Goal: Task Accomplishment & Management: Manage account settings

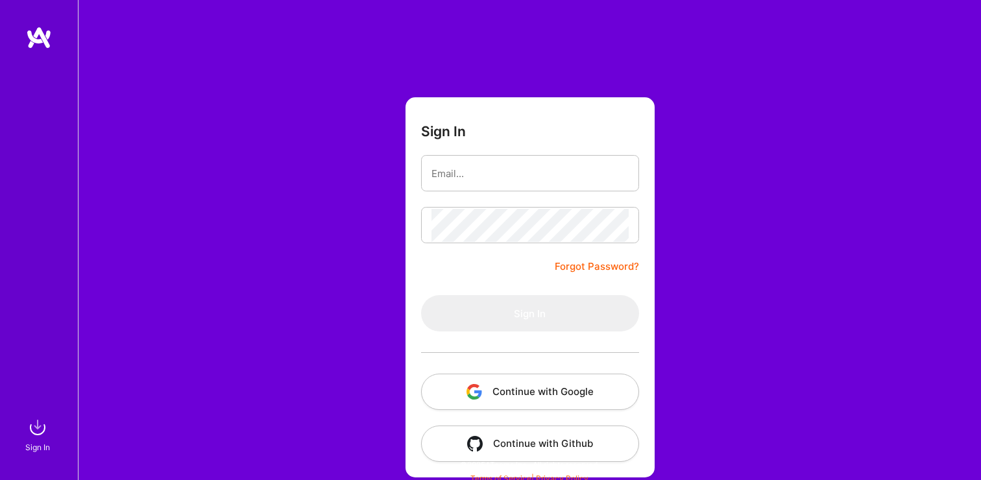
click at [621, 391] on button "Continue with Google" at bounding box center [530, 392] width 218 height 36
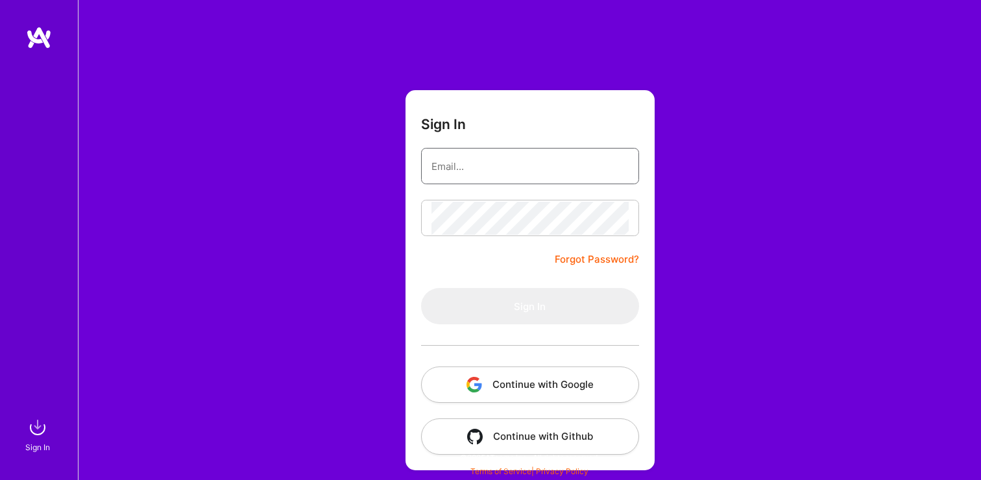
type input "[PERSON_NAME][EMAIL_ADDRESS][DOMAIN_NAME]"
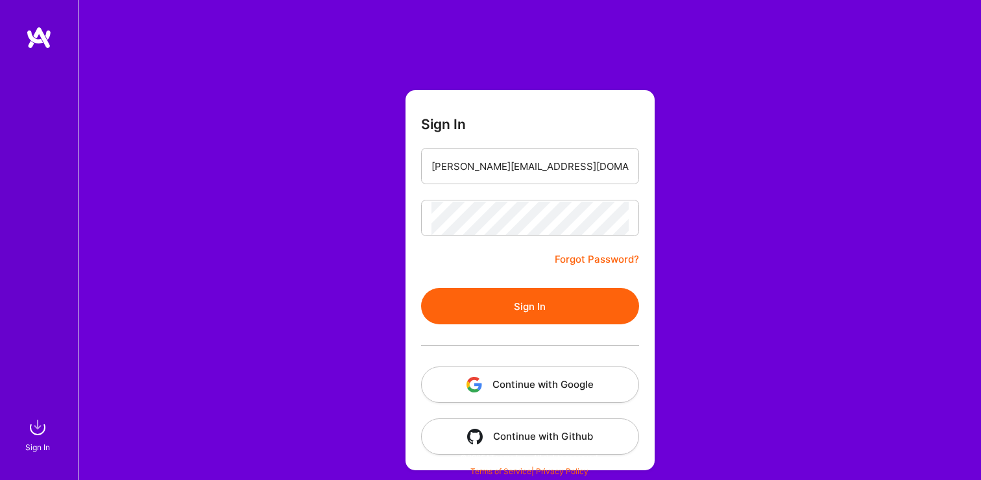
click at [509, 302] on button "Sign In" at bounding box center [530, 306] width 218 height 36
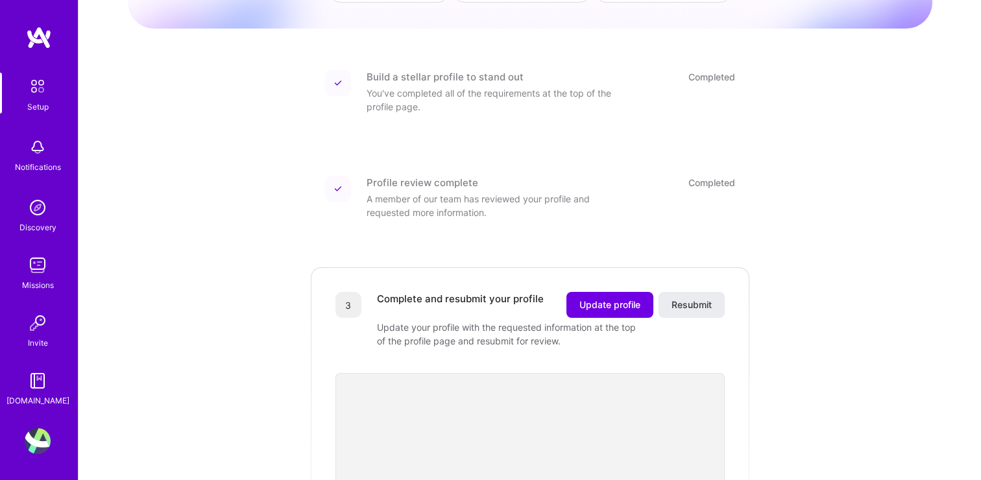
scroll to position [145, 0]
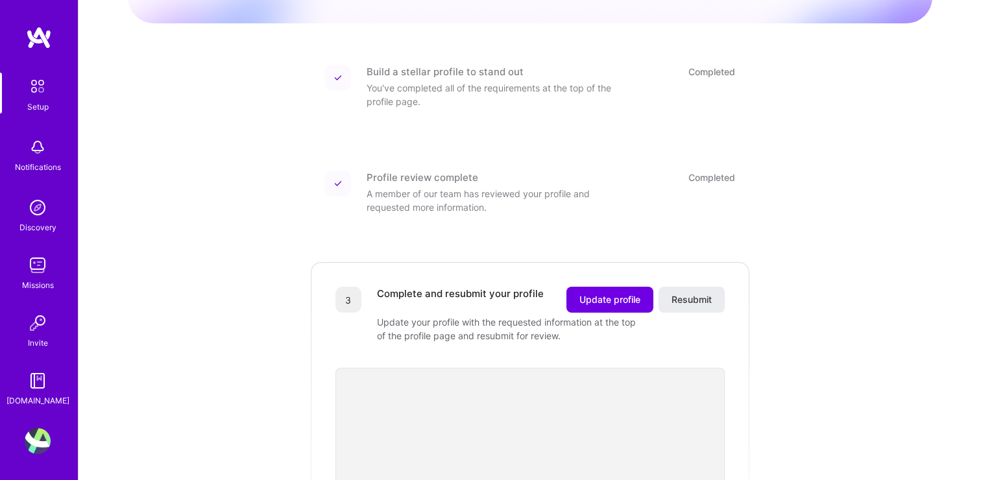
click at [38, 88] on img at bounding box center [37, 86] width 27 height 27
click at [606, 293] on span "Update profile" at bounding box center [610, 299] width 61 height 13
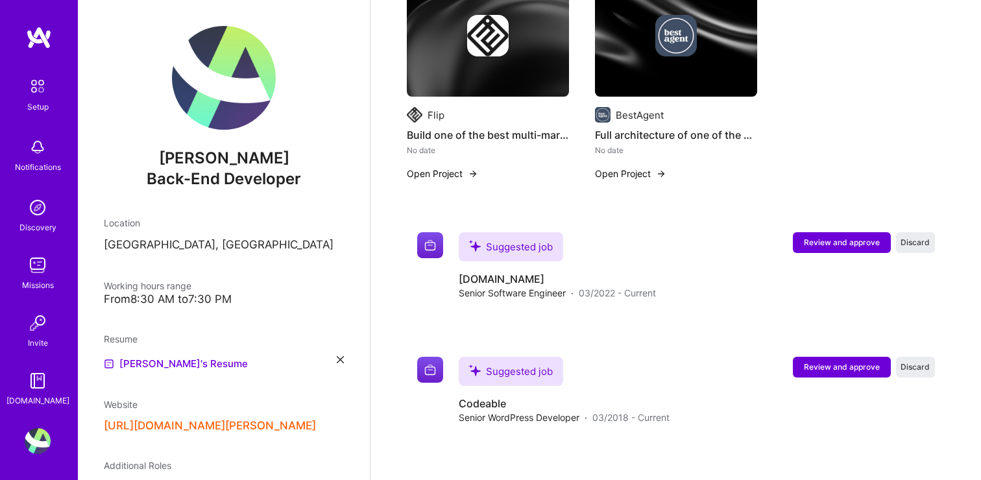
scroll to position [522, 0]
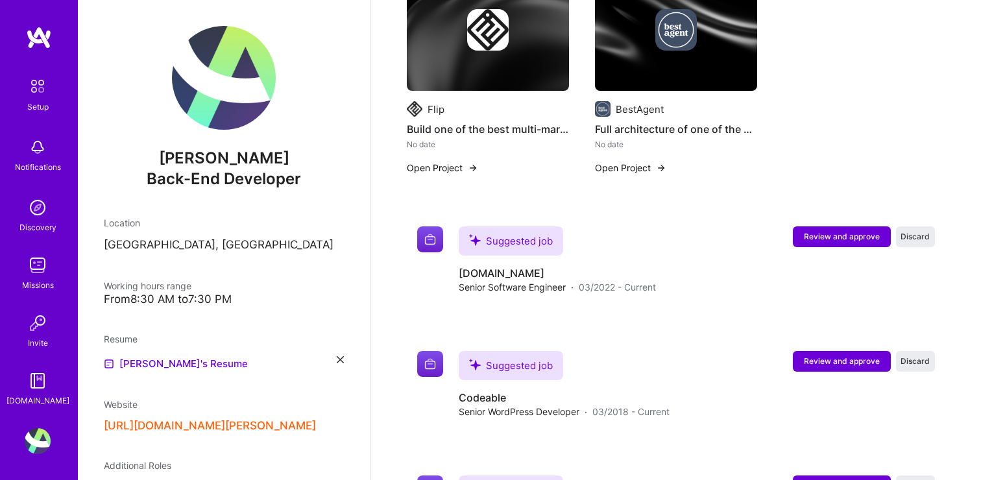
click at [36, 214] on img at bounding box center [38, 208] width 26 height 26
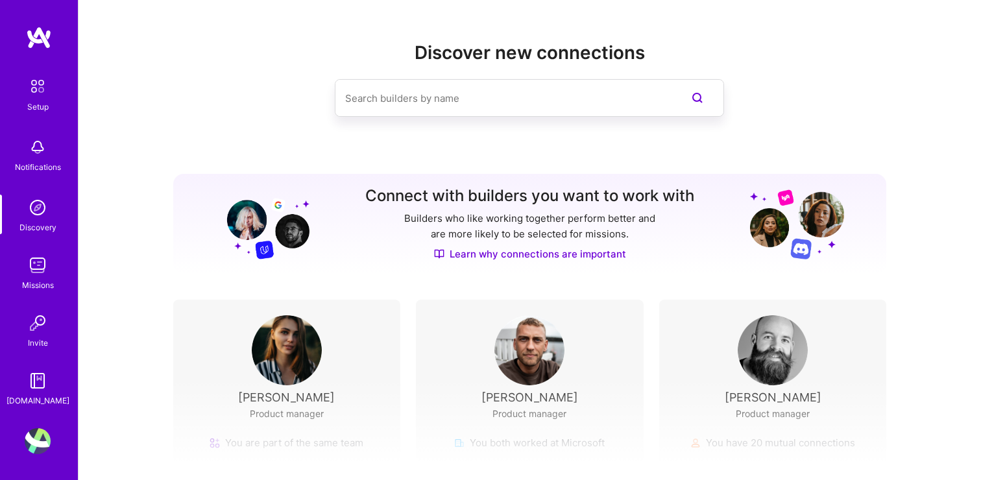
click at [38, 275] on img at bounding box center [38, 265] width 26 height 26
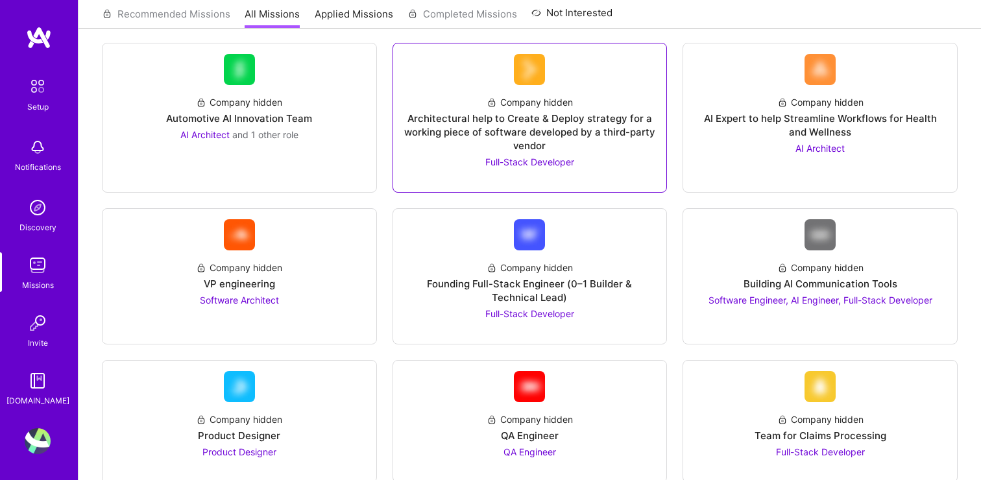
scroll to position [339, 0]
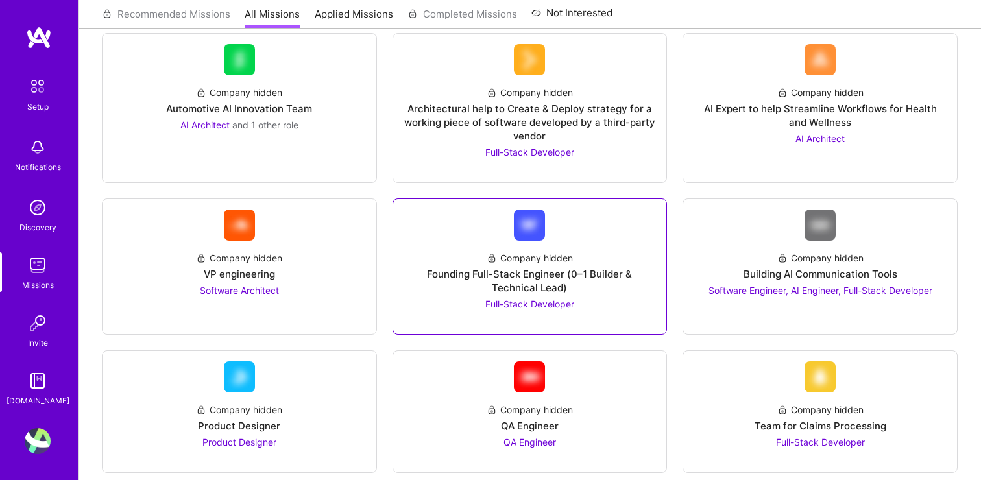
click at [466, 277] on div "Founding Full-Stack Engineer (0–1 Builder & Technical Lead)" at bounding box center [530, 280] width 253 height 27
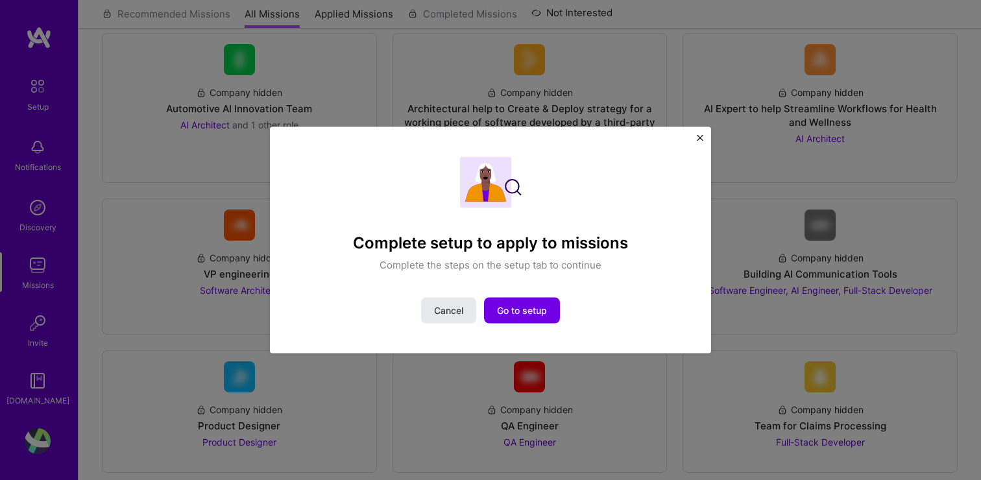
click at [460, 306] on span "Cancel" at bounding box center [448, 310] width 29 height 13
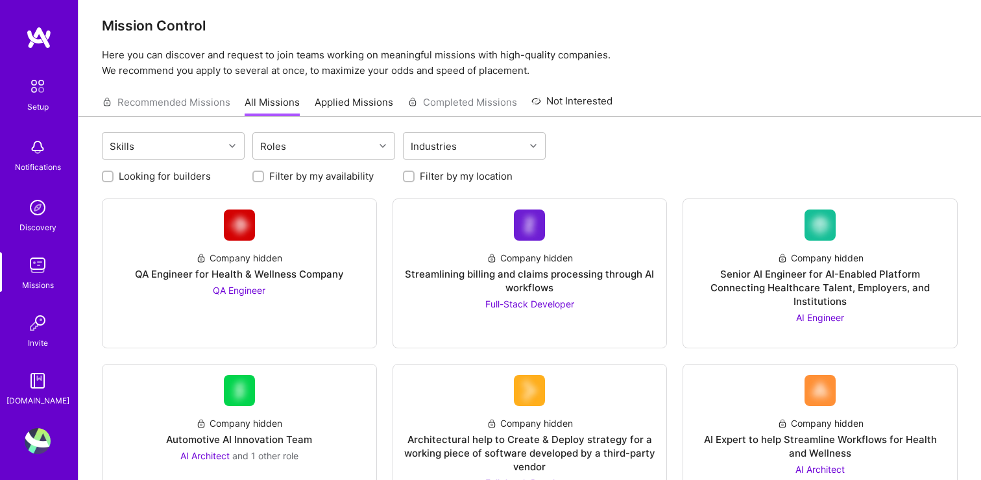
scroll to position [0, 0]
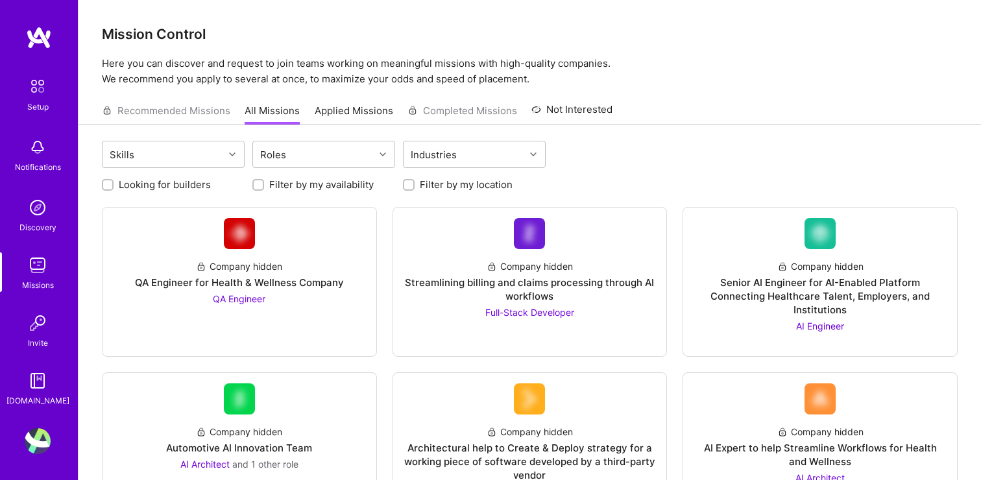
click at [209, 112] on div "Recommended Missions All Missions Applied Missions Completed Missions Not Inter…" at bounding box center [357, 111] width 511 height 28
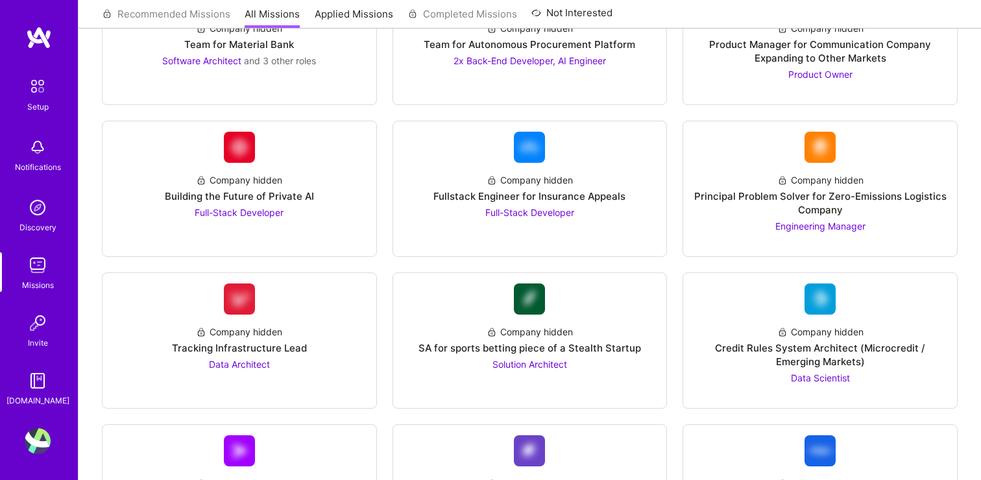
scroll to position [1746, 0]
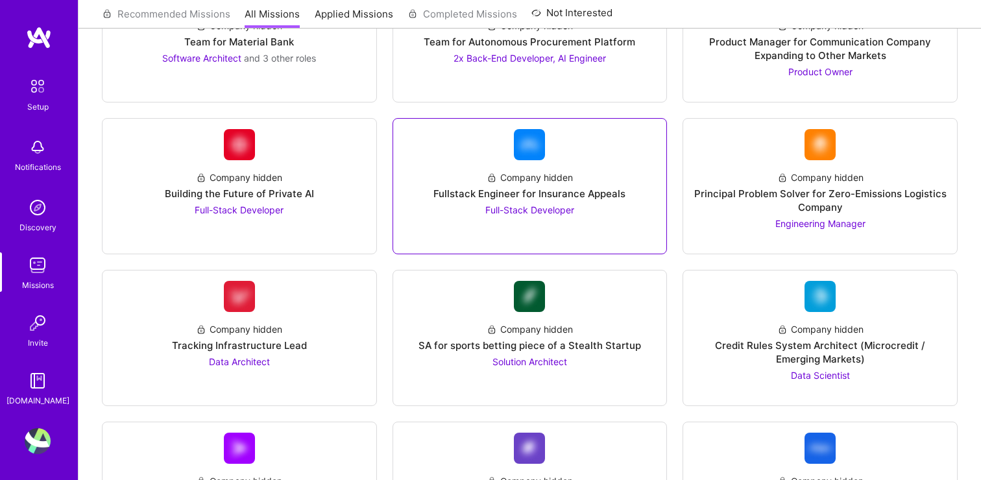
click at [624, 217] on link "Company hidden Fullstack Engineer for Insurance Appeals Full-Stack Developer" at bounding box center [530, 186] width 253 height 114
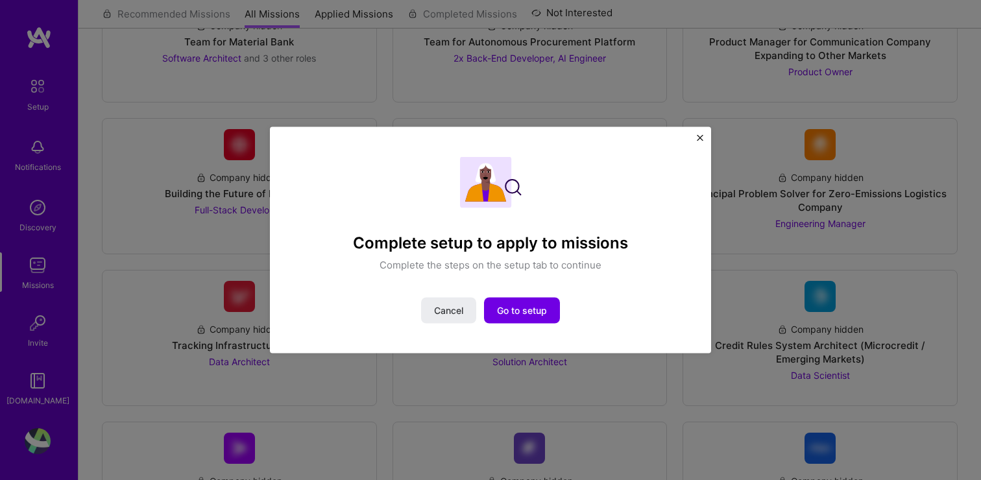
click at [702, 136] on img "Close" at bounding box center [700, 138] width 6 height 6
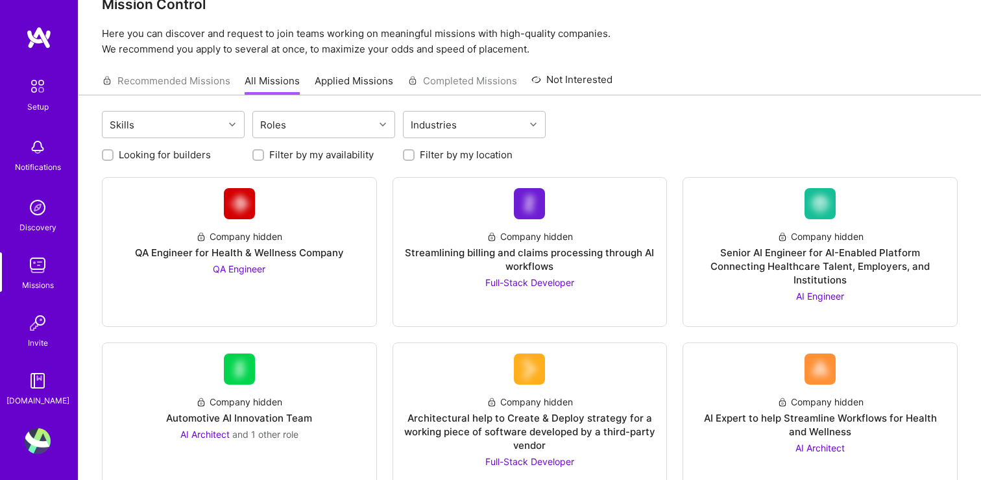
scroll to position [0, 0]
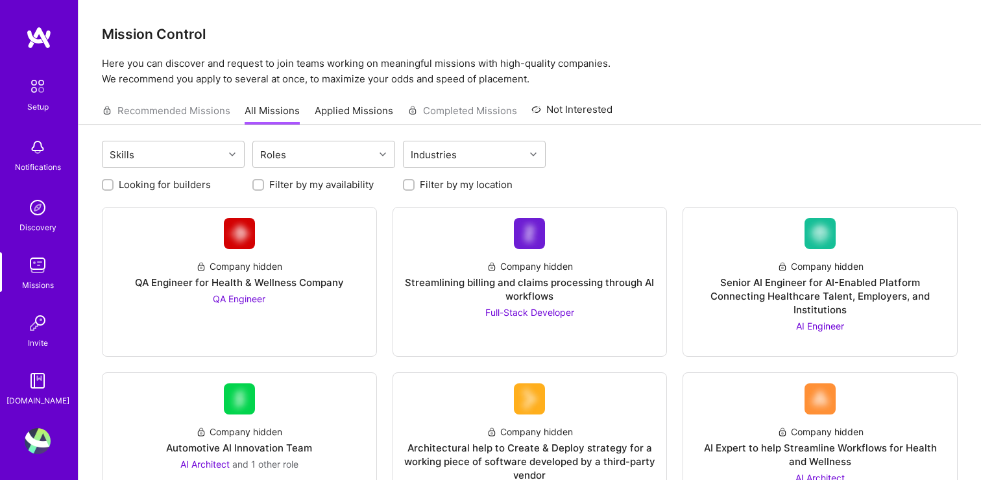
click at [43, 383] on img at bounding box center [38, 381] width 26 height 26
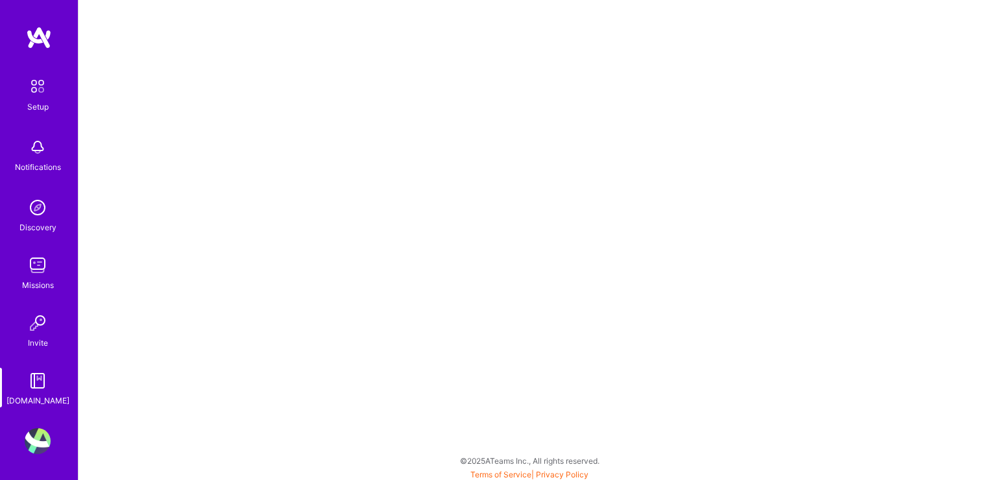
click at [37, 91] on img at bounding box center [37, 86] width 27 height 27
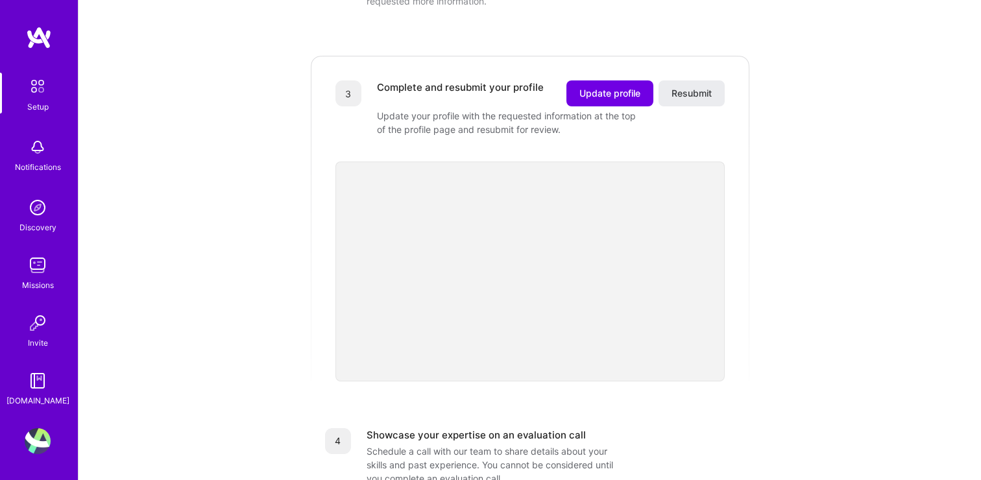
scroll to position [349, 0]
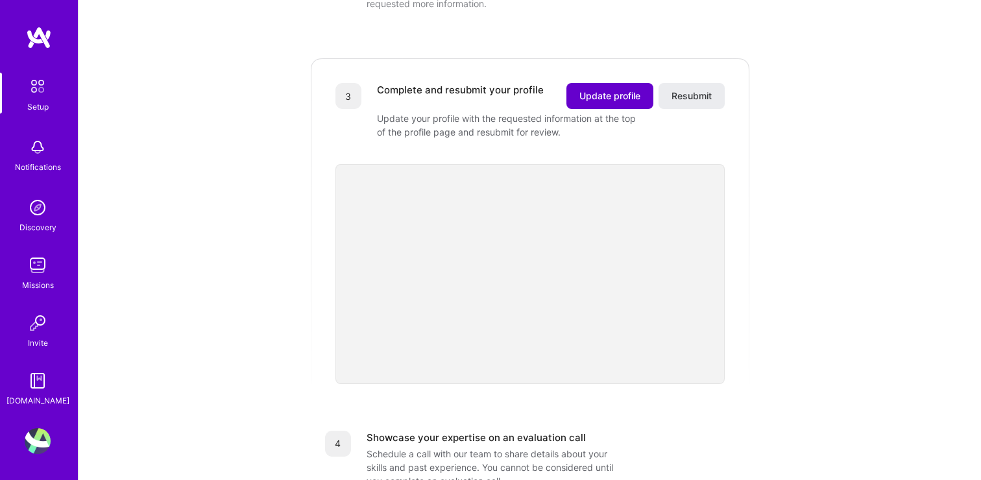
click at [621, 90] on span "Update profile" at bounding box center [610, 96] width 61 height 13
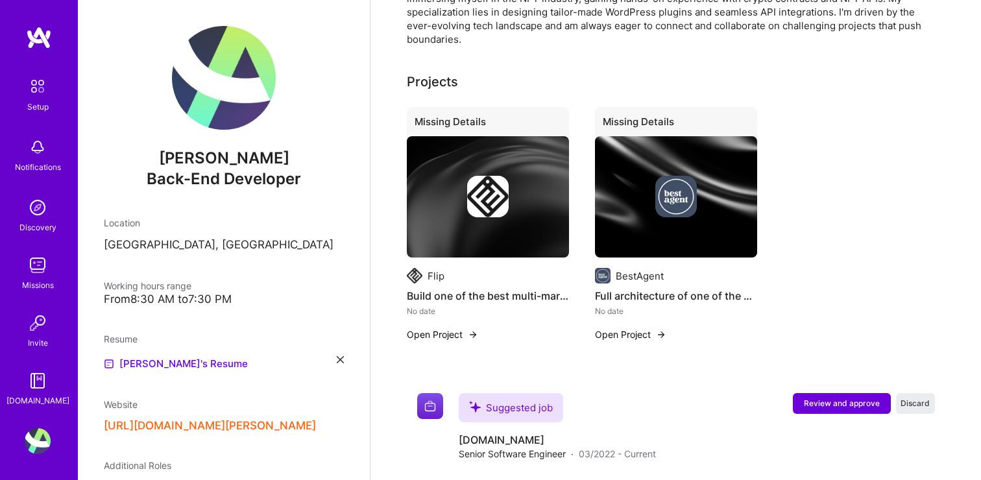
scroll to position [362, 0]
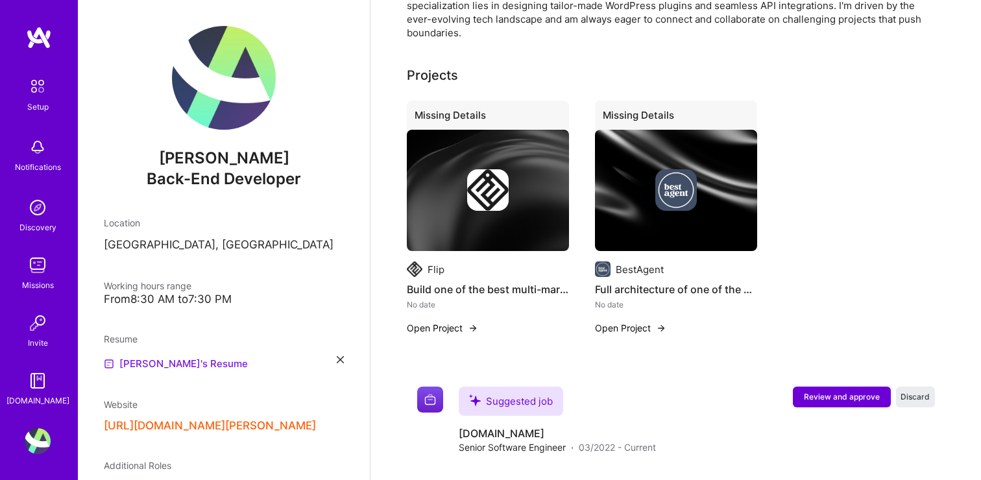
click at [174, 367] on link "[PERSON_NAME]'s Resume" at bounding box center [176, 364] width 144 height 16
click at [532, 291] on h4 "Build one of the best multi-marketplace NFT platform" at bounding box center [488, 289] width 162 height 17
click at [499, 227] on img at bounding box center [488, 191] width 162 height 122
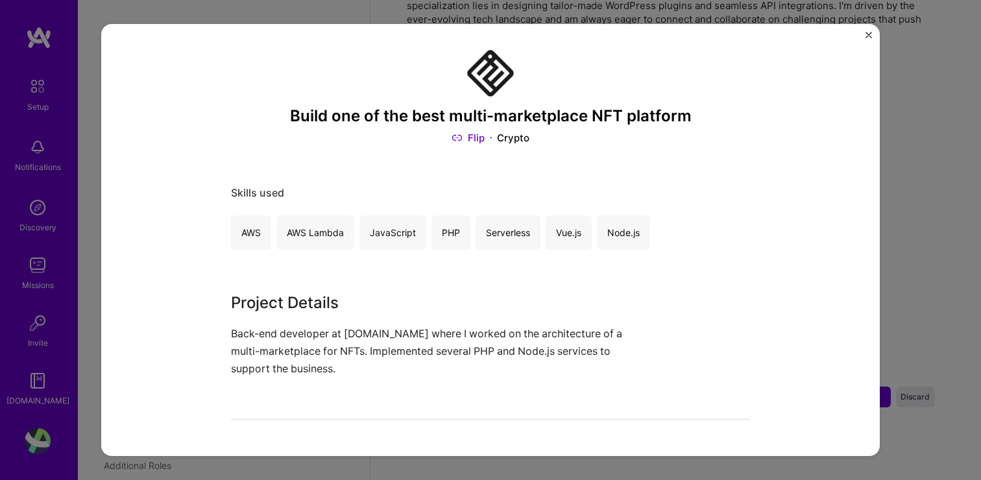
click at [866, 29] on div "Build one of the best multi-marketplace NFT platform Flip Crypto Skills used AW…" at bounding box center [490, 240] width 779 height 432
click at [871, 31] on div "Build one of the best multi-marketplace NFT platform Flip Crypto Skills used AW…" at bounding box center [490, 240] width 779 height 432
click at [867, 32] on img "Close" at bounding box center [869, 35] width 6 height 6
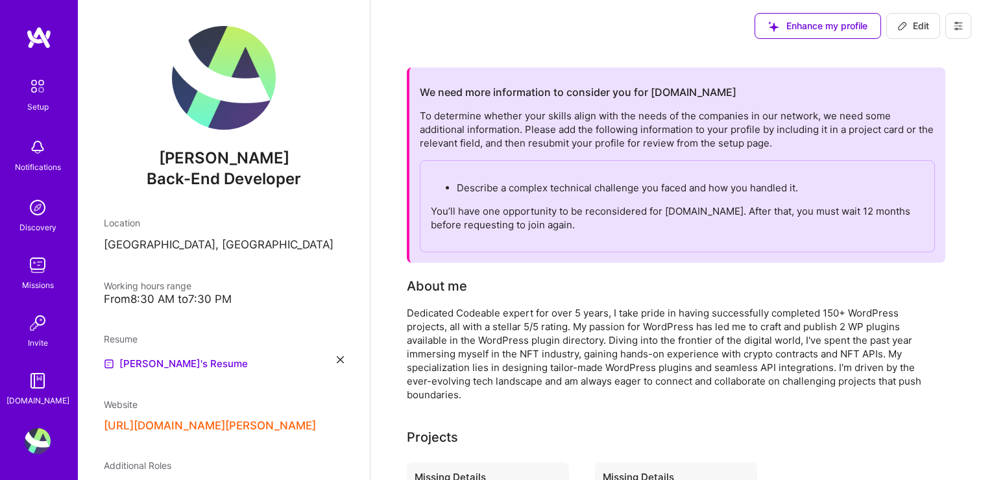
click at [927, 20] on span "Edit" at bounding box center [914, 25] width 32 height 13
select select "US"
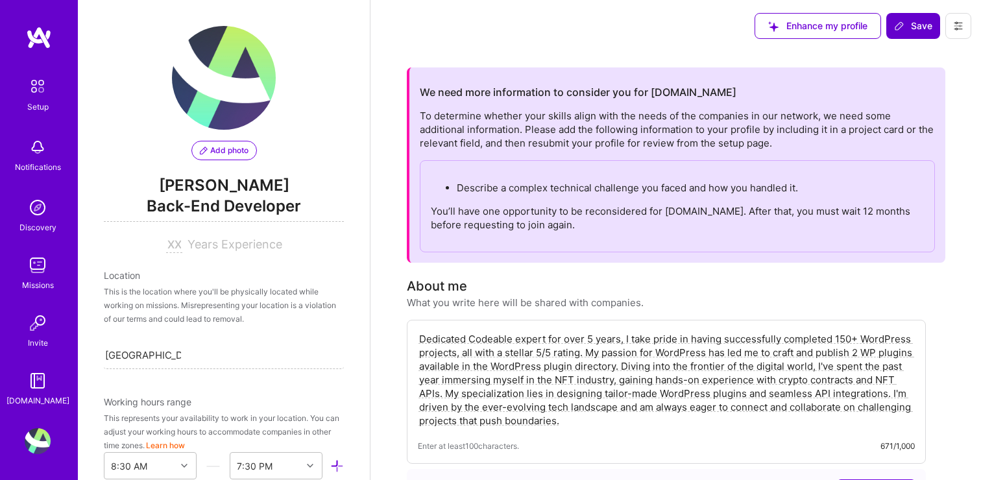
scroll to position [530, 0]
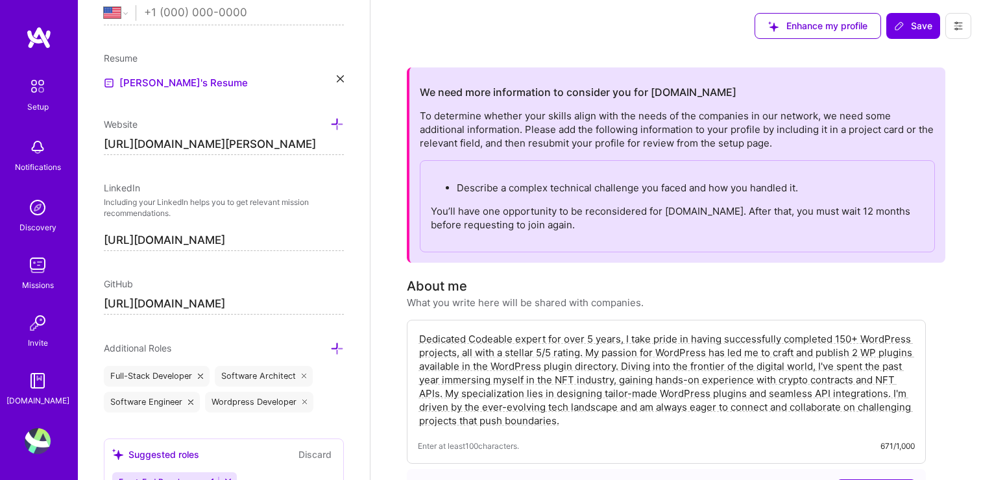
click at [334, 144] on input "[URL][DOMAIN_NAME][PERSON_NAME]" at bounding box center [224, 144] width 240 height 21
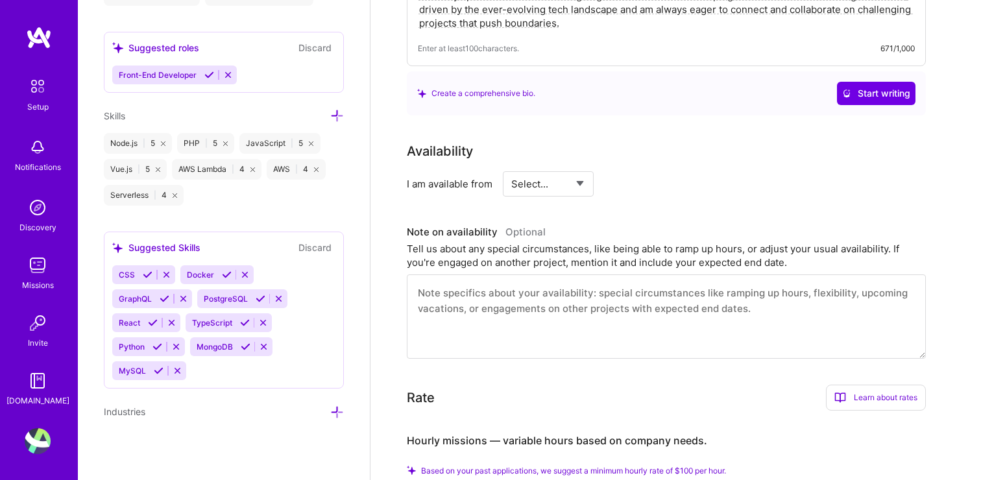
scroll to position [436, 0]
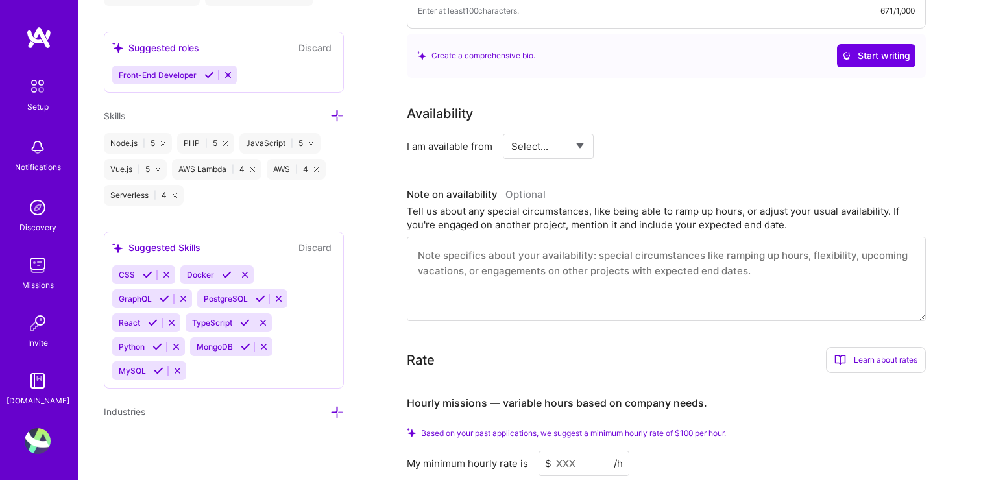
click at [573, 143] on select "Select... Right Now Future Date Not Available" at bounding box center [548, 146] width 75 height 33
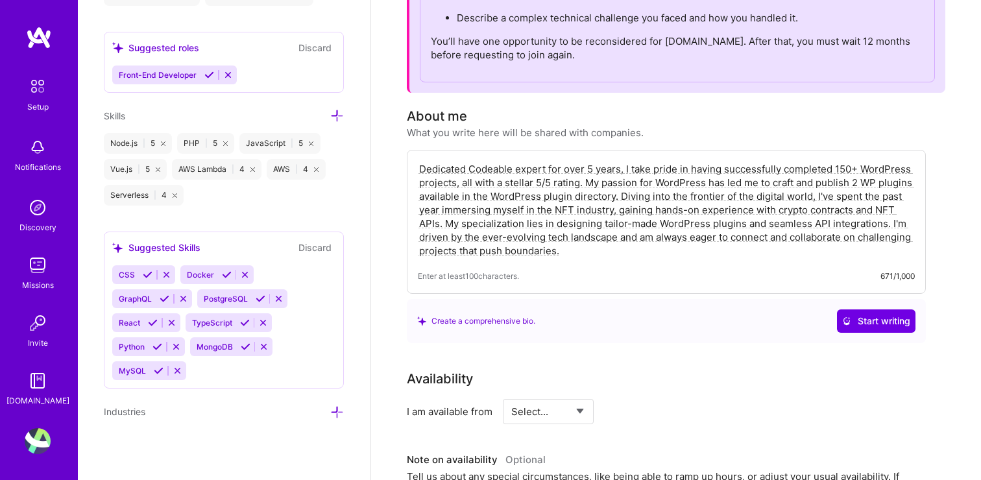
scroll to position [178, 0]
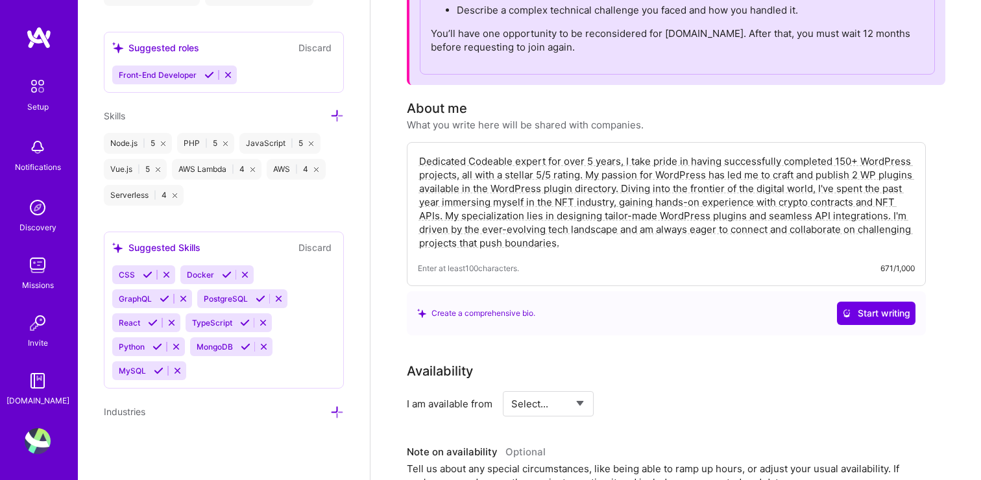
click at [522, 208] on textarea "Dedicated Codeable expert for over 5 years, I take pride in having successfully…" at bounding box center [666, 202] width 497 height 98
paste textarea "I’m a full-stack developer from [GEOGRAPHIC_DATA] with several years of remote …"
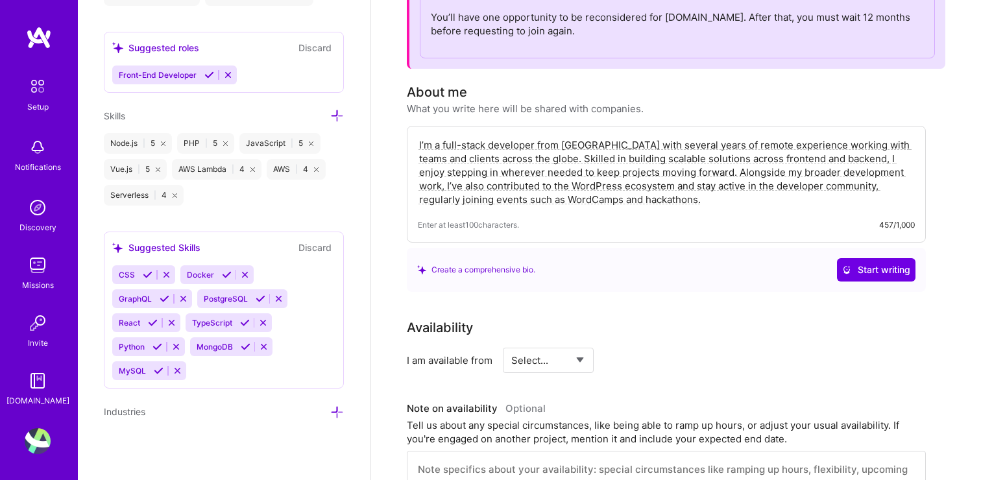
scroll to position [202, 0]
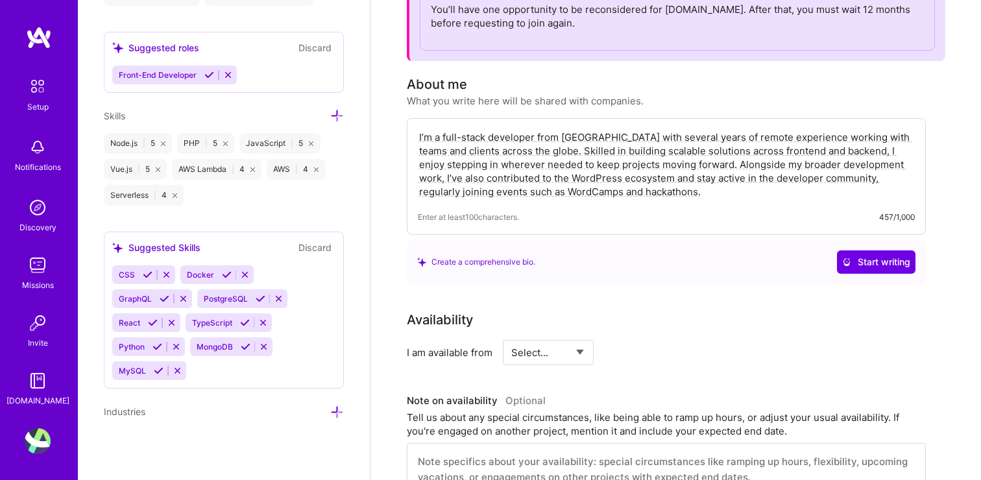
click at [533, 138] on textarea "I’m a full-stack developer from [GEOGRAPHIC_DATA] with several years of remote …" at bounding box center [666, 164] width 497 height 71
click at [600, 188] on textarea "I’m a full-stack developer with several years of remote experience working with…" at bounding box center [666, 164] width 497 height 71
paste textarea "I'm a fullstack developer from [GEOGRAPHIC_DATA] working with clients worldwide…"
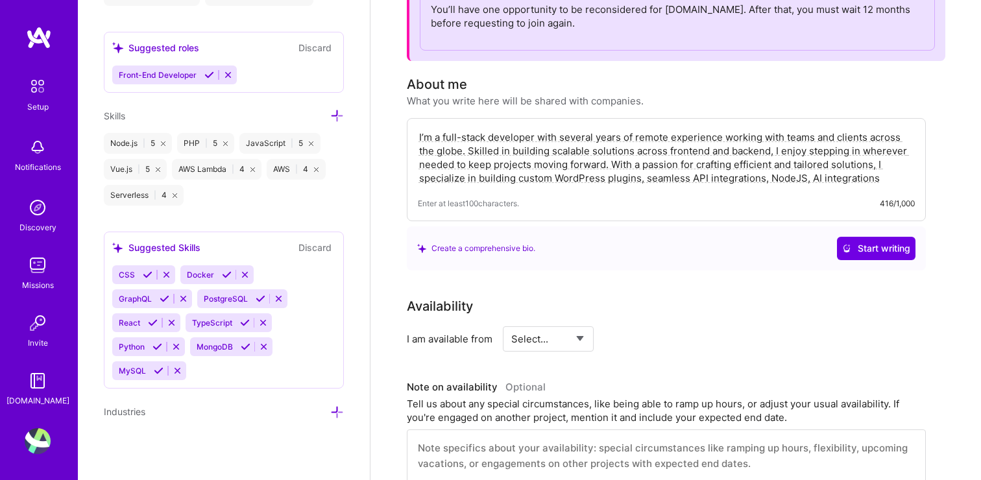
type textarea "I’m a full-stack developer with several years of remote experience working with…"
click at [884, 250] on span "Start writing" at bounding box center [876, 248] width 68 height 13
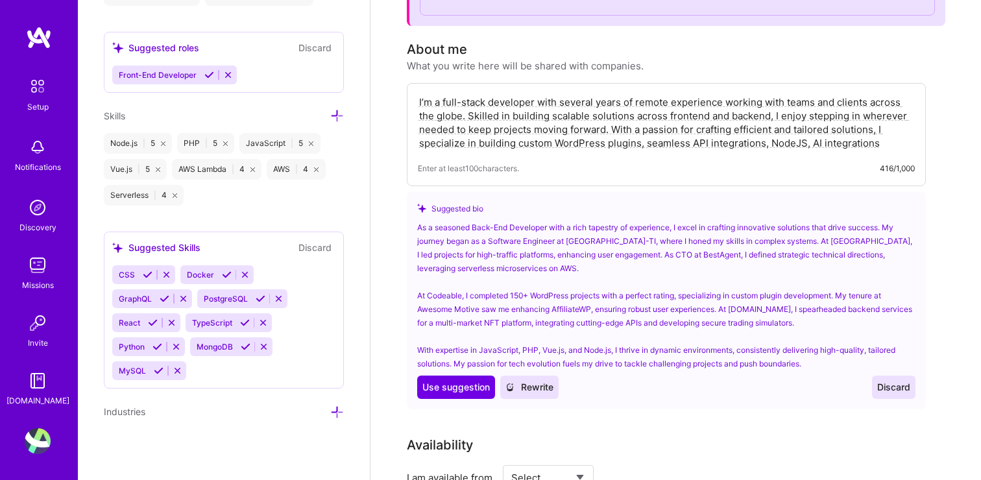
scroll to position [251, 0]
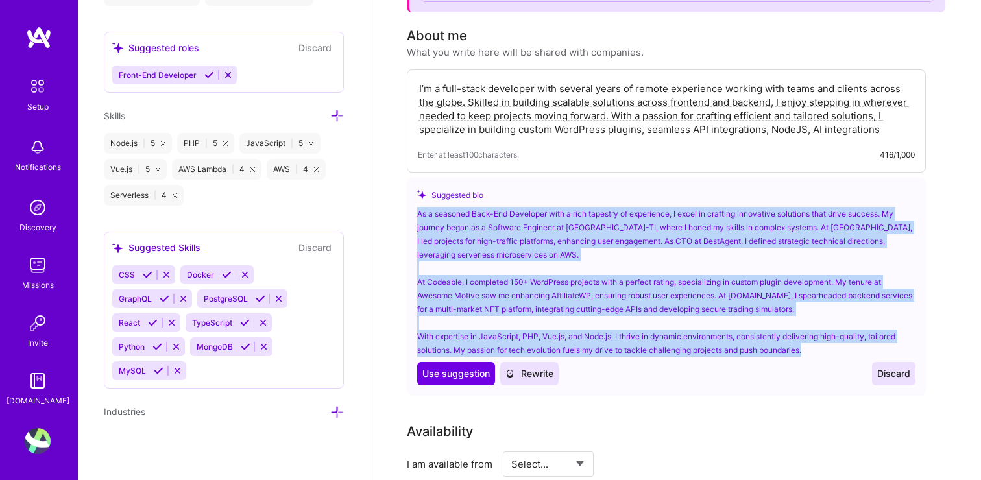
drag, startPoint x: 415, startPoint y: 212, endPoint x: 812, endPoint y: 346, distance: 418.5
click at [812, 346] on div "Suggested bio As a seasoned Back-End Developer with a rich tapestry of experien…" at bounding box center [666, 287] width 519 height 218
copy div "As a seasoned Back-End Developer with a rich tapestry of experience, I excel in…"
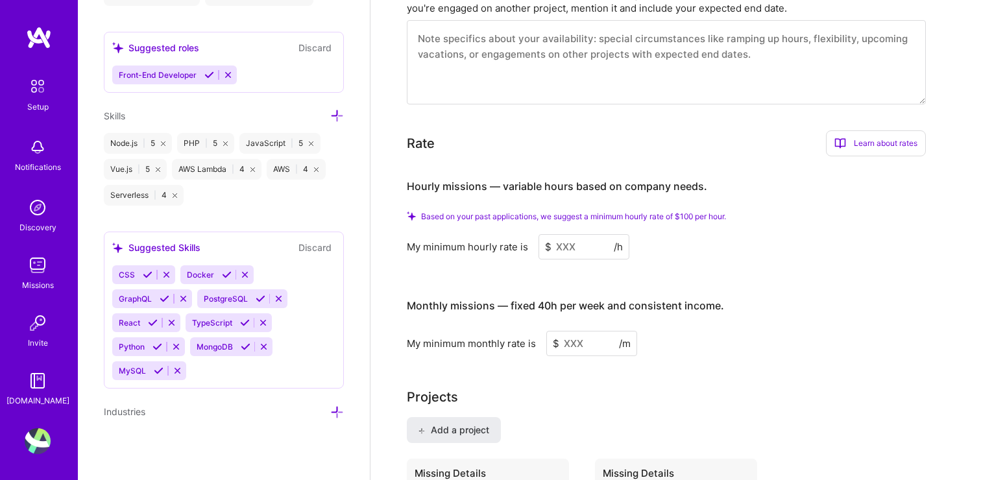
scroll to position [932, 0]
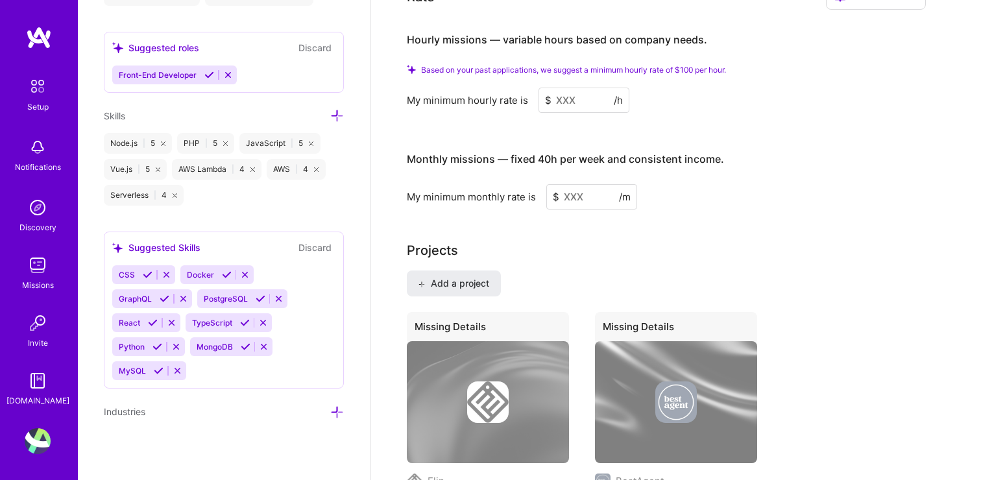
click at [582, 101] on input at bounding box center [584, 100] width 91 height 25
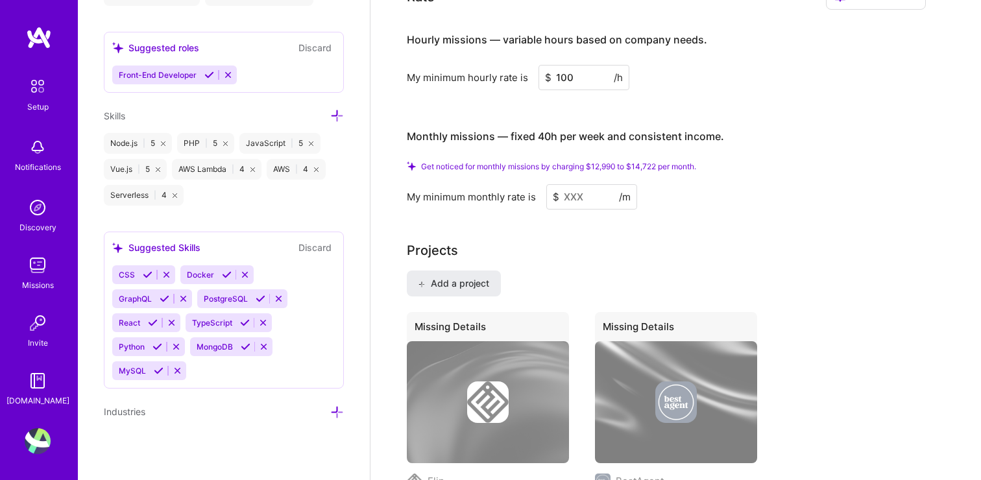
type input "100"
click at [589, 197] on input at bounding box center [591, 196] width 91 height 25
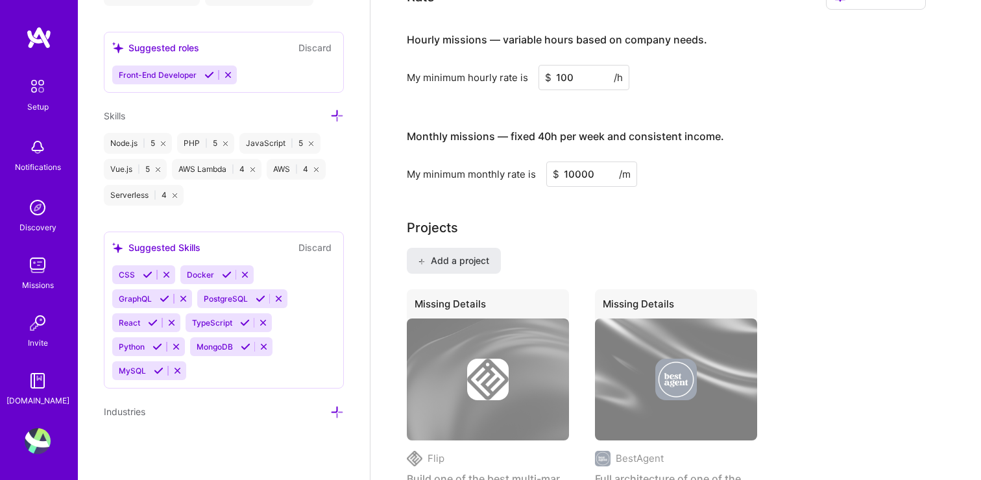
type input "10000"
click at [815, 177] on div "My minimum monthly rate is $ 10000 /m" at bounding box center [666, 174] width 519 height 25
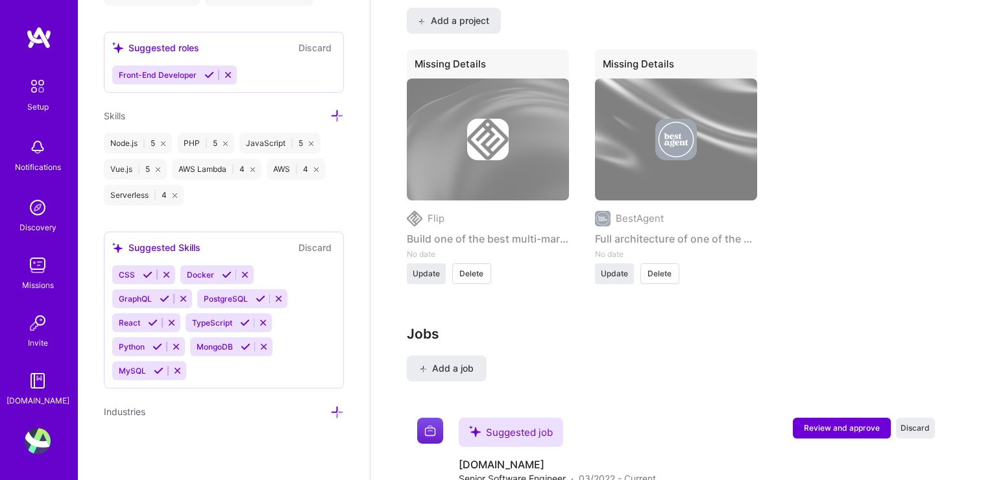
scroll to position [1171, 0]
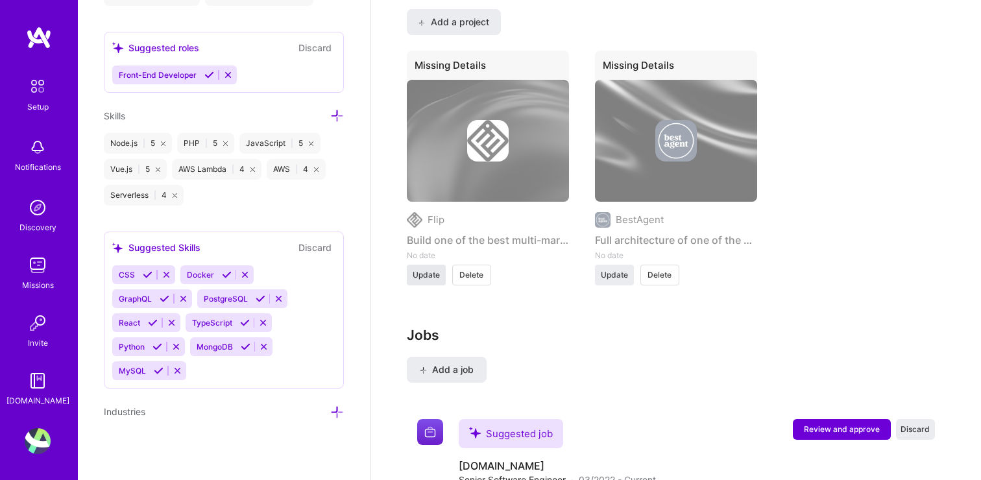
click at [428, 273] on span "Update" at bounding box center [426, 275] width 27 height 12
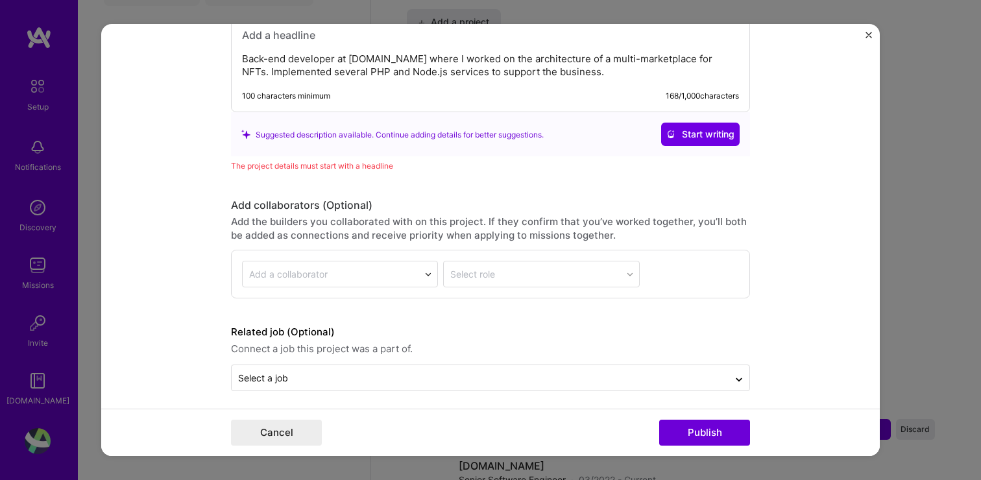
scroll to position [1530, 0]
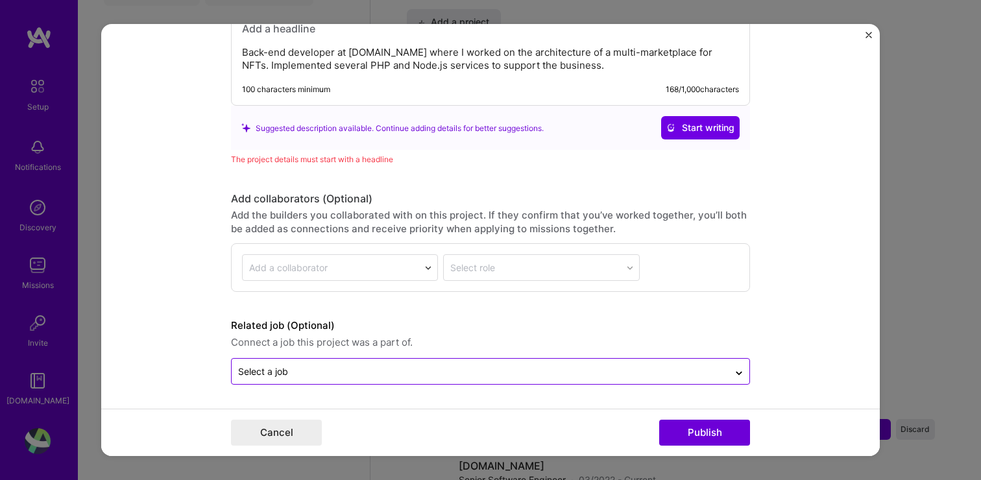
click at [479, 371] on input "text" at bounding box center [480, 372] width 484 height 14
click at [821, 323] on form "This project is missing details. To be able to apply to missions with this proj…" at bounding box center [490, 240] width 779 height 432
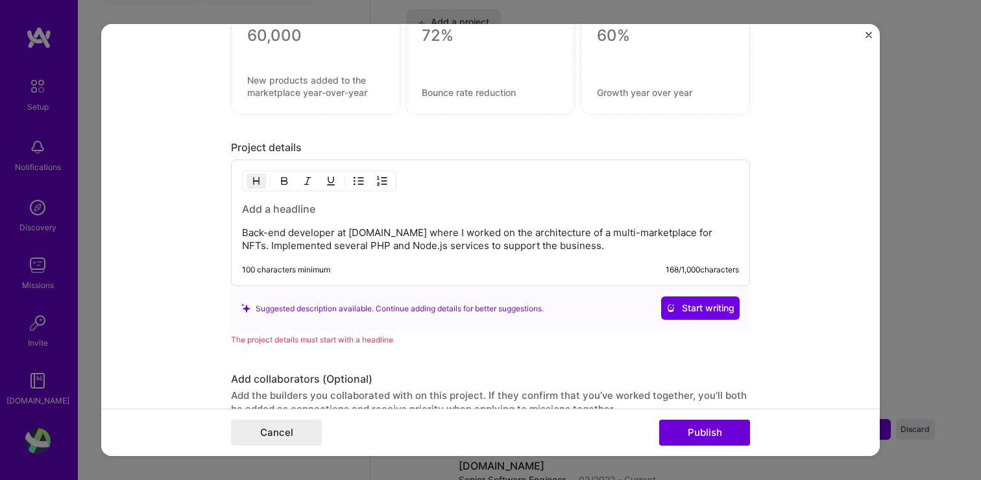
scroll to position [1353, 0]
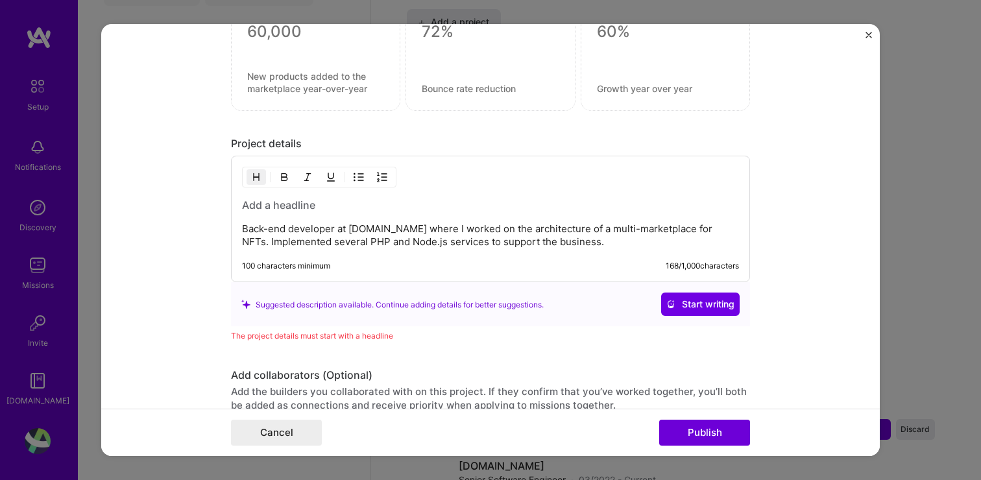
click at [360, 234] on p "Back-end developer at [DOMAIN_NAME] where I worked on the architecture of a mul…" at bounding box center [490, 236] width 497 height 26
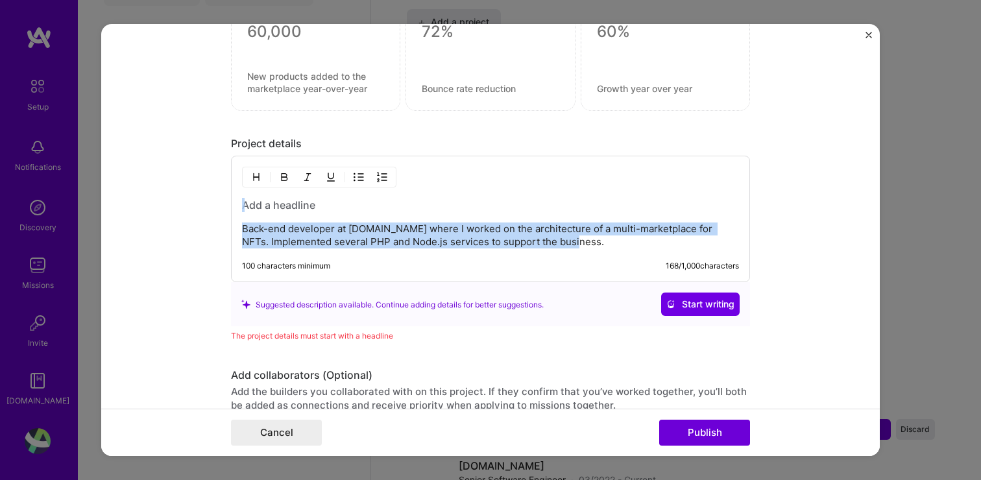
click at [352, 235] on p "Back-end developer at [DOMAIN_NAME] where I worked on the architecture of a mul…" at bounding box center [490, 236] width 497 height 26
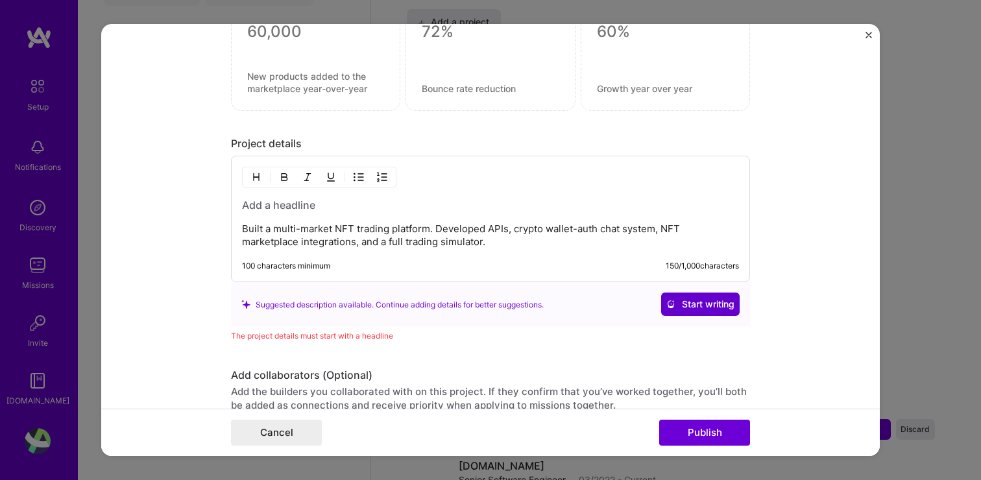
click at [664, 306] on button "Start writing" at bounding box center [700, 304] width 79 height 23
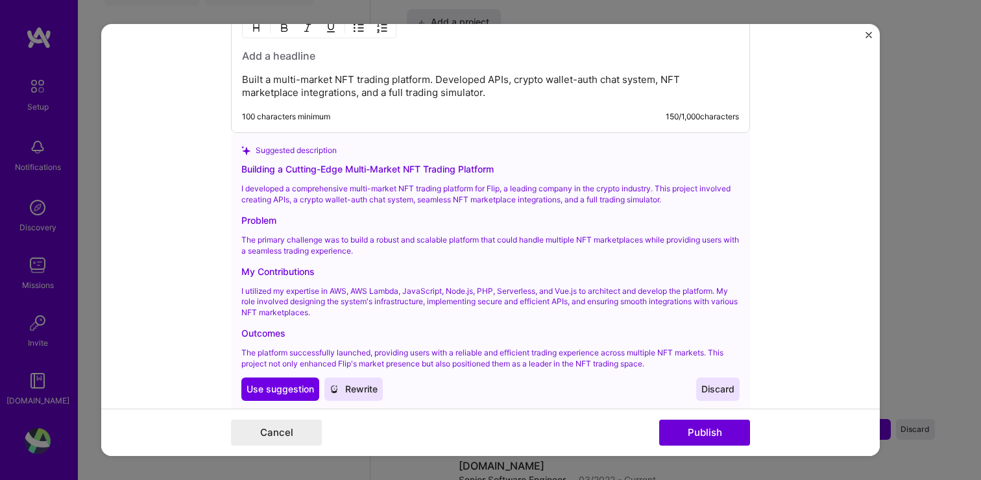
scroll to position [1510, 0]
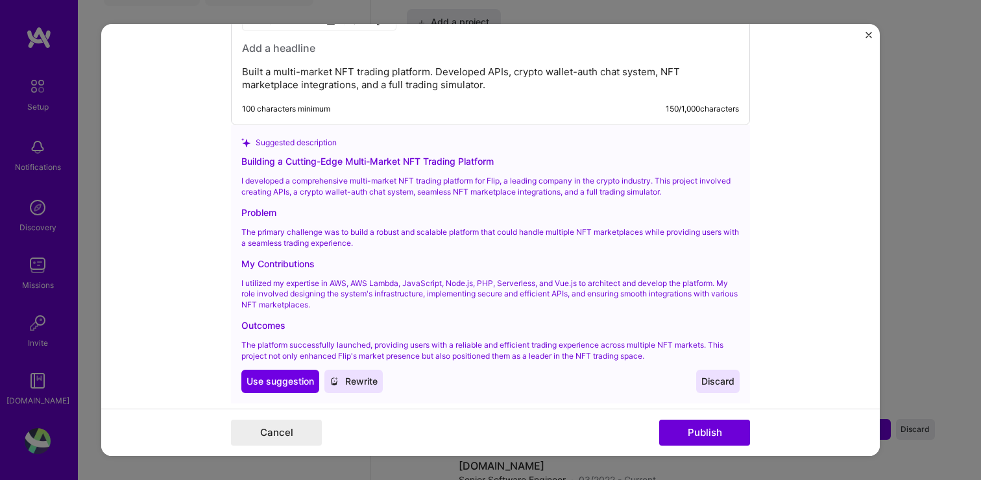
click at [368, 385] on span "Rewrite" at bounding box center [354, 381] width 48 height 13
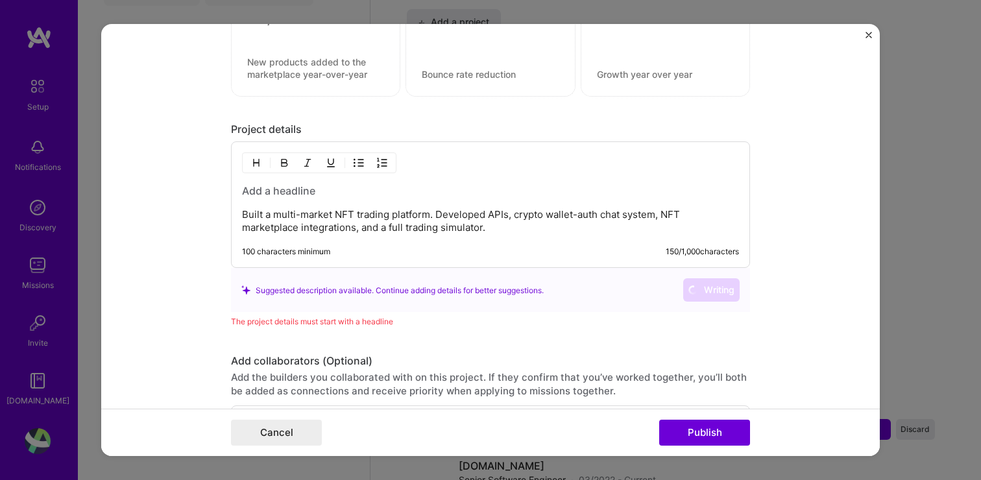
scroll to position [1362, 0]
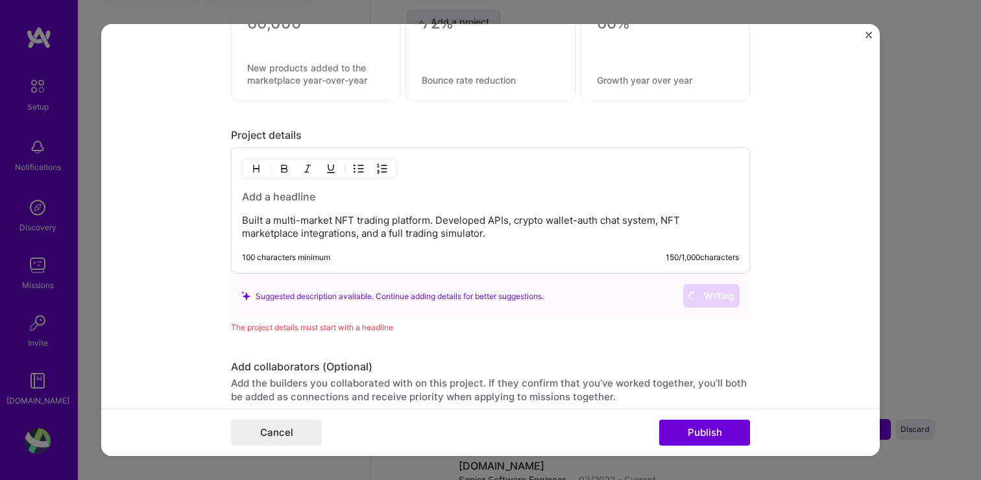
click at [424, 217] on p "Built a multi-market NFT trading platform. Developed APIs, crypto wallet-auth c…" at bounding box center [490, 227] width 497 height 26
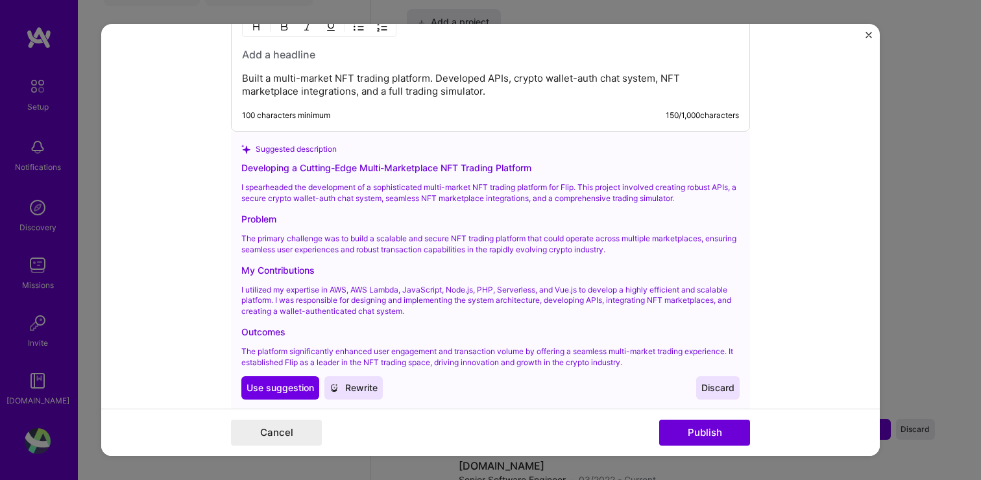
scroll to position [1510, 0]
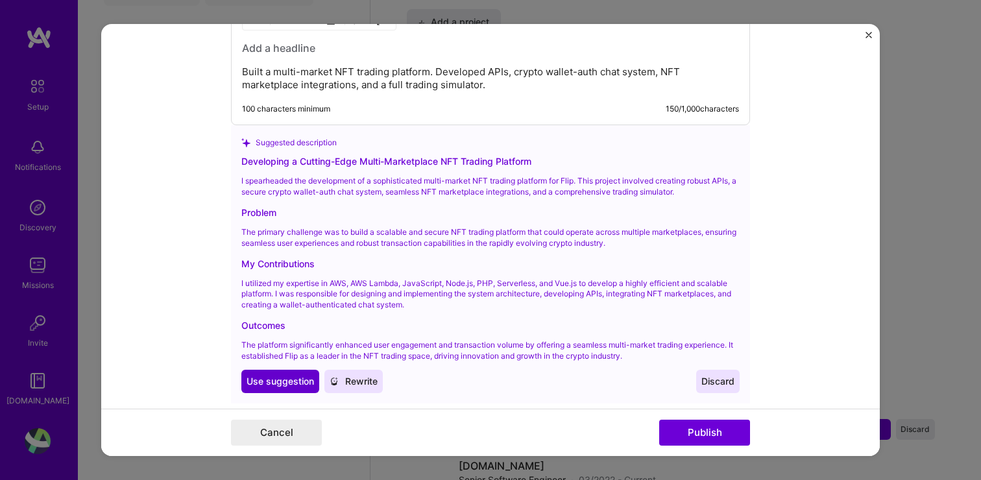
click at [289, 376] on span "Use suggestion" at bounding box center [280, 381] width 67 height 13
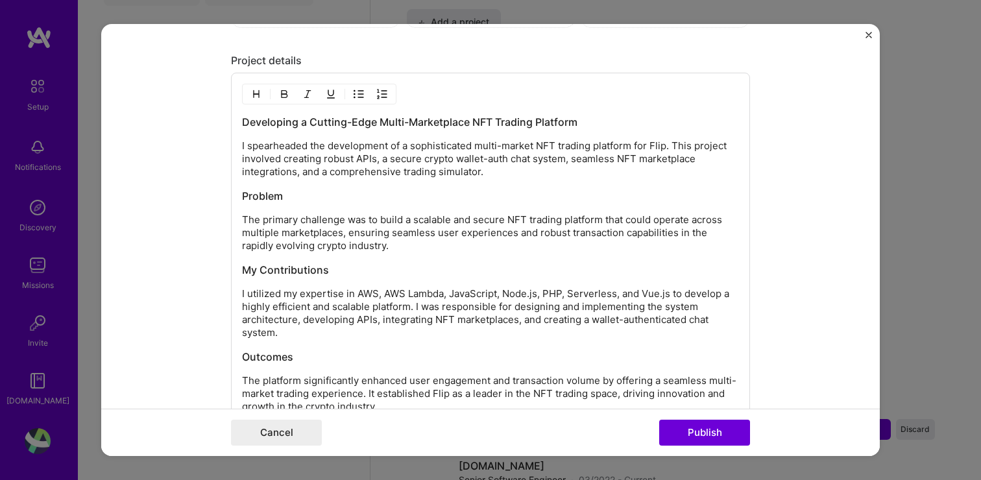
scroll to position [1436, 0]
click at [326, 153] on p "I spearheaded the development of a sophisticated multi-market NFT trading platf…" at bounding box center [490, 159] width 497 height 39
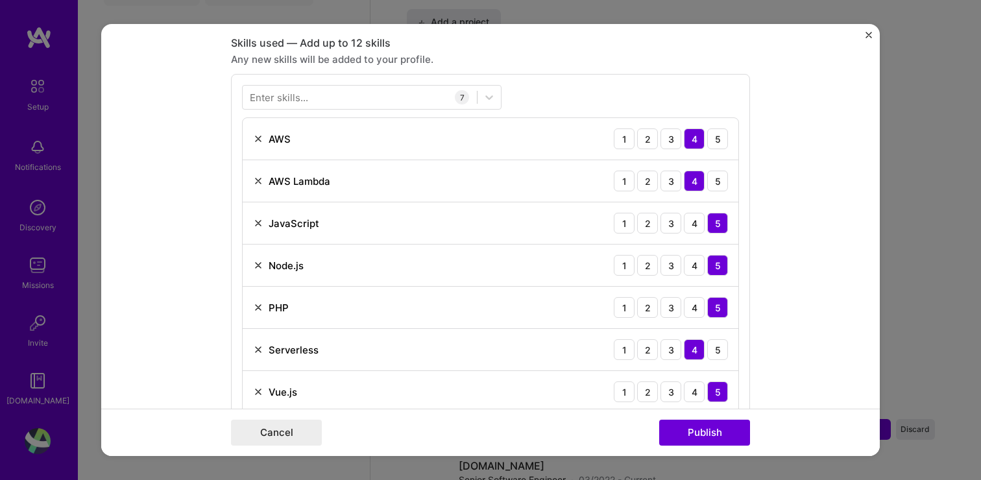
scroll to position [706, 0]
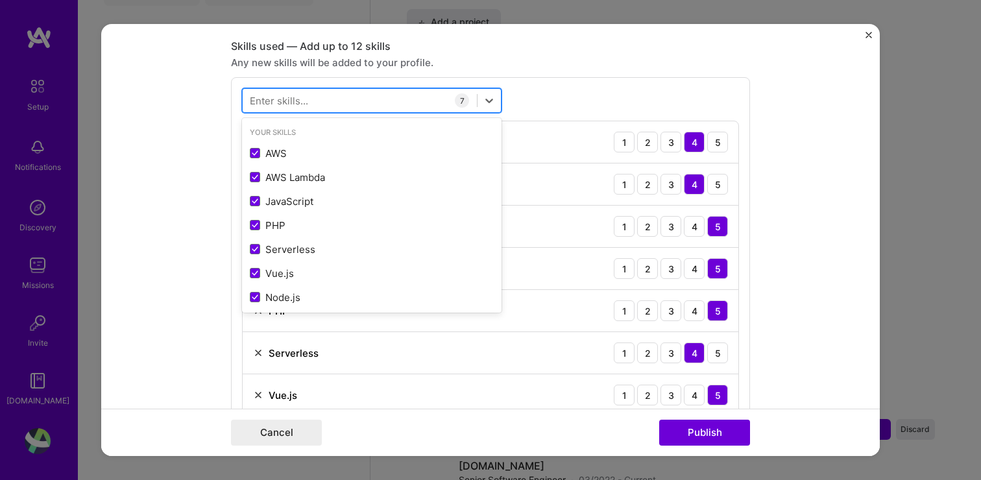
click at [327, 104] on div at bounding box center [360, 100] width 234 height 21
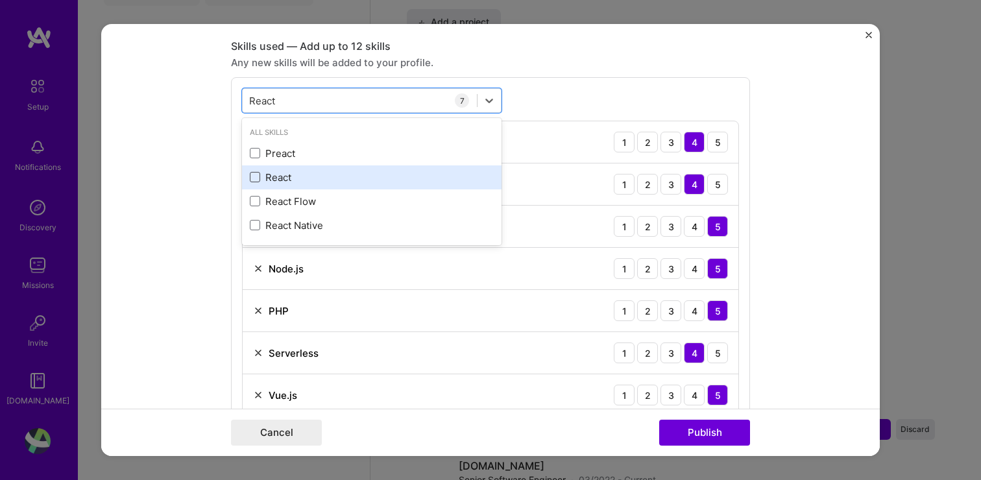
click at [256, 177] on span at bounding box center [255, 177] width 10 height 10
click at [0, 0] on input "checkbox" at bounding box center [0, 0] width 0 height 0
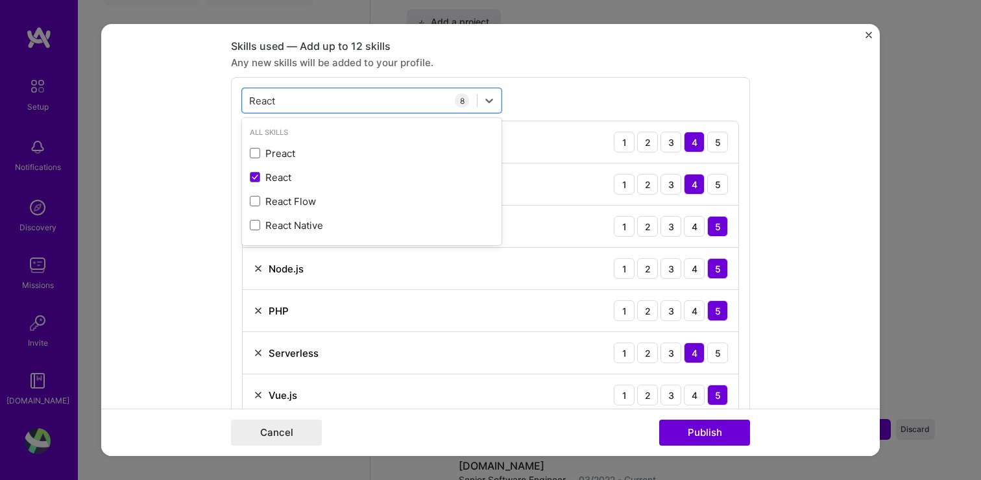
type input "React"
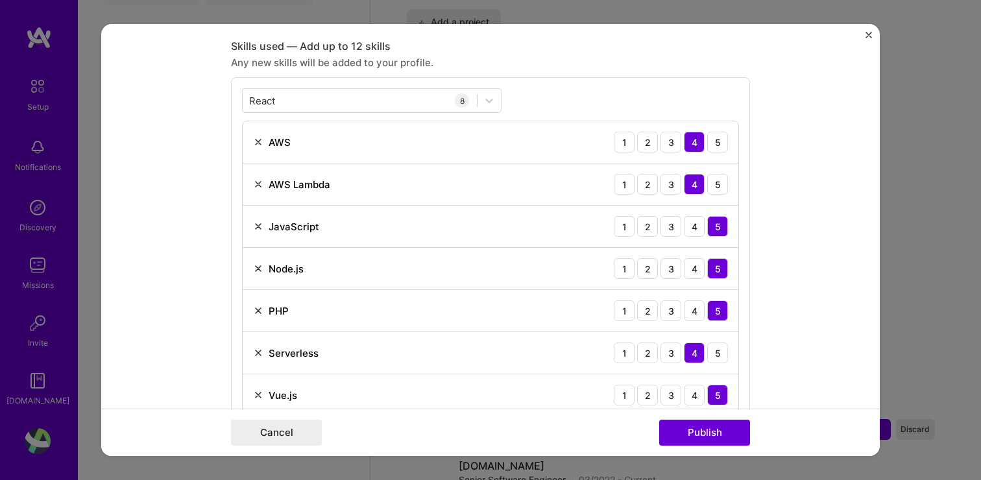
click at [537, 92] on div "React React 8 AWS 1 2 3 4 5 AWS Lambda 1 2 3 4 5 JavaScript 1 2 3 4 5 Node.js 1…" at bounding box center [490, 273] width 519 height 393
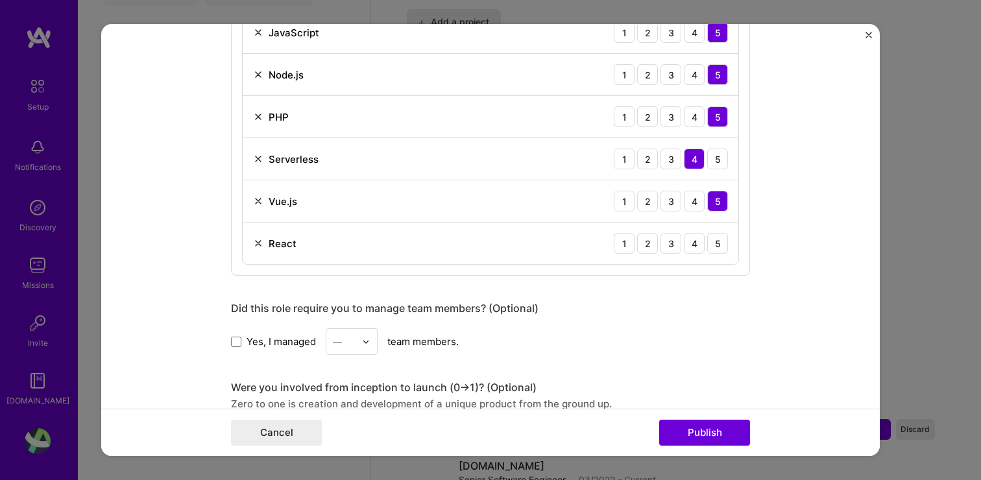
scroll to position [902, 0]
click at [698, 242] on div "4" at bounding box center [694, 242] width 21 height 21
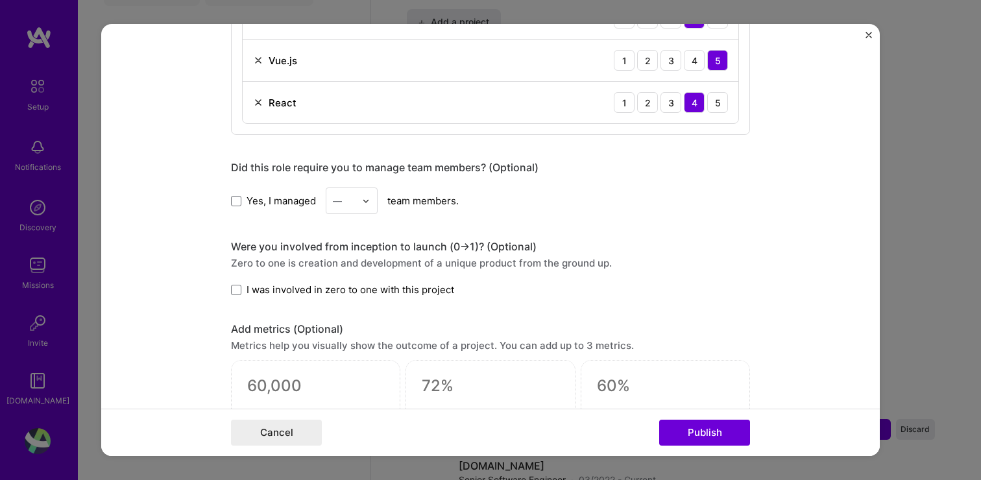
scroll to position [1042, 0]
click at [238, 284] on span at bounding box center [236, 289] width 10 height 10
click at [0, 0] on input "I was involved in zero to one with this project" at bounding box center [0, 0] width 0 height 0
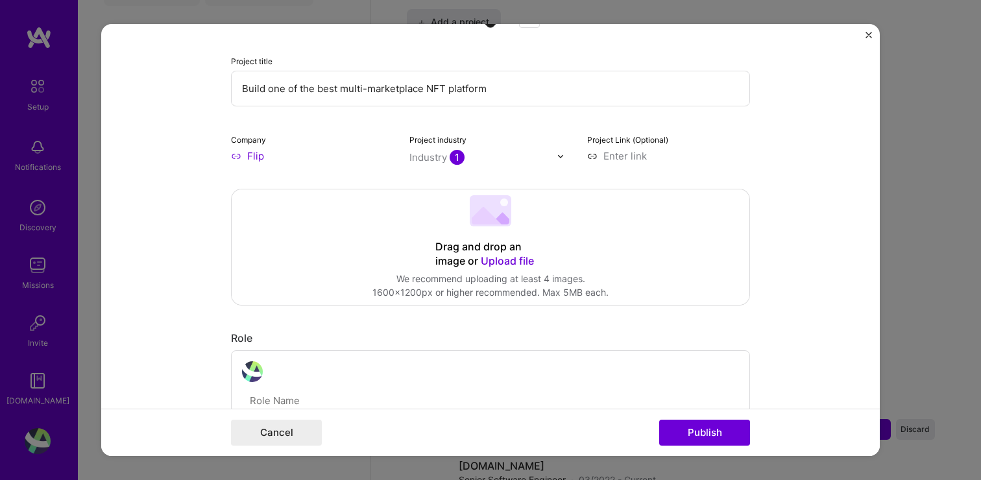
scroll to position [185, 0]
click at [633, 155] on input at bounding box center [668, 156] width 163 height 14
paste input "[URL][DOMAIN_NAME]"
type input "[URL][DOMAIN_NAME]"
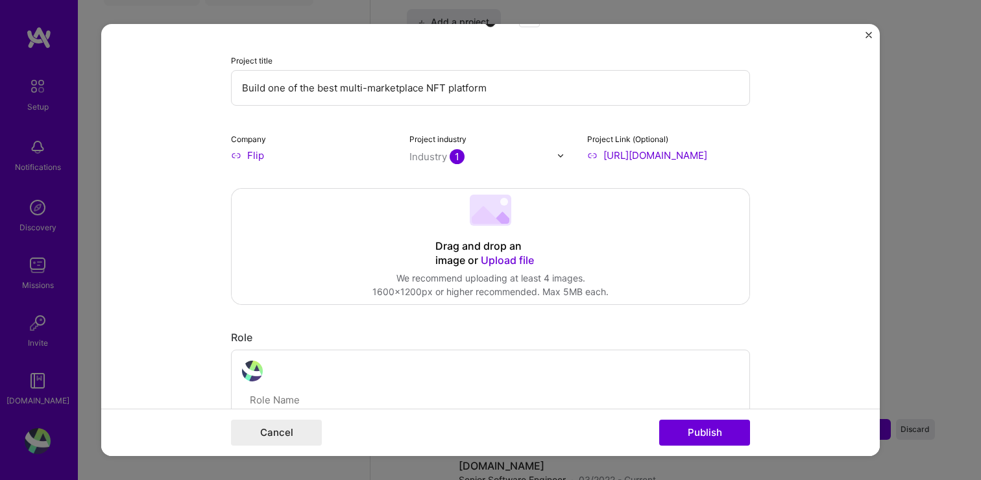
click at [479, 152] on input "text" at bounding box center [484, 157] width 148 height 14
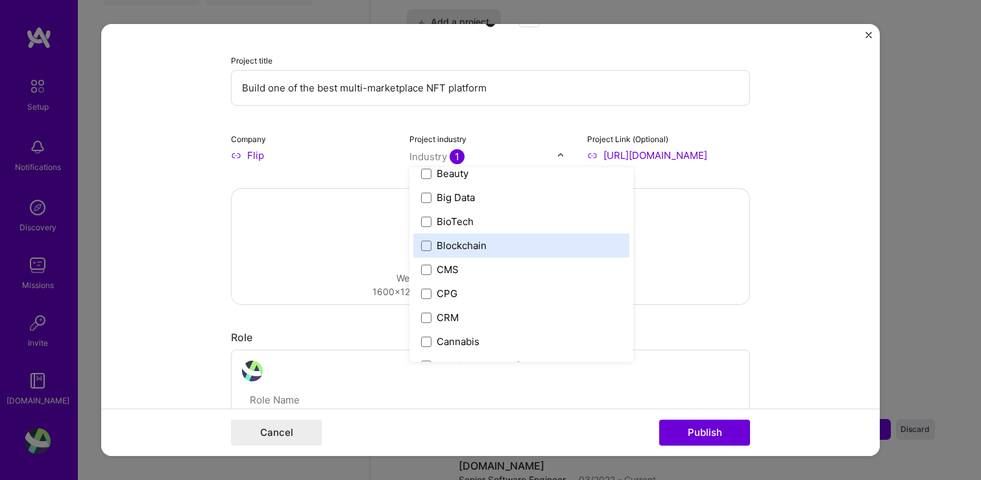
scroll to position [484, 0]
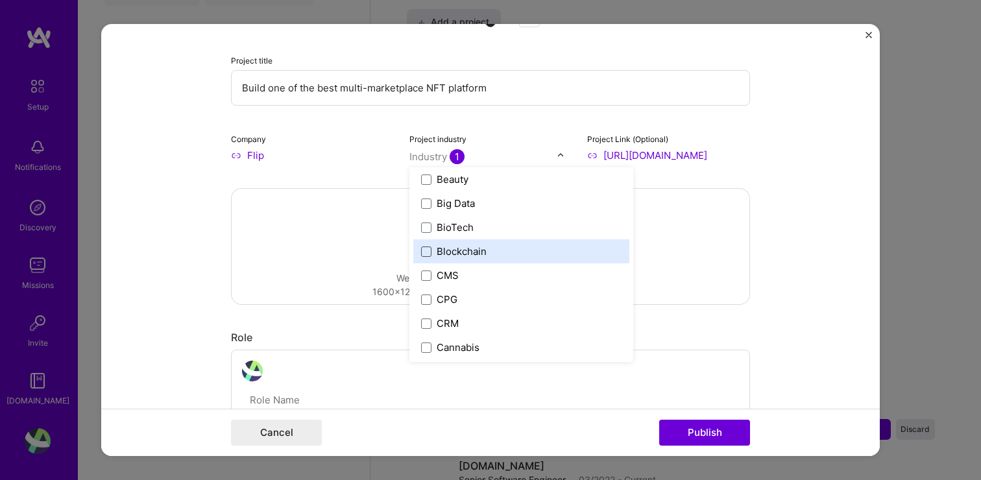
click at [423, 251] on span at bounding box center [426, 252] width 10 height 10
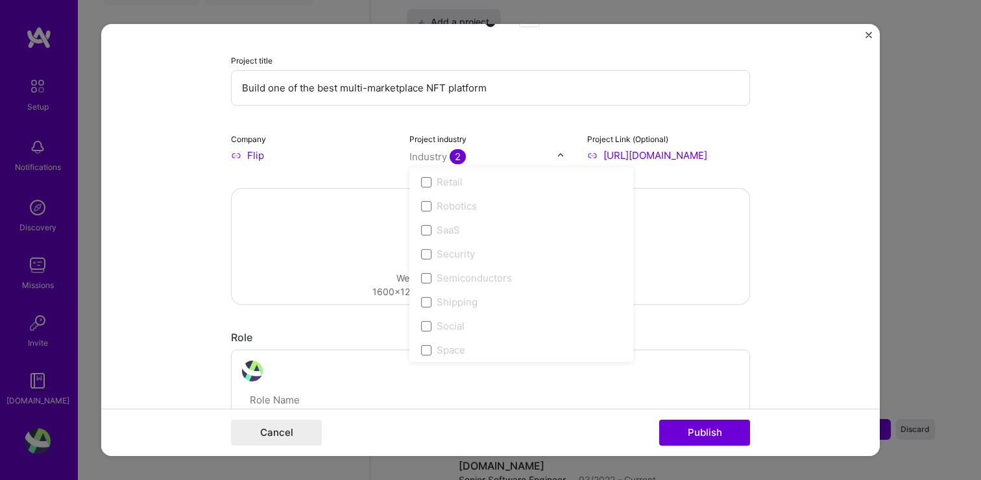
scroll to position [2695, 0]
click at [824, 247] on form "This project is missing details. To be able to apply to missions with this proj…" at bounding box center [490, 240] width 779 height 432
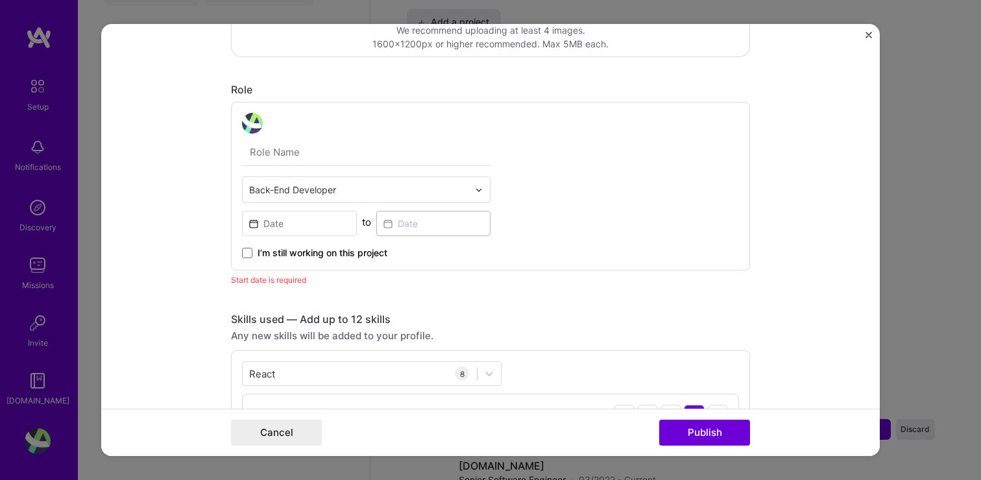
scroll to position [424, 0]
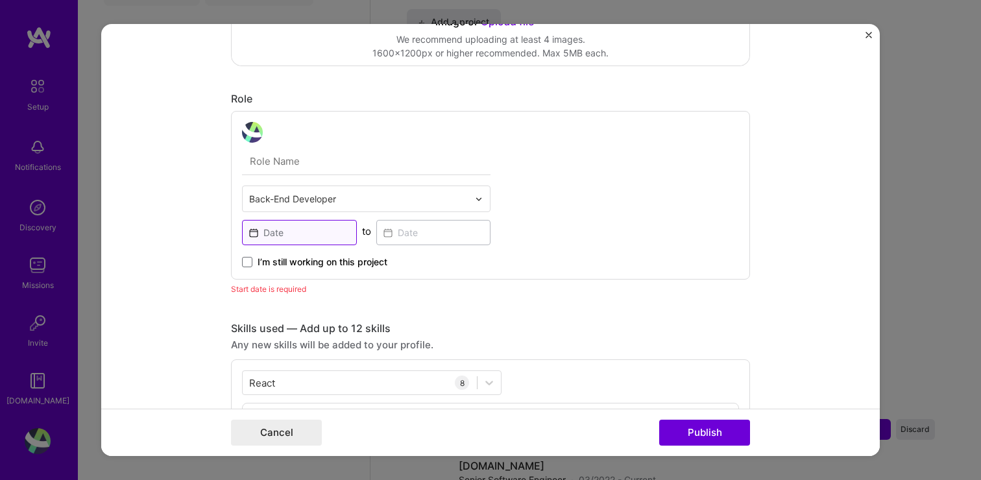
click at [282, 239] on input at bounding box center [299, 232] width 115 height 25
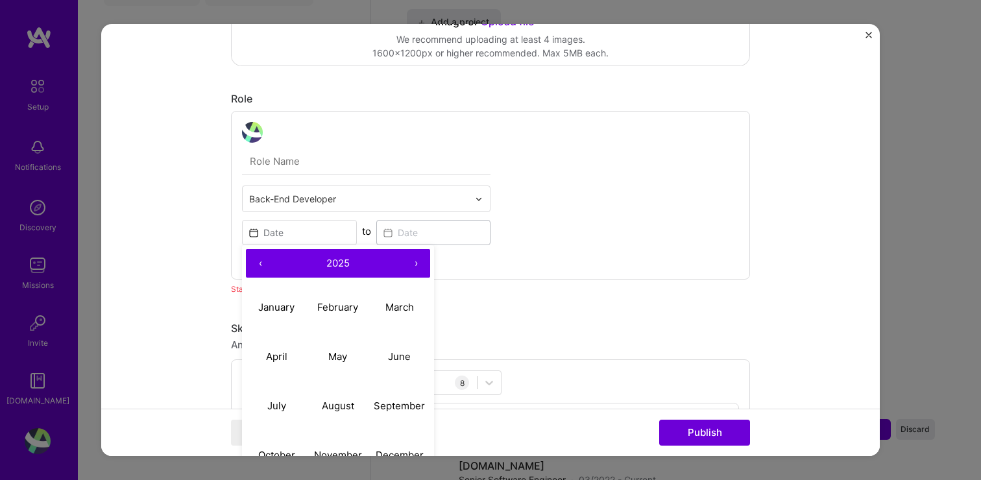
click at [261, 260] on button "‹" at bounding box center [260, 263] width 29 height 29
click at [376, 254] on button "2022" at bounding box center [338, 263] width 127 height 29
click at [414, 264] on button "›" at bounding box center [416, 263] width 29 height 29
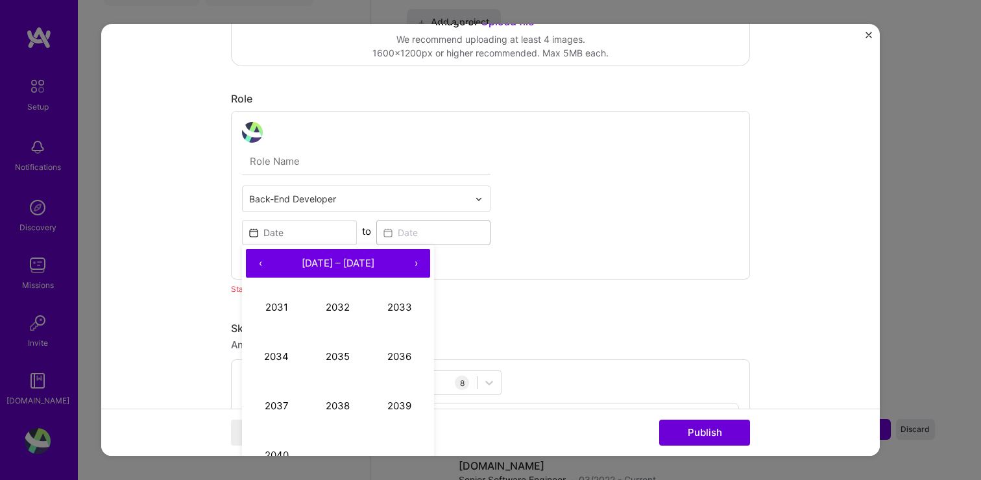
click at [262, 271] on button "‹" at bounding box center [260, 263] width 29 height 29
click at [340, 306] on button "2022" at bounding box center [339, 307] width 62 height 49
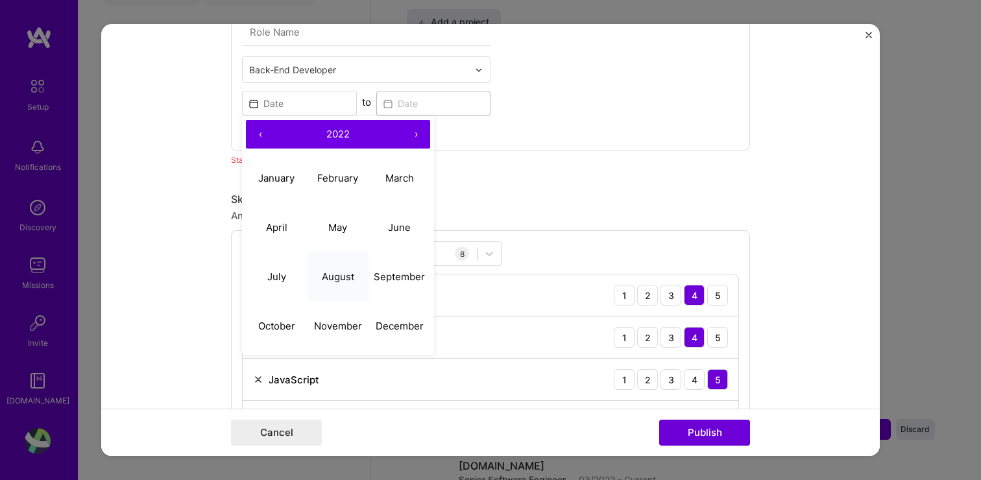
scroll to position [529, 0]
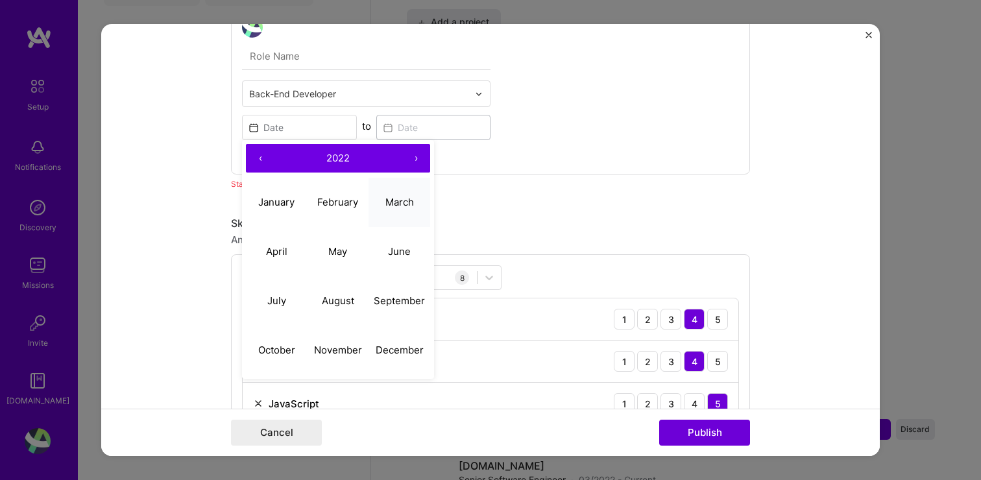
click at [401, 202] on abbr "March" at bounding box center [400, 202] width 29 height 12
type input "[DATE]"
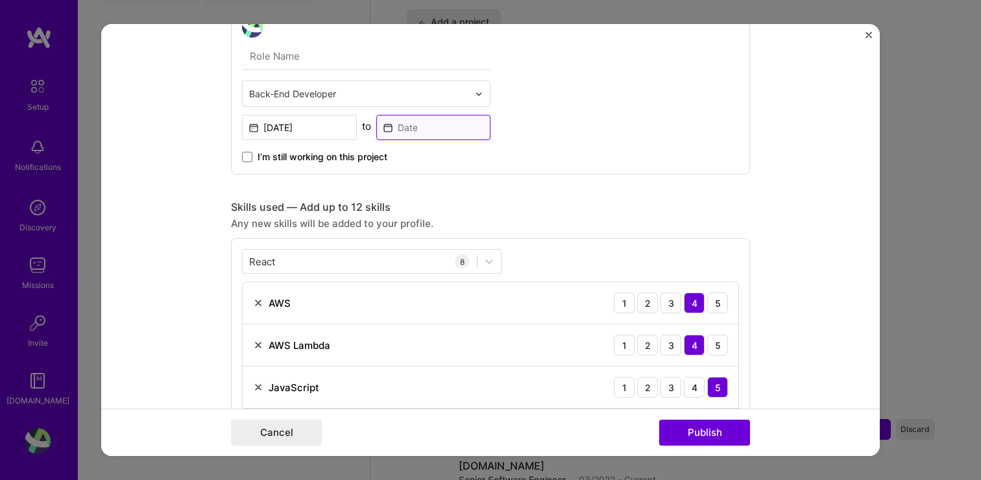
click at [424, 128] on input at bounding box center [433, 127] width 115 height 25
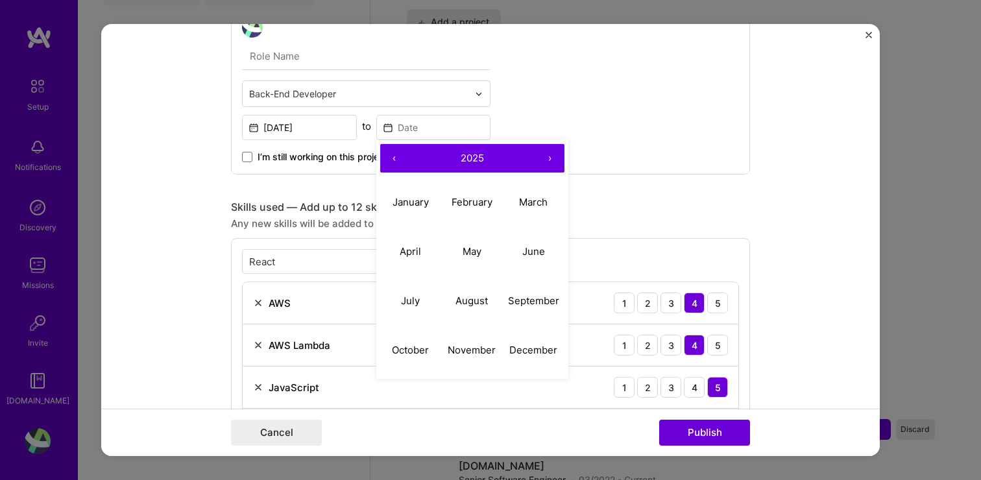
click at [395, 160] on button "‹" at bounding box center [394, 158] width 29 height 29
click at [417, 292] on button "July" at bounding box center [411, 300] width 62 height 49
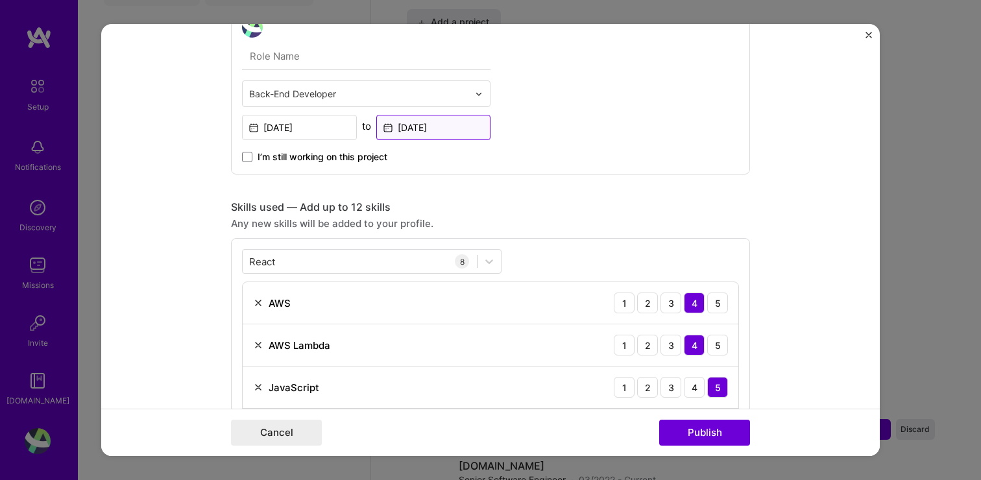
click at [424, 129] on input "[DATE]" at bounding box center [433, 127] width 115 height 25
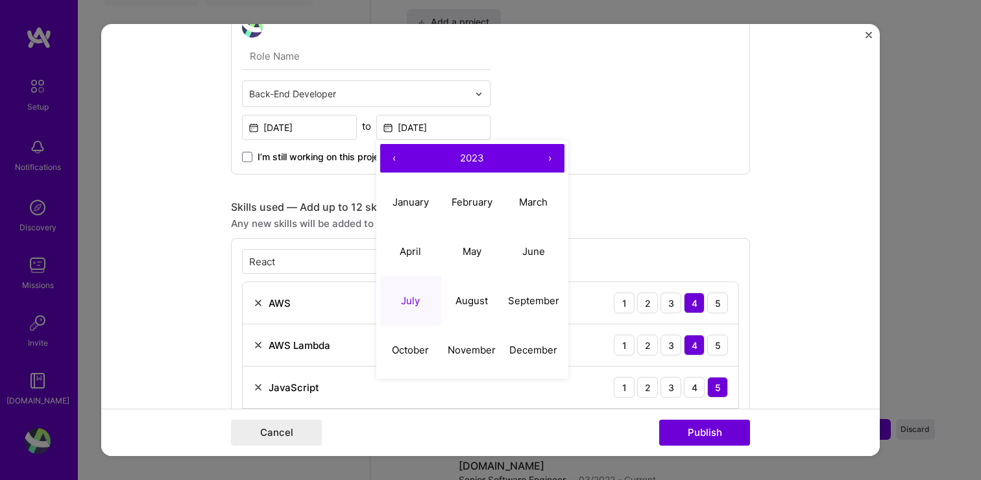
click at [548, 158] on button "›" at bounding box center [550, 158] width 29 height 29
click at [408, 291] on button "July" at bounding box center [411, 300] width 62 height 49
type input "[DATE]"
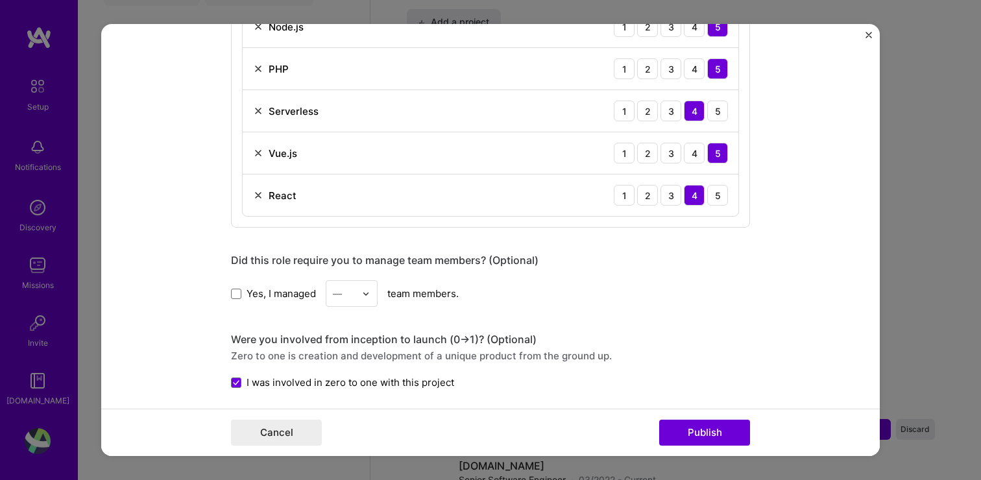
scroll to position [925, 0]
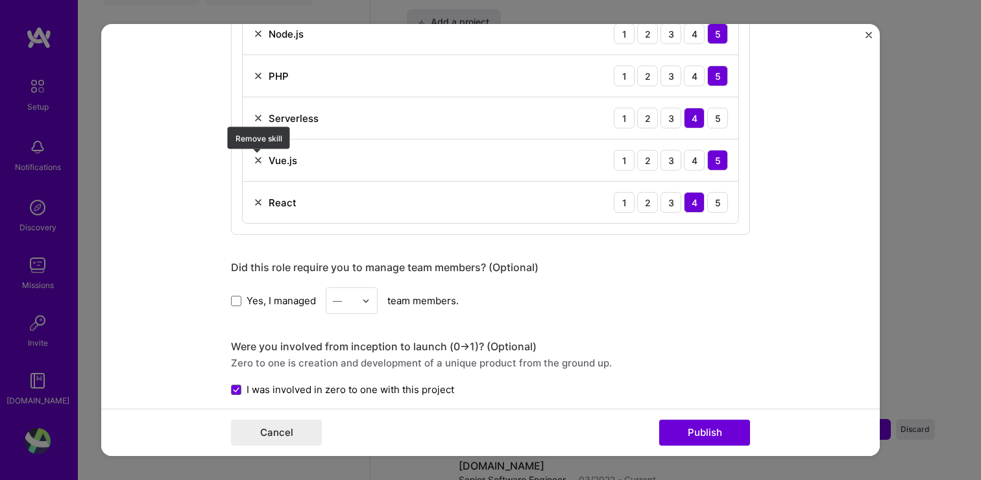
click at [259, 162] on img at bounding box center [258, 160] width 10 height 10
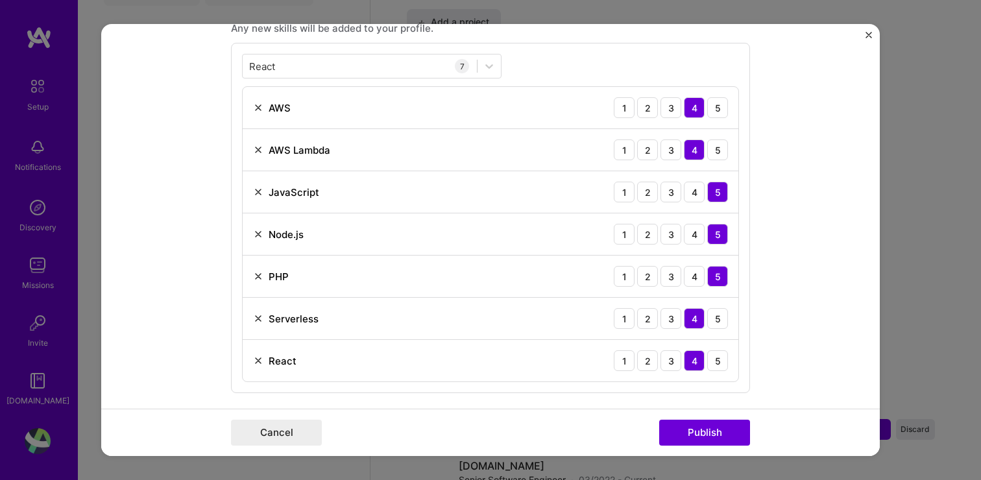
scroll to position [722, 0]
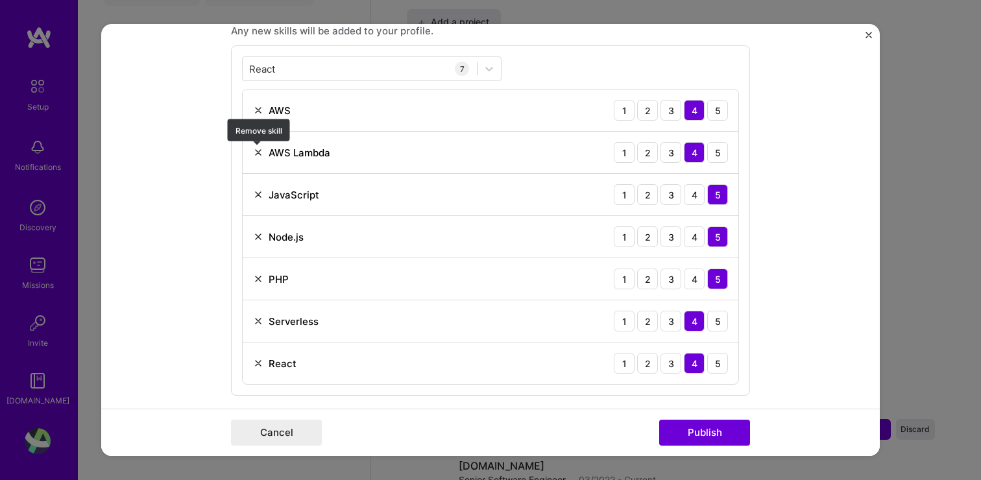
click at [256, 152] on img at bounding box center [258, 152] width 10 height 10
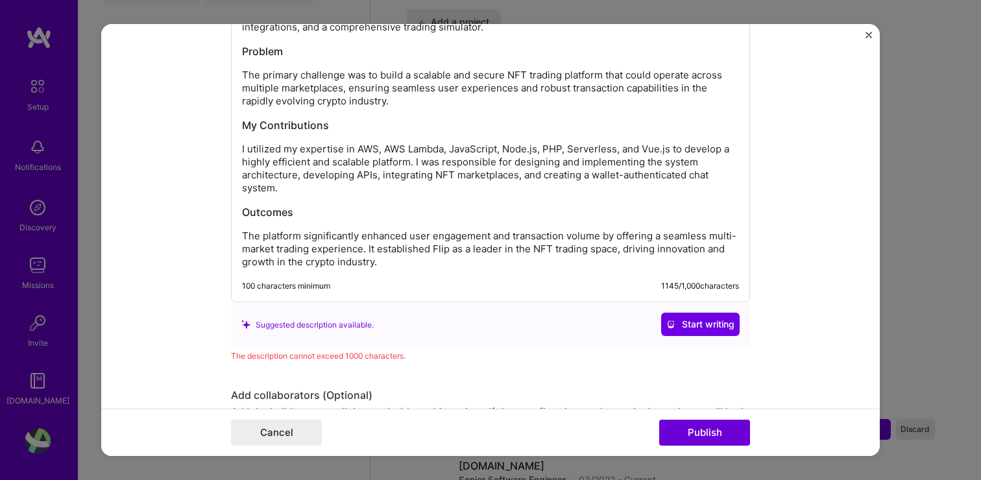
scroll to position [1525, 0]
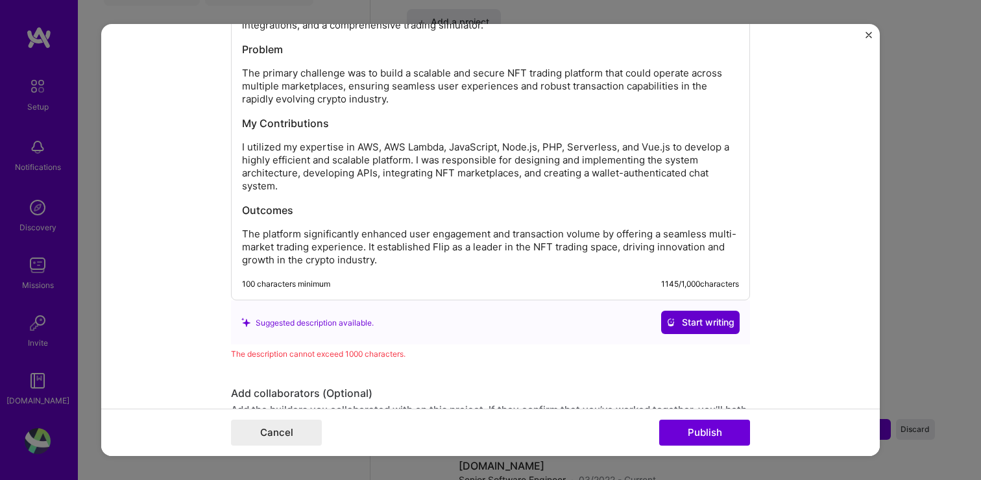
click at [685, 320] on span "Start writing" at bounding box center [701, 322] width 68 height 13
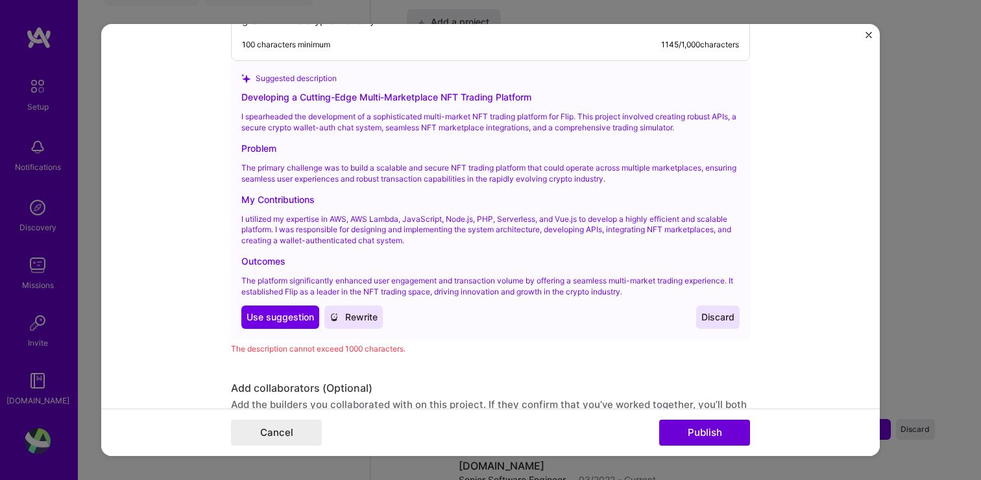
scroll to position [1758, 0]
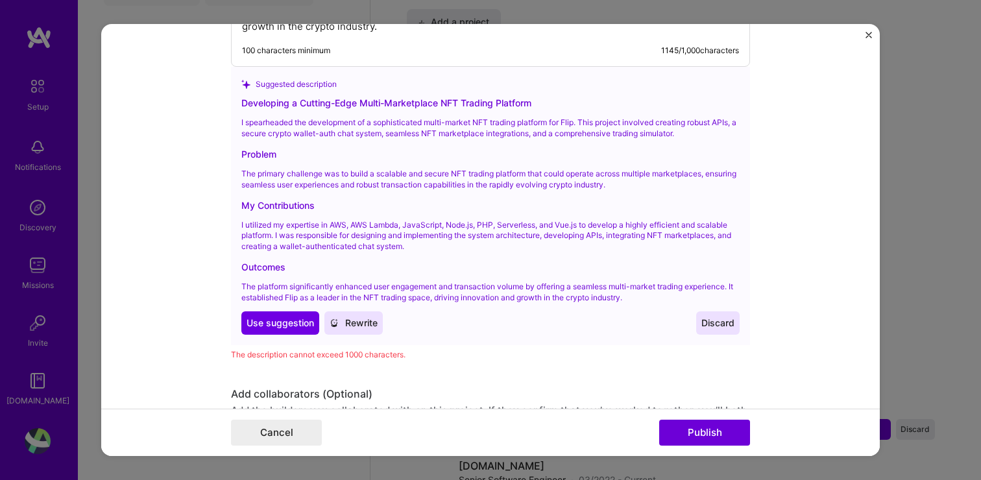
click at [365, 326] on span "Rewrite" at bounding box center [354, 323] width 48 height 13
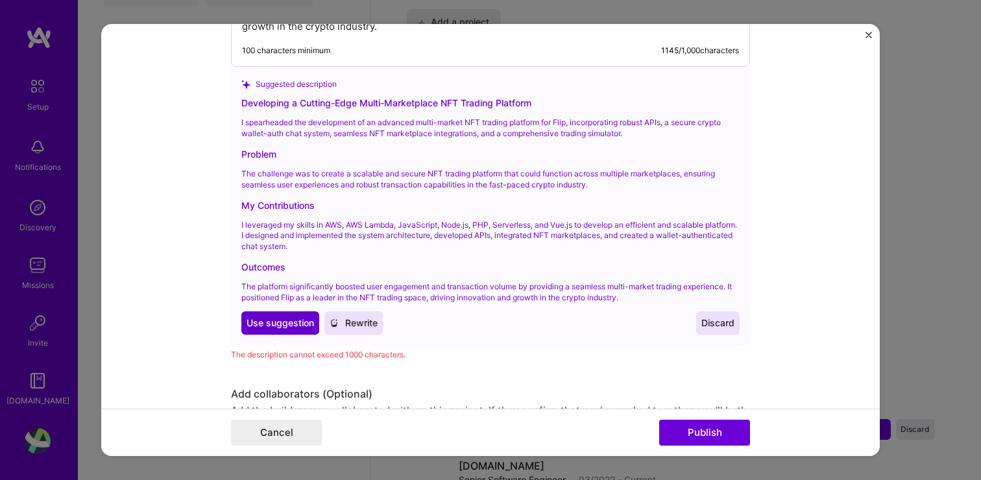
click at [295, 325] on span "Use suggestion" at bounding box center [280, 323] width 67 height 13
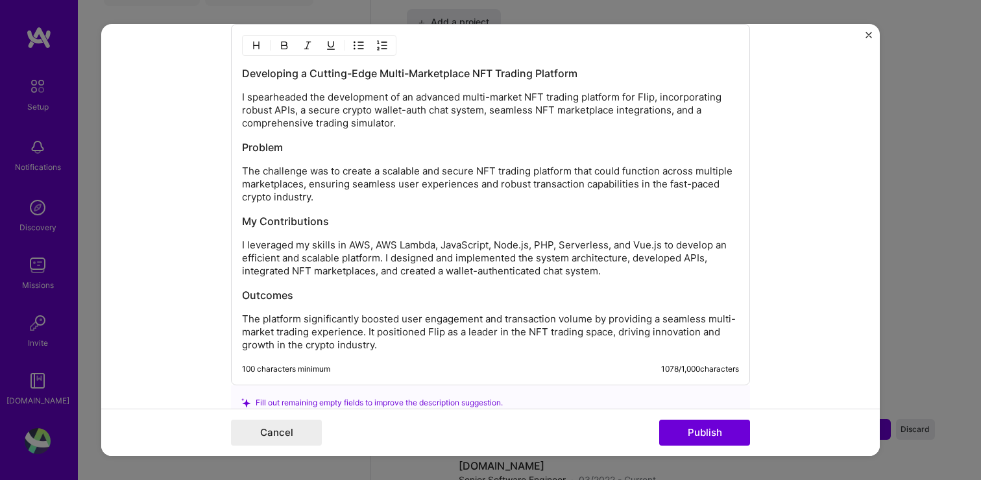
scroll to position [1406, 0]
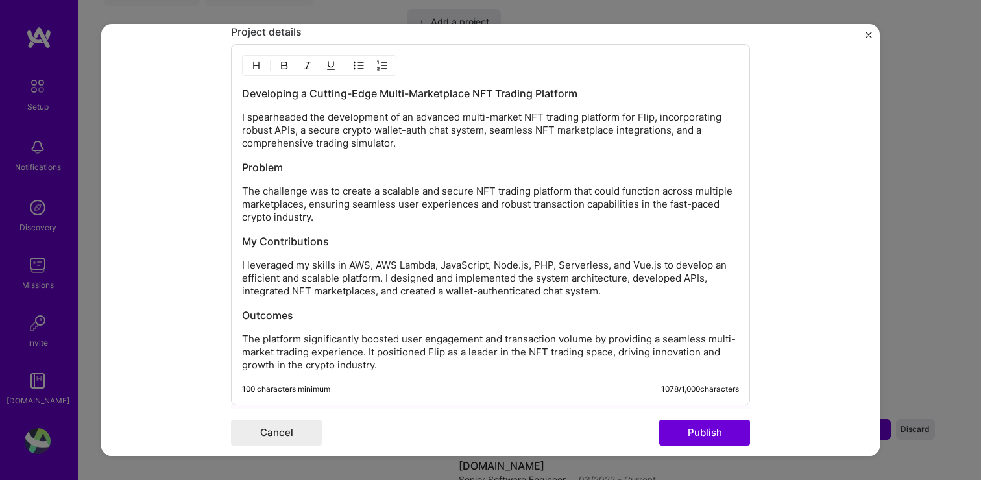
click at [362, 122] on p "I spearheaded the development of an advanced multi-market NFT trading platform …" at bounding box center [490, 130] width 497 height 39
click at [285, 147] on p "I spearheaded the development of an advanced multi-market NFT trading platform …" at bounding box center [490, 130] width 497 height 39
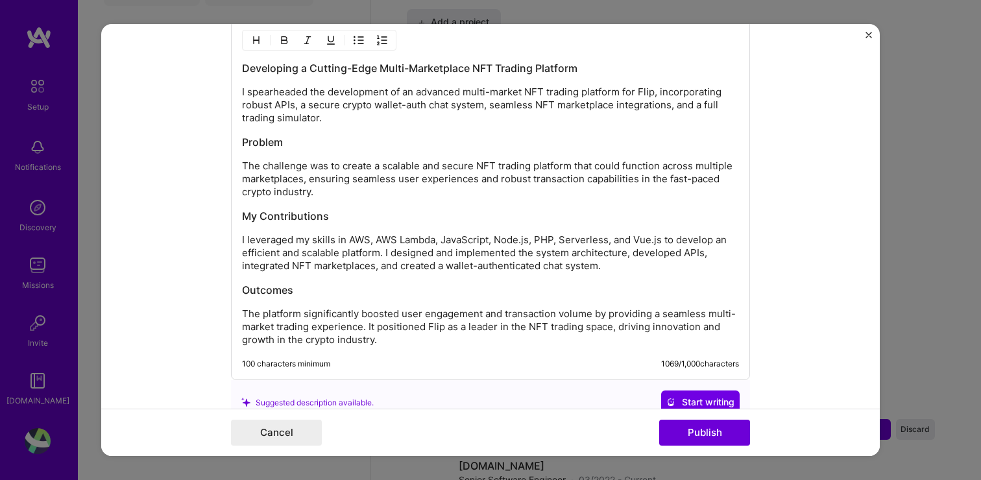
scroll to position [1416, 0]
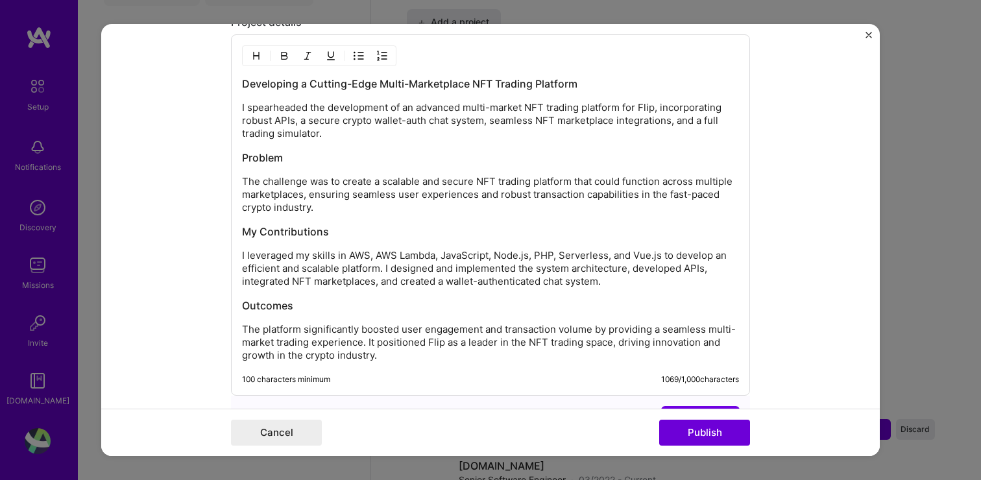
click at [291, 110] on p "I spearheaded the development of an advanced multi-market NFT trading platform …" at bounding box center [490, 120] width 497 height 39
click at [318, 156] on h3 "Problem" at bounding box center [490, 158] width 497 height 14
click at [374, 256] on p "I leveraged my skills in AWS, AWS Lambda, JavaScript, Node.js, PHP, Serverless,…" at bounding box center [490, 268] width 497 height 39
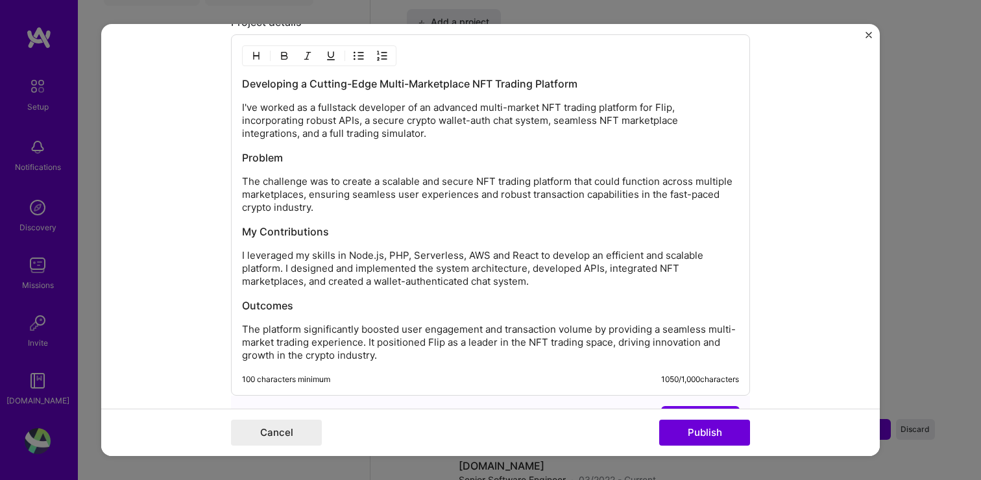
click at [399, 176] on p "The challenge was to create a scalable and secure NFT trading platform that cou…" at bounding box center [490, 194] width 497 height 39
click at [394, 158] on h3 "Problem" at bounding box center [490, 158] width 497 height 14
click at [418, 108] on p "I've worked as a fullstack developer of an advanced multi-market NFT trading pl…" at bounding box center [490, 120] width 497 height 39
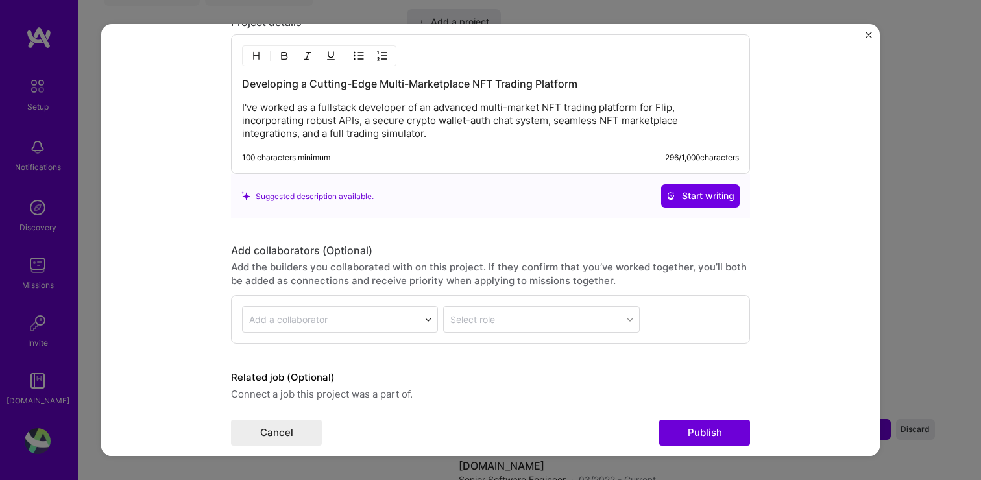
click at [332, 109] on p "I've worked as a fullstack developer of an advanced multi-market NFT trading pl…" at bounding box center [490, 120] width 497 height 39
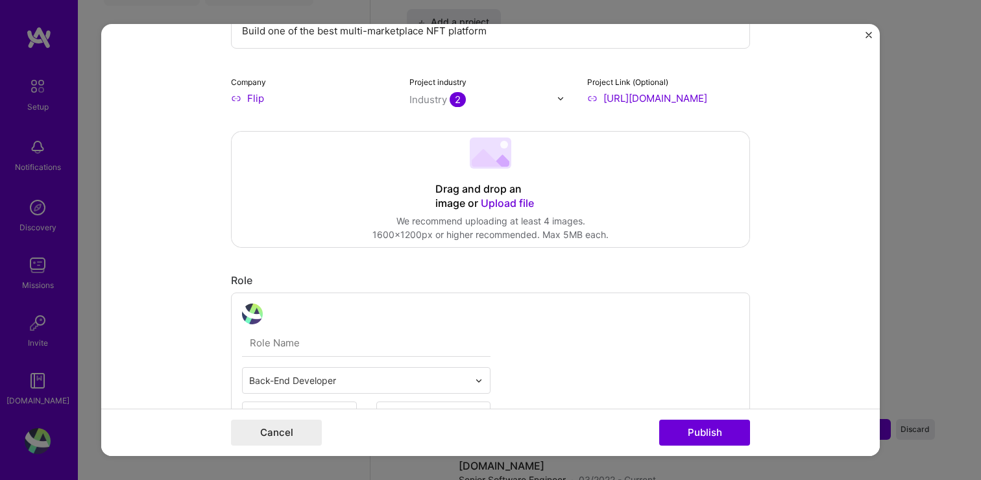
scroll to position [244, 0]
click at [680, 436] on button "Publish" at bounding box center [704, 433] width 91 height 26
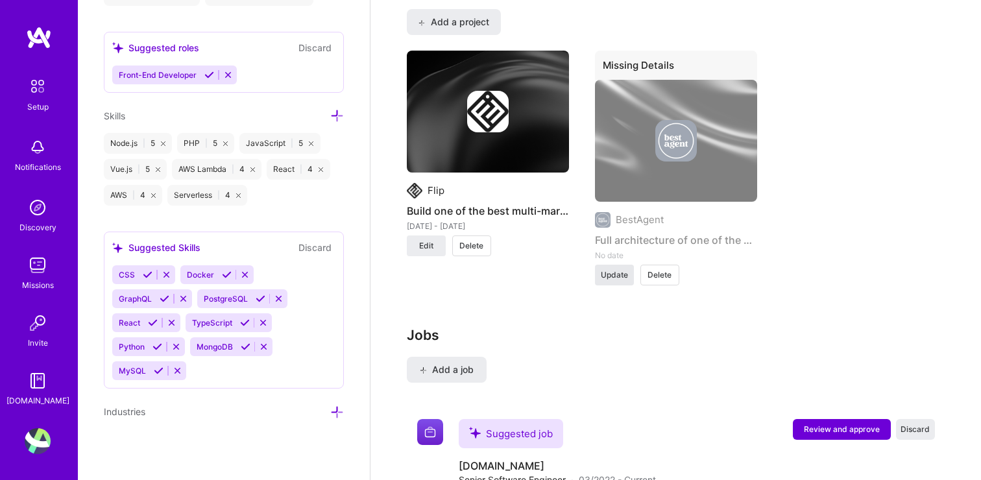
click at [619, 277] on span "Update" at bounding box center [614, 275] width 27 height 12
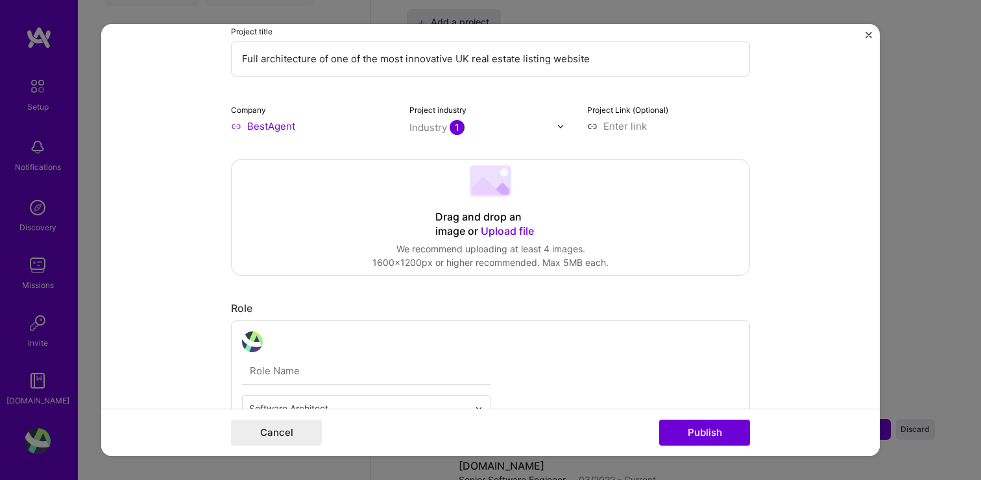
scroll to position [212, 0]
click at [605, 127] on input at bounding box center [668, 128] width 163 height 14
paste input "[URL][DOMAIN_NAME]"
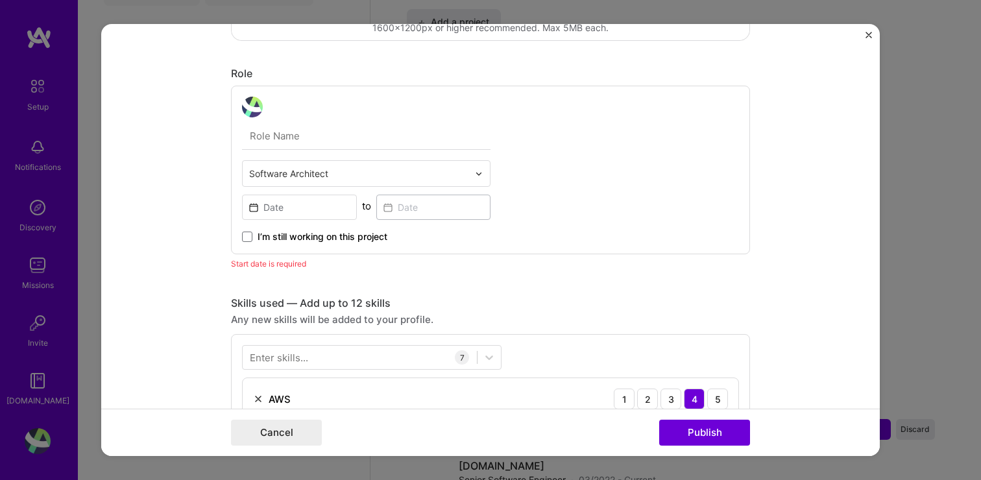
scroll to position [459, 0]
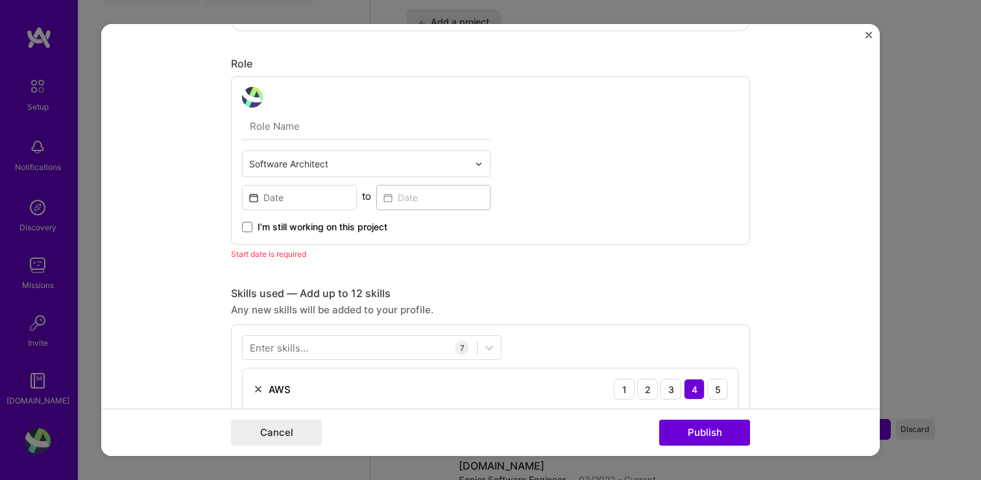
type input "[URL][DOMAIN_NAME]"
click at [314, 188] on input at bounding box center [299, 197] width 115 height 25
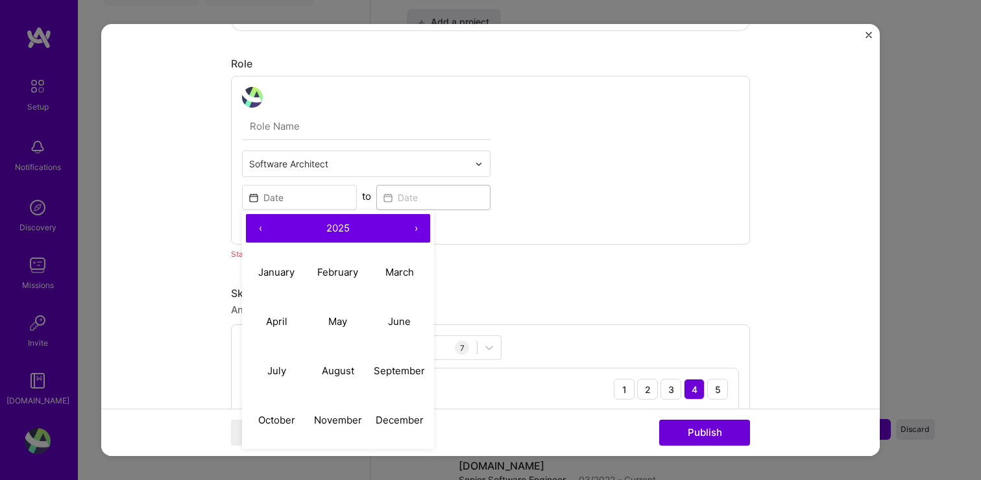
click at [261, 228] on button "‹" at bounding box center [260, 228] width 29 height 29
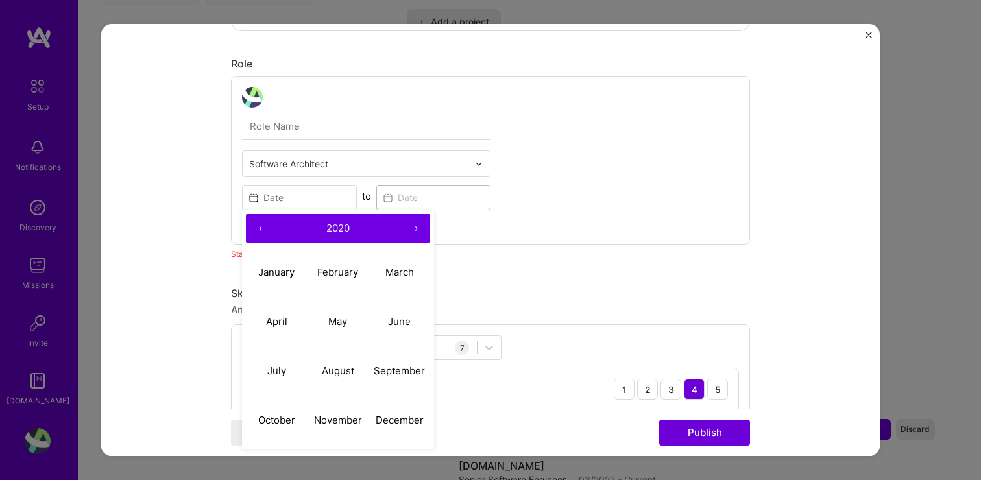
click at [261, 228] on button "‹" at bounding box center [260, 228] width 29 height 29
click at [260, 228] on button "‹" at bounding box center [260, 228] width 29 height 29
click at [254, 228] on button "‹" at bounding box center [260, 228] width 29 height 29
click at [398, 273] on abbr "March" at bounding box center [400, 272] width 29 height 12
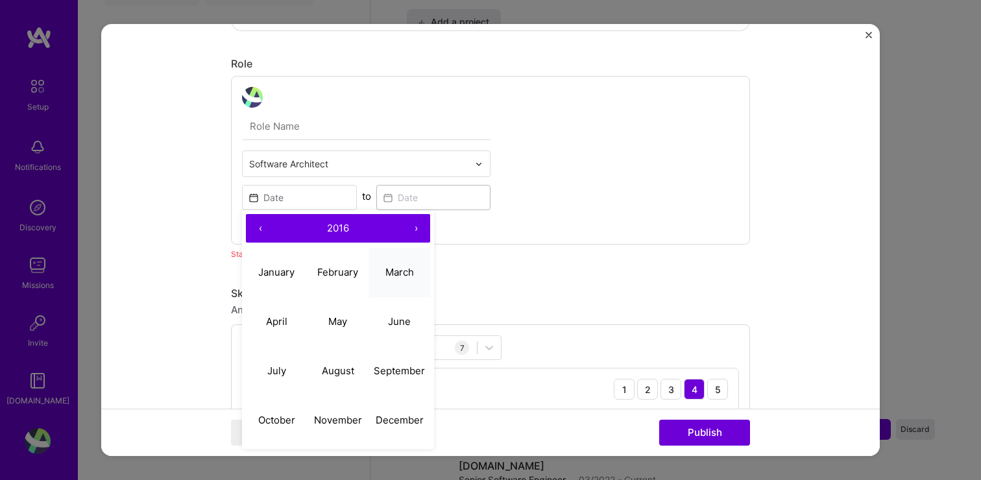
type input "[DATE]"
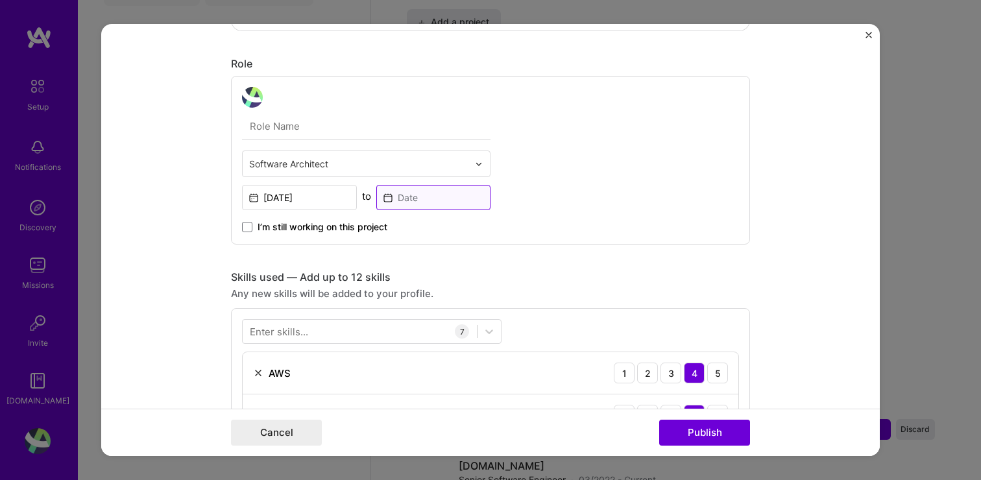
click at [423, 201] on input at bounding box center [433, 197] width 115 height 25
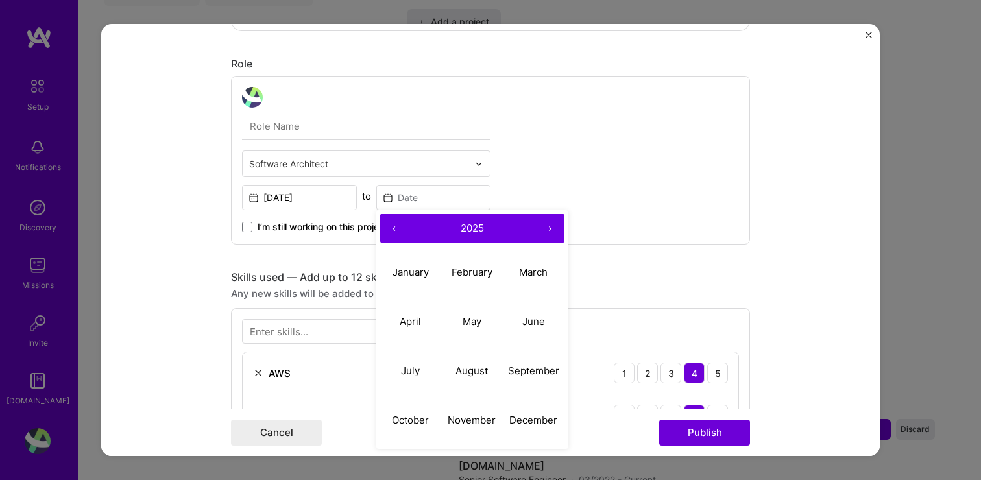
click at [397, 226] on button "‹" at bounding box center [394, 228] width 29 height 29
click at [531, 278] on button "March" at bounding box center [534, 272] width 62 height 49
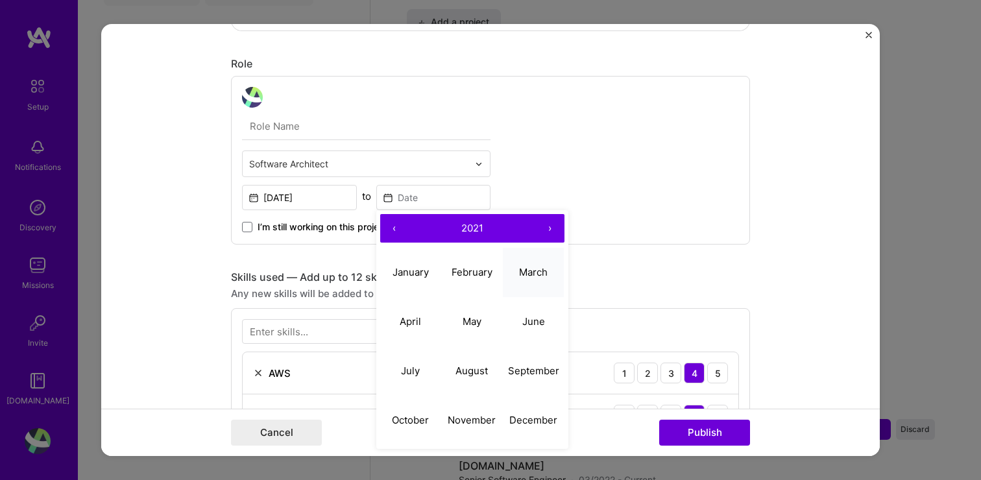
type input "[DATE]"
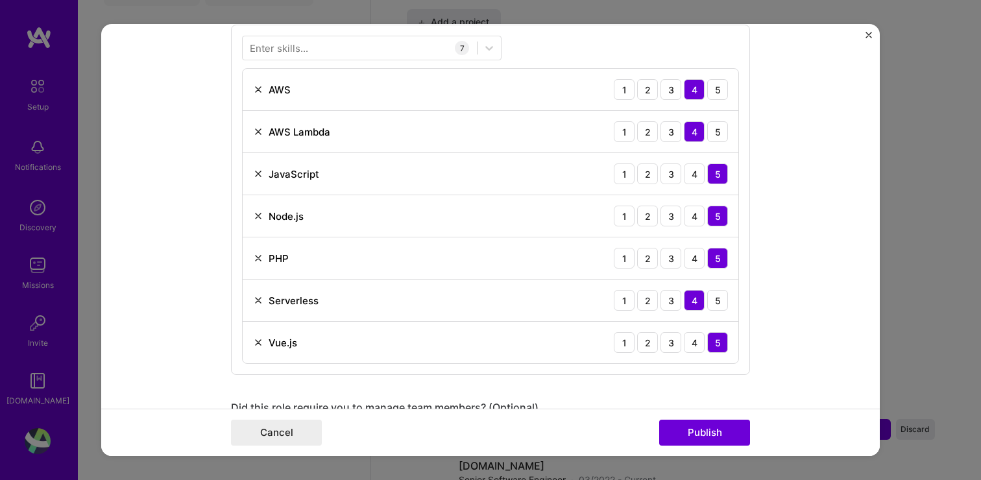
scroll to position [758, 0]
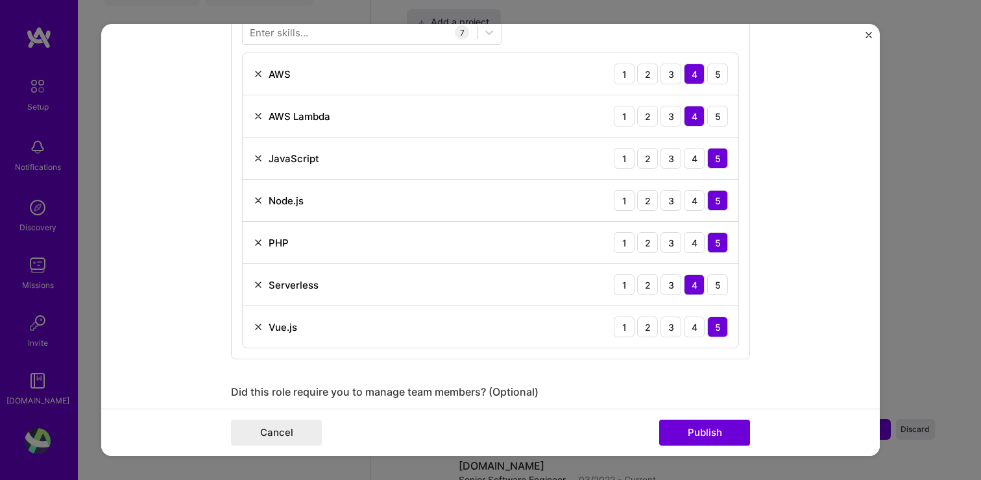
click at [256, 118] on img at bounding box center [258, 116] width 10 height 10
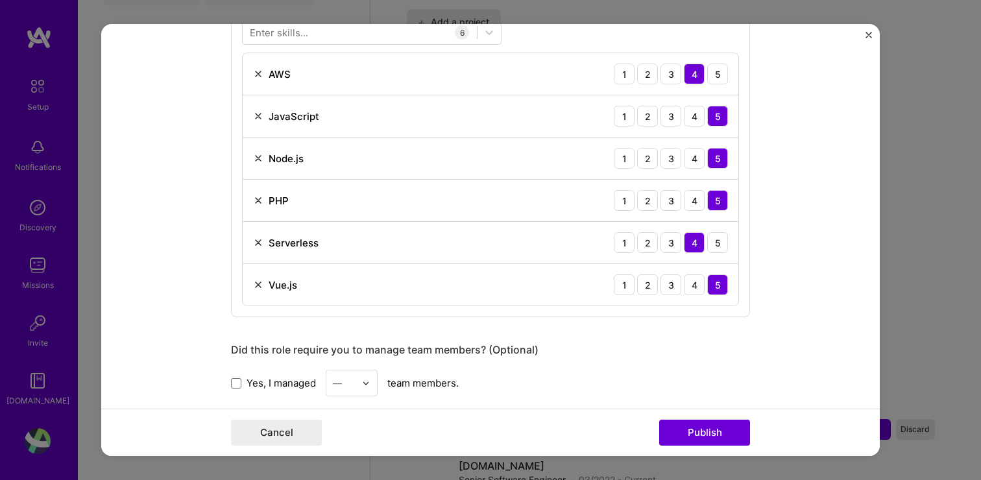
click at [260, 118] on img at bounding box center [258, 116] width 10 height 10
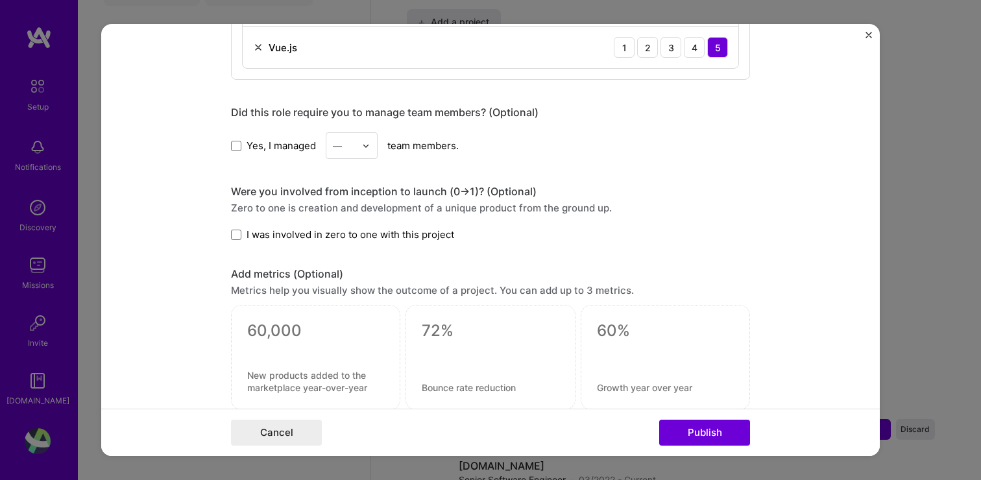
scroll to position [957, 0]
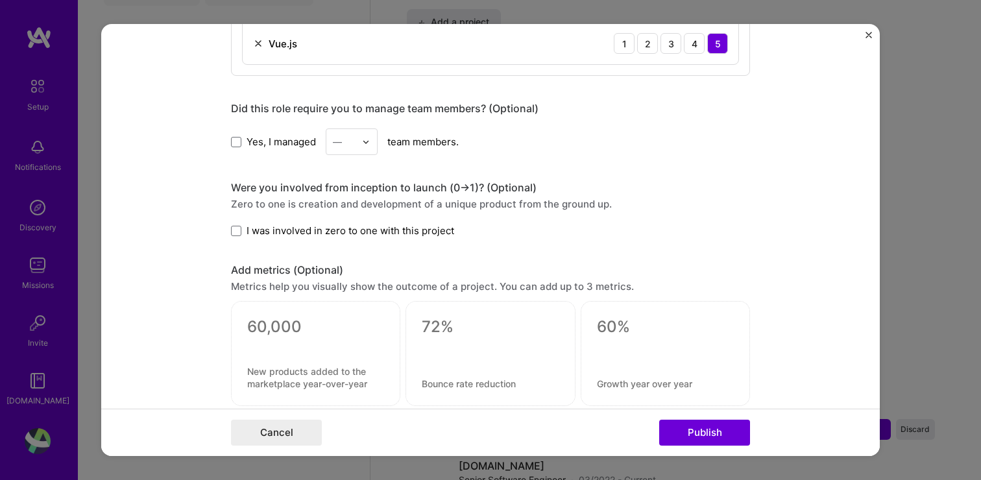
click at [301, 235] on span "I was involved in zero to one with this project" at bounding box center [351, 231] width 208 height 14
click at [0, 0] on input "I was involved in zero to one with this project" at bounding box center [0, 0] width 0 height 0
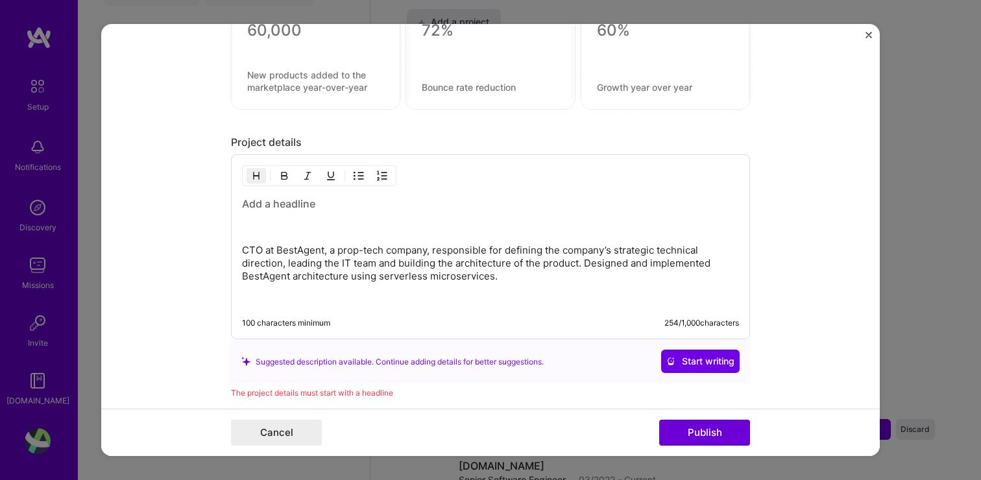
scroll to position [1278, 0]
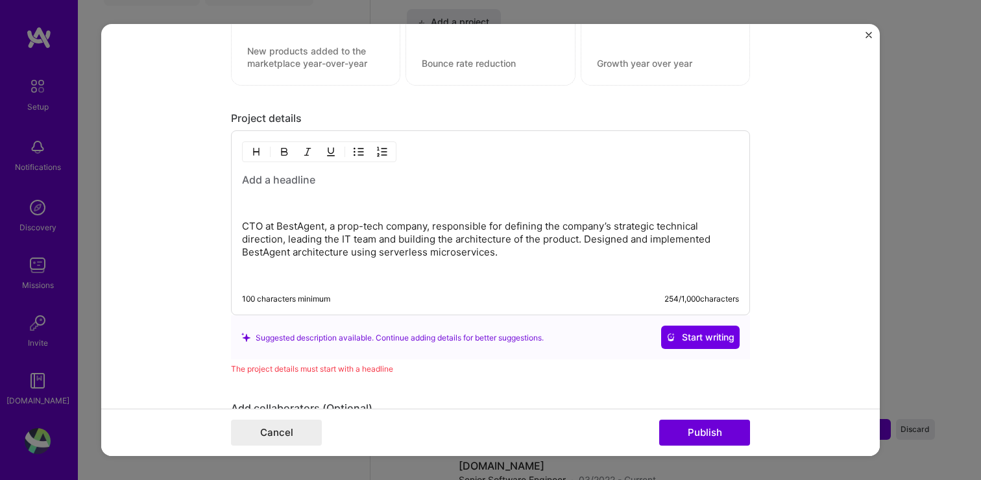
click at [281, 210] on p at bounding box center [490, 203] width 497 height 13
click at [687, 337] on span "Start writing" at bounding box center [701, 337] width 68 height 13
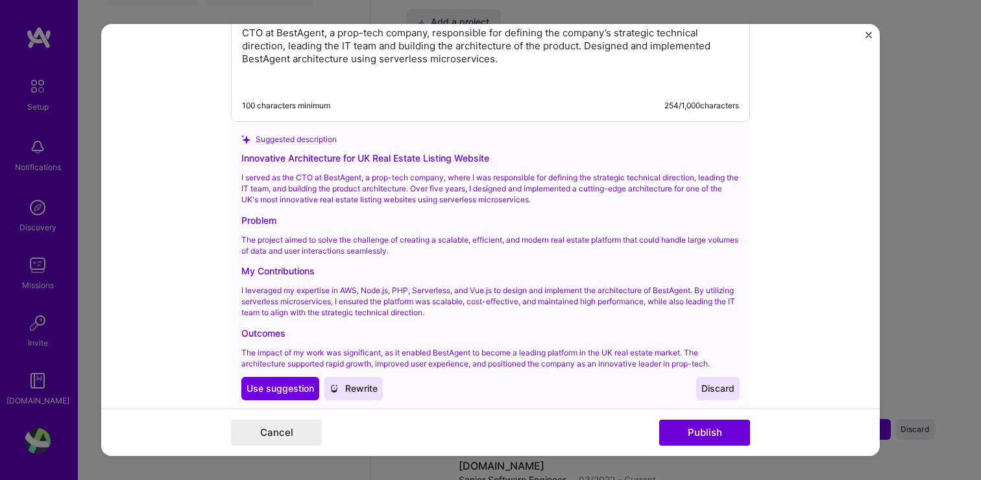
scroll to position [1473, 0]
click at [300, 389] on span "Use suggestion" at bounding box center [280, 387] width 67 height 13
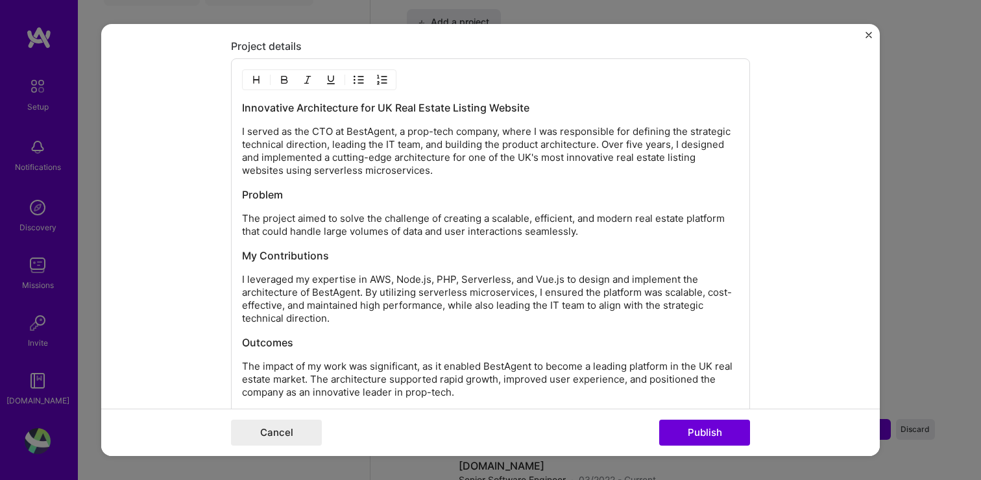
scroll to position [1349, 0]
click at [348, 193] on h3 "Problem" at bounding box center [490, 195] width 497 height 14
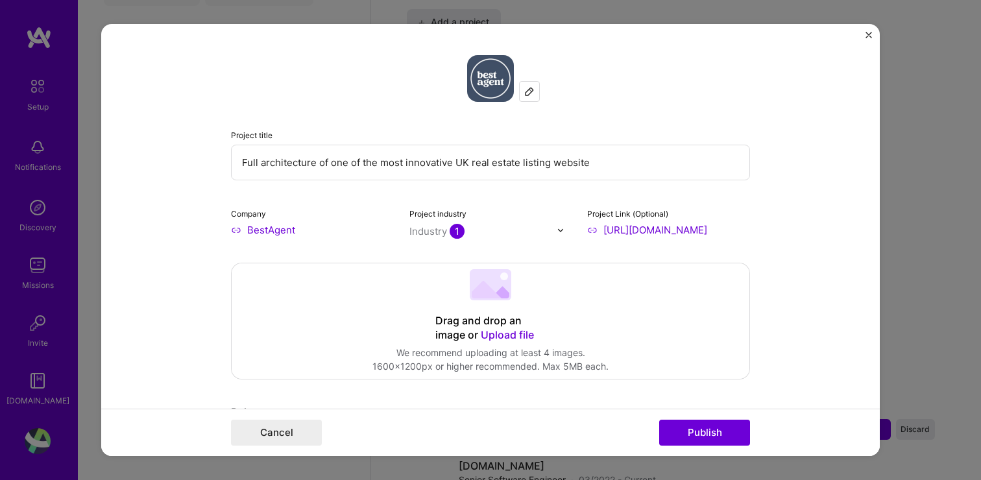
scroll to position [100, 0]
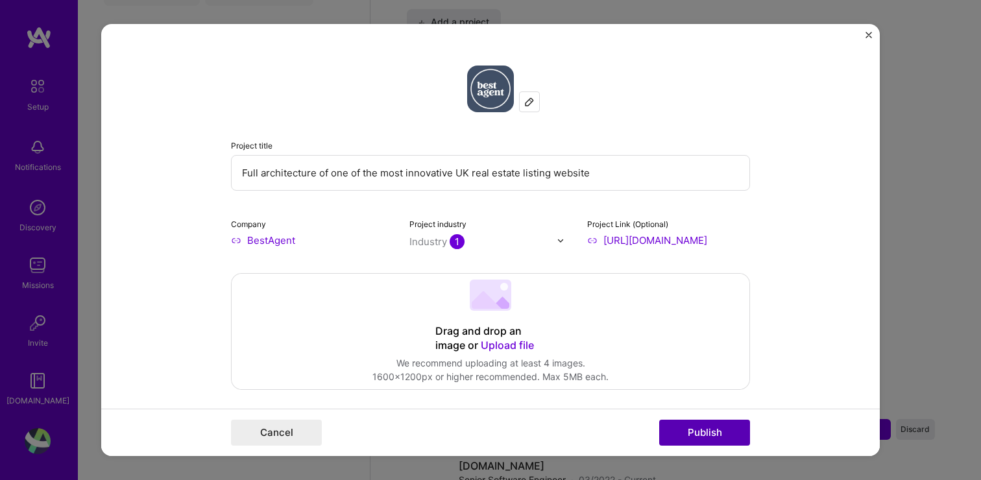
click at [709, 430] on button "Publish" at bounding box center [704, 433] width 91 height 26
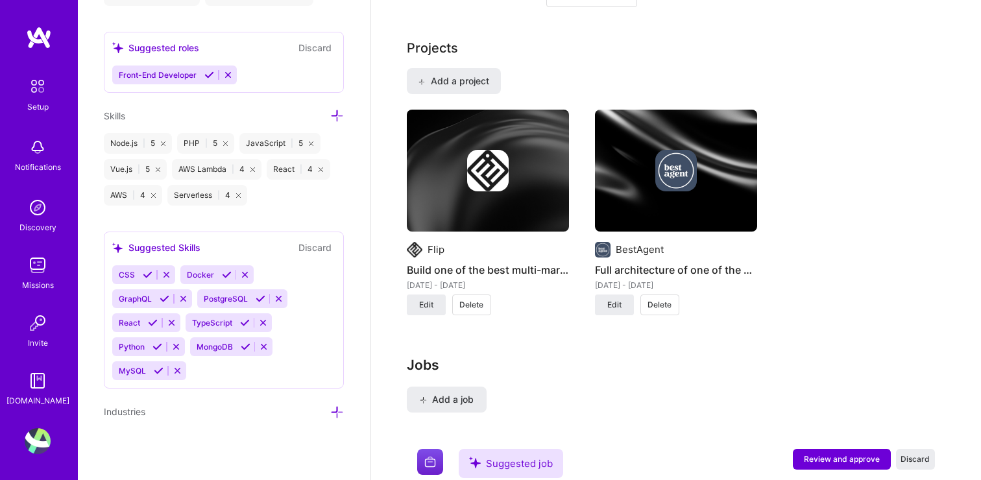
scroll to position [1108, 0]
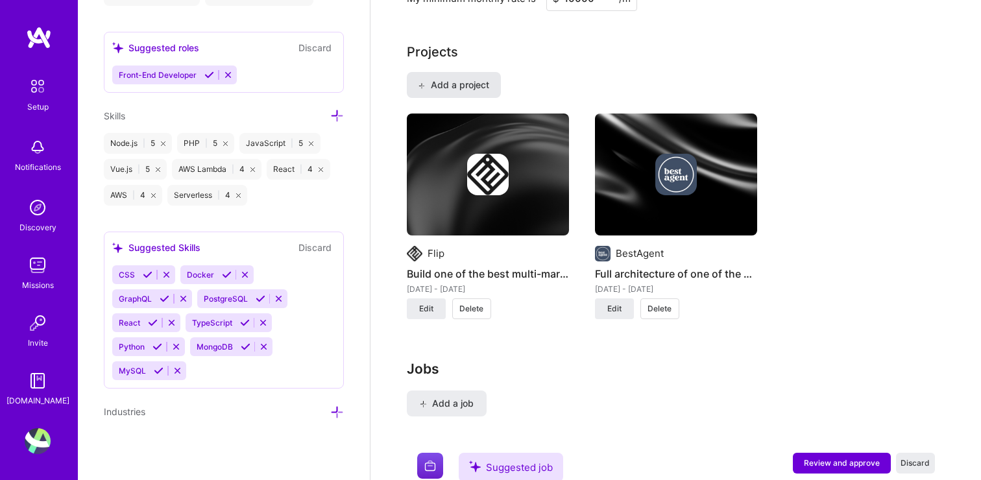
click at [487, 84] on span "Add a project" at bounding box center [453, 85] width 71 height 13
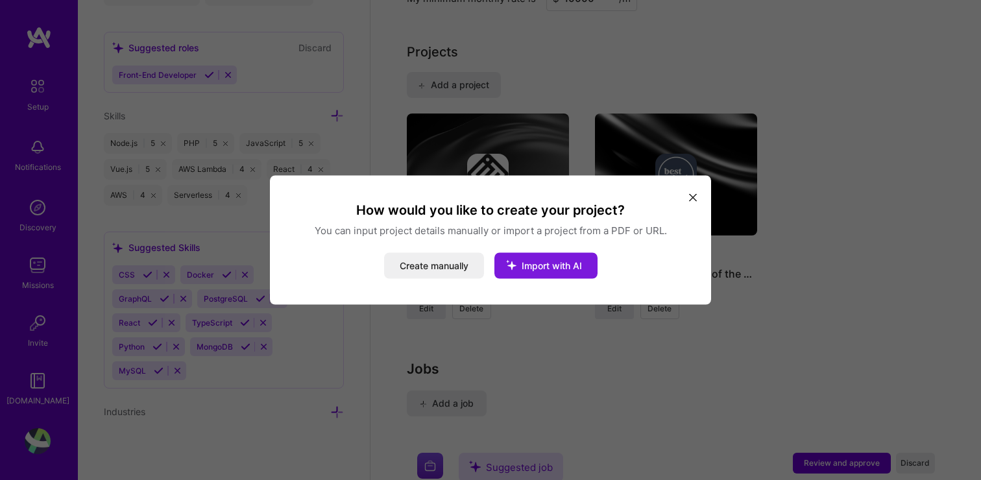
click at [539, 267] on span "Import with AI" at bounding box center [552, 265] width 60 height 11
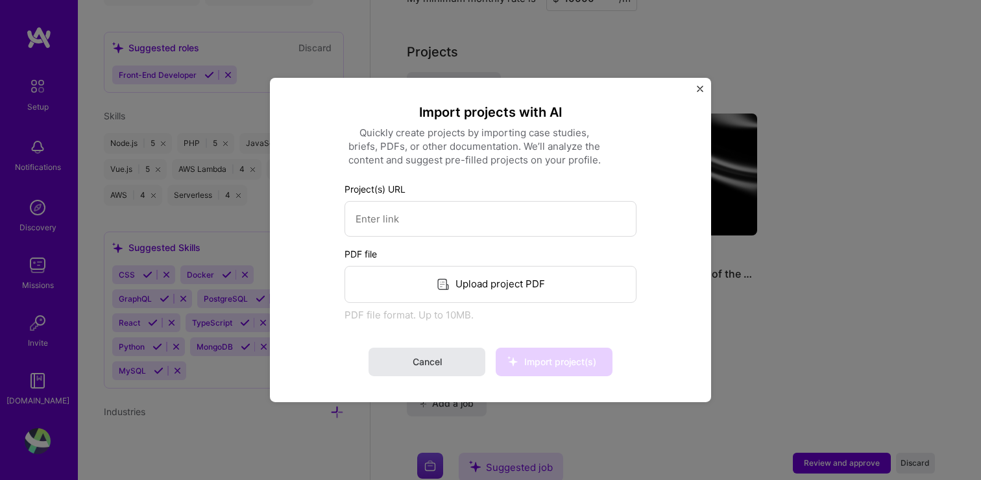
click at [459, 364] on button "Cancel" at bounding box center [427, 362] width 117 height 29
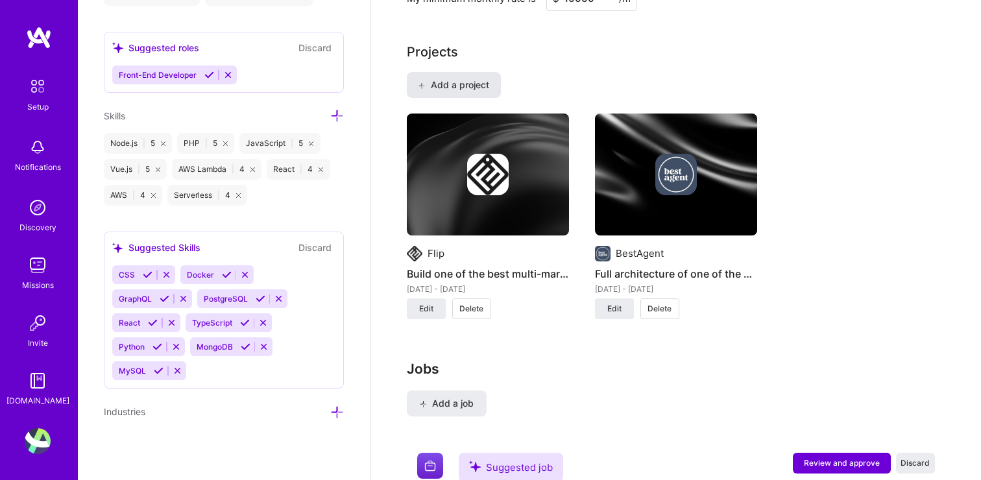
click at [473, 89] on span "Add a project" at bounding box center [453, 85] width 71 height 13
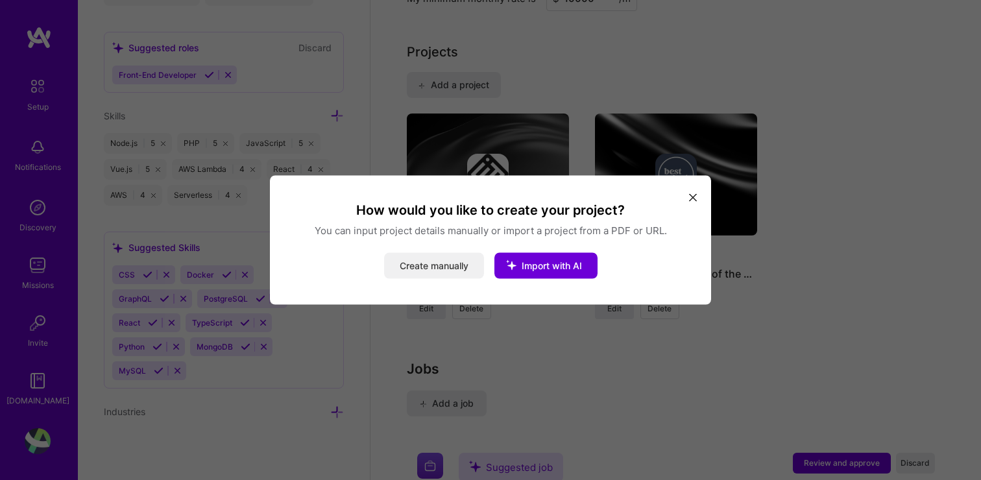
click at [454, 264] on button "Create manually" at bounding box center [434, 266] width 100 height 26
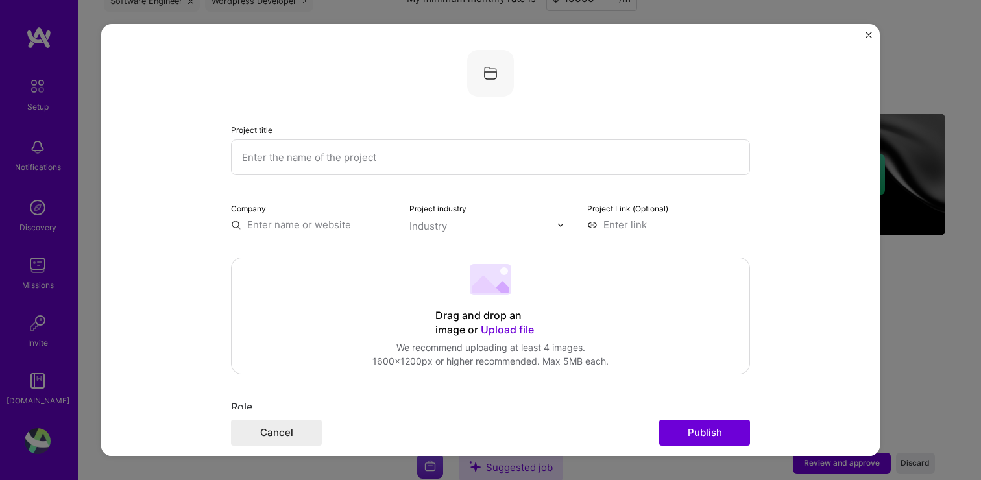
scroll to position [913, 0]
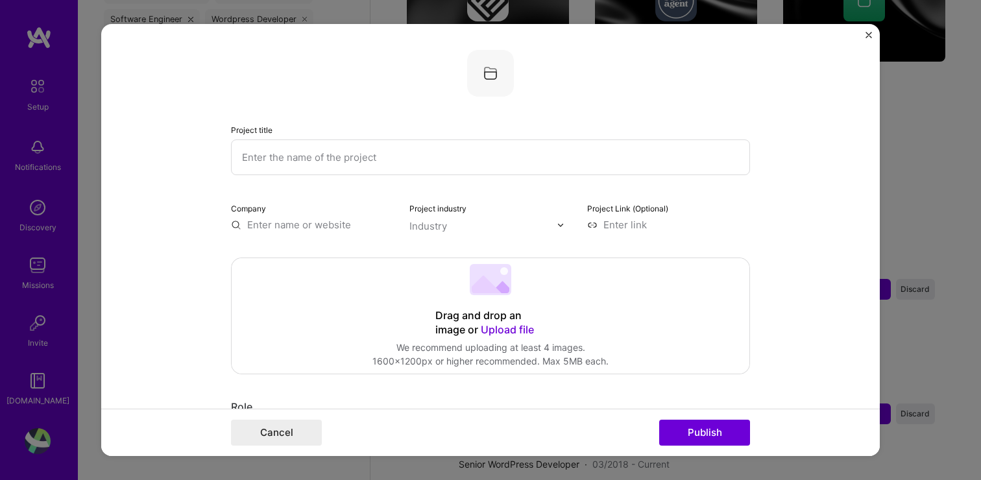
click at [463, 157] on input "text" at bounding box center [490, 158] width 519 height 36
type input "Cloudberry Tales"
click at [345, 223] on input "text" at bounding box center [312, 225] width 163 height 14
type input "Cloudberry Tales"
click at [361, 263] on div "Cloudberry Tales" at bounding box center [349, 254] width 91 height 23
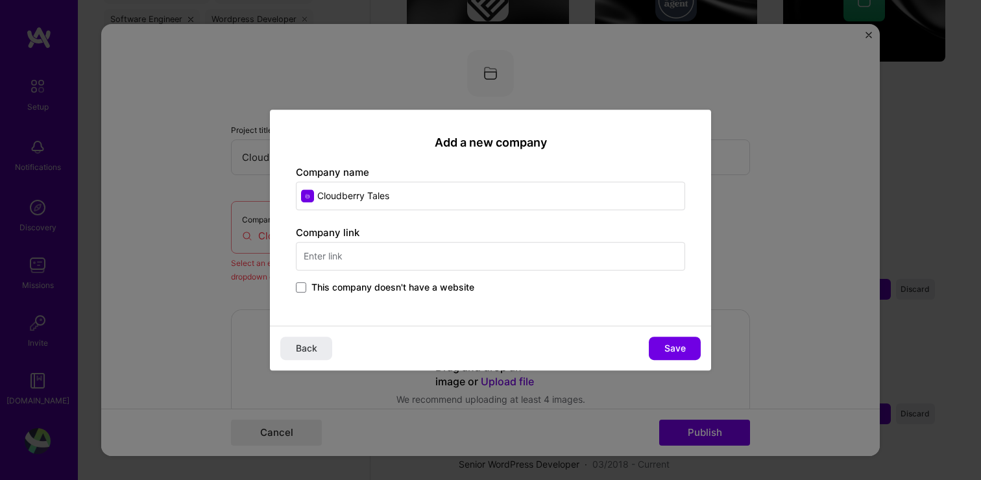
click at [383, 256] on input "text" at bounding box center [490, 256] width 389 height 29
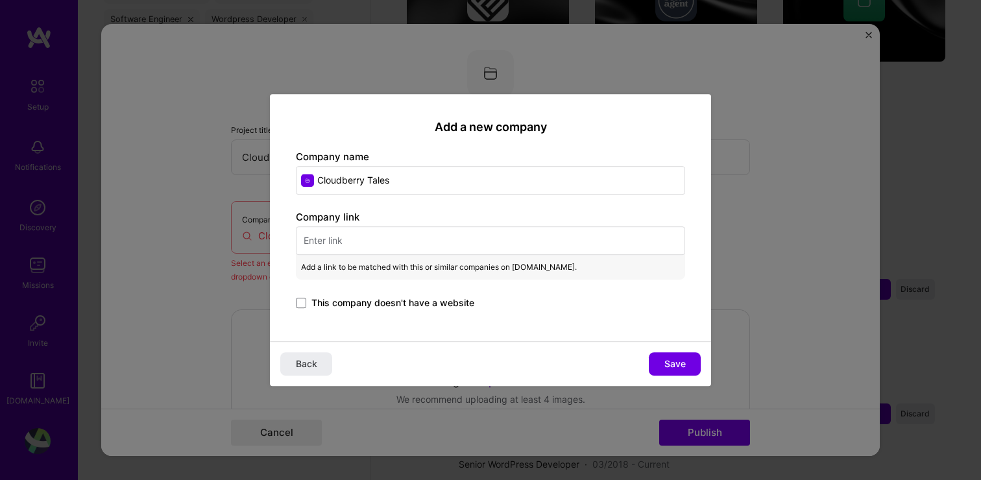
paste input "[URL][DOMAIN_NAME]"
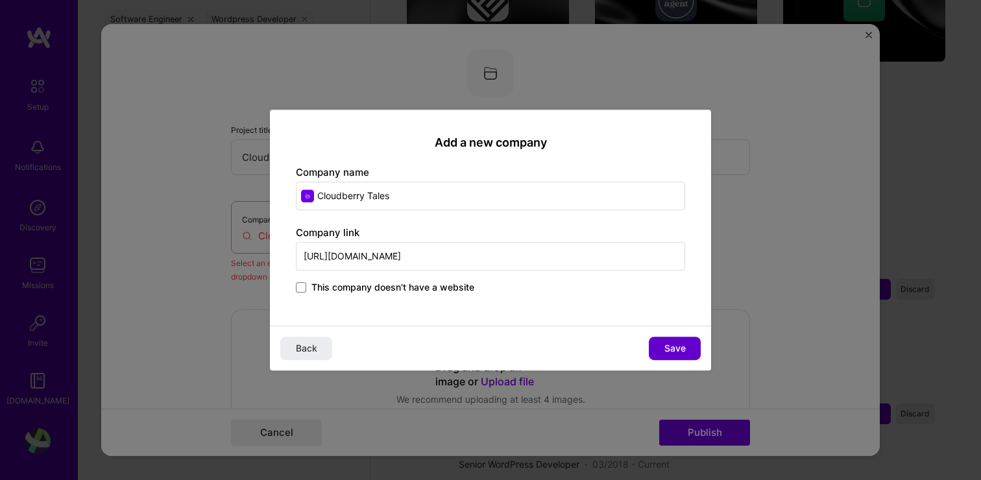
type input "[URL][DOMAIN_NAME]"
click at [665, 343] on span "Save" at bounding box center [675, 348] width 21 height 13
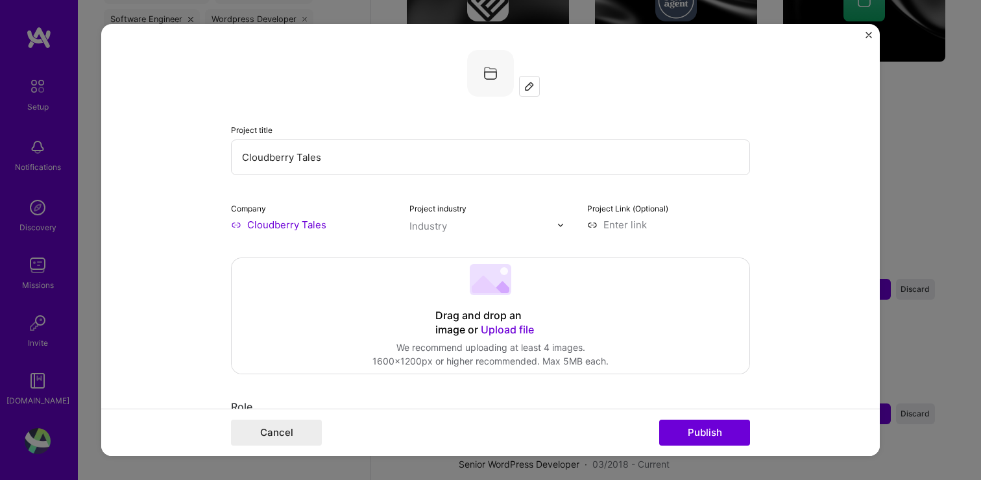
click at [637, 227] on input at bounding box center [668, 225] width 163 height 14
paste input "[URL][DOMAIN_NAME]"
type input "[URL][DOMAIN_NAME]"
click at [443, 228] on div "Industry" at bounding box center [429, 226] width 38 height 14
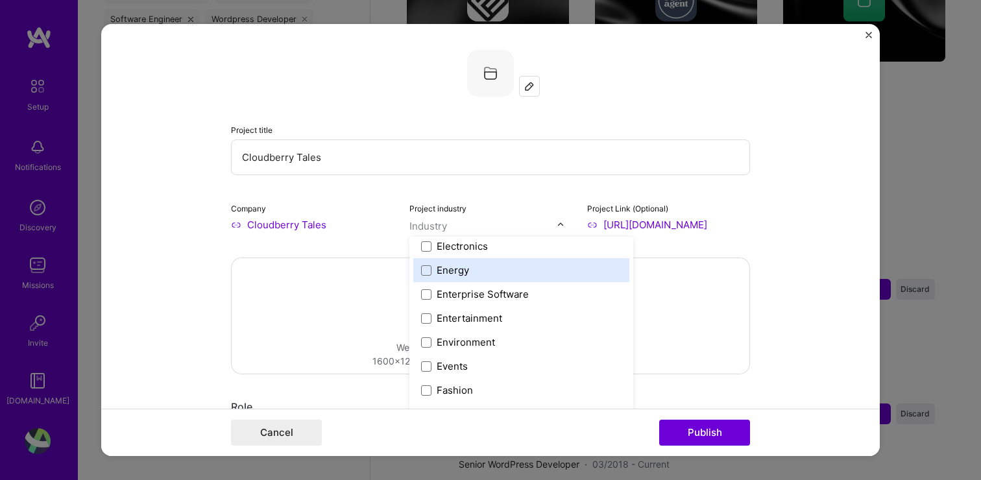
scroll to position [1206, 0]
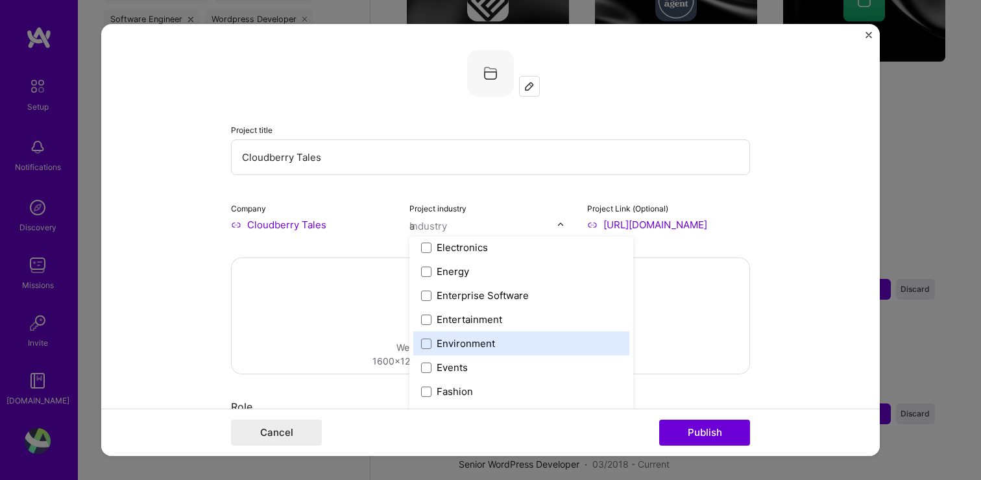
type input "ai"
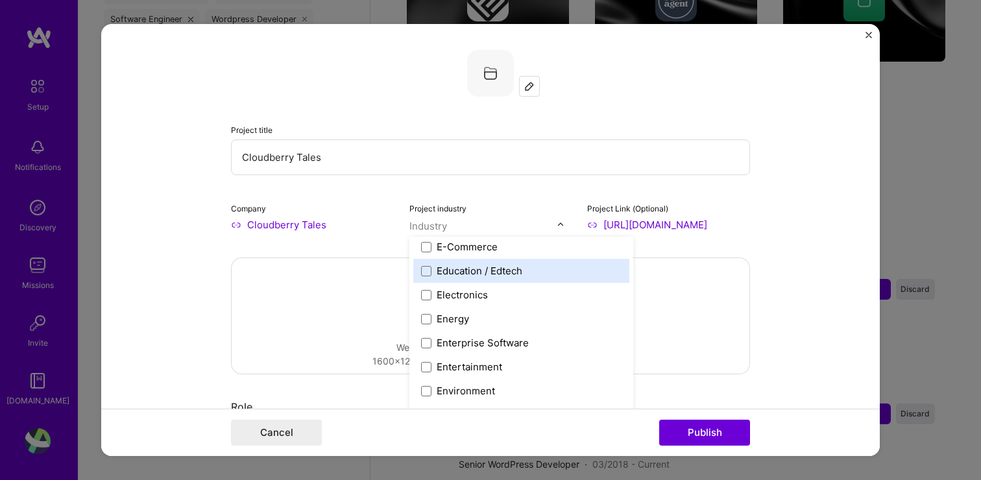
click at [500, 269] on div "Education / Edtech" at bounding box center [480, 271] width 86 height 14
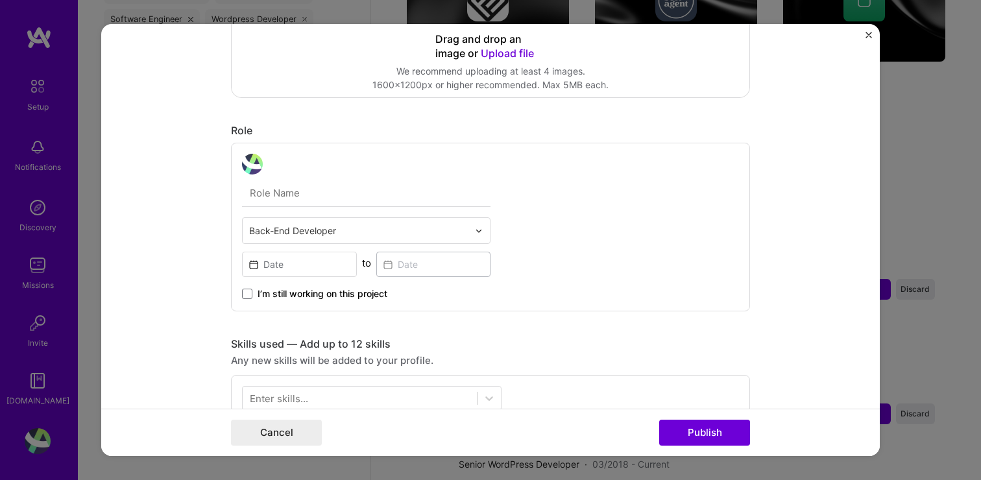
scroll to position [290, 0]
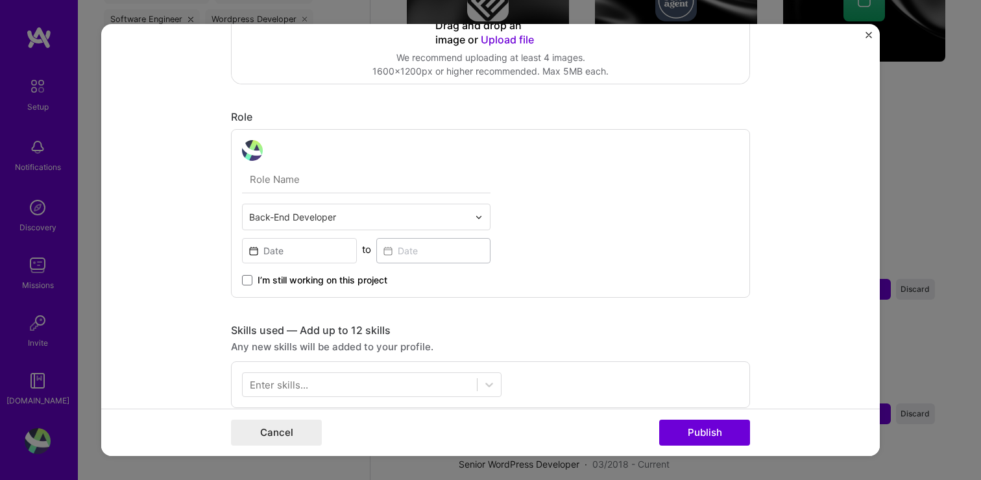
click at [428, 221] on input "text" at bounding box center [358, 217] width 219 height 14
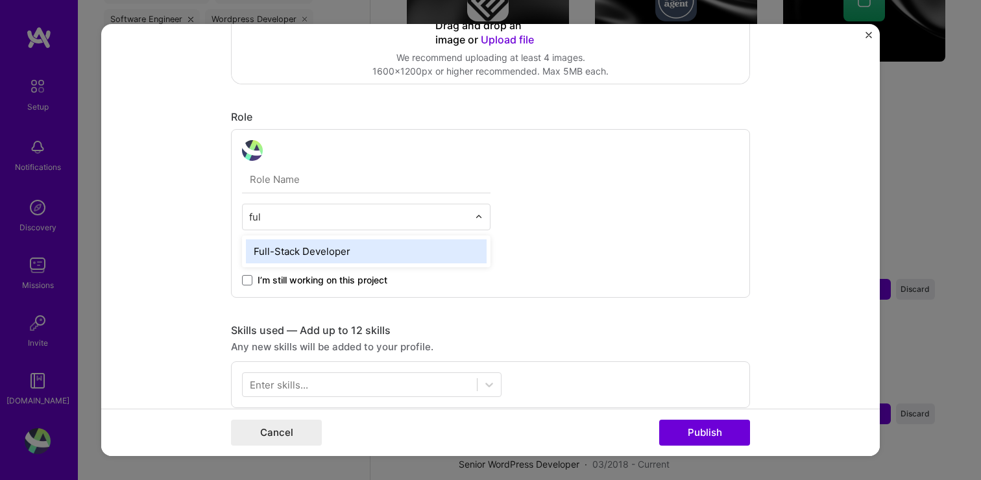
type input "full"
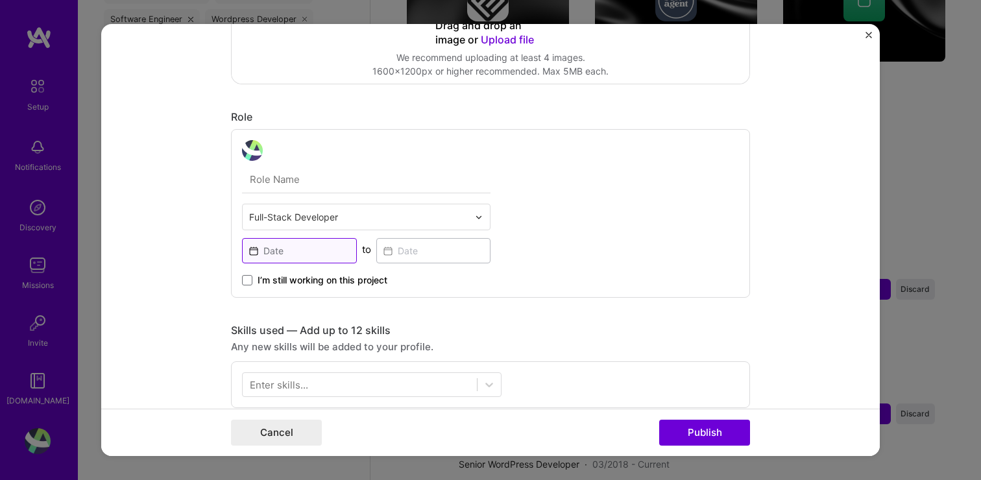
click at [314, 251] on input at bounding box center [299, 250] width 115 height 25
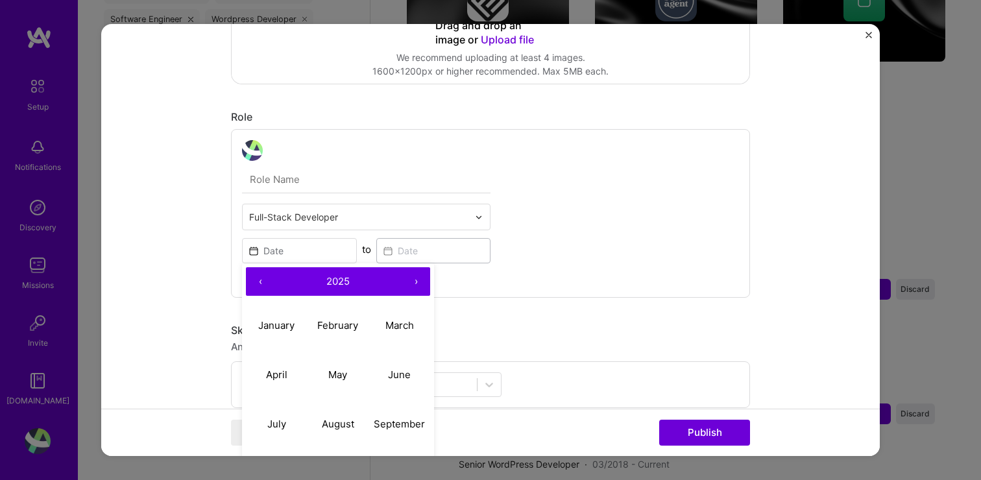
click at [262, 284] on button "‹" at bounding box center [260, 281] width 29 height 29
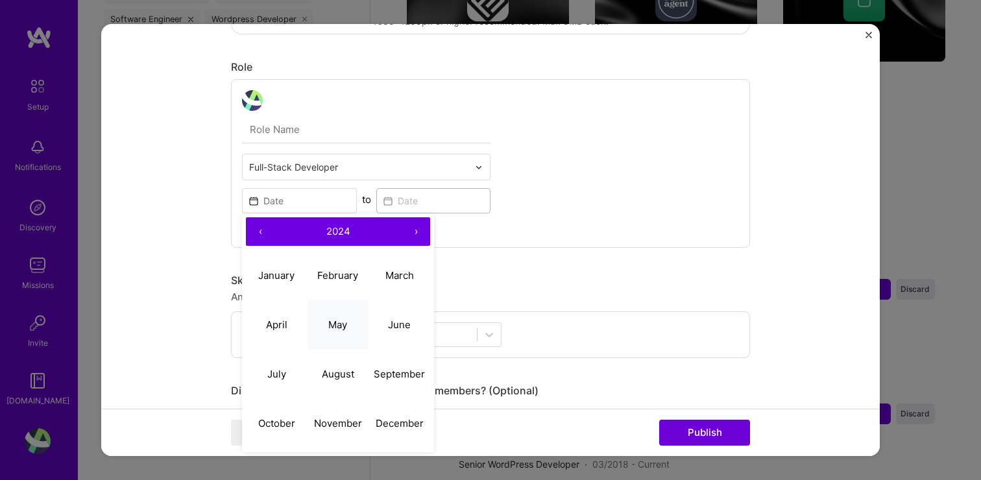
scroll to position [350, 0]
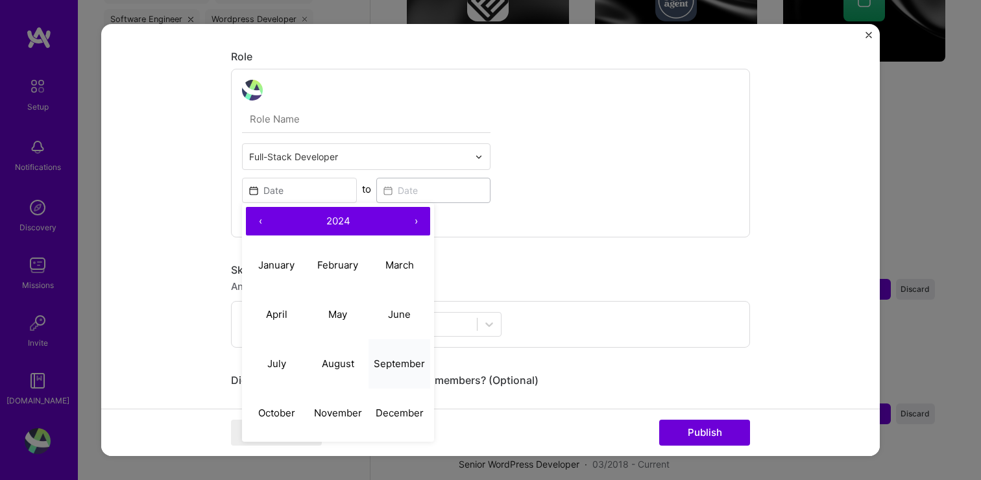
click at [381, 370] on button "September" at bounding box center [400, 363] width 62 height 49
type input "[DATE]"
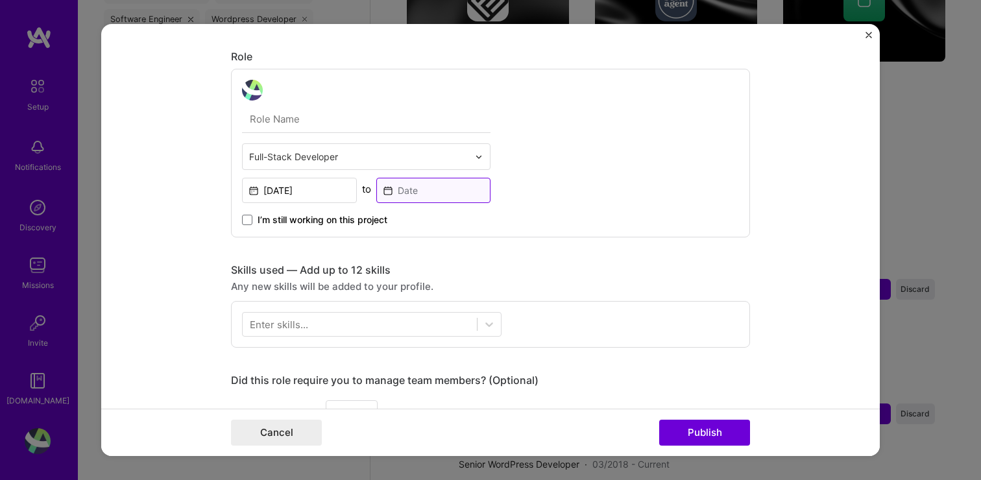
click at [403, 191] on input at bounding box center [433, 190] width 115 height 25
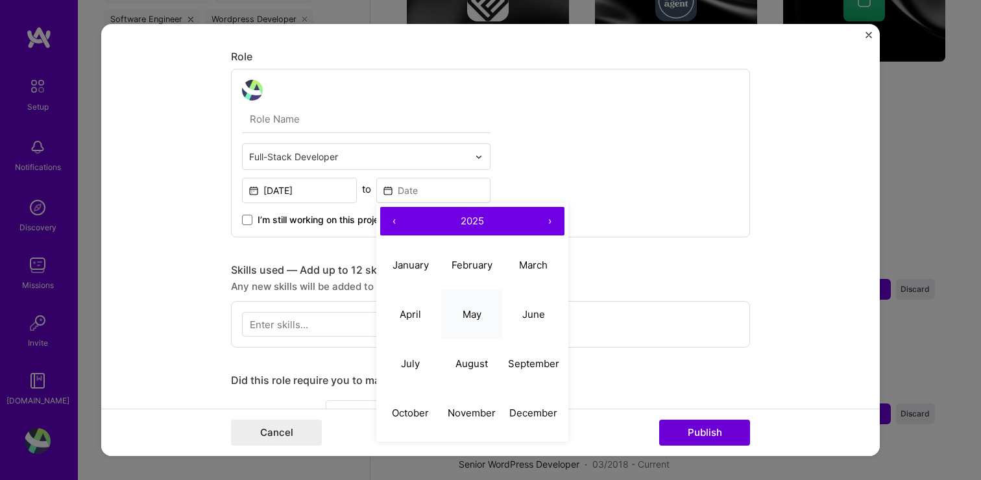
click at [466, 323] on button "May" at bounding box center [472, 314] width 62 height 49
type input "[DATE]"
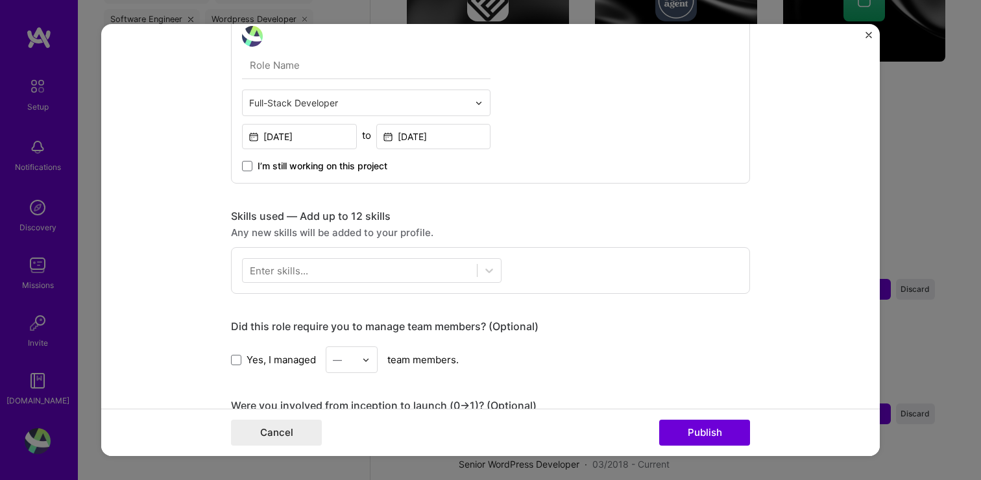
scroll to position [414, 0]
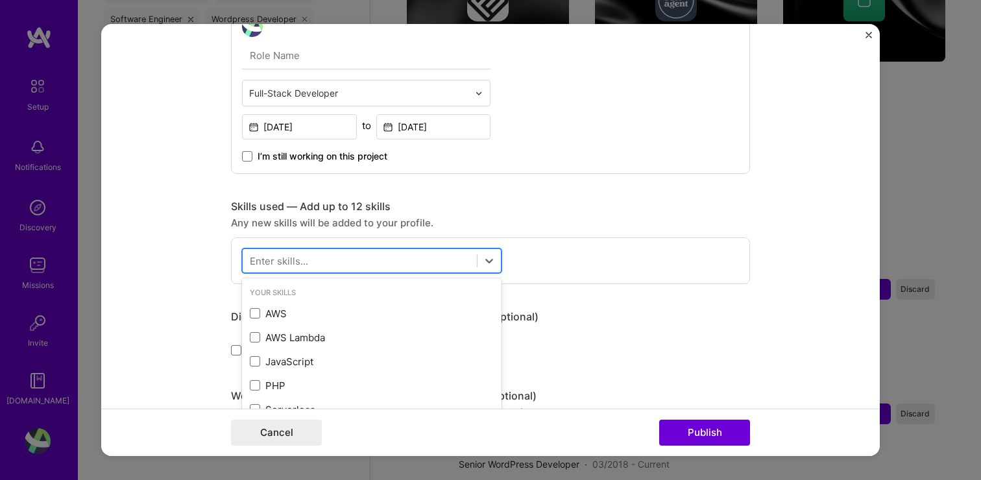
click at [391, 254] on div at bounding box center [360, 261] width 234 height 21
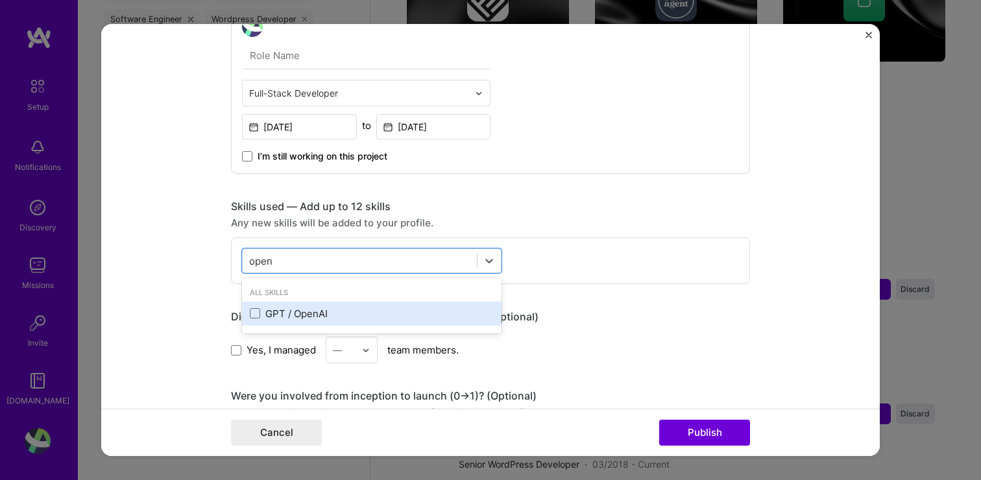
click at [312, 319] on div "GPT / OpenAI" at bounding box center [372, 314] width 244 height 14
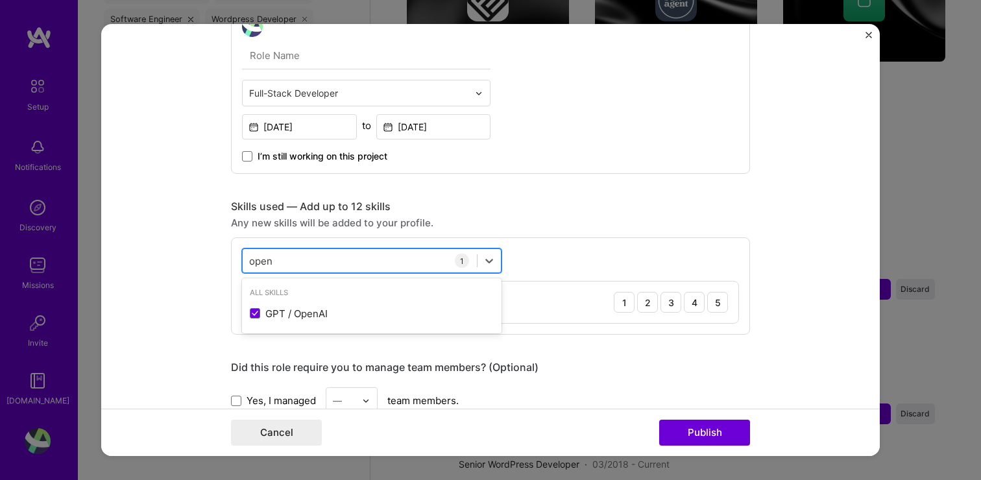
click at [323, 260] on div "open open" at bounding box center [360, 261] width 234 height 21
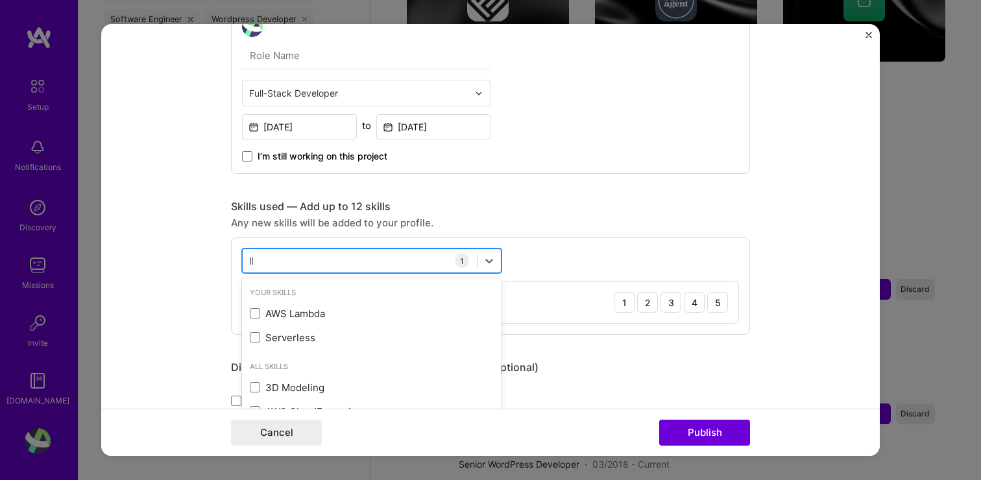
type input "llm"
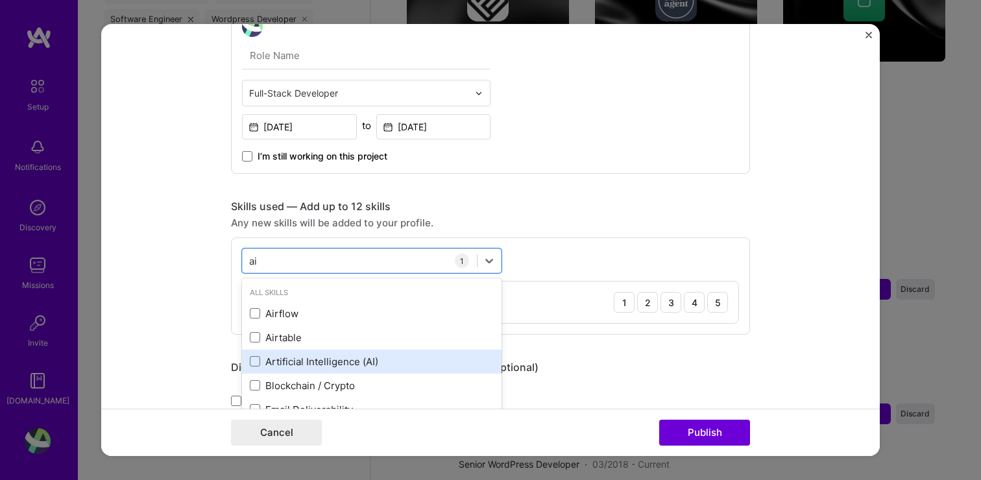
click at [301, 358] on div "Artificial Intelligence (AI)" at bounding box center [372, 362] width 244 height 14
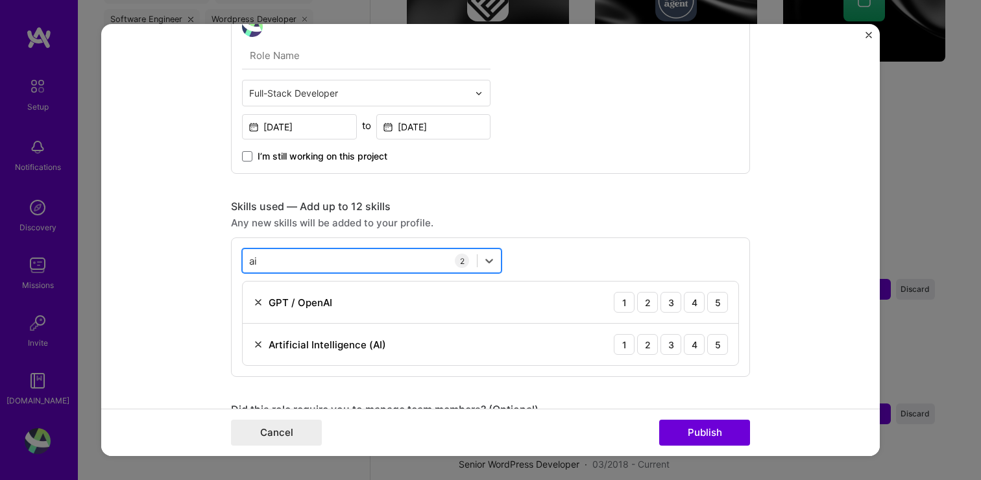
click at [299, 270] on div "ai ai" at bounding box center [360, 261] width 234 height 21
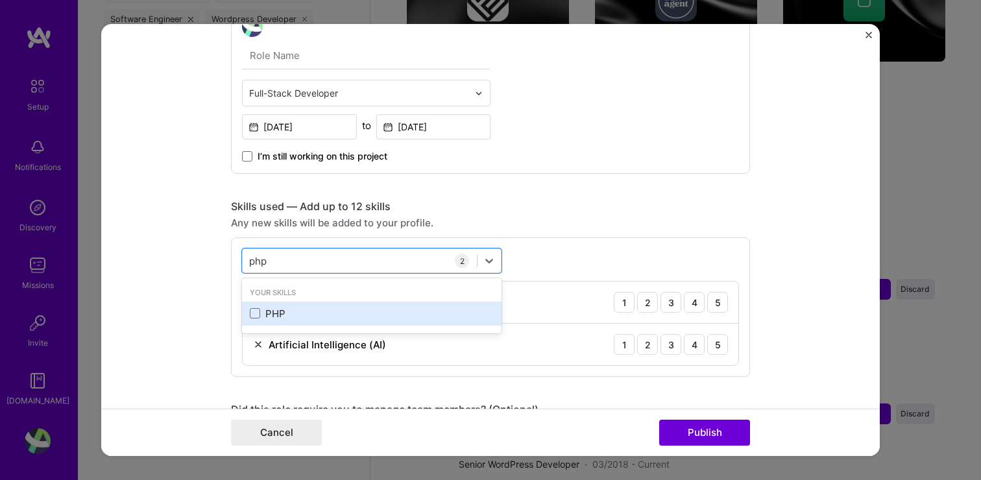
click at [265, 313] on div "PHP" at bounding box center [372, 314] width 244 height 14
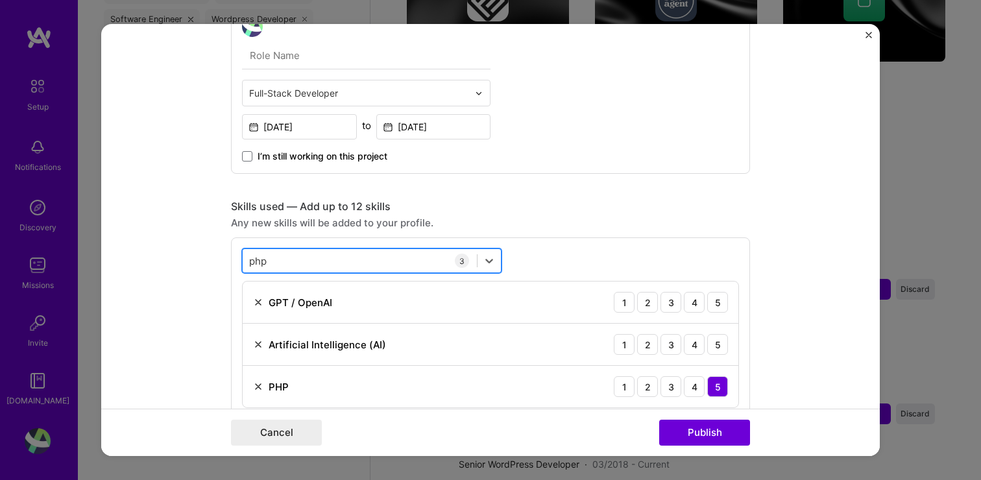
click at [303, 258] on div "php php" at bounding box center [360, 261] width 234 height 21
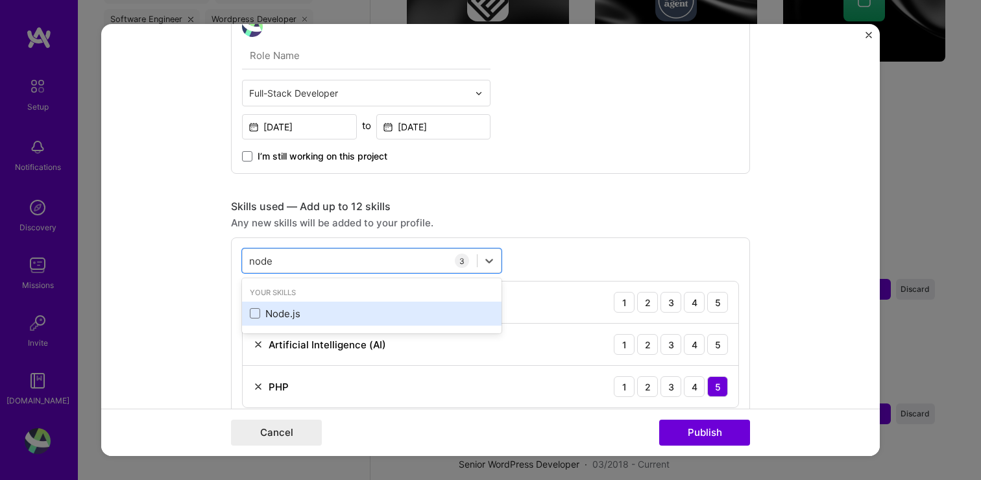
click at [273, 312] on div "Node.js" at bounding box center [372, 314] width 244 height 14
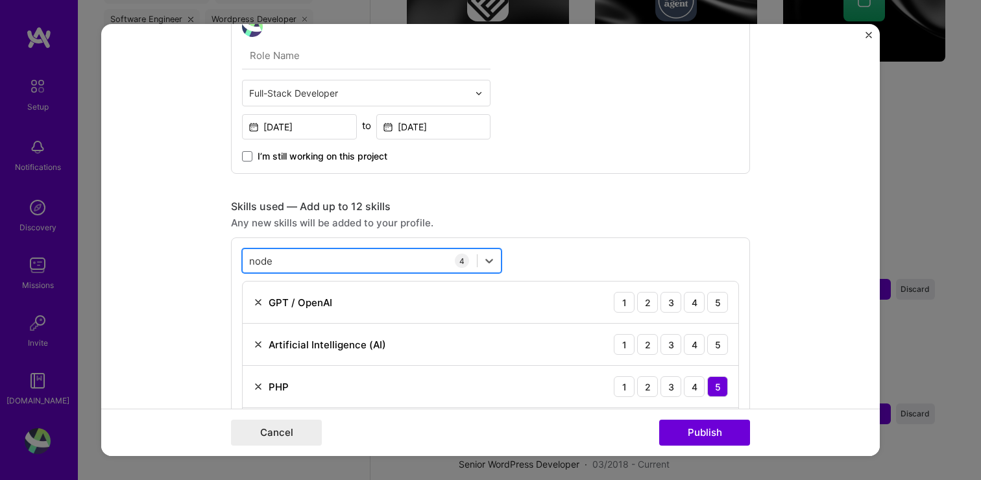
click at [293, 254] on div "node node" at bounding box center [360, 261] width 234 height 21
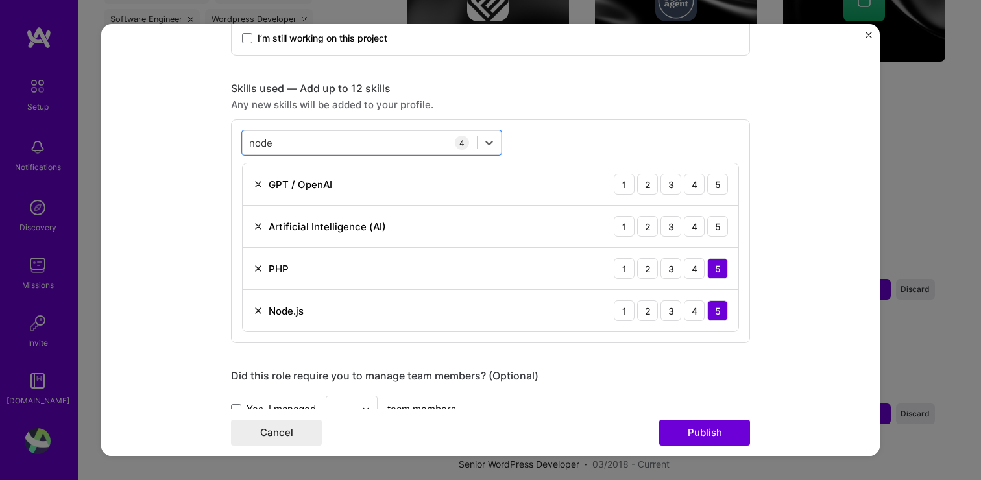
scroll to position [534, 0]
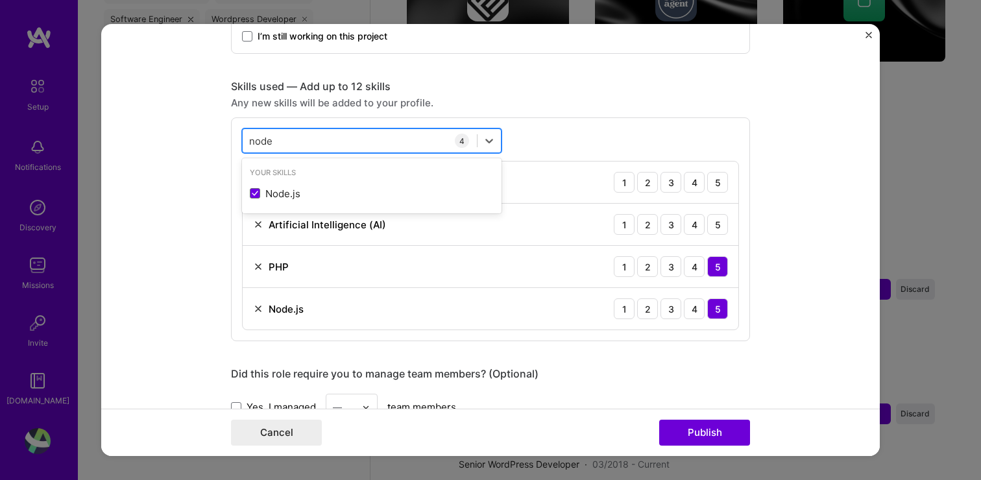
click at [307, 139] on div "node node" at bounding box center [360, 140] width 234 height 21
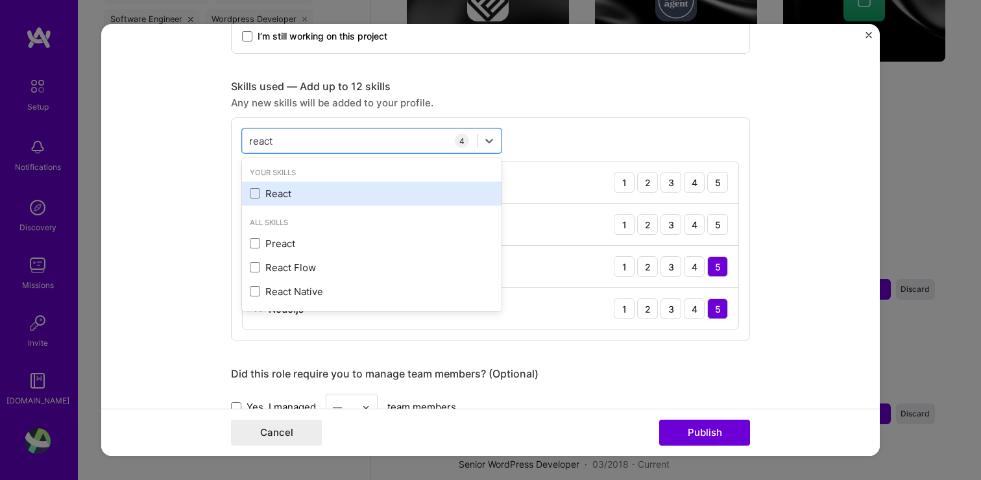
click at [275, 199] on div "React" at bounding box center [372, 194] width 244 height 14
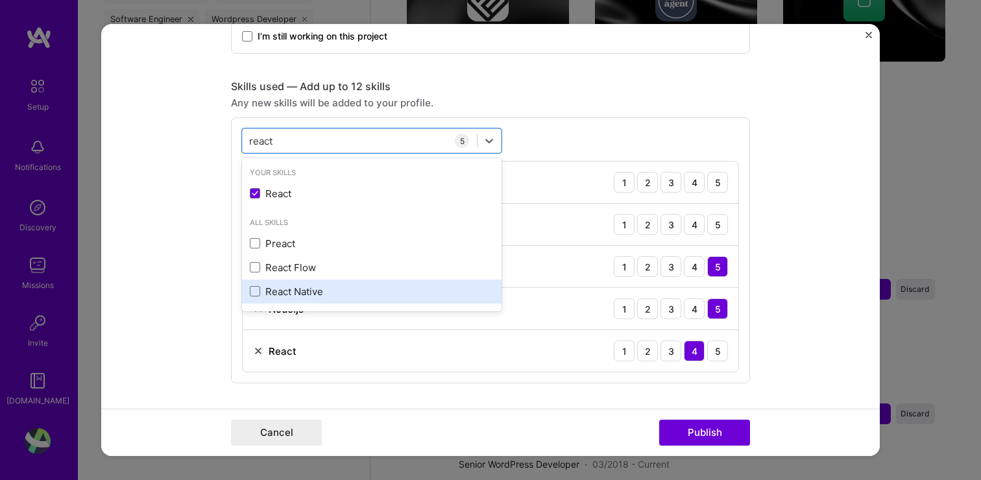
click at [275, 291] on div "React Native" at bounding box center [372, 292] width 244 height 14
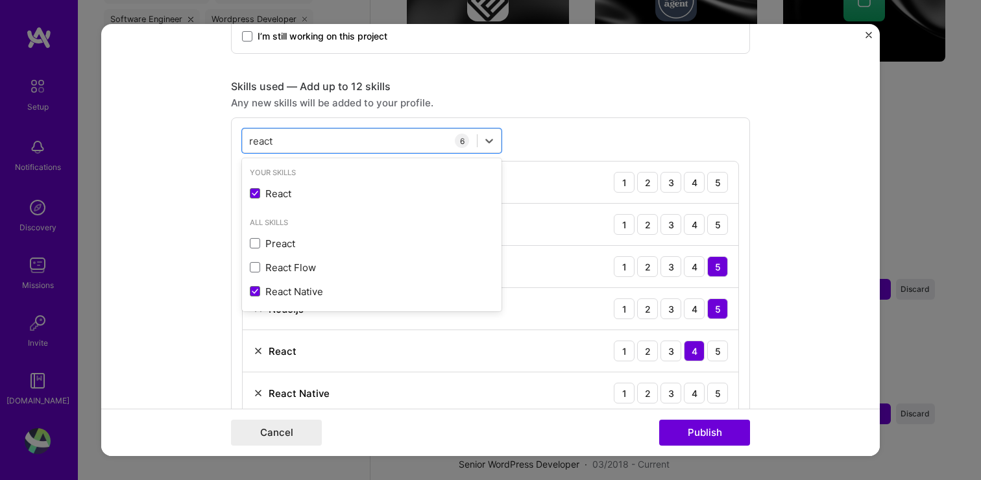
type input "react"
click at [496, 103] on div "Any new skills will be added to your profile." at bounding box center [490, 103] width 519 height 14
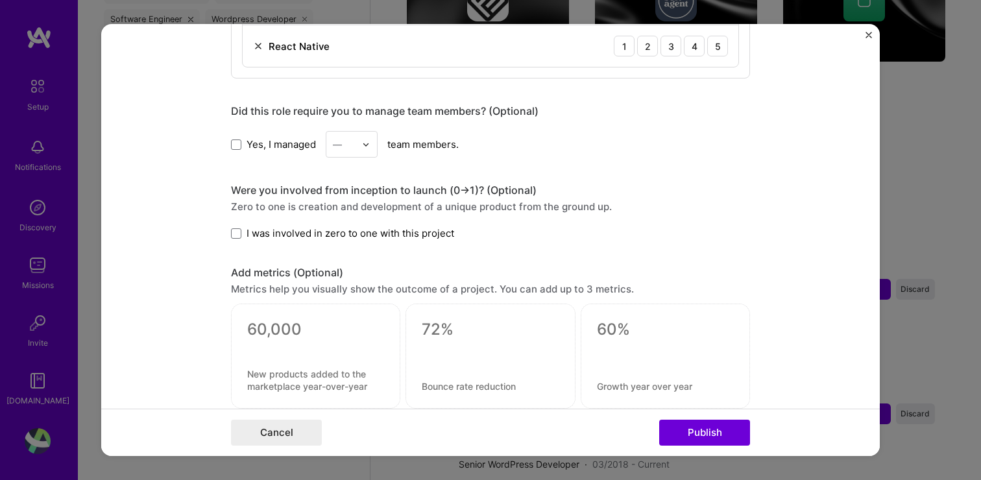
scroll to position [895, 0]
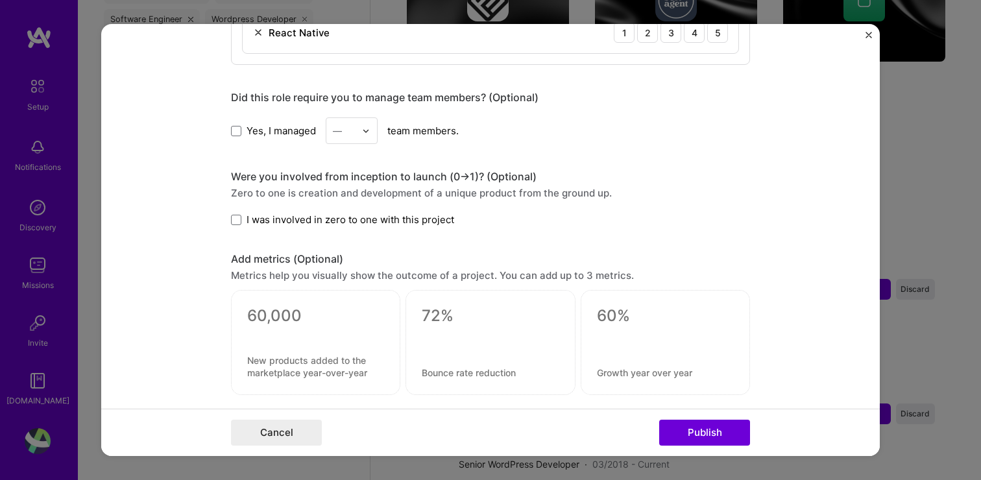
click at [270, 219] on span "I was involved in zero to one with this project" at bounding box center [351, 220] width 208 height 14
click at [0, 0] on input "I was involved in zero to one with this project" at bounding box center [0, 0] width 0 height 0
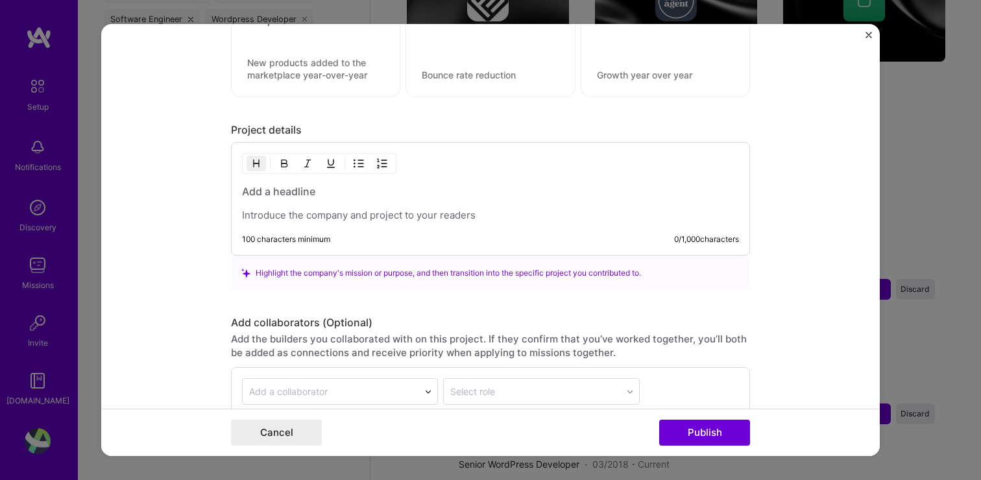
scroll to position [1196, 0]
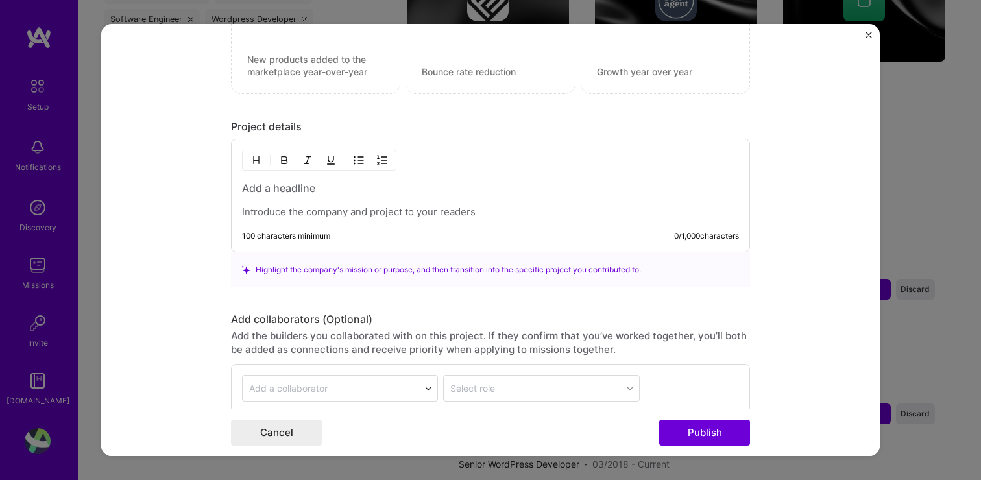
click at [416, 210] on p at bounding box center [490, 212] width 497 height 13
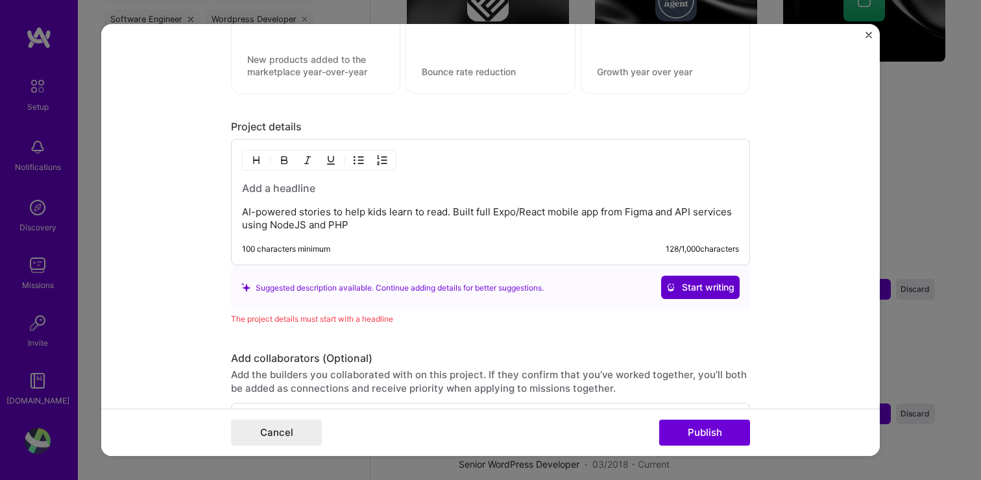
click at [687, 286] on span "Start writing" at bounding box center [701, 287] width 68 height 13
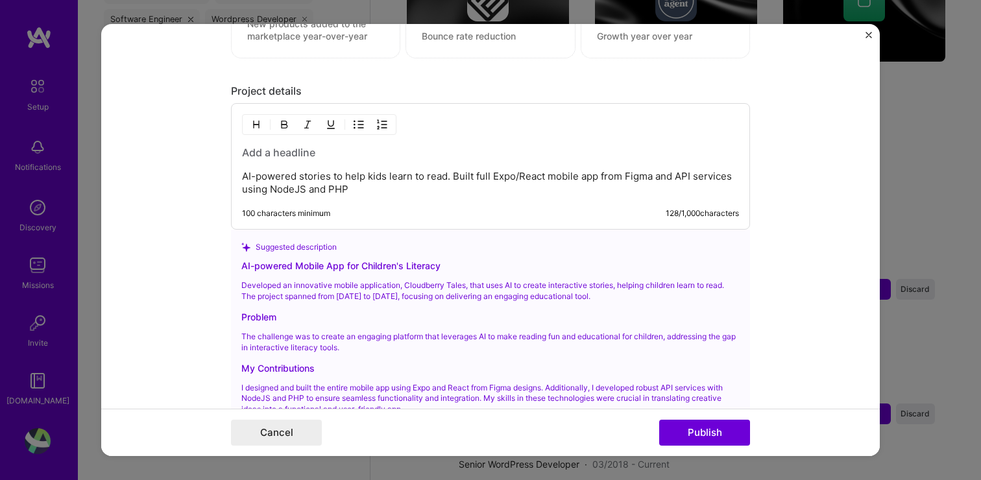
scroll to position [1216, 0]
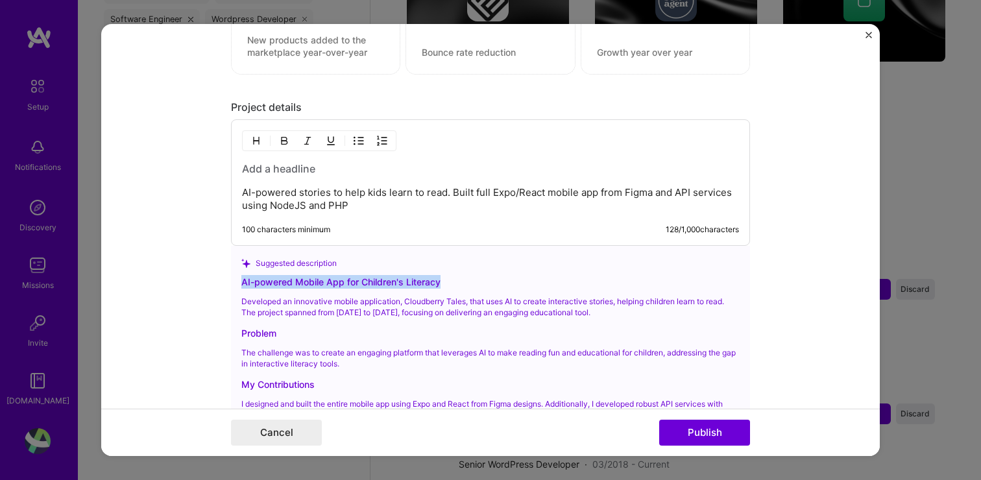
drag, startPoint x: 243, startPoint y: 282, endPoint x: 444, endPoint y: 280, distance: 201.2
click at [444, 280] on div "AI-powered Mobile App for Children's Literacy" at bounding box center [490, 282] width 498 height 14
copy div "AI-powered Mobile App for Children's Literacy"
click at [325, 169] on h3 at bounding box center [490, 169] width 497 height 14
click at [307, 169] on h3 at bounding box center [490, 169] width 497 height 14
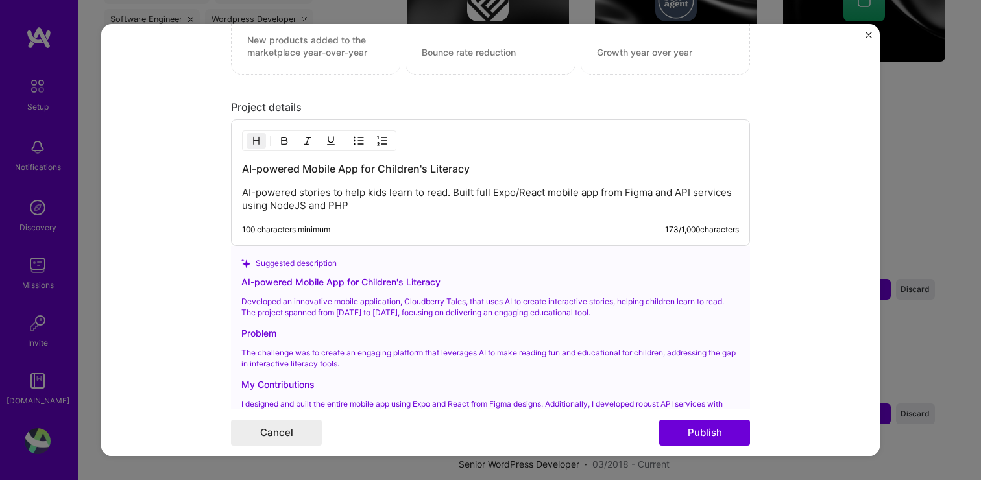
click at [347, 207] on p "AI-powered stories to help kids learn to read. Built full Expo/React mobile app…" at bounding box center [490, 199] width 497 height 26
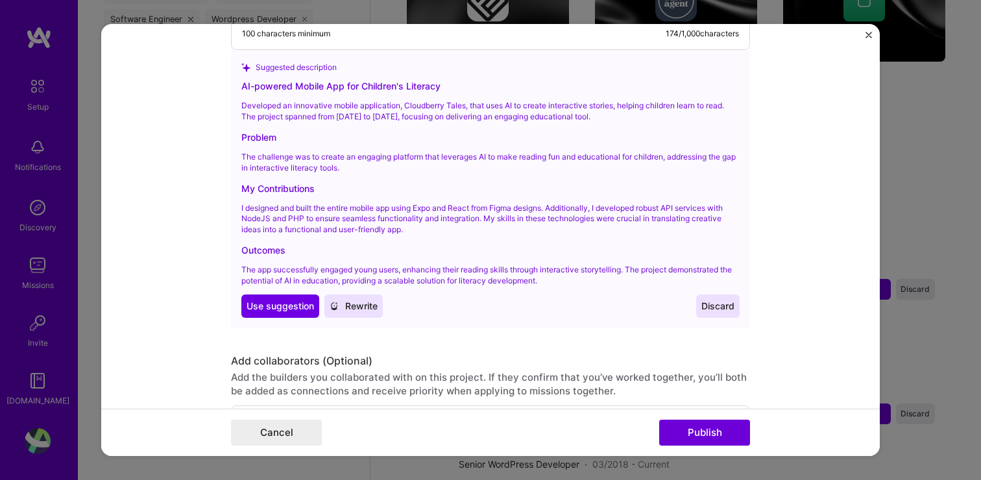
scroll to position [1574, 0]
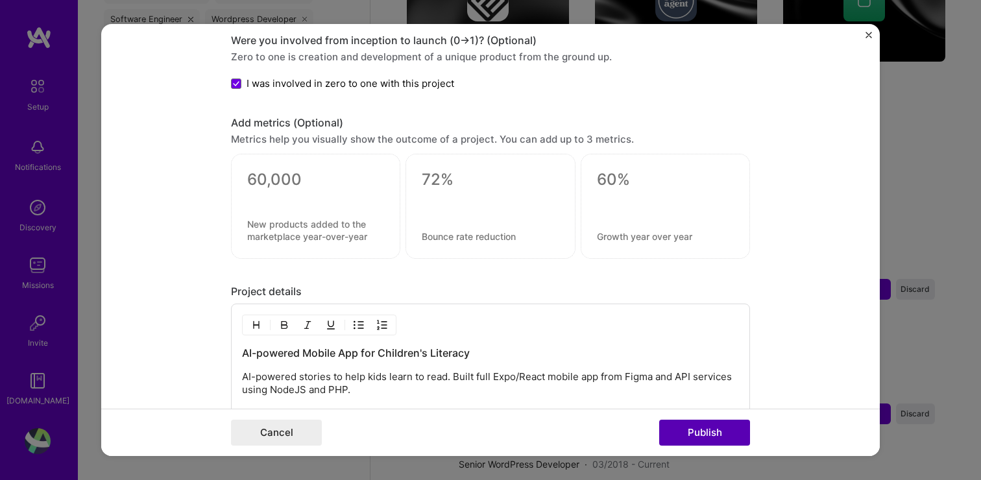
click at [693, 435] on button "Publish" at bounding box center [704, 433] width 91 height 26
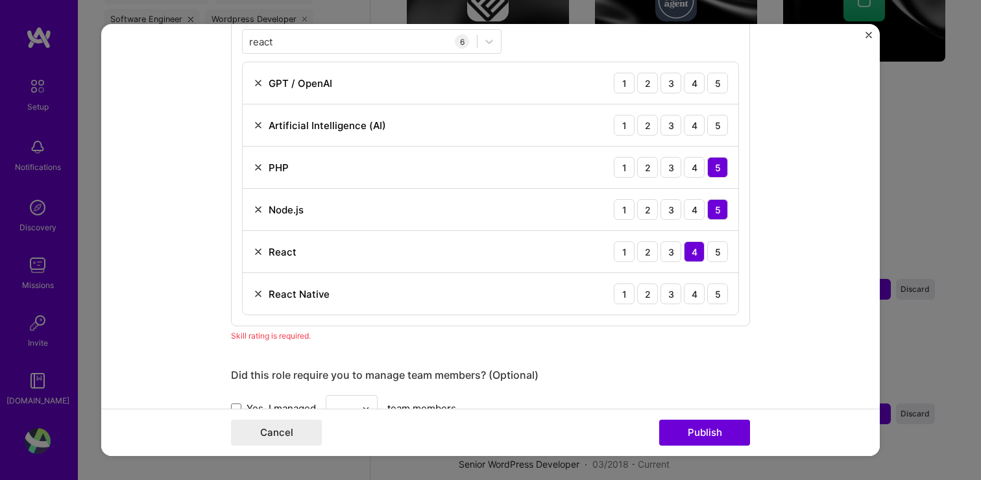
scroll to position [591, 0]
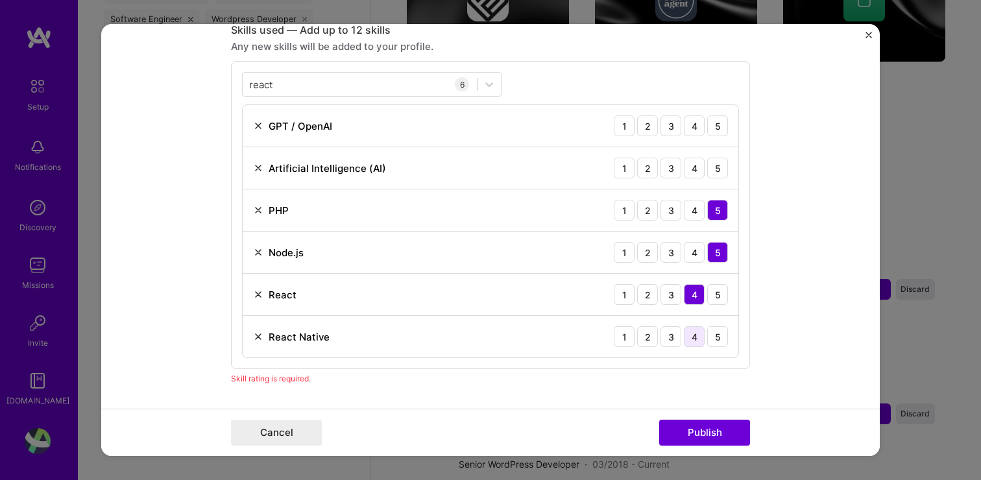
click at [694, 339] on div "4" at bounding box center [694, 336] width 21 height 21
click at [694, 169] on div "4" at bounding box center [694, 168] width 21 height 21
click at [699, 121] on div "4" at bounding box center [694, 126] width 21 height 21
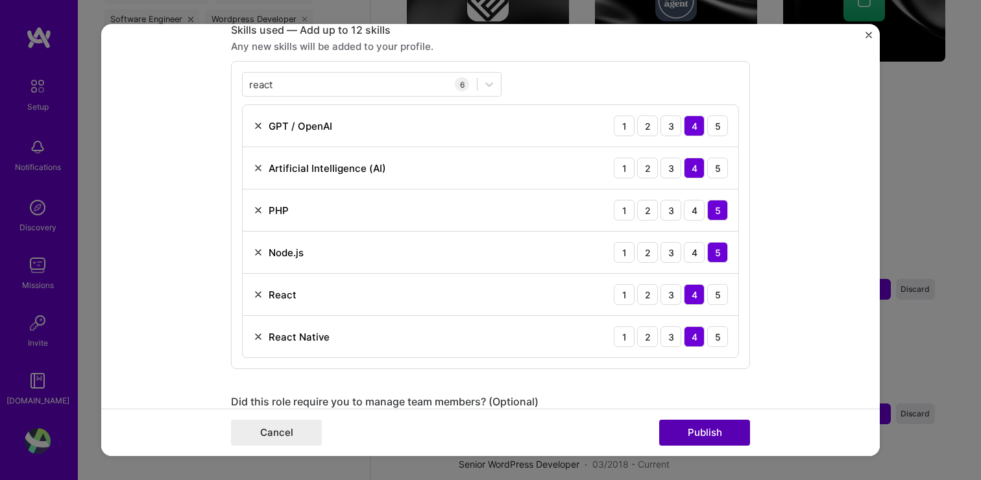
click at [707, 428] on button "Publish" at bounding box center [704, 433] width 91 height 26
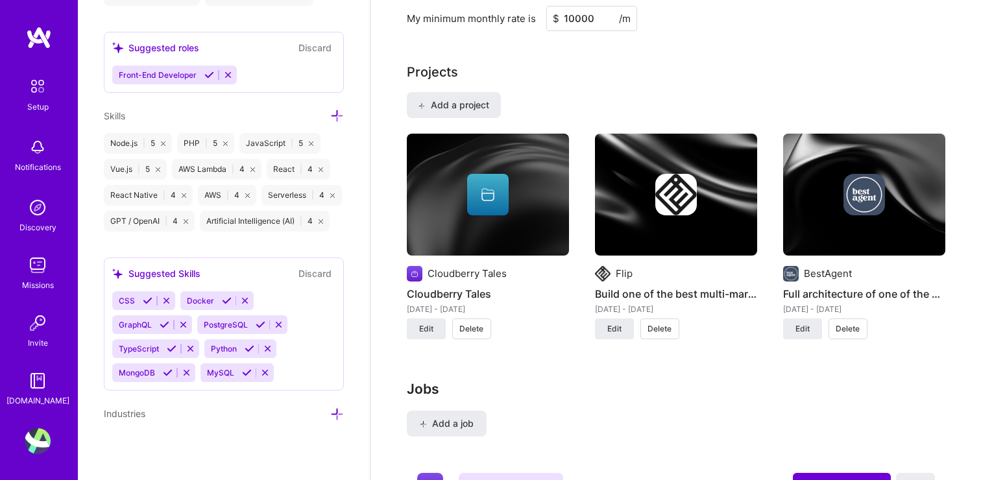
scroll to position [926, 0]
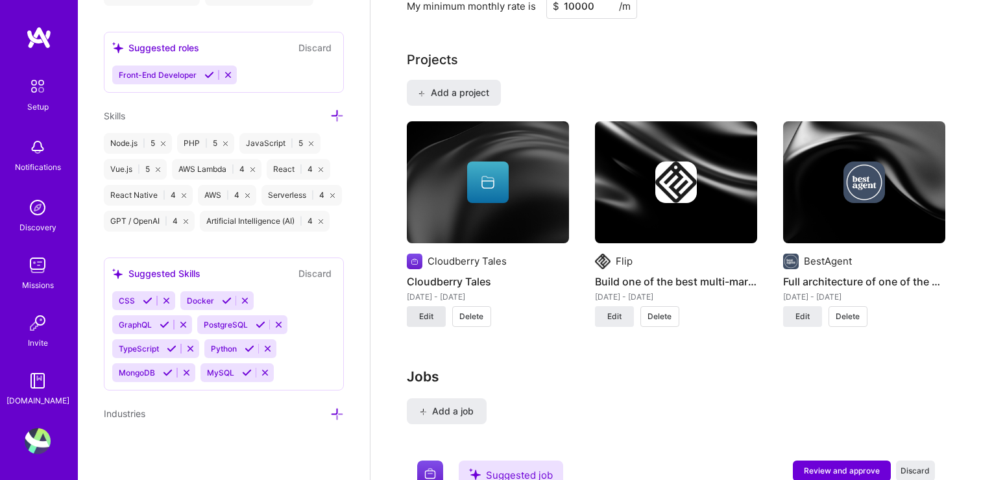
click at [430, 319] on span "Edit" at bounding box center [426, 317] width 14 height 12
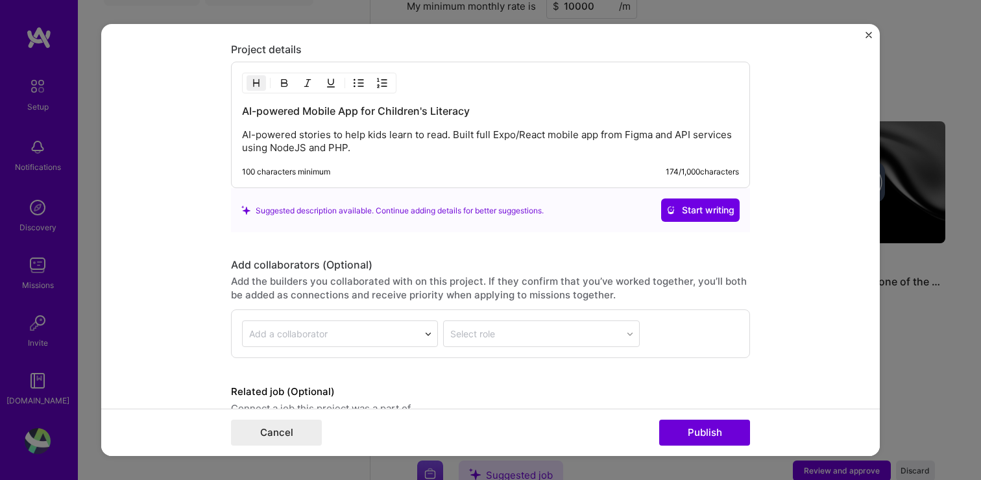
scroll to position [1253, 0]
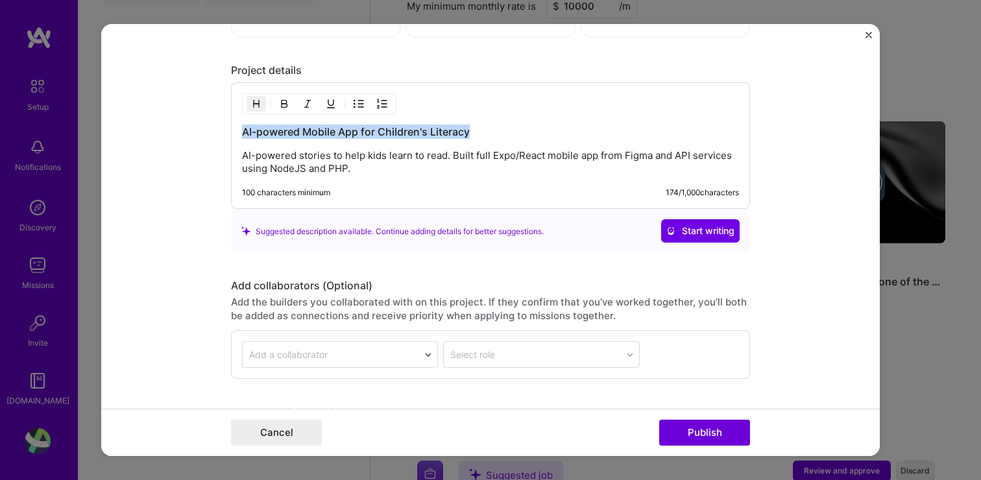
drag, startPoint x: 488, startPoint y: 129, endPoint x: 191, endPoint y: 130, distance: 297.3
click at [191, 130] on form "Project title Cloudberry Tales Company Cloudberry Tales Project industry Indust…" at bounding box center [490, 240] width 779 height 432
copy h3 "AI-powered Mobile App for Children's Literacy"
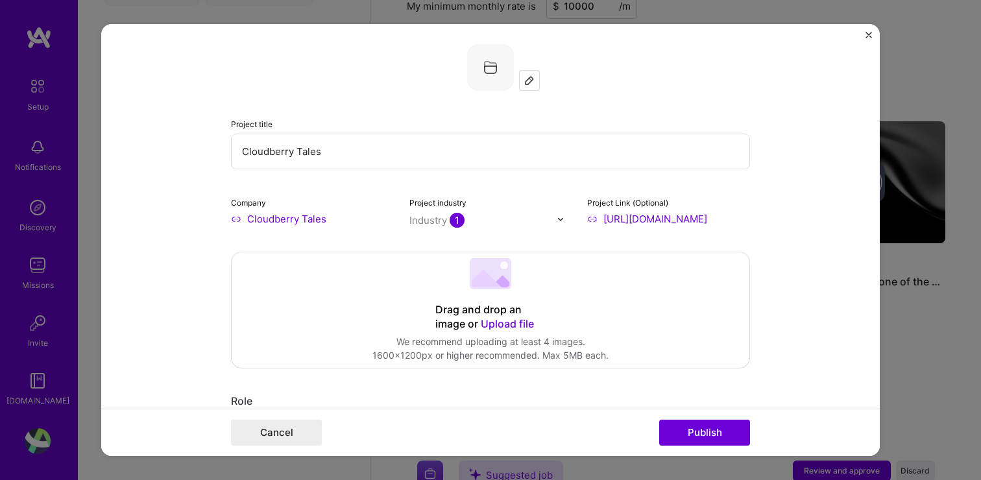
scroll to position [0, 0]
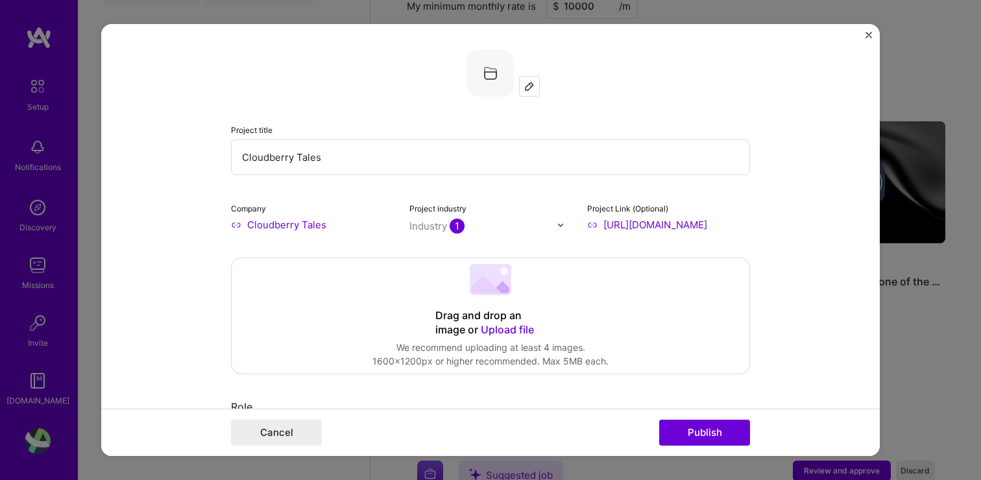
click at [359, 160] on input "Cloudberry Tales" at bounding box center [490, 158] width 519 height 36
paste input "AI-powered Mobile App for Children's Literacy"
type input "AI-powered Mobile App for Children's Literacy"
click at [698, 434] on button "Publish" at bounding box center [704, 433] width 91 height 26
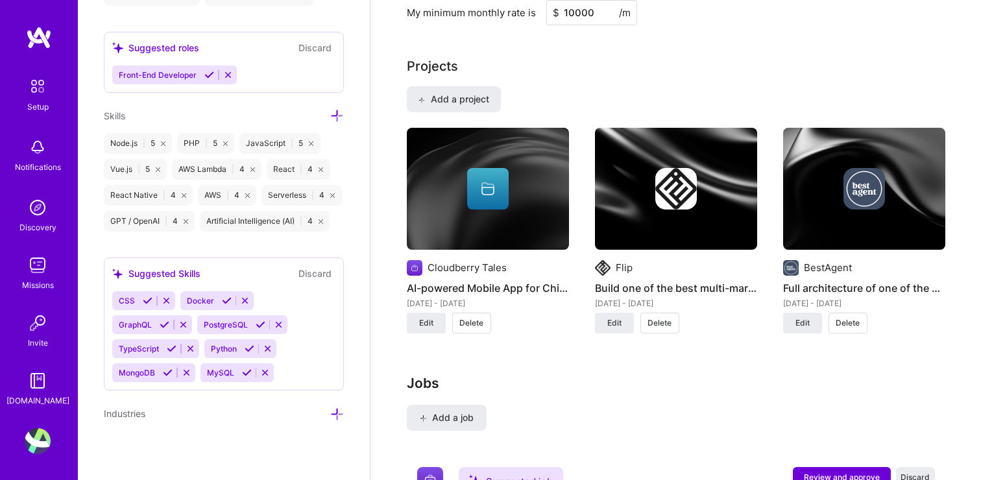
scroll to position [918, 0]
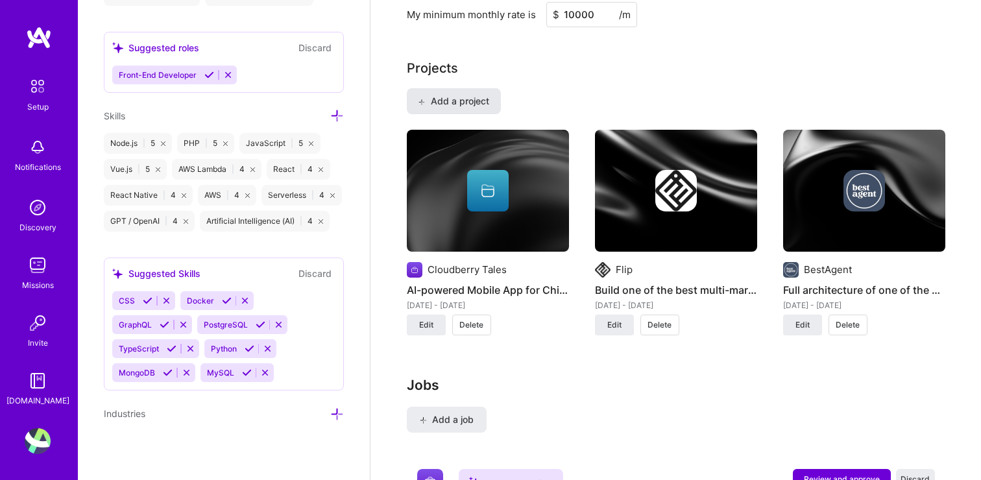
click at [487, 103] on span "Add a project" at bounding box center [453, 101] width 71 height 13
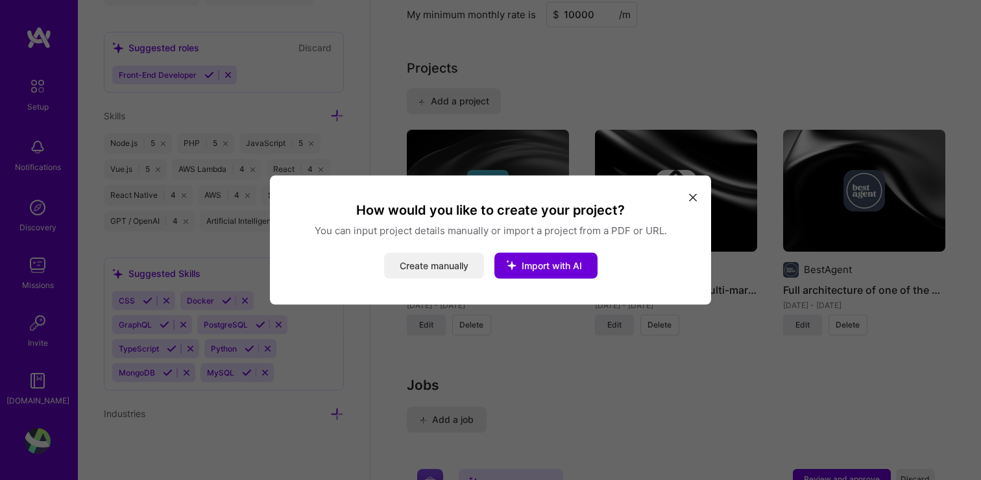
click at [465, 264] on button "Create manually" at bounding box center [434, 266] width 100 height 26
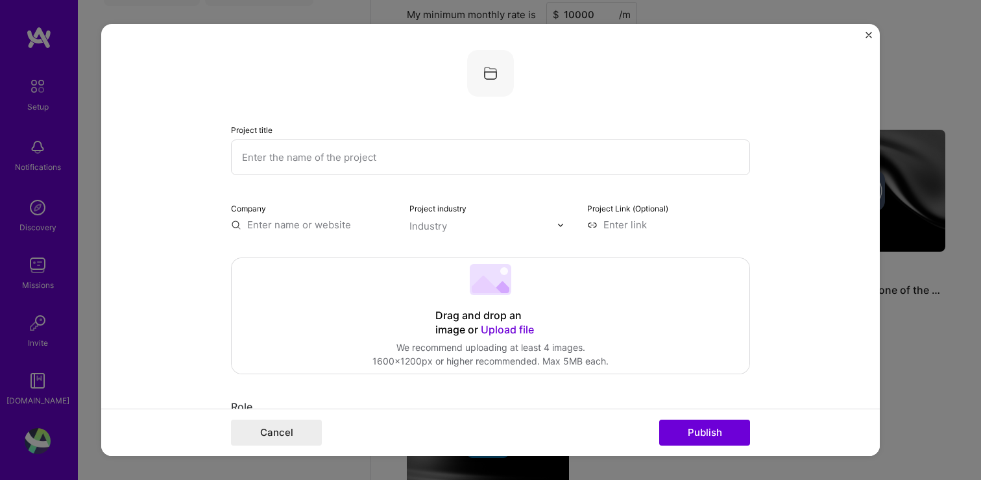
click at [480, 164] on input "text" at bounding box center [490, 158] width 519 height 36
paste input "AI chatbot for Kids in Town"
type input "AI chatbot for Kids in Town"
click at [311, 219] on input "text" at bounding box center [312, 225] width 163 height 14
type input "Kids In Town"
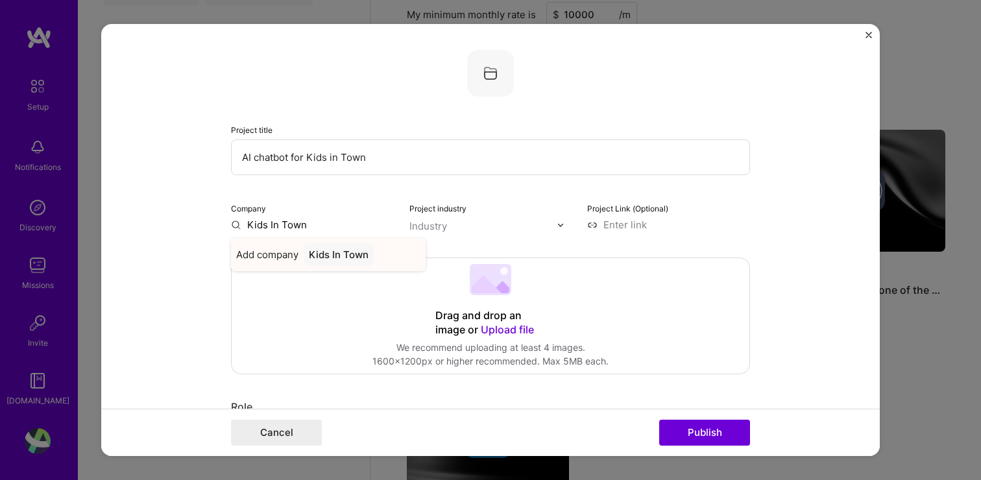
click at [334, 256] on div "Kids In Town" at bounding box center [339, 254] width 70 height 23
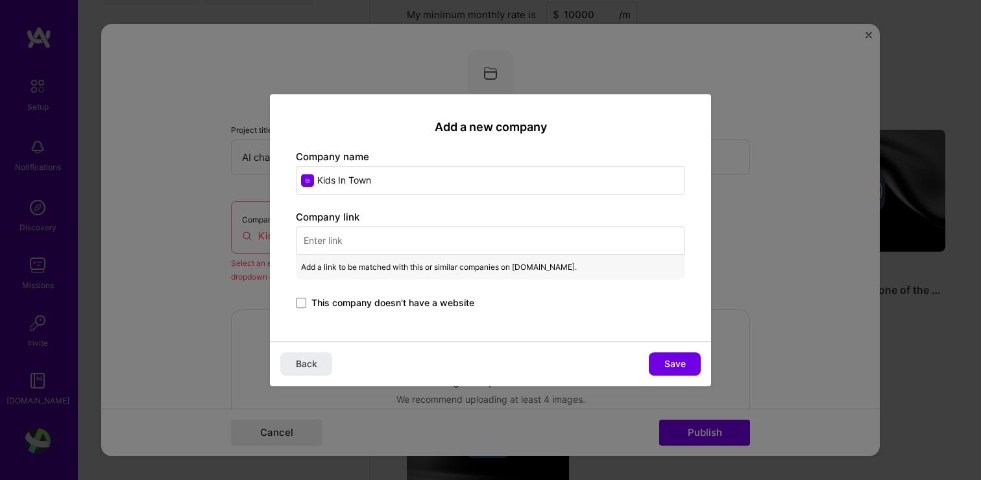
click at [373, 241] on input "text" at bounding box center [490, 241] width 389 height 29
paste input "[URL][DOMAIN_NAME]"
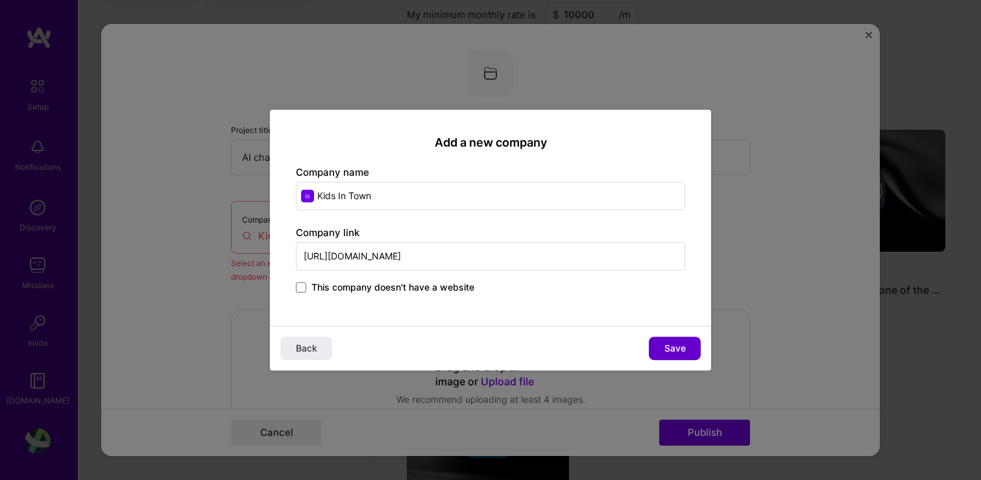
type input "[URL][DOMAIN_NAME]"
click at [669, 344] on span "Save" at bounding box center [675, 348] width 21 height 13
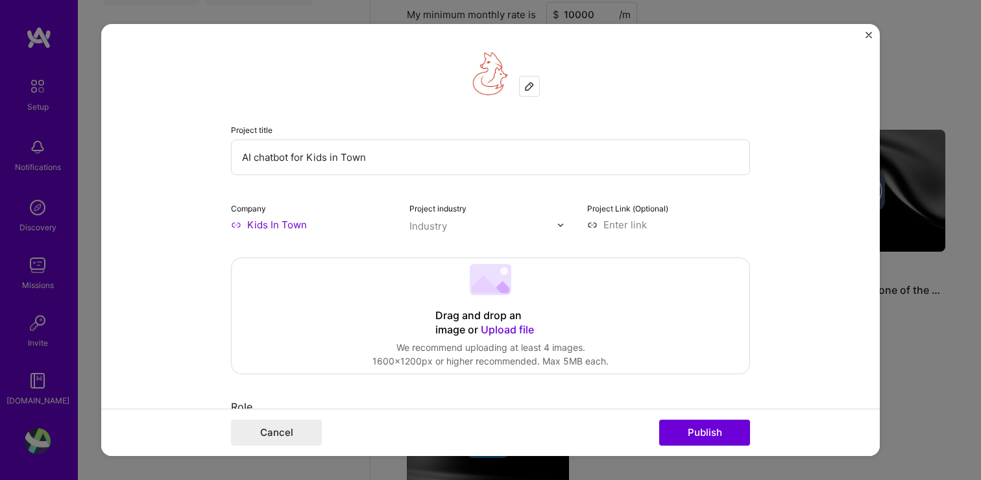
click at [630, 228] on input at bounding box center [668, 225] width 163 height 14
paste input "[URL][DOMAIN_NAME]"
type input "[URL][DOMAIN_NAME]"
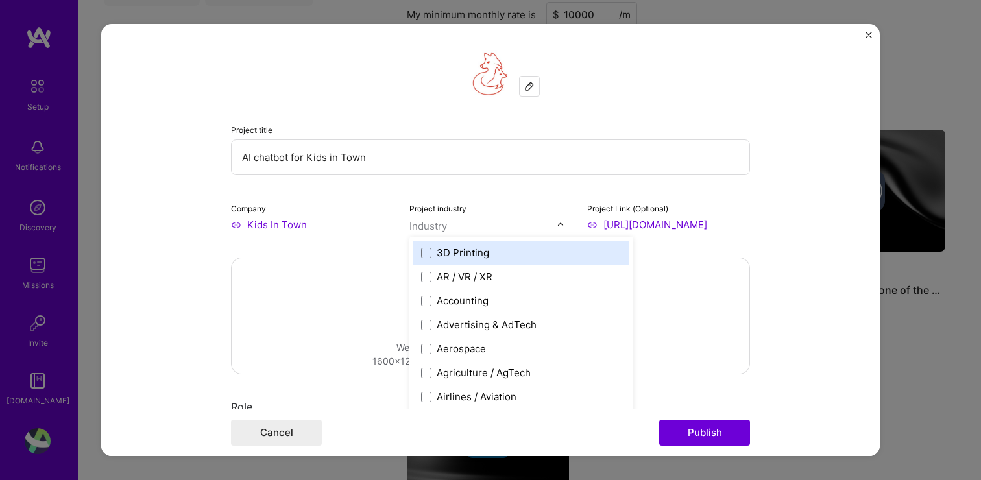
click at [446, 225] on div "Industry" at bounding box center [429, 226] width 38 height 14
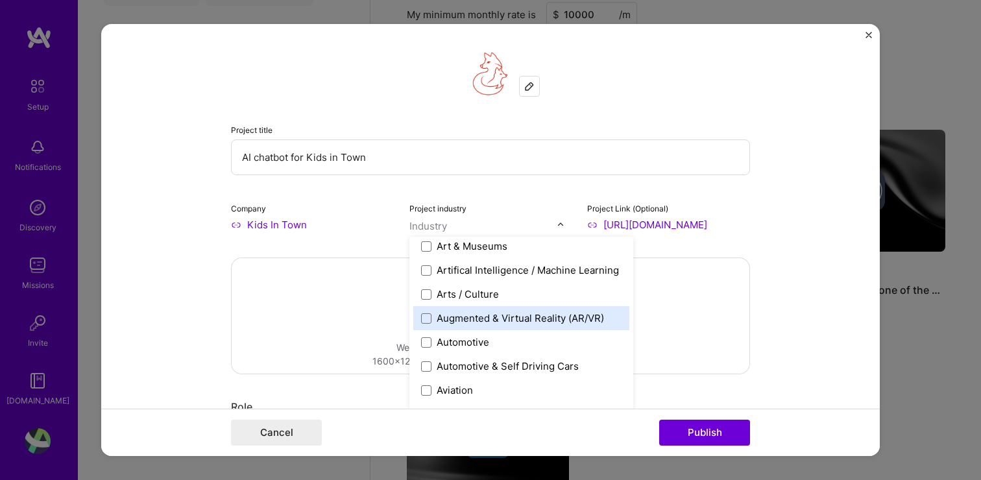
scroll to position [215, 0]
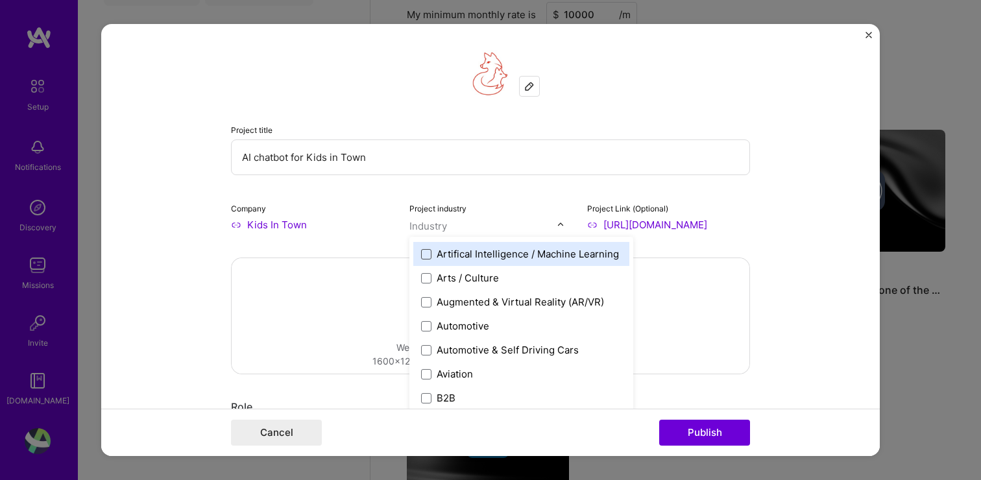
click at [424, 255] on span at bounding box center [426, 254] width 10 height 10
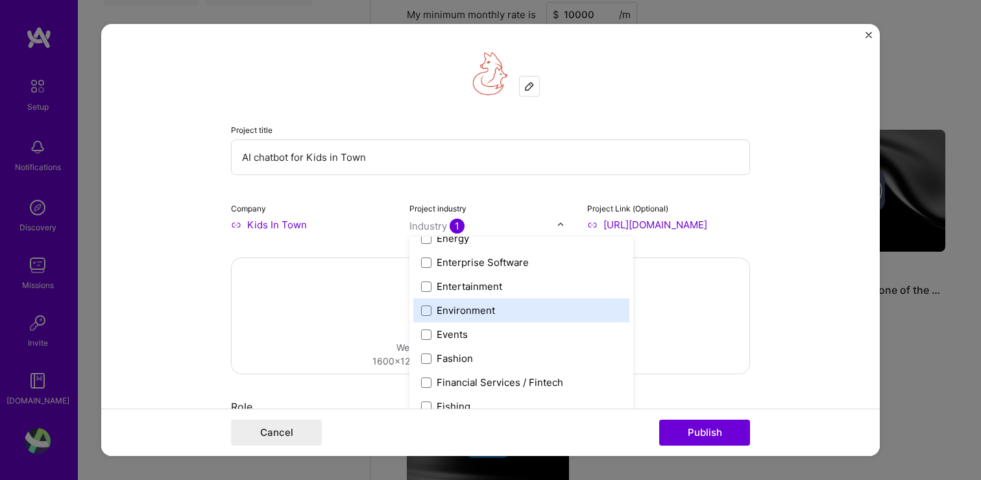
scroll to position [1240, 0]
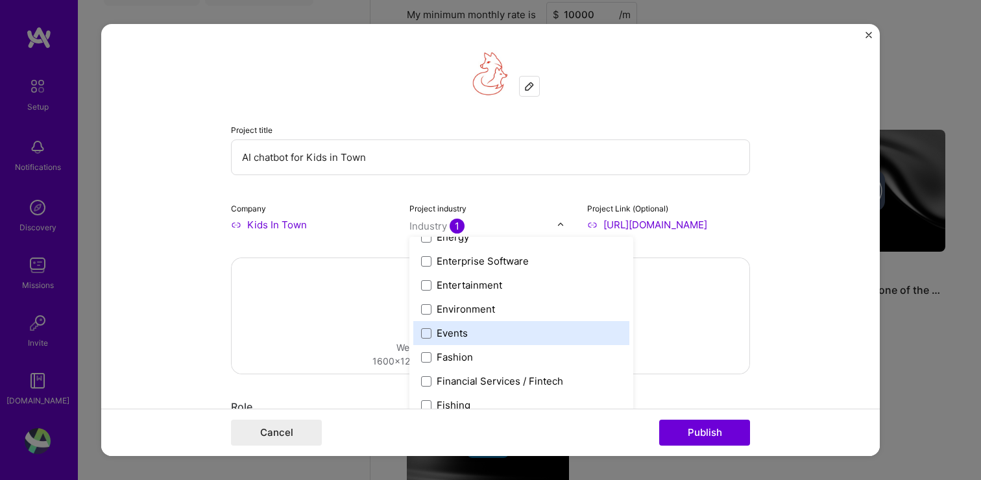
click at [441, 328] on div "Events" at bounding box center [452, 333] width 31 height 14
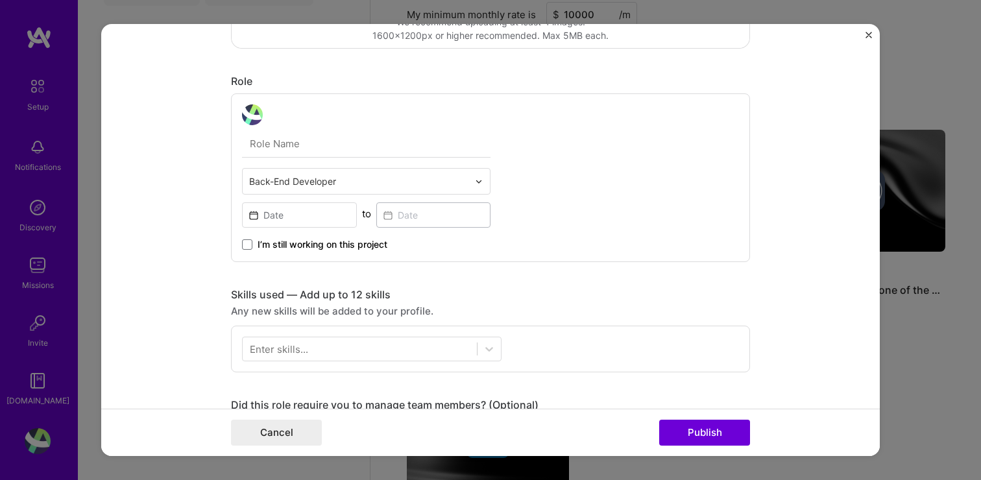
scroll to position [327, 0]
click at [368, 173] on div "Back-End Developer" at bounding box center [359, 179] width 232 height 25
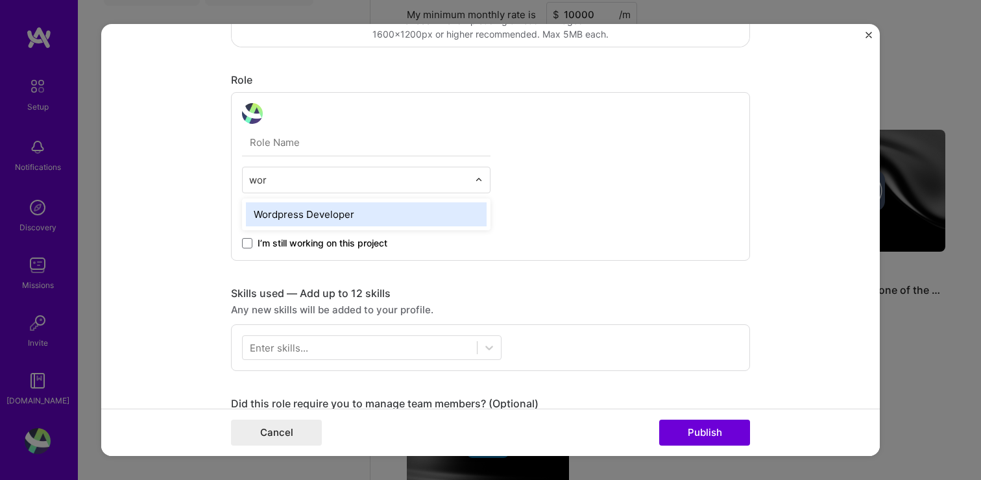
type input "word"
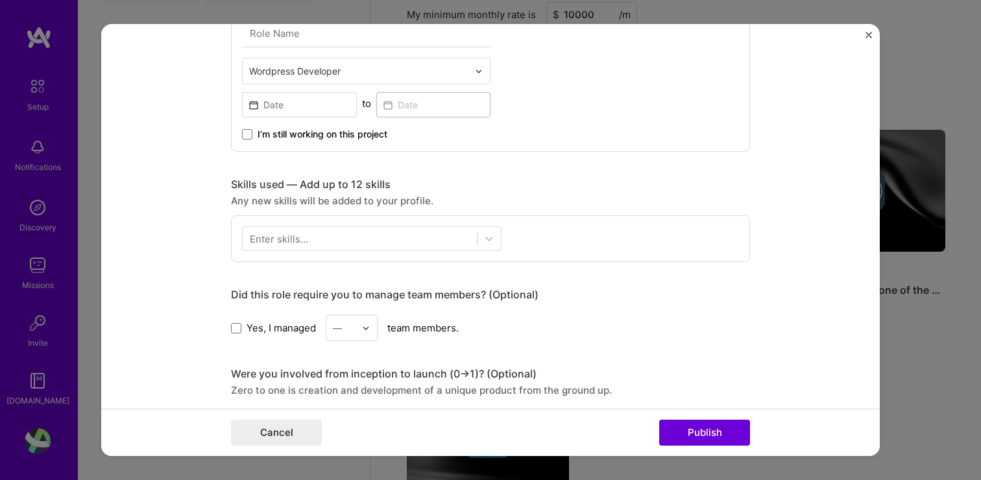
scroll to position [435, 0]
click at [319, 102] on input at bounding box center [299, 105] width 115 height 25
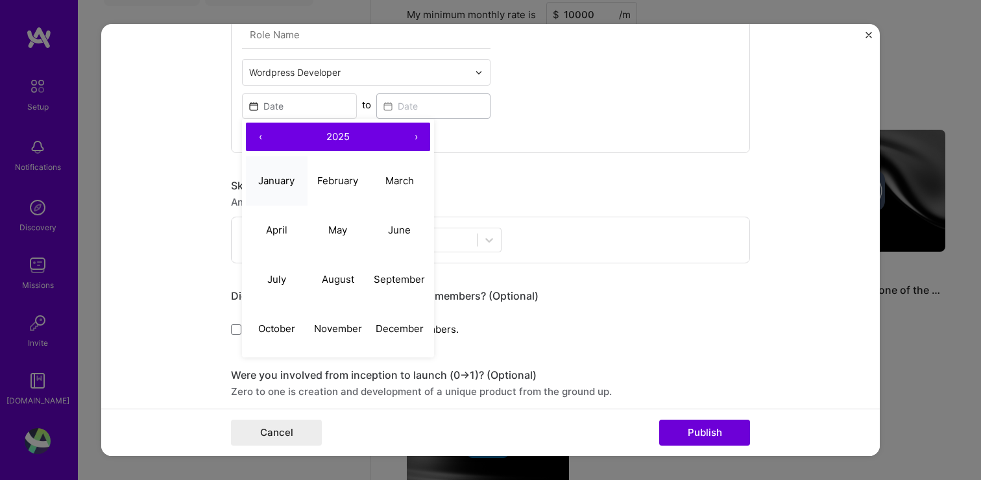
click at [293, 186] on abbr "January" at bounding box center [276, 181] width 36 height 12
type input "[DATE]"
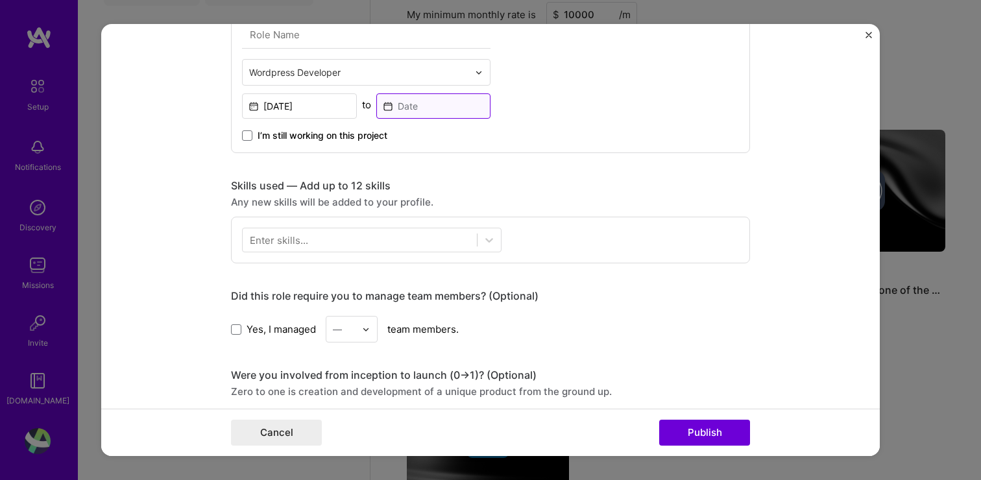
click at [404, 108] on input at bounding box center [433, 105] width 115 height 25
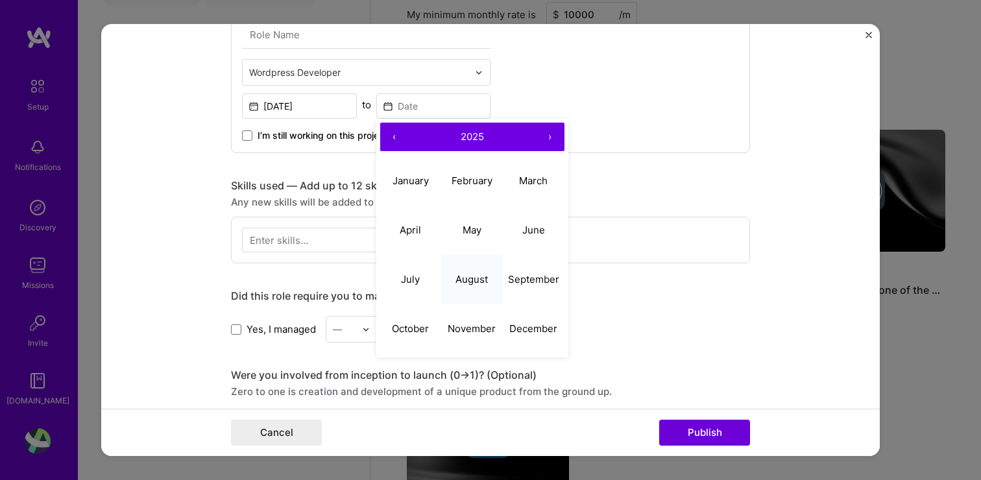
click at [456, 275] on abbr "August" at bounding box center [472, 279] width 32 height 12
type input "[DATE]"
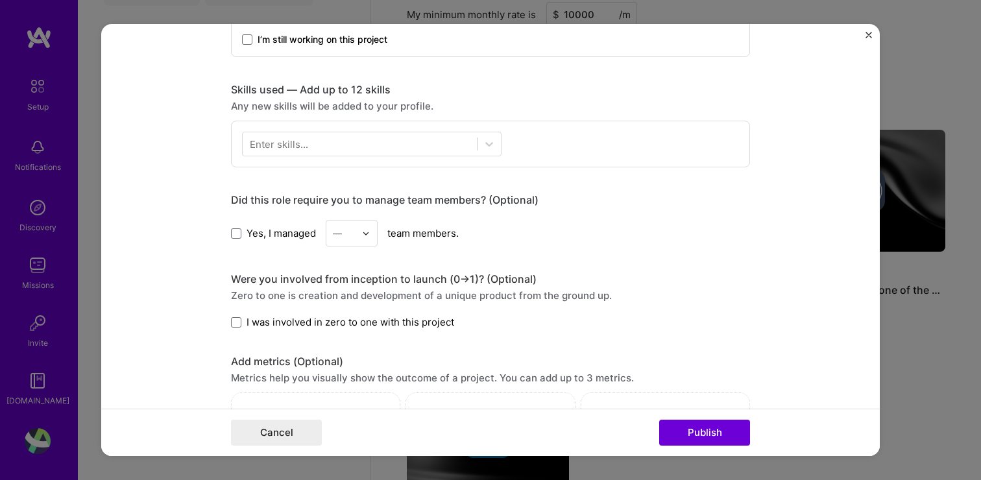
scroll to position [532, 0]
click at [377, 141] on div at bounding box center [360, 142] width 234 height 21
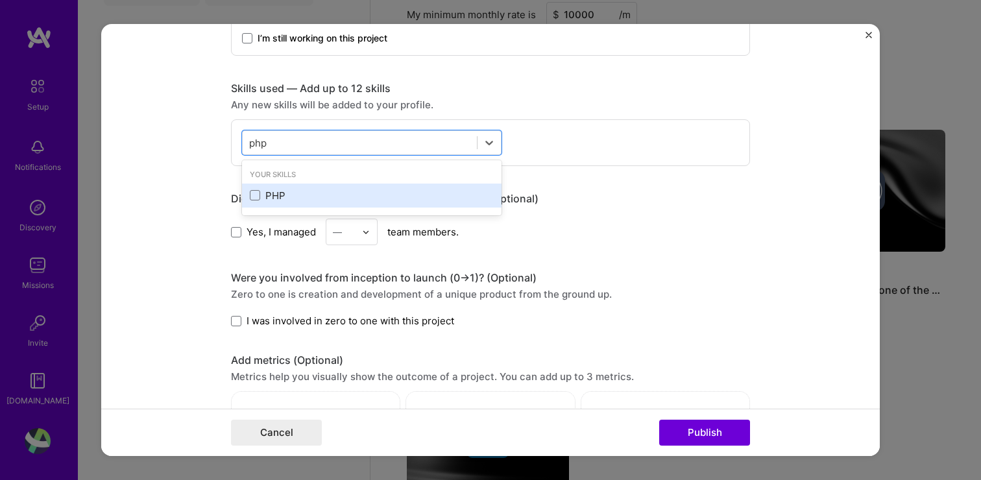
click at [291, 199] on div "PHP" at bounding box center [372, 196] width 244 height 14
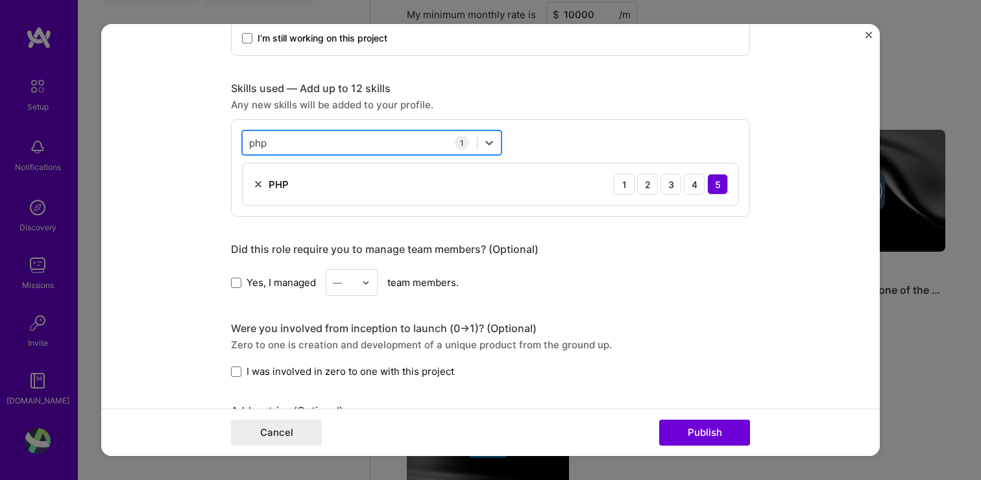
click at [313, 145] on div "php php" at bounding box center [360, 142] width 234 height 21
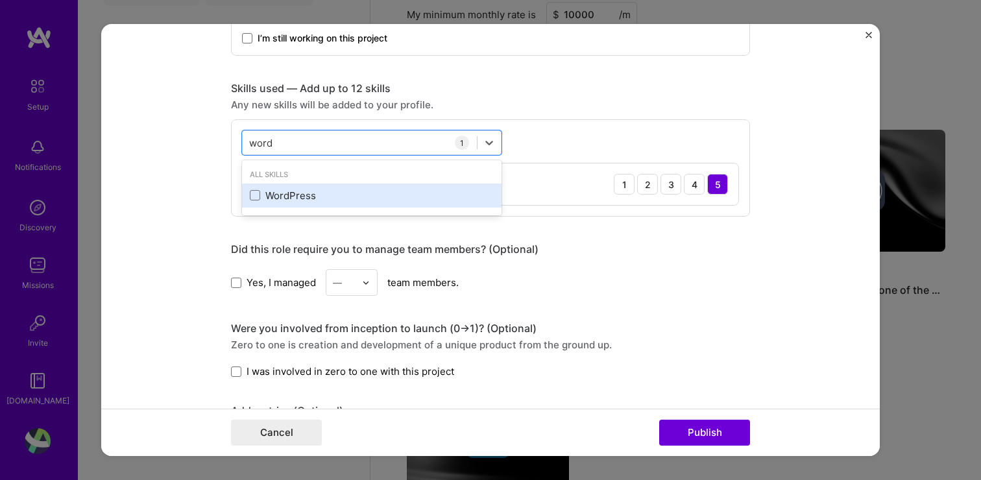
click at [261, 199] on div "WordPress" at bounding box center [372, 196] width 244 height 14
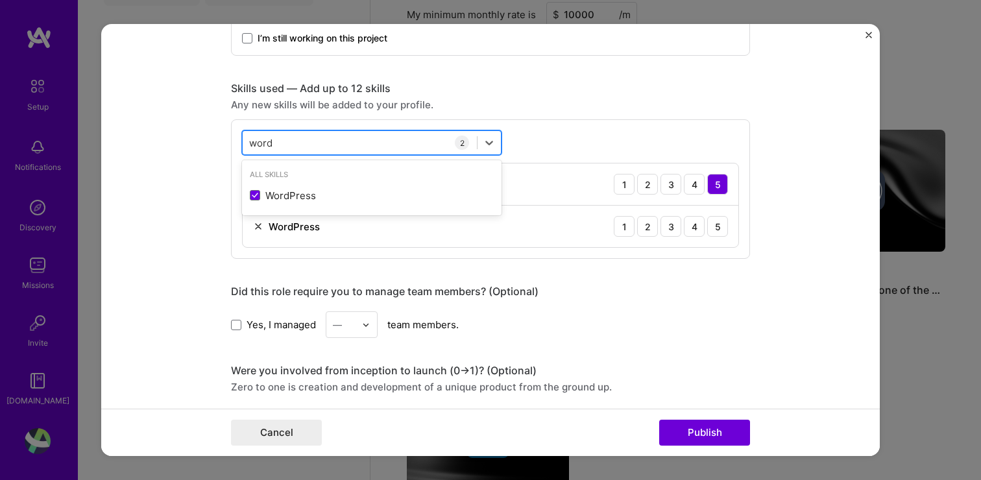
click at [310, 145] on div "word word" at bounding box center [360, 142] width 234 height 21
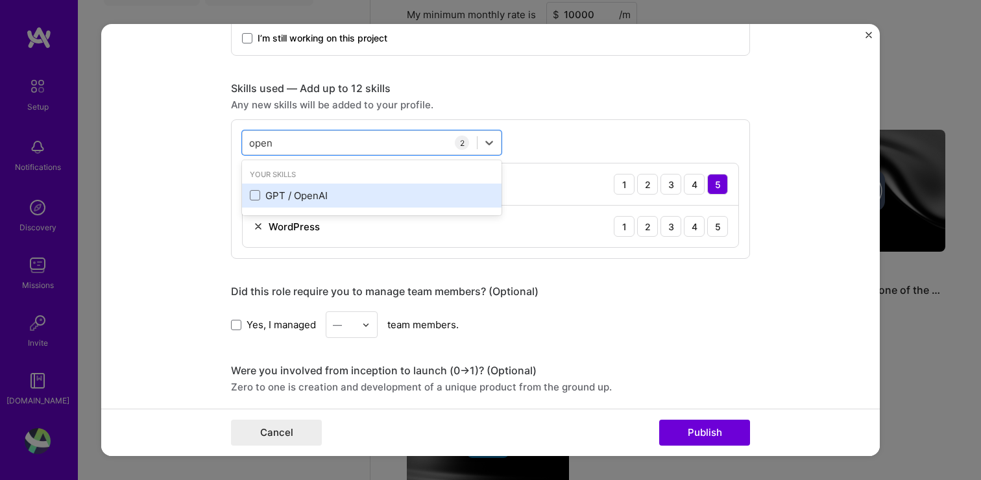
click at [283, 197] on div "GPT / OpenAI" at bounding box center [372, 196] width 244 height 14
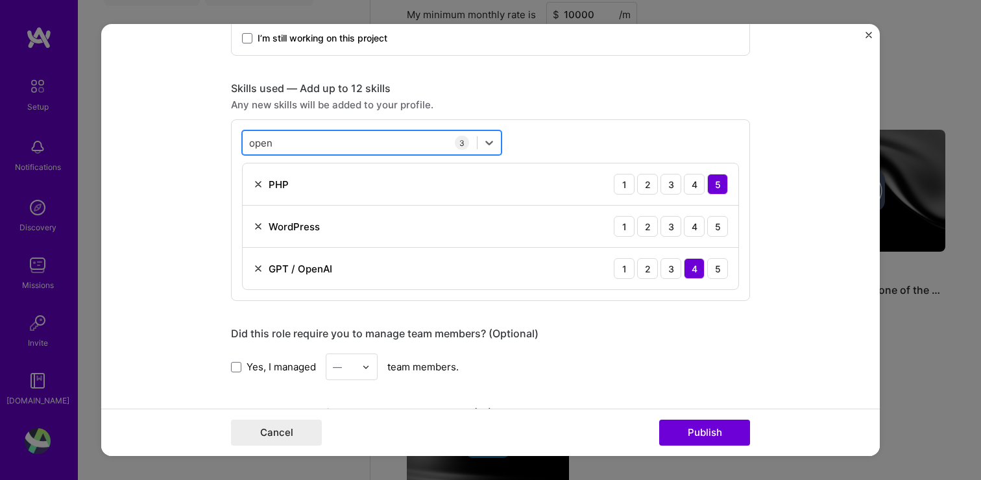
click at [293, 143] on div "open open" at bounding box center [360, 142] width 234 height 21
type input "database"
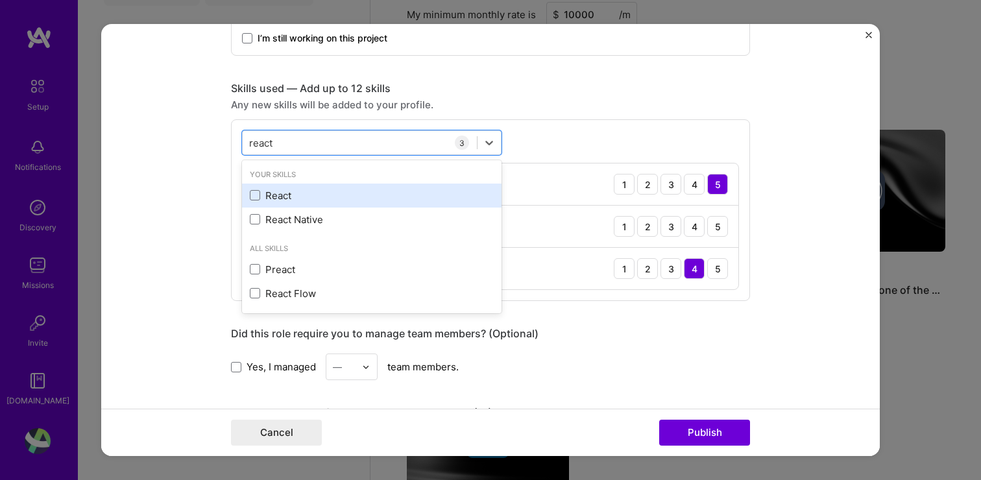
click at [282, 200] on div "React" at bounding box center [372, 196] width 244 height 14
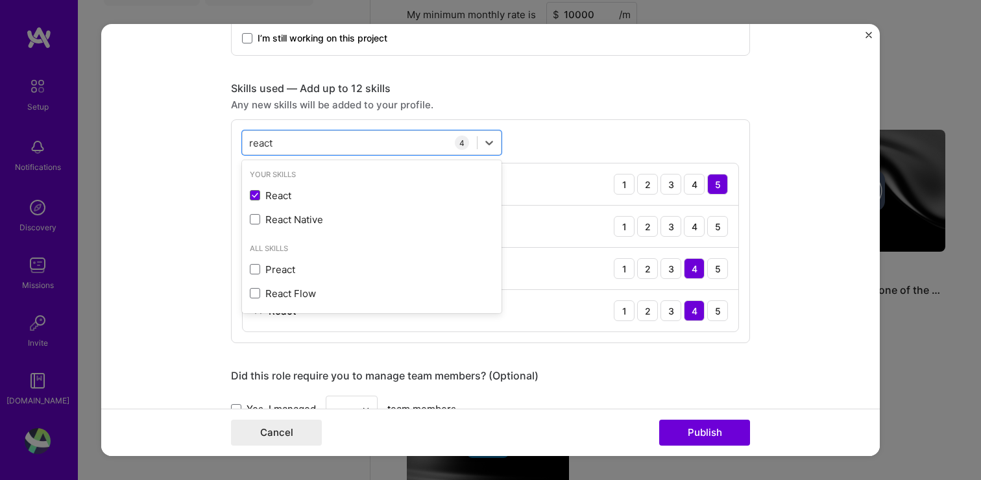
type input "react"
click at [554, 116] on div "Skills used — Add up to 12 skills Any new skills will be added to your profile.…" at bounding box center [490, 213] width 519 height 262
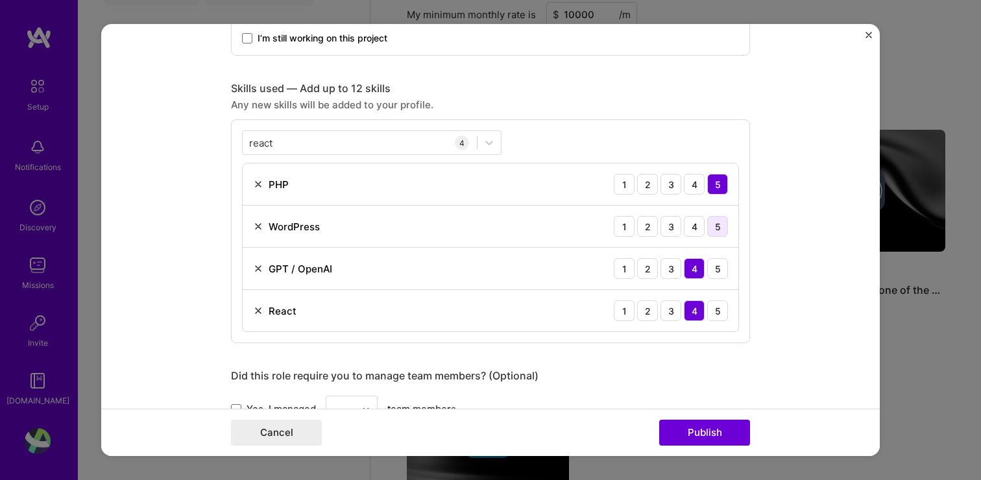
click at [725, 228] on div "5" at bounding box center [717, 226] width 21 height 21
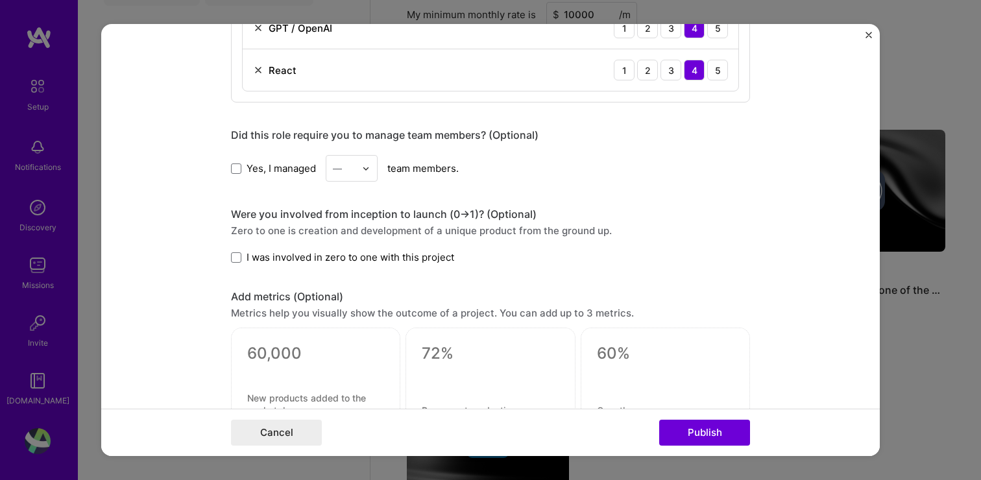
scroll to position [792, 0]
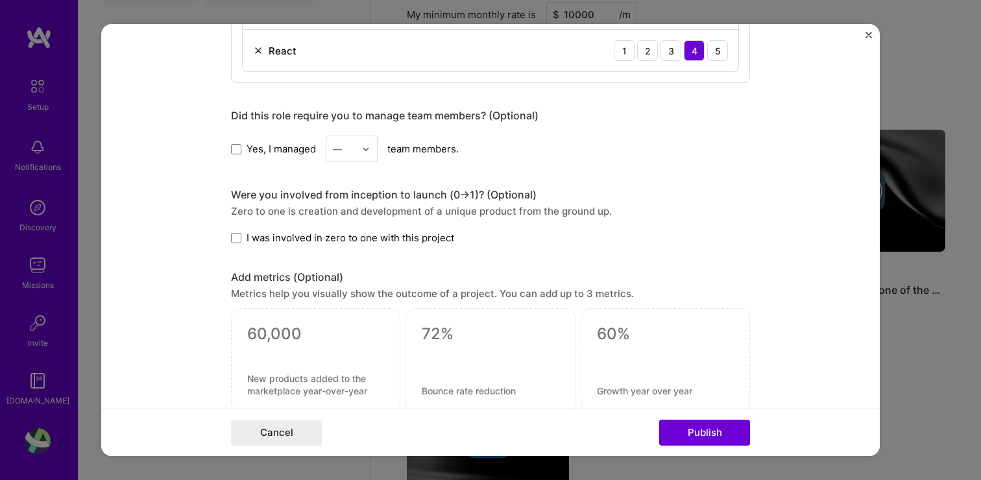
click at [321, 238] on span "I was involved in zero to one with this project" at bounding box center [351, 238] width 208 height 14
click at [0, 0] on input "I was involved in zero to one with this project" at bounding box center [0, 0] width 0 height 0
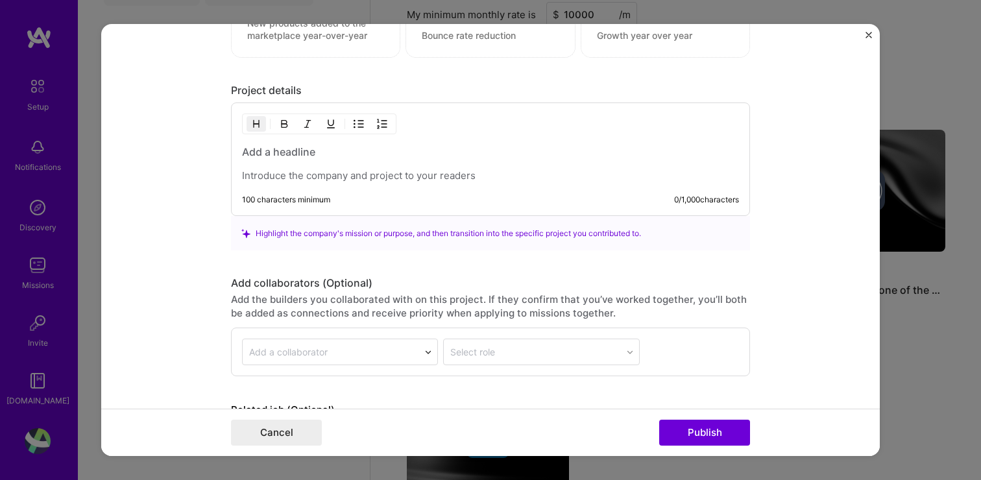
scroll to position [1153, 0]
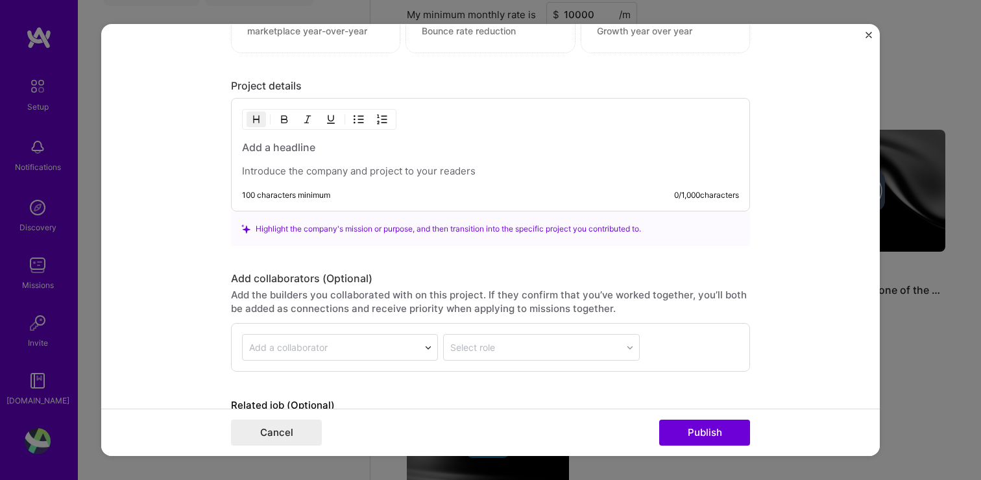
click at [307, 151] on h3 at bounding box center [490, 147] width 497 height 14
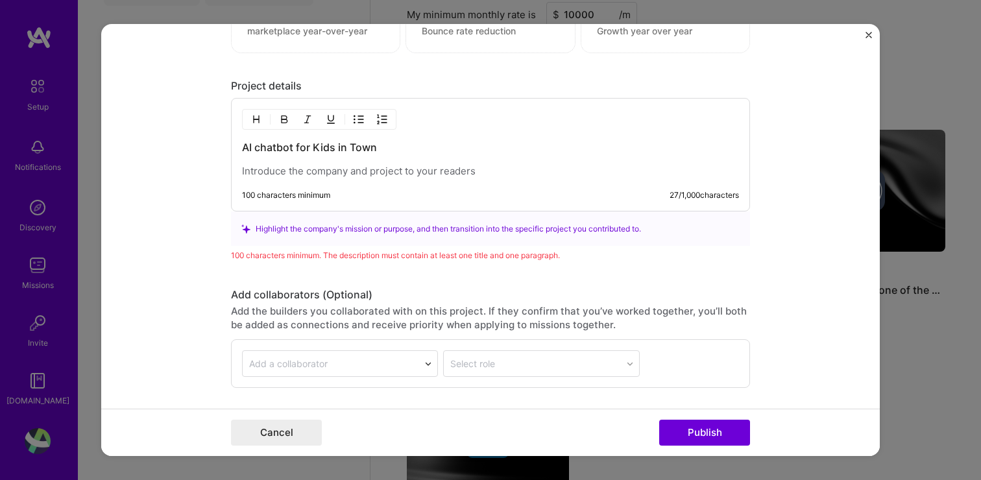
click at [337, 176] on p at bounding box center [490, 171] width 497 height 13
paste div
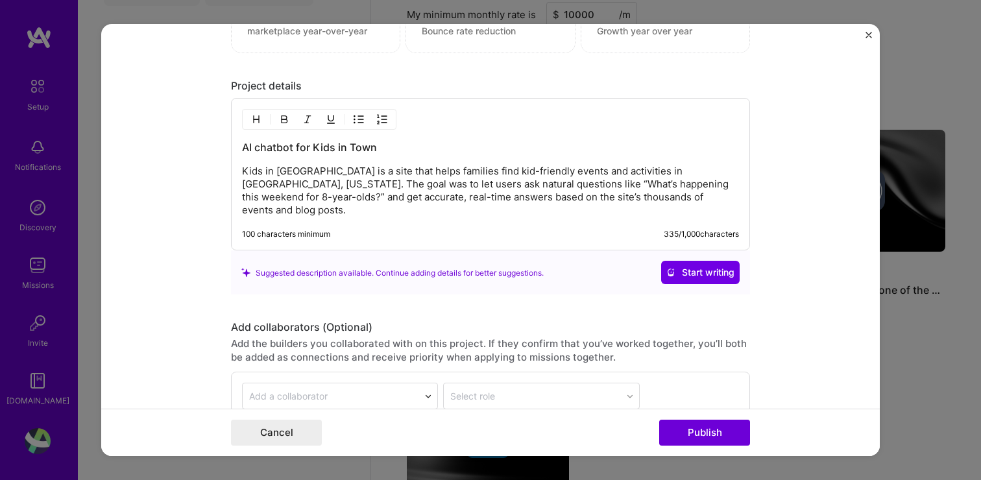
click at [707, 196] on p "Kids in [GEOGRAPHIC_DATA] is a site that helps families find kid-friendly event…" at bounding box center [490, 191] width 497 height 52
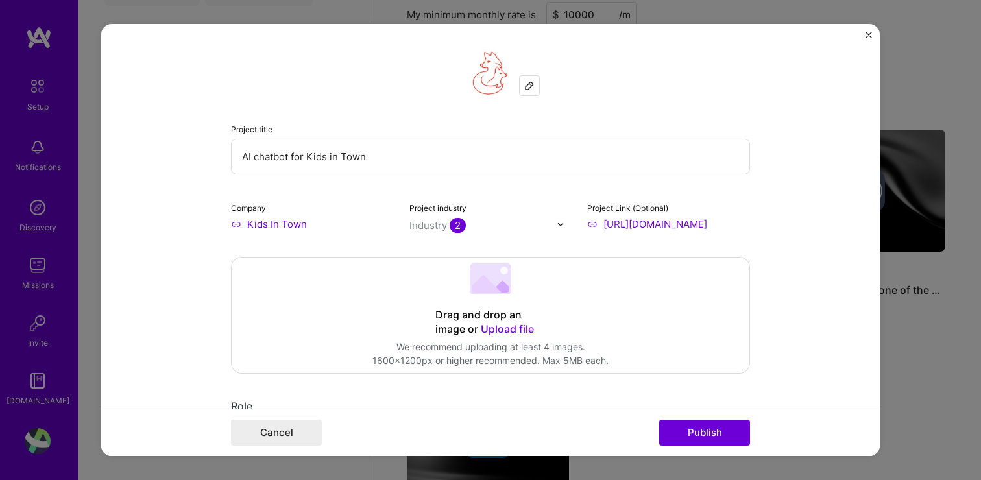
scroll to position [0, 0]
click at [699, 424] on button "Publish" at bounding box center [704, 433] width 91 height 26
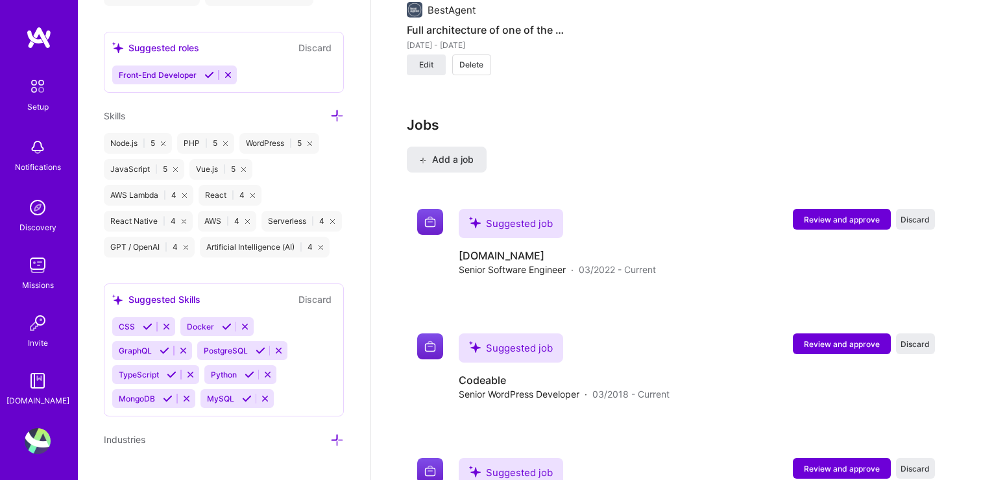
scroll to position [1434, 0]
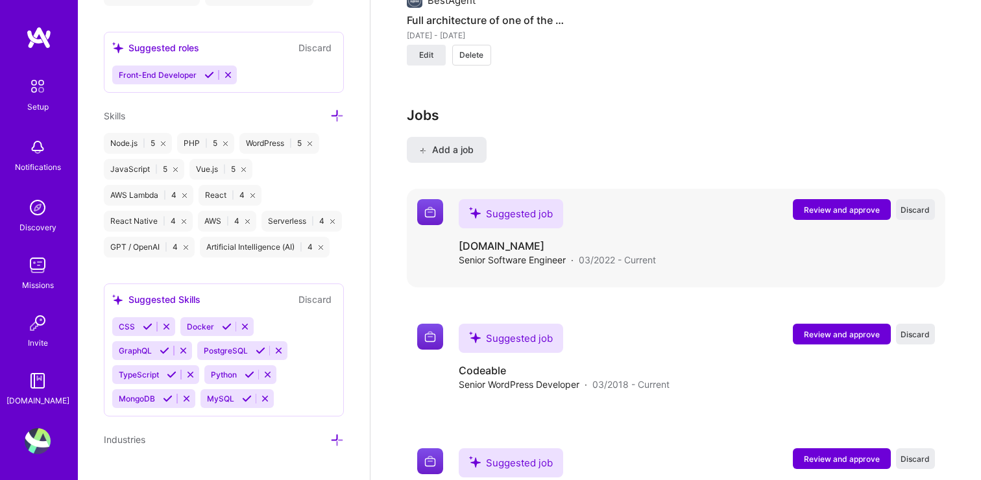
click at [829, 212] on span "Review and approve" at bounding box center [842, 209] width 76 height 11
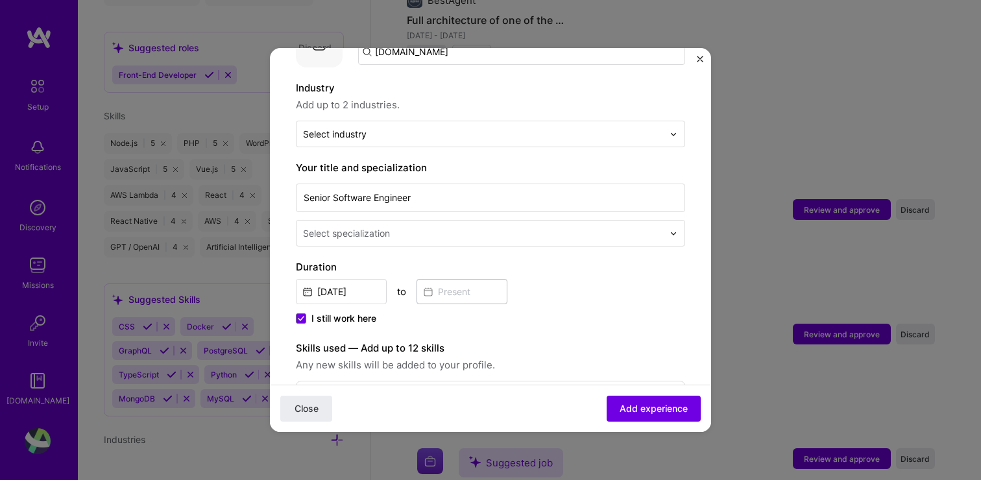
scroll to position [172, 0]
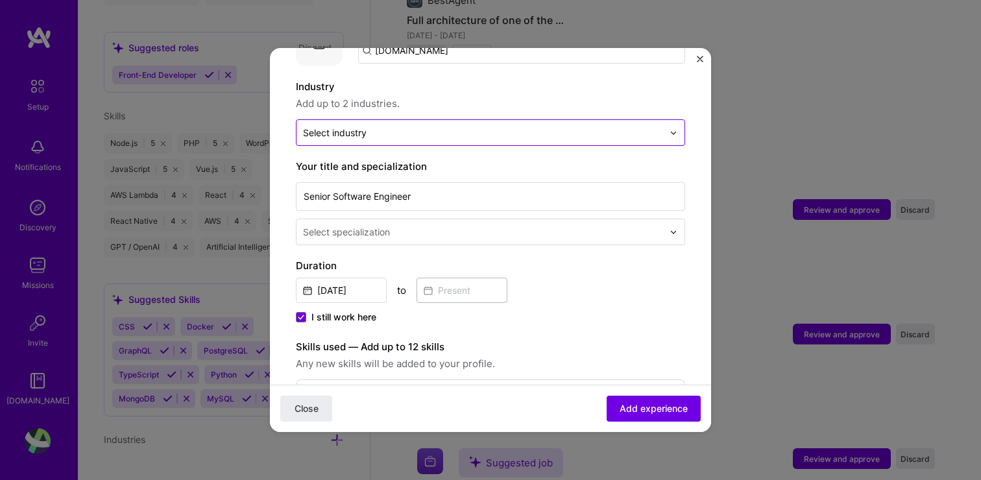
click at [419, 126] on input "text" at bounding box center [483, 133] width 360 height 14
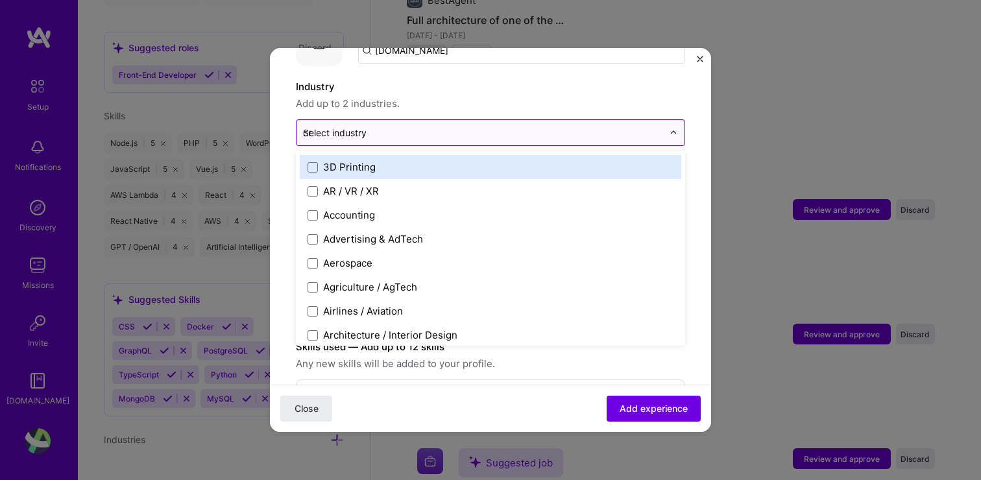
type input "cry"
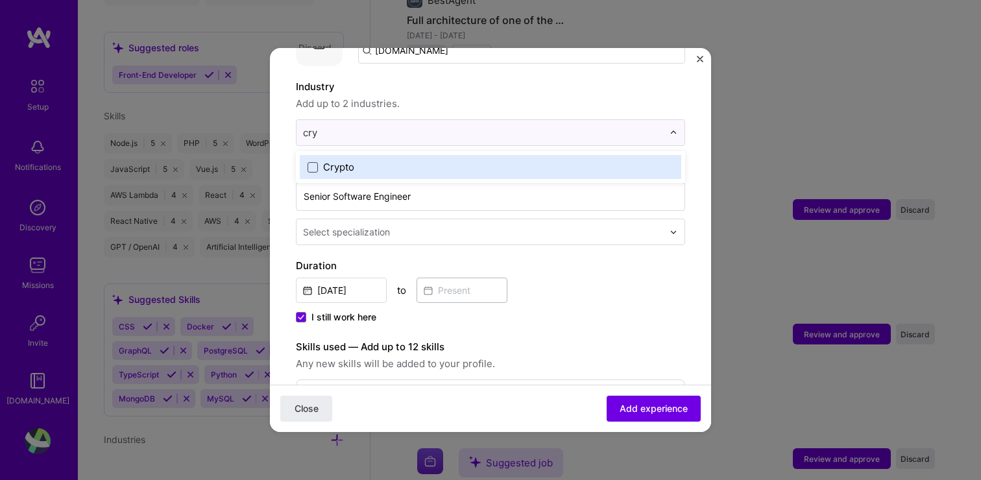
click at [310, 162] on span at bounding box center [313, 167] width 10 height 10
type input "block"
click at [317, 162] on span at bounding box center [313, 167] width 10 height 10
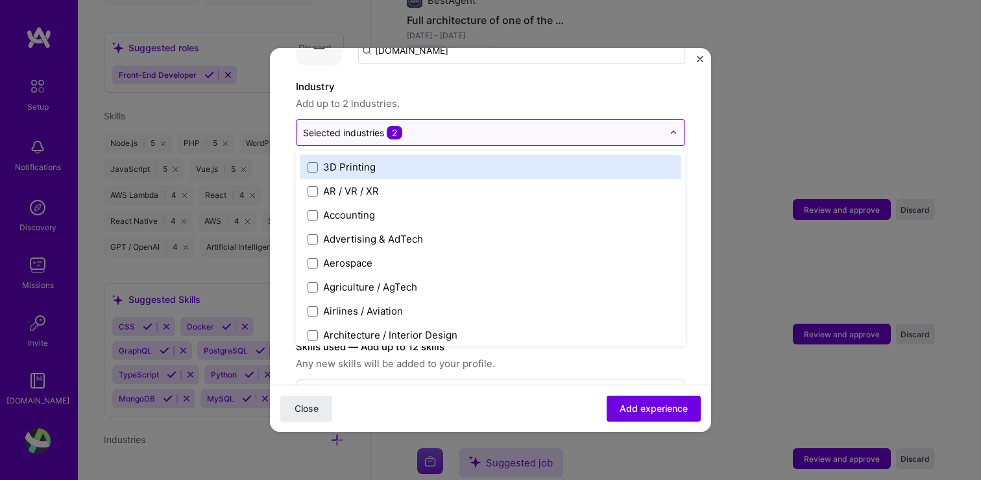
click at [469, 126] on input "text" at bounding box center [483, 133] width 360 height 14
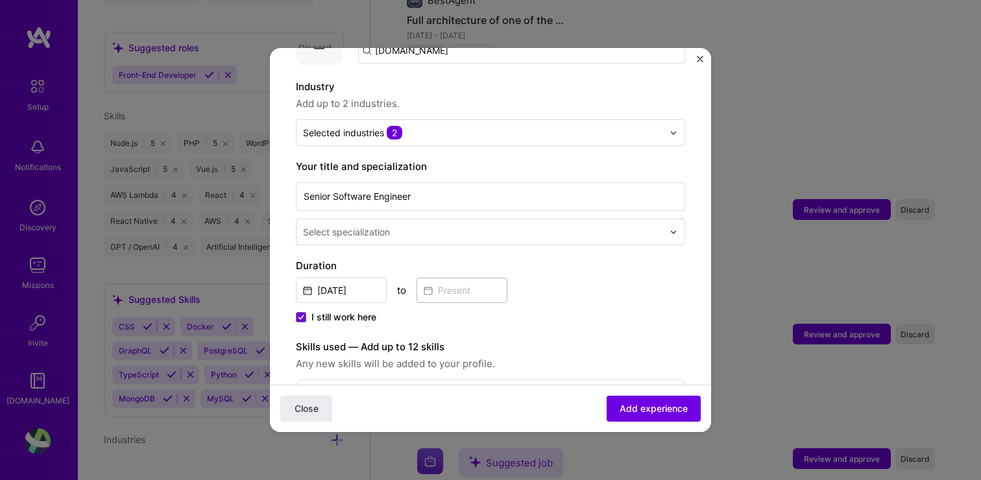
click at [471, 96] on span "Add up to 2 industries." at bounding box center [490, 104] width 389 height 16
click at [393, 183] on input "Senior Software Engineer" at bounding box center [490, 196] width 389 height 29
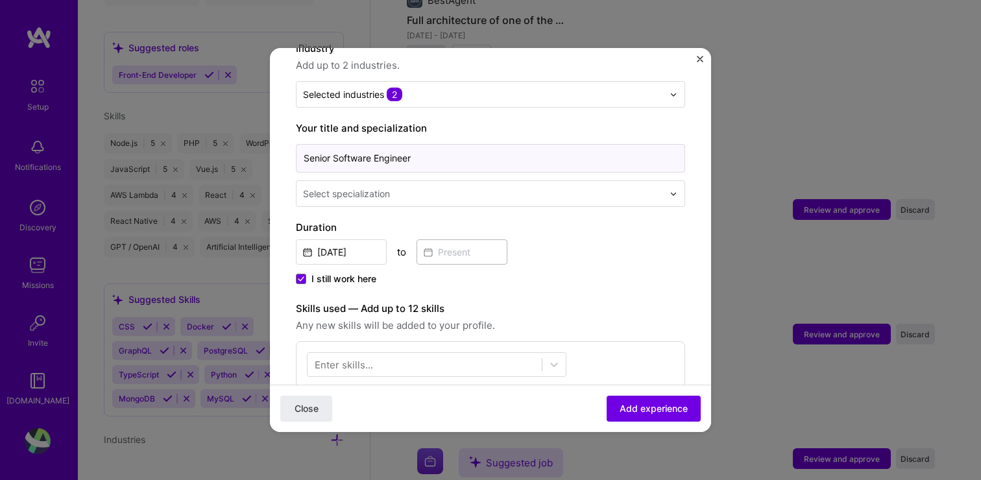
scroll to position [228, 0]
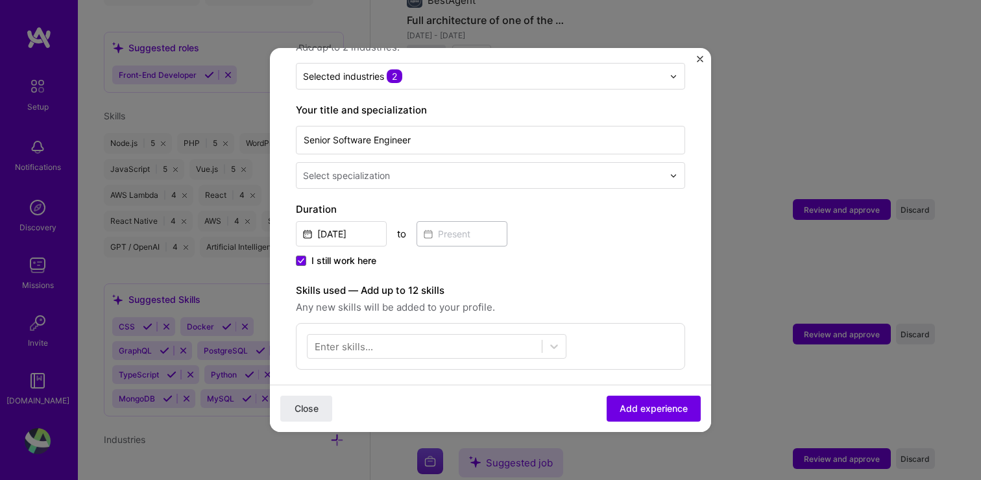
click at [410, 169] on input "text" at bounding box center [484, 176] width 363 height 14
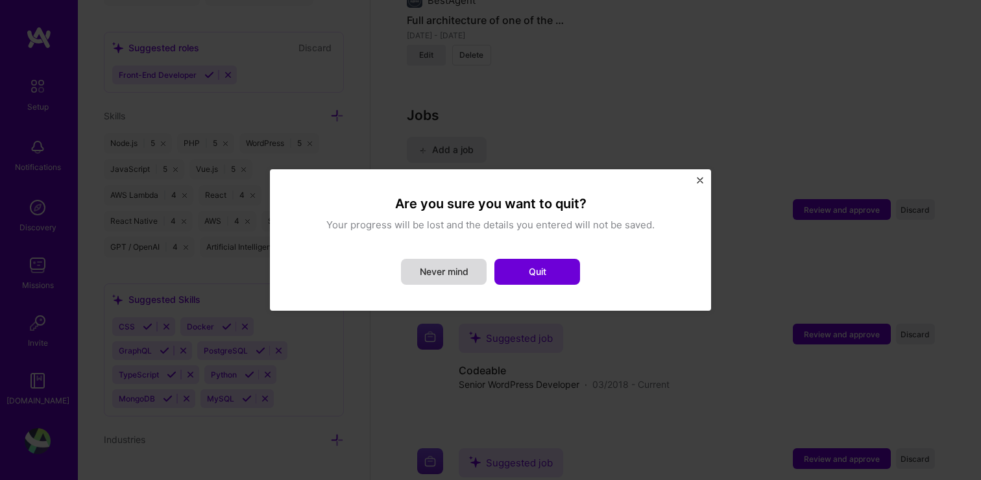
click at [466, 268] on button "Never mind" at bounding box center [444, 272] width 86 height 26
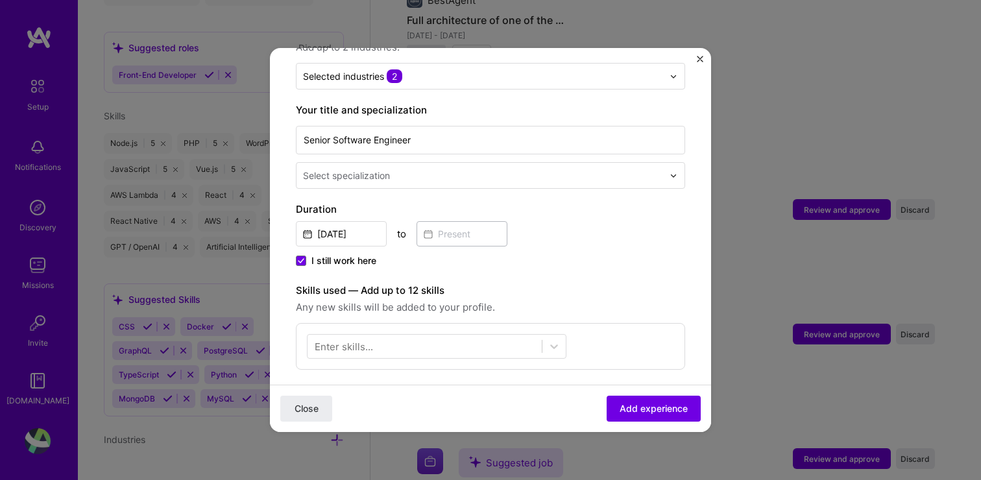
click at [430, 169] on input "text" at bounding box center [484, 176] width 363 height 14
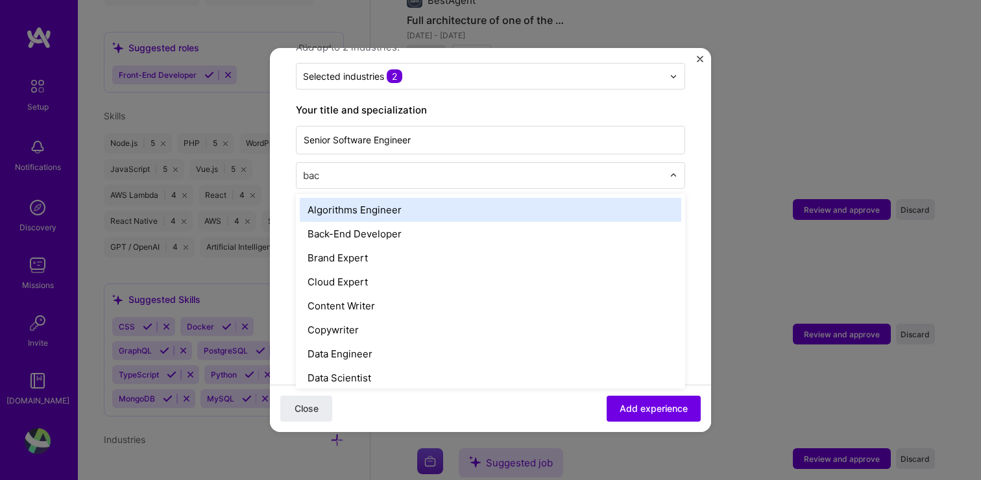
type input "back"
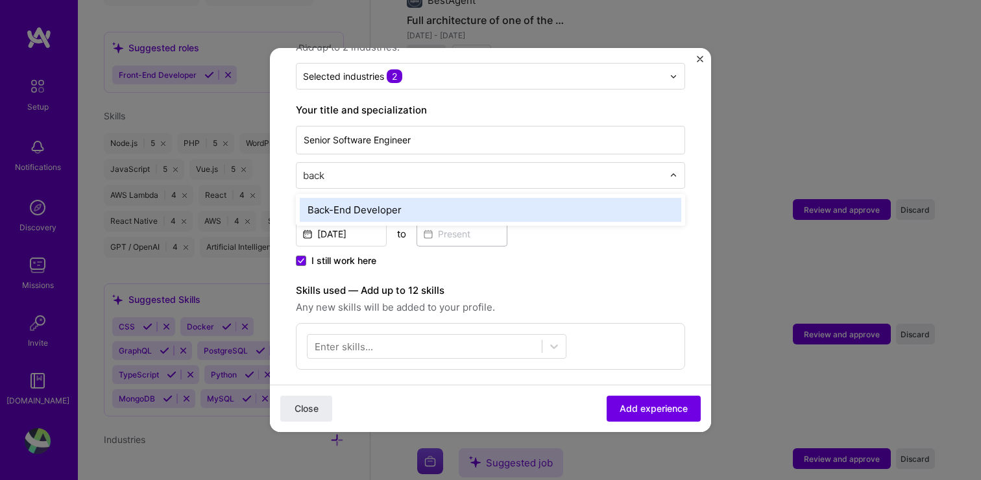
click at [426, 198] on div "Back-End Developer" at bounding box center [491, 210] width 382 height 24
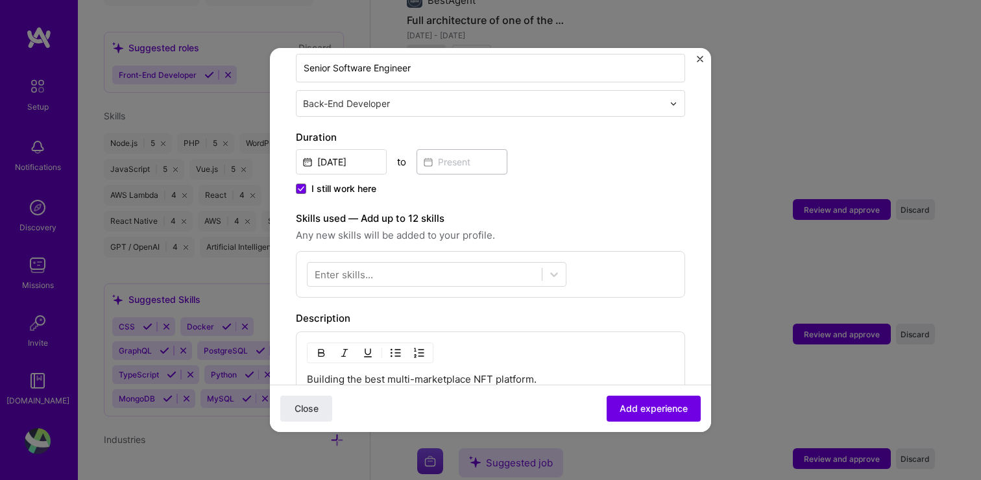
scroll to position [315, 0]
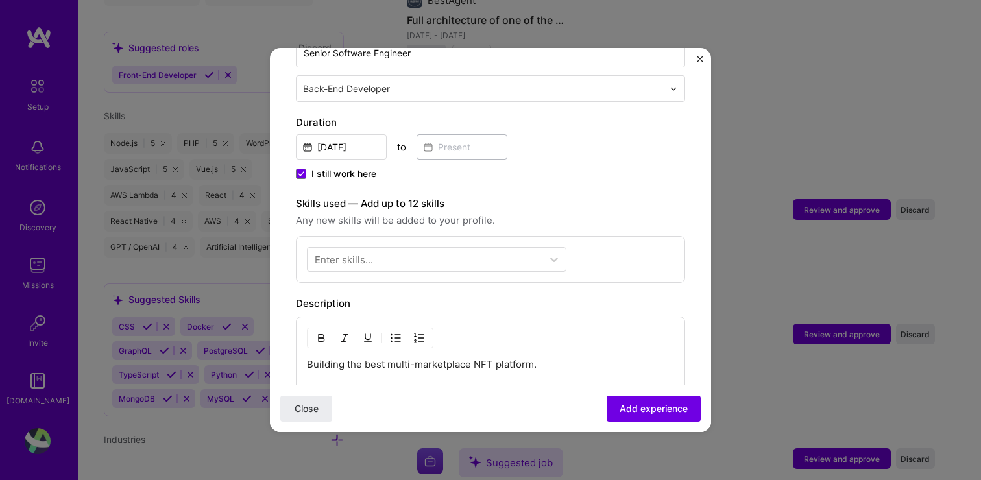
click at [336, 167] on span "I still work here" at bounding box center [344, 173] width 65 height 13
click at [0, 0] on input "I still work here" at bounding box center [0, 0] width 0 height 0
click at [434, 134] on input at bounding box center [462, 146] width 91 height 25
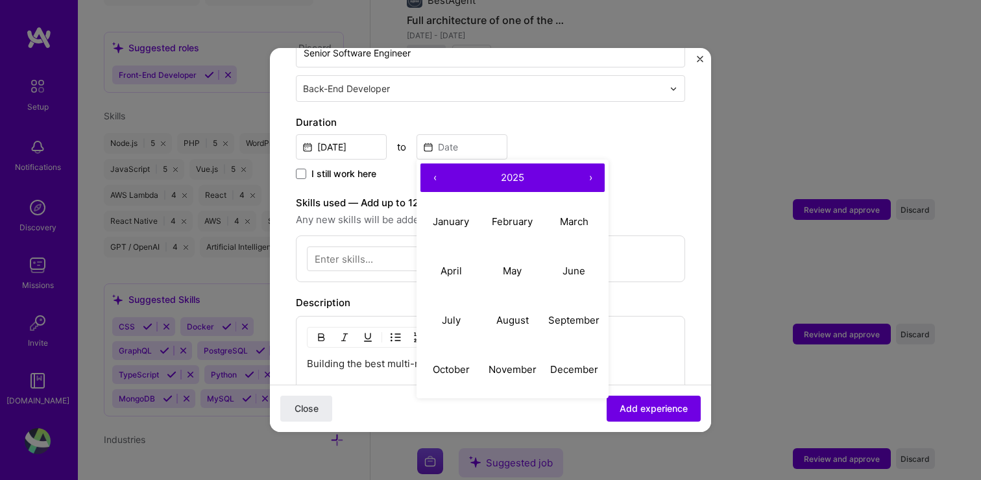
click at [437, 164] on button "‹" at bounding box center [435, 178] width 29 height 29
click at [461, 308] on button "July" at bounding box center [452, 320] width 62 height 49
type input "[DATE]"
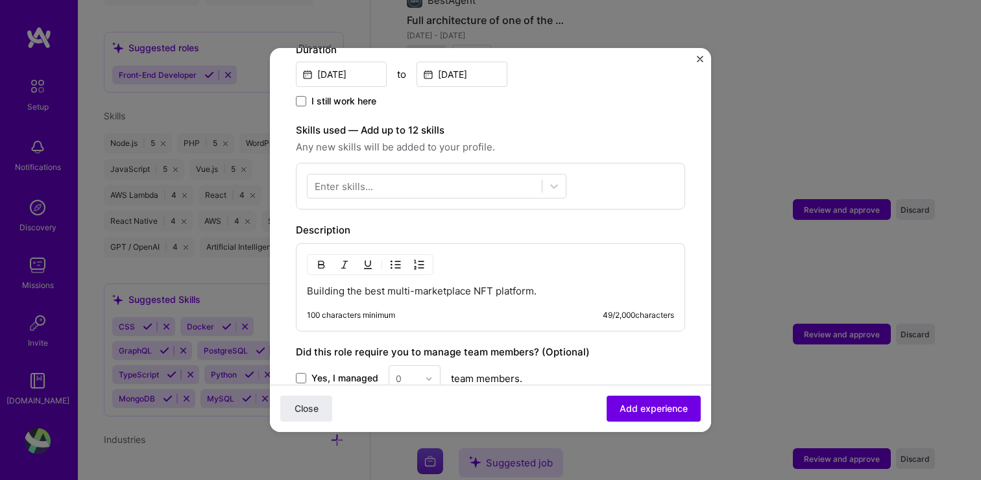
scroll to position [395, 0]
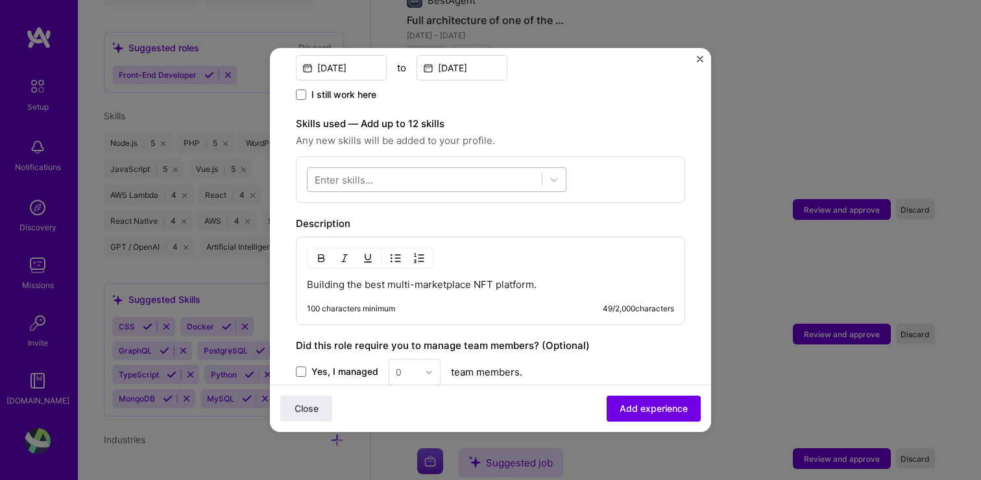
click at [456, 169] on div at bounding box center [425, 179] width 234 height 21
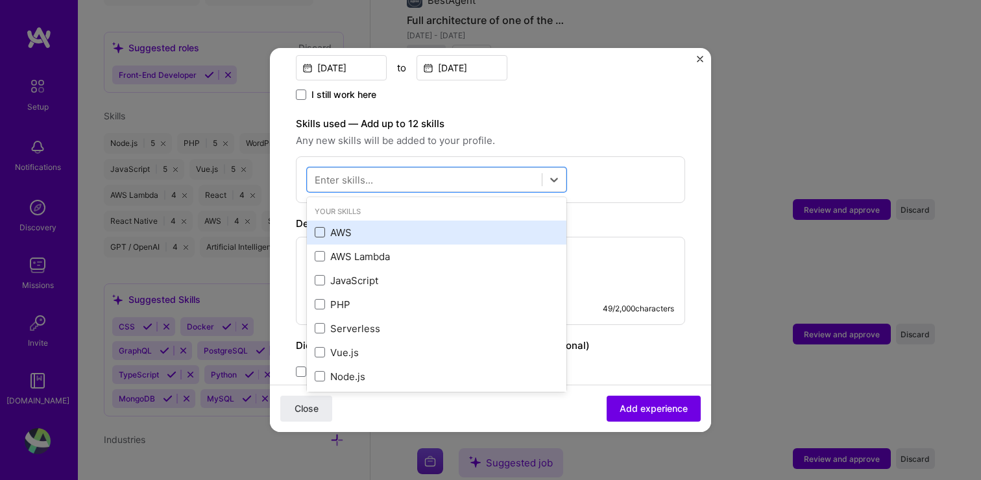
click at [325, 227] on span at bounding box center [320, 232] width 10 height 10
click at [0, 0] on input "checkbox" at bounding box center [0, 0] width 0 height 0
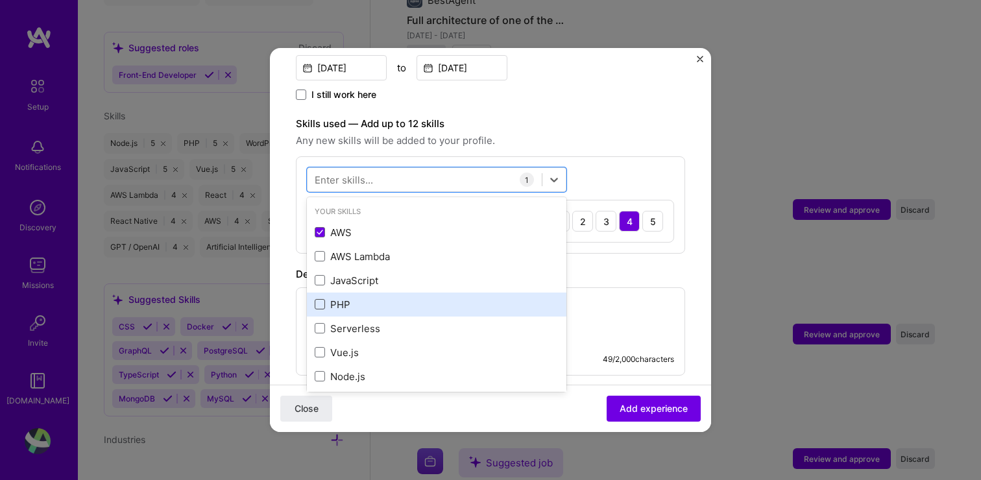
click at [322, 299] on span at bounding box center [320, 304] width 10 height 10
click at [0, 0] on input "checkbox" at bounding box center [0, 0] width 0 height 0
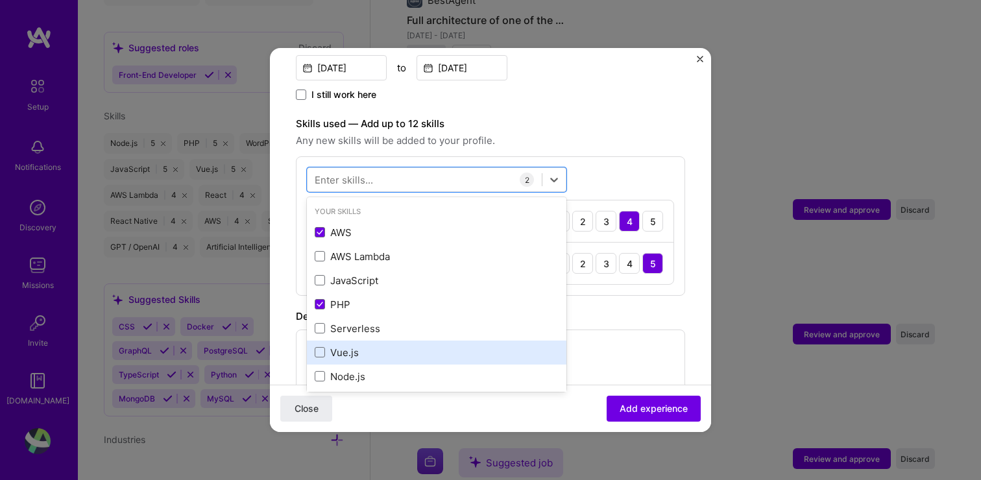
scroll to position [45, 0]
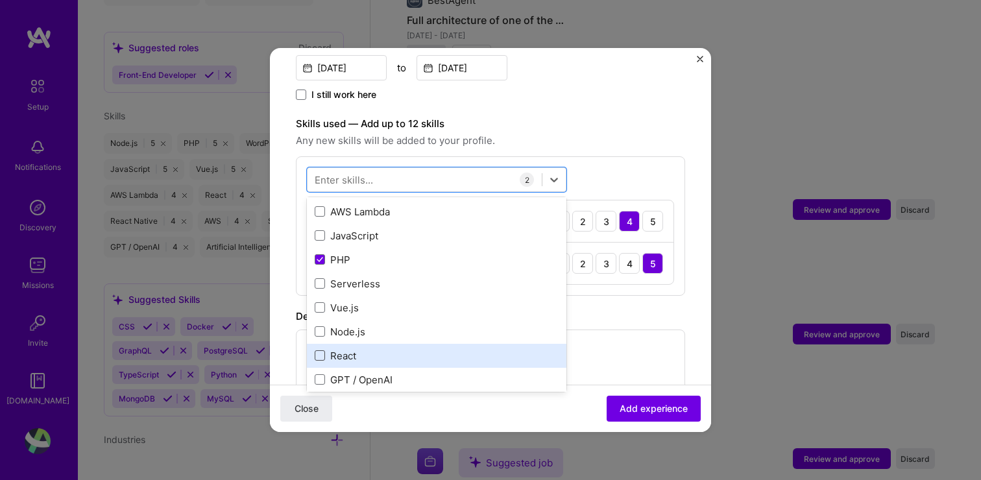
click at [320, 350] on span at bounding box center [320, 355] width 10 height 10
click at [0, 0] on input "checkbox" at bounding box center [0, 0] width 0 height 0
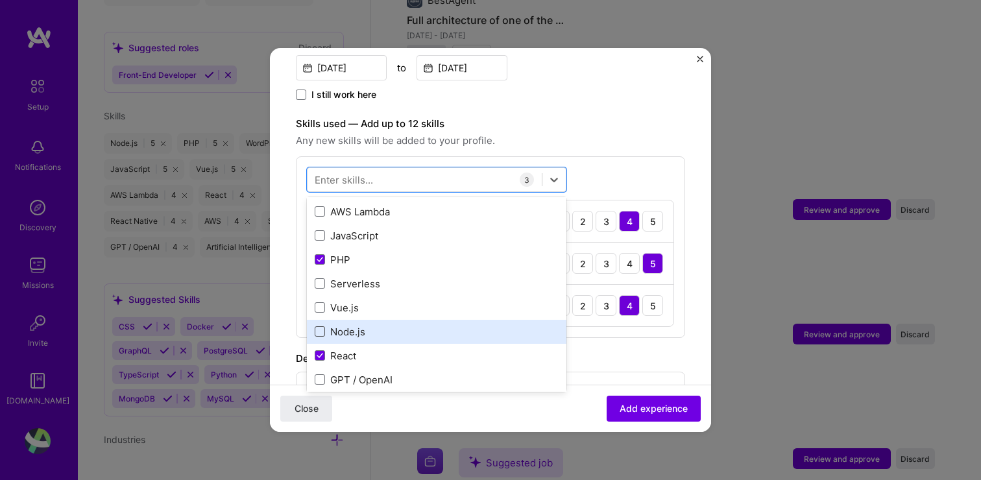
click at [322, 326] on span at bounding box center [320, 331] width 10 height 10
click at [0, 0] on input "checkbox" at bounding box center [0, 0] width 0 height 0
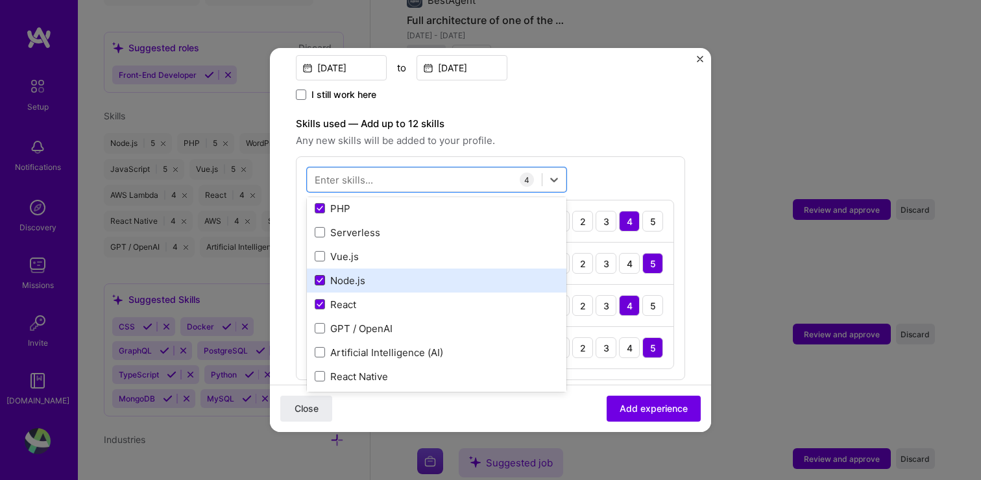
scroll to position [104, 0]
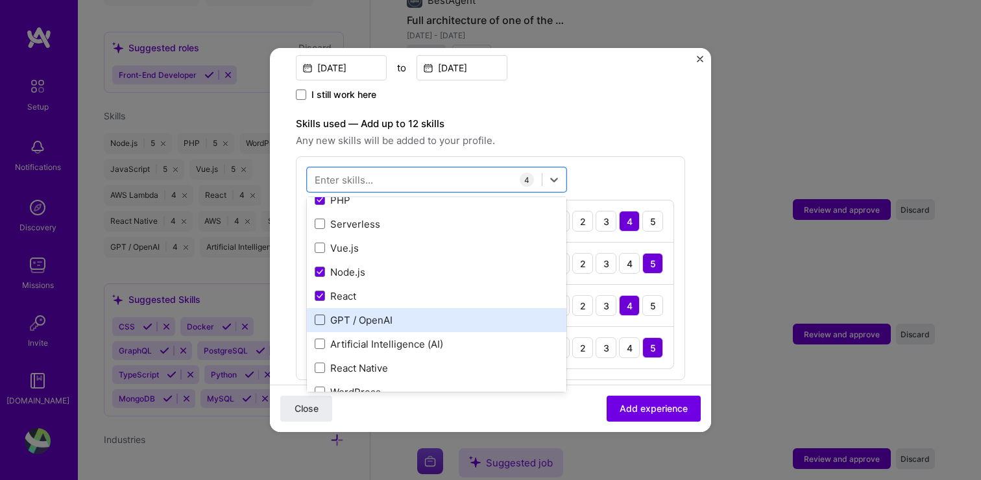
click at [319, 315] on span at bounding box center [320, 320] width 10 height 10
click at [0, 0] on input "checkbox" at bounding box center [0, 0] width 0 height 0
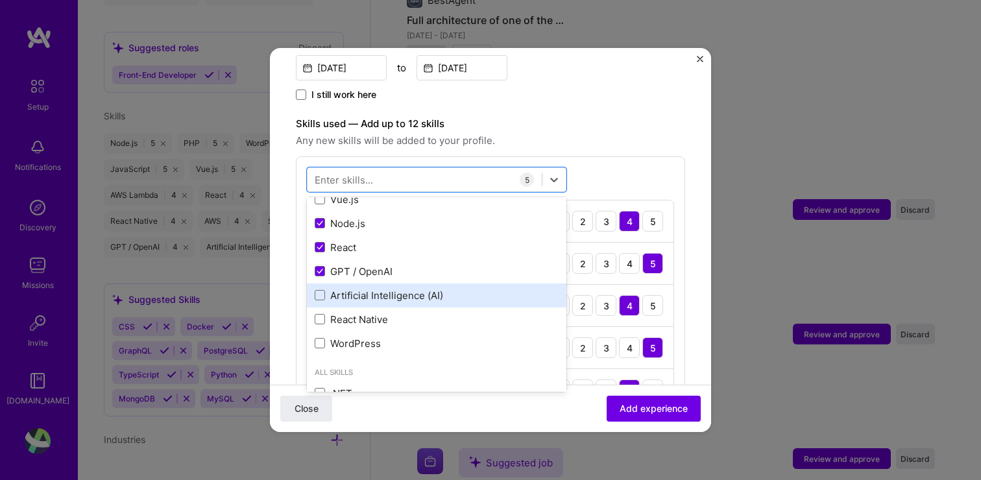
scroll to position [162, 0]
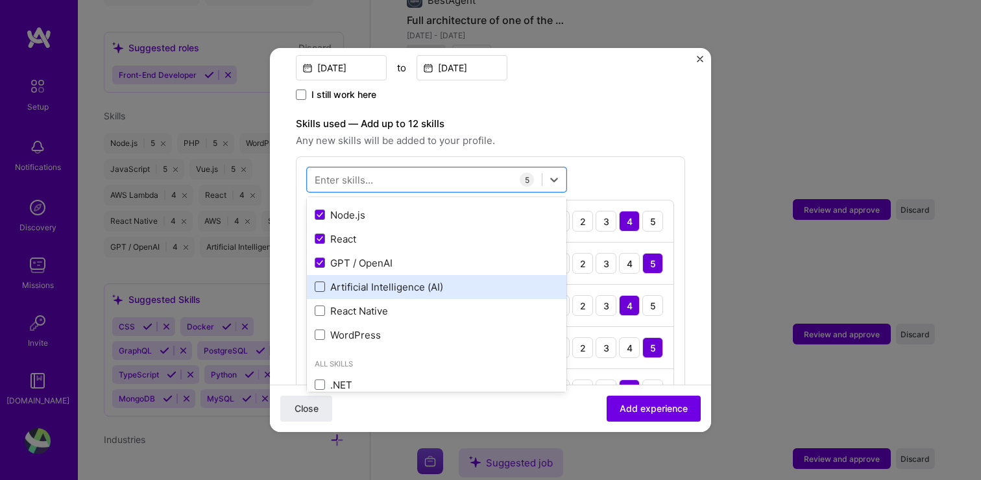
click at [319, 282] on span at bounding box center [320, 287] width 10 height 10
click at [0, 0] on input "checkbox" at bounding box center [0, 0] width 0 height 0
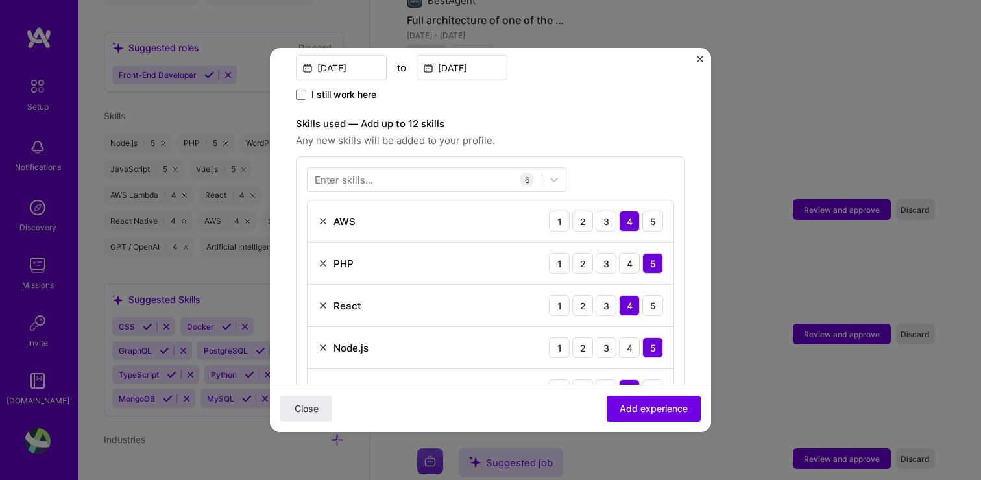
click at [552, 133] on span "Any new skills will be added to your profile." at bounding box center [490, 141] width 389 height 16
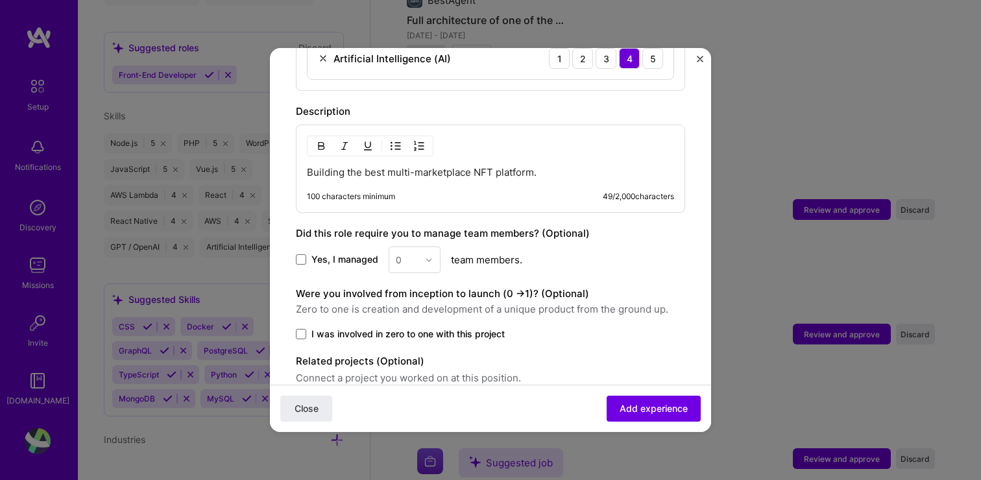
scroll to position [779, 0]
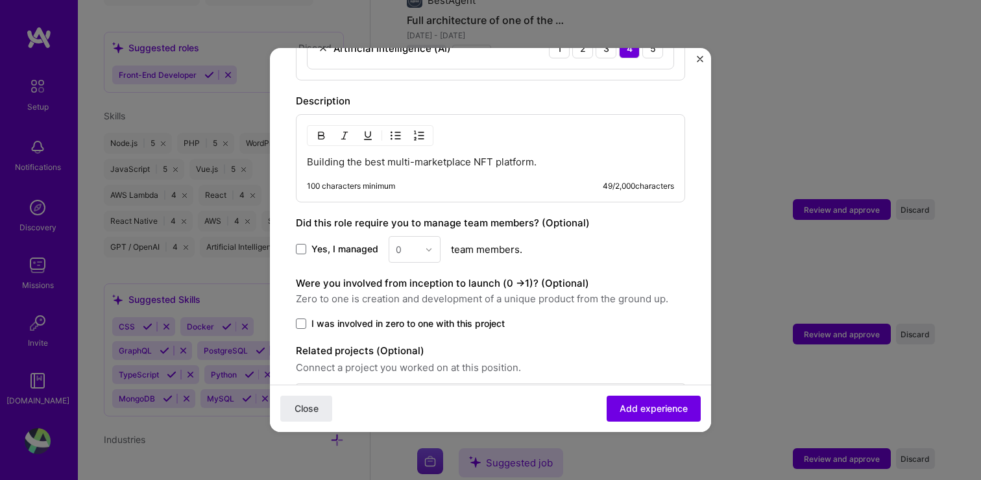
click at [539, 156] on p "Building the best multi-marketplace NFT platform." at bounding box center [490, 162] width 367 height 13
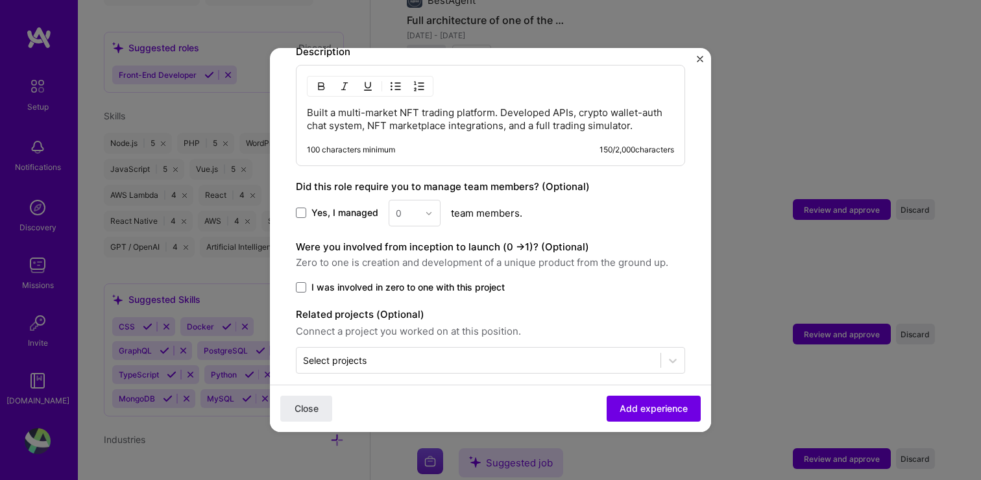
scroll to position [829, 0]
click at [374, 280] on span "I was involved in zero to one with this project" at bounding box center [408, 286] width 193 height 13
click at [0, 0] on input "I was involved in zero to one with this project" at bounding box center [0, 0] width 0 height 0
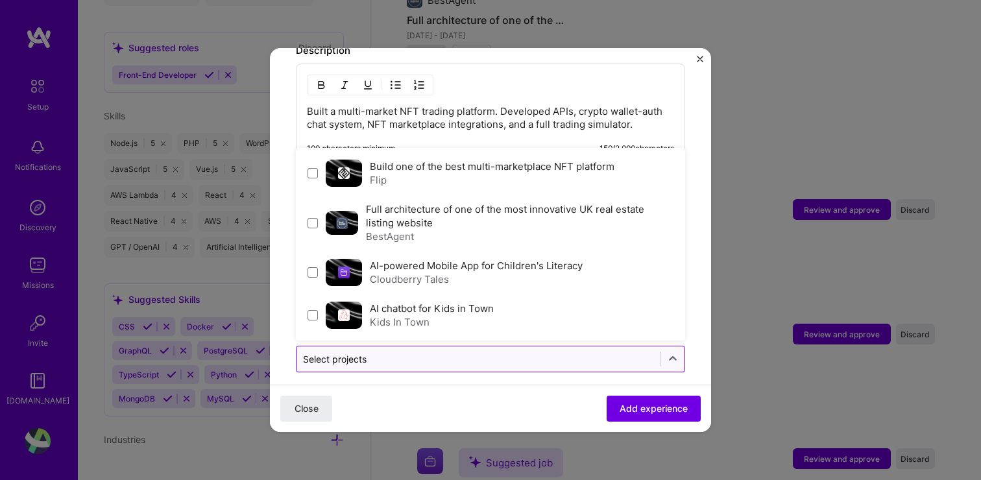
click at [465, 352] on input "text" at bounding box center [478, 359] width 351 height 14
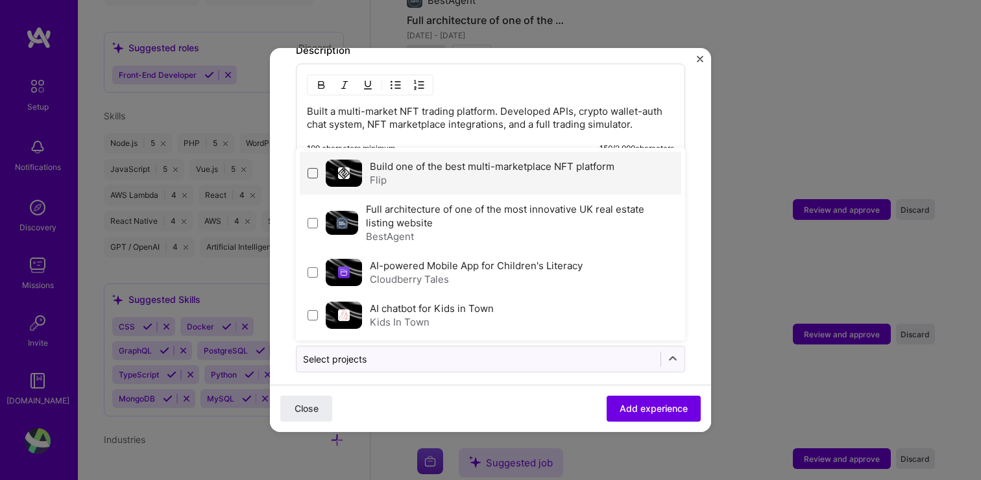
click at [311, 168] on span at bounding box center [313, 173] width 10 height 10
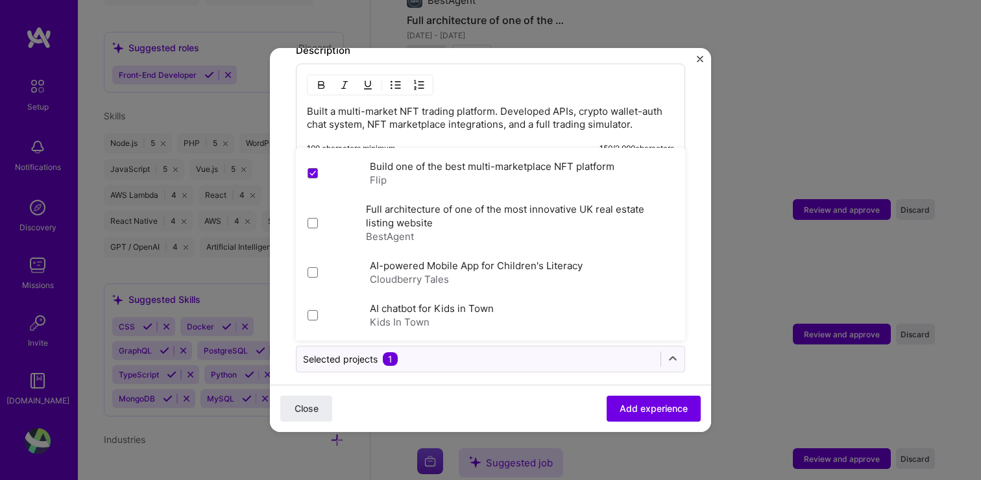
click at [435, 387] on div "Close Add experience" at bounding box center [490, 408] width 441 height 47
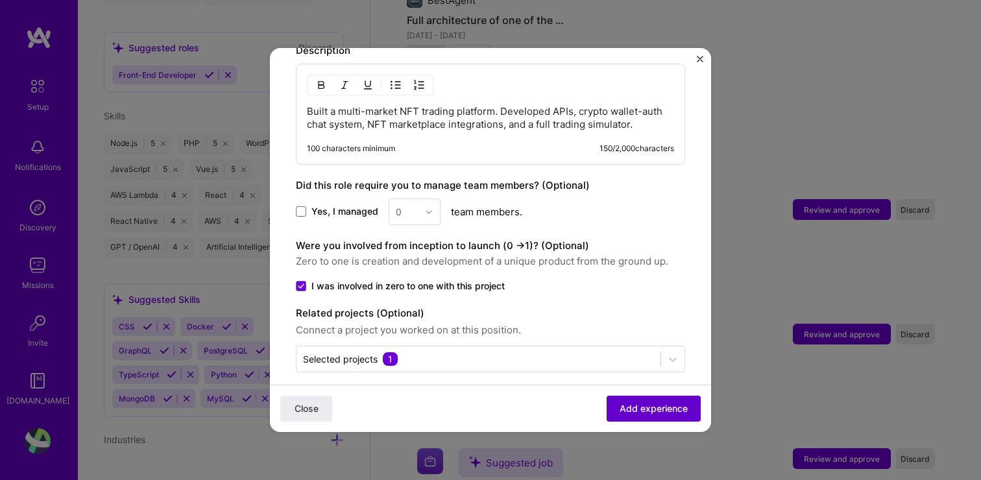
click at [654, 410] on span "Add experience" at bounding box center [654, 408] width 68 height 13
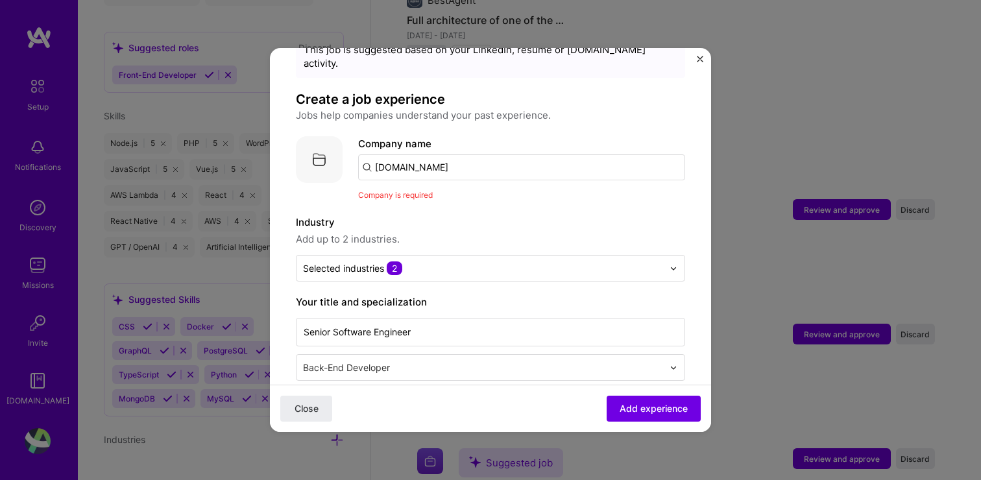
scroll to position [0, 0]
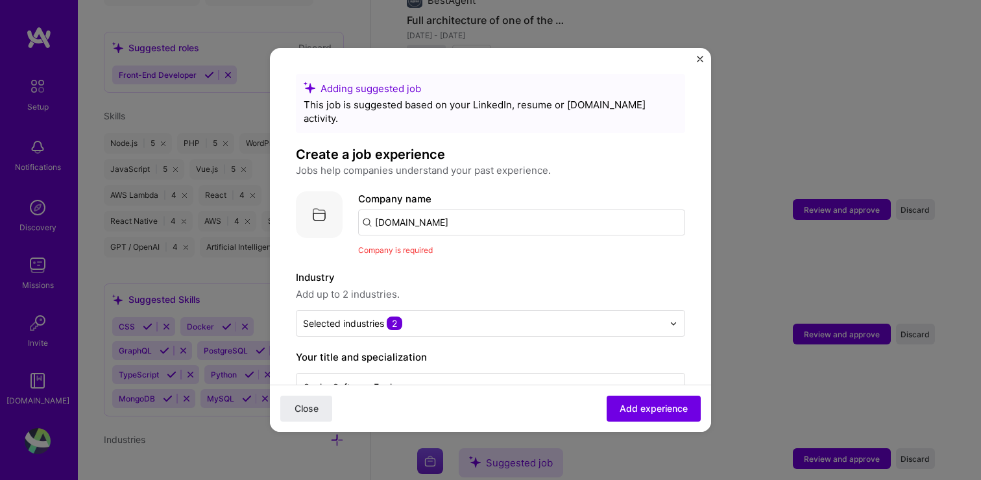
click at [480, 210] on input "[DOMAIN_NAME]" at bounding box center [521, 223] width 327 height 26
click at [458, 249] on div "Flip [DOMAIN_NAME]" at bounding box center [455, 260] width 195 height 36
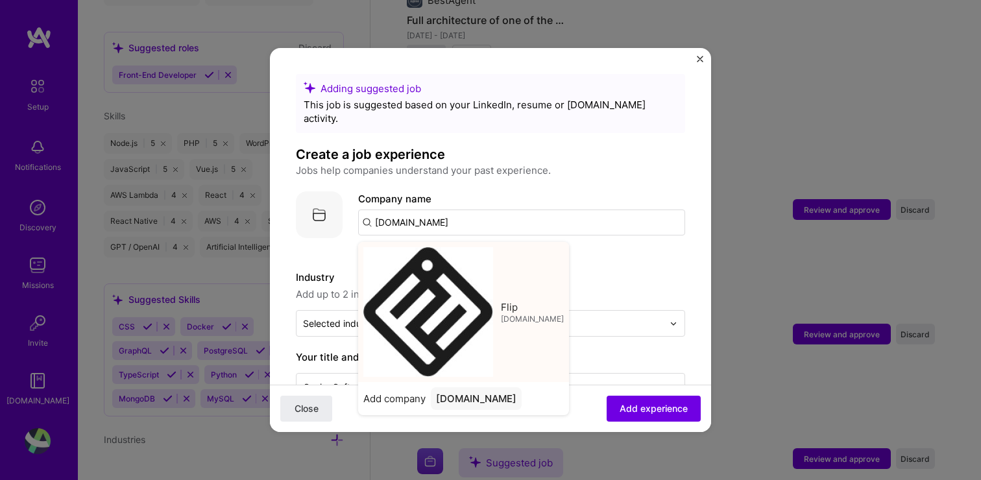
type input "Flip"
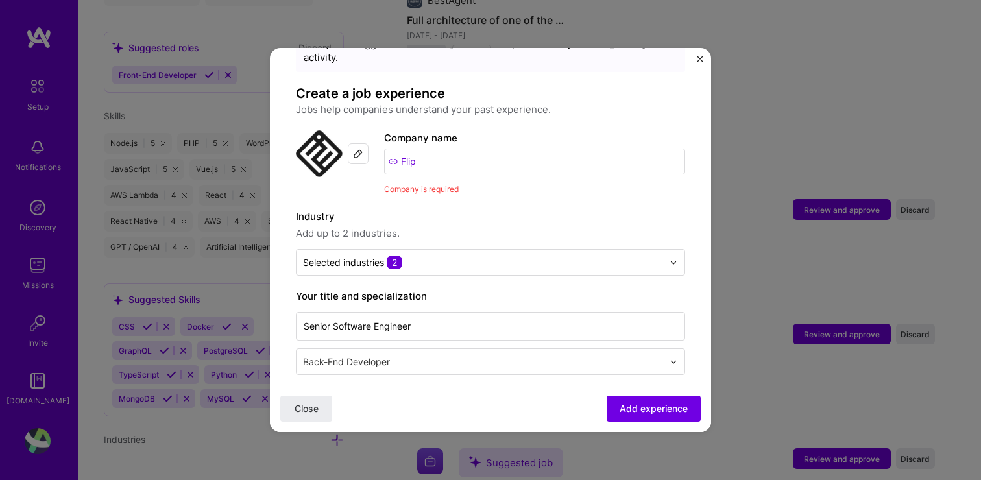
scroll to position [64, 0]
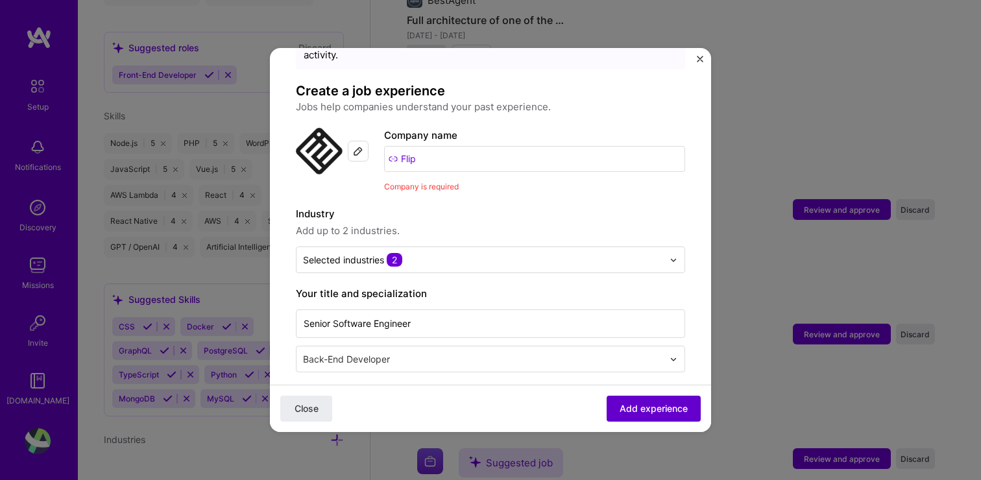
click at [635, 404] on span "Add experience" at bounding box center [654, 408] width 68 height 13
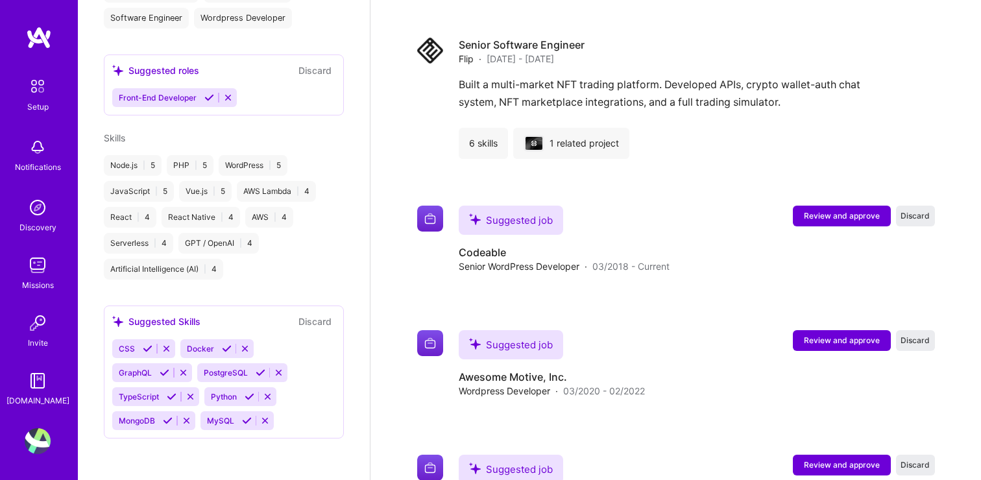
scroll to position [988, 0]
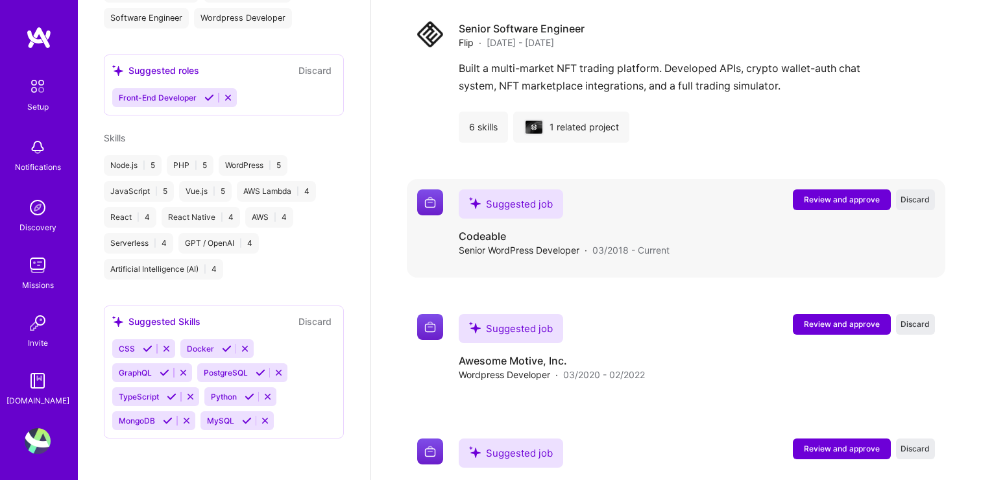
click at [831, 198] on span "Review and approve" at bounding box center [842, 199] width 76 height 11
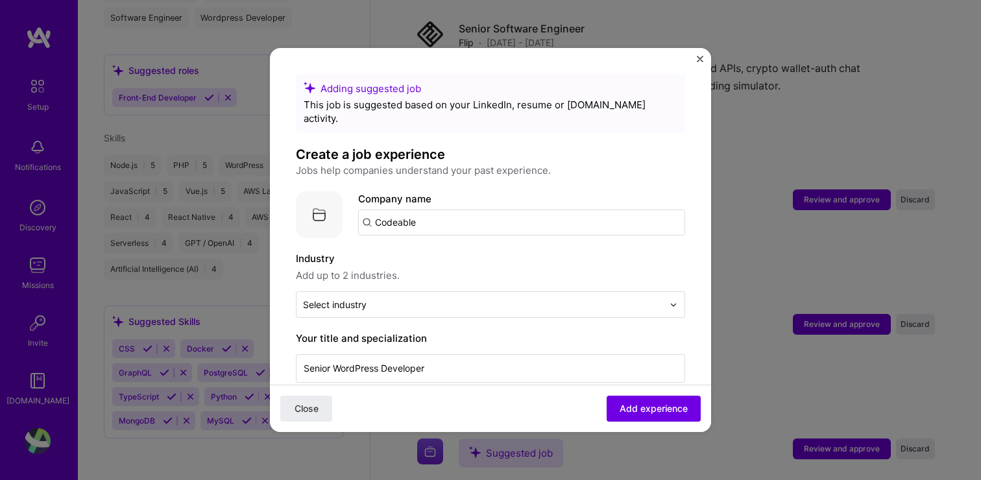
click at [485, 210] on input "Codeable" at bounding box center [521, 223] width 327 height 26
type input "Codeable"
click at [420, 249] on span "Codeable" at bounding box center [419, 256] width 44 height 14
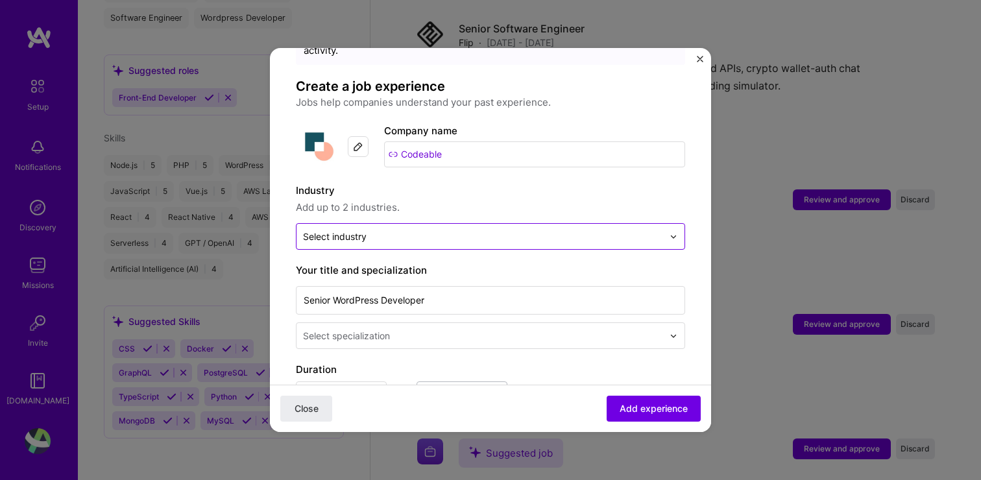
click at [436, 230] on input "text" at bounding box center [483, 237] width 360 height 14
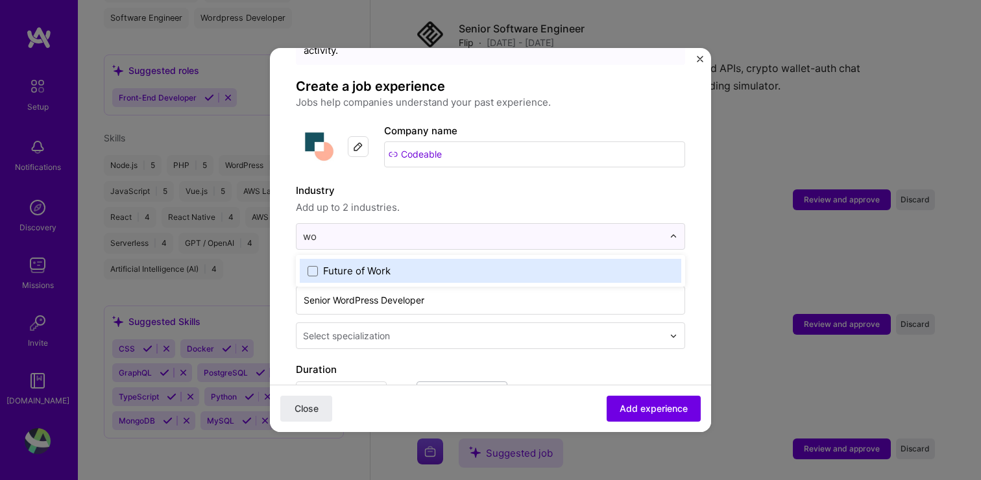
type input "w"
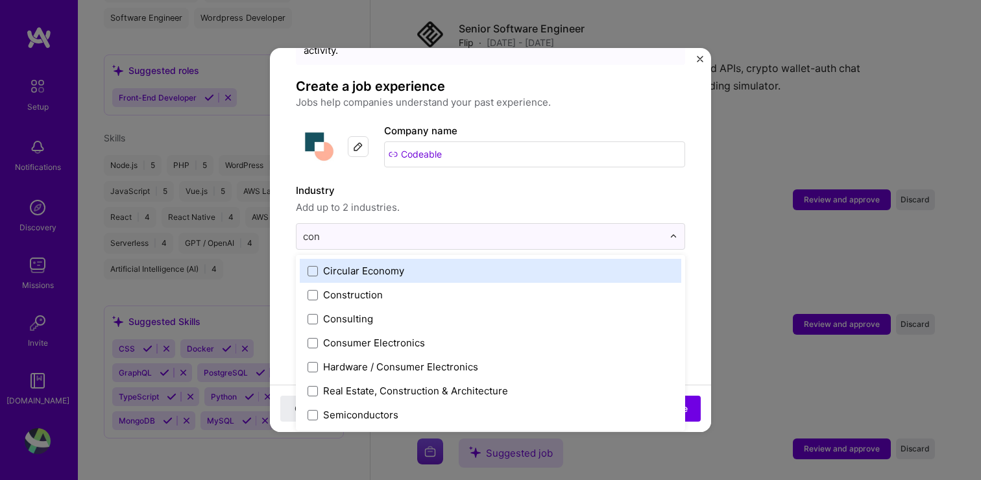
type input "cons"
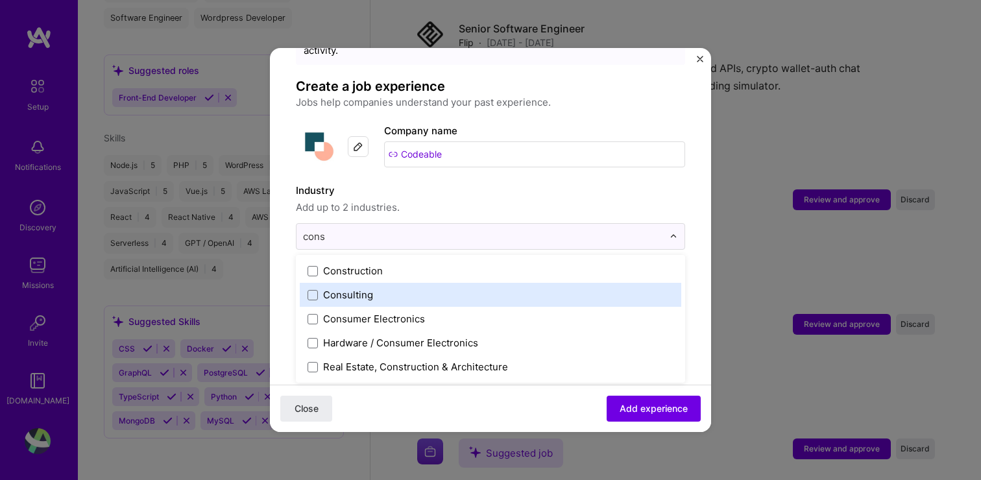
click at [347, 288] on div "Consulting" at bounding box center [348, 295] width 50 height 14
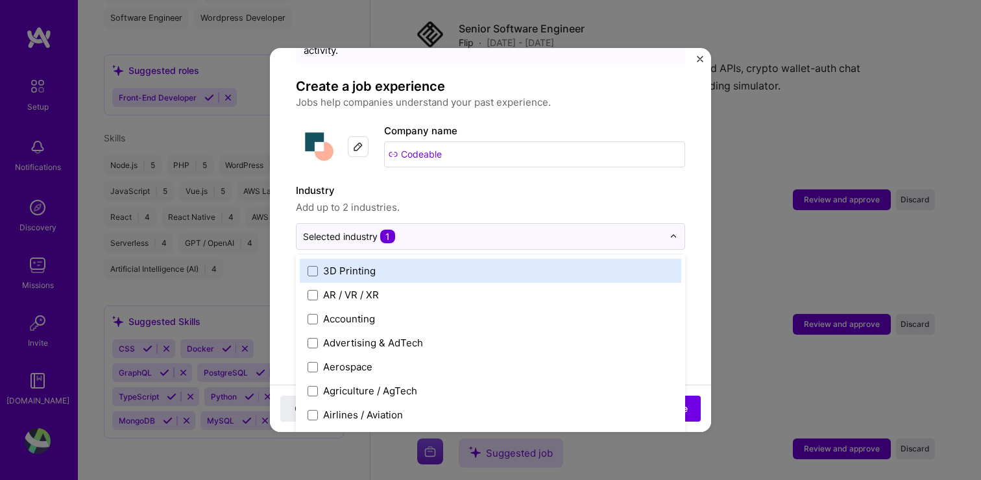
click at [477, 185] on div "Industry Add up to 2 industries." at bounding box center [490, 199] width 389 height 32
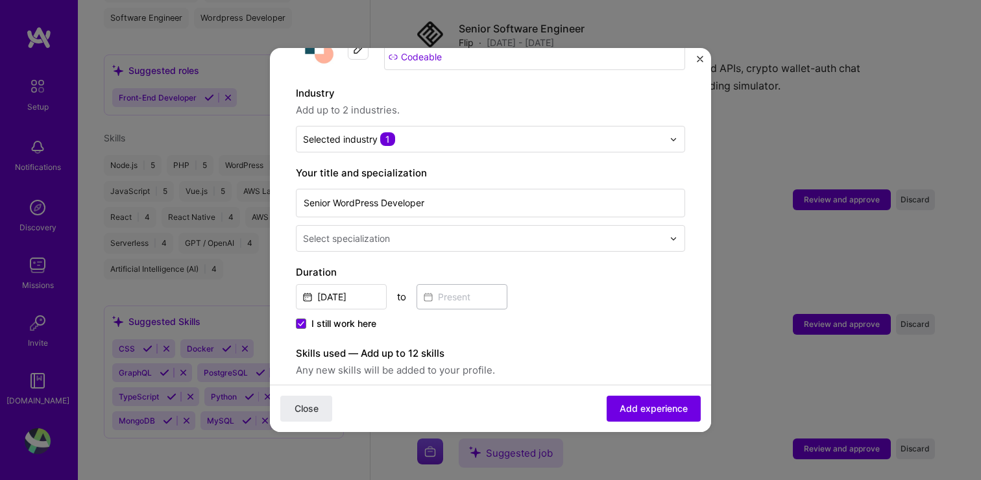
scroll to position [182, 0]
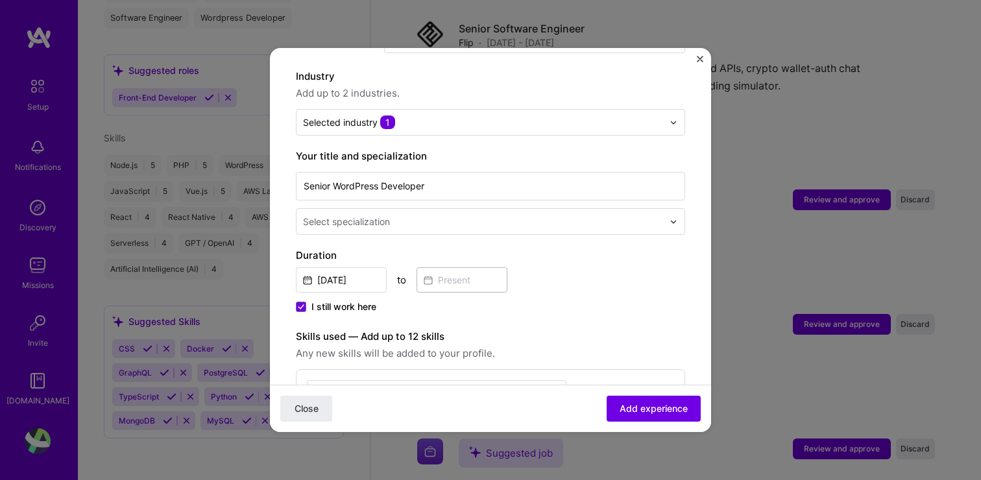
click at [411, 215] on input "text" at bounding box center [484, 222] width 363 height 14
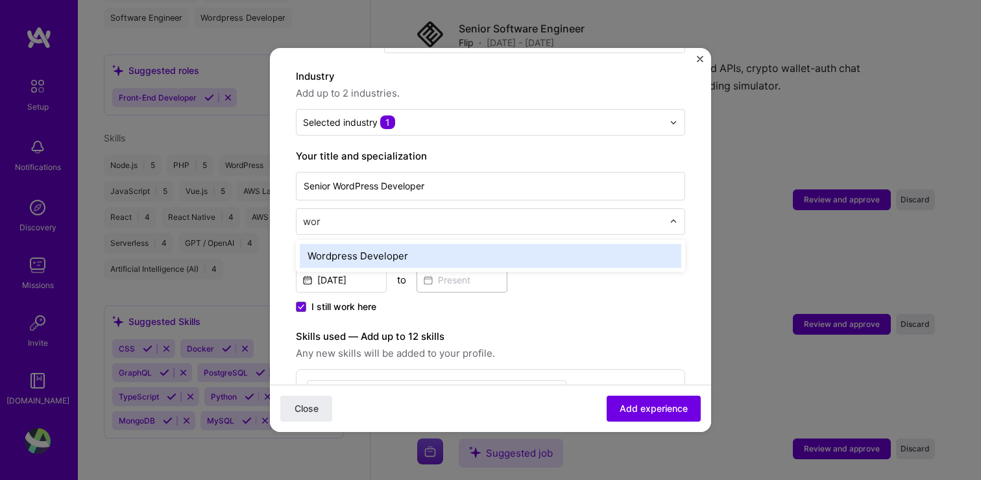
type input "word"
click at [394, 244] on div "Wordpress Developer" at bounding box center [491, 256] width 382 height 24
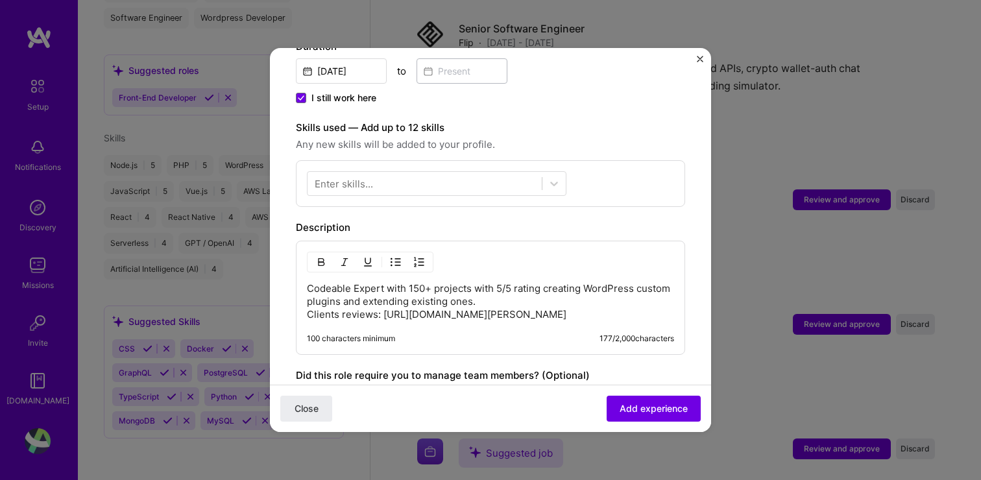
scroll to position [392, 0]
click at [421, 173] on div at bounding box center [425, 183] width 234 height 21
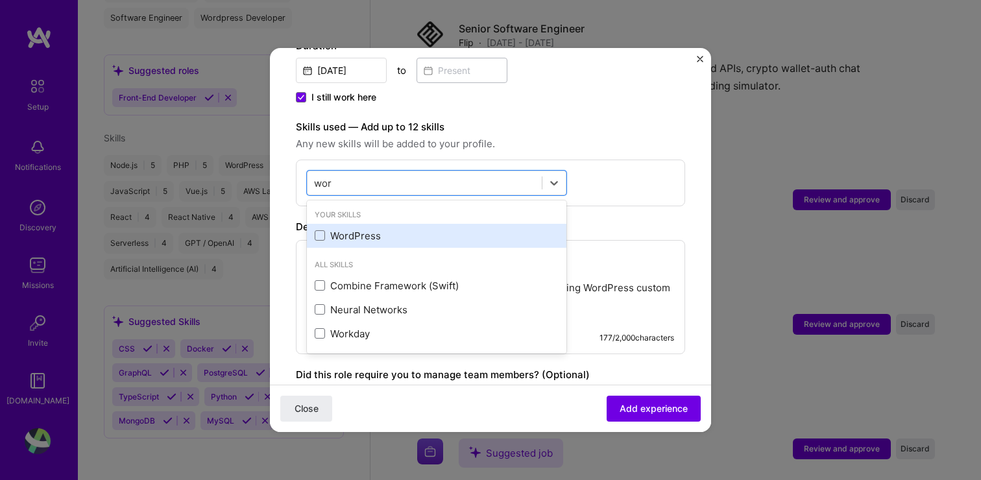
click at [381, 229] on div "WordPress" at bounding box center [437, 236] width 244 height 14
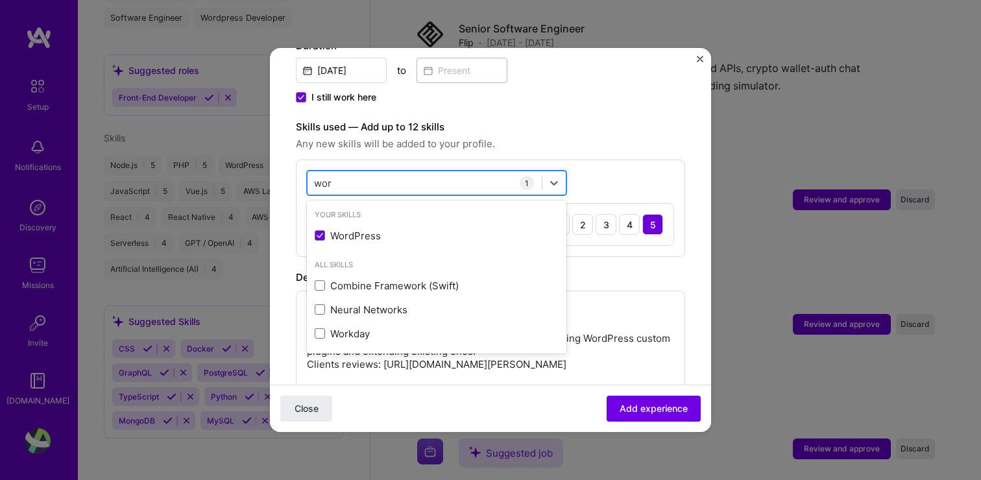
click at [399, 173] on div "wor wor" at bounding box center [425, 183] width 234 height 21
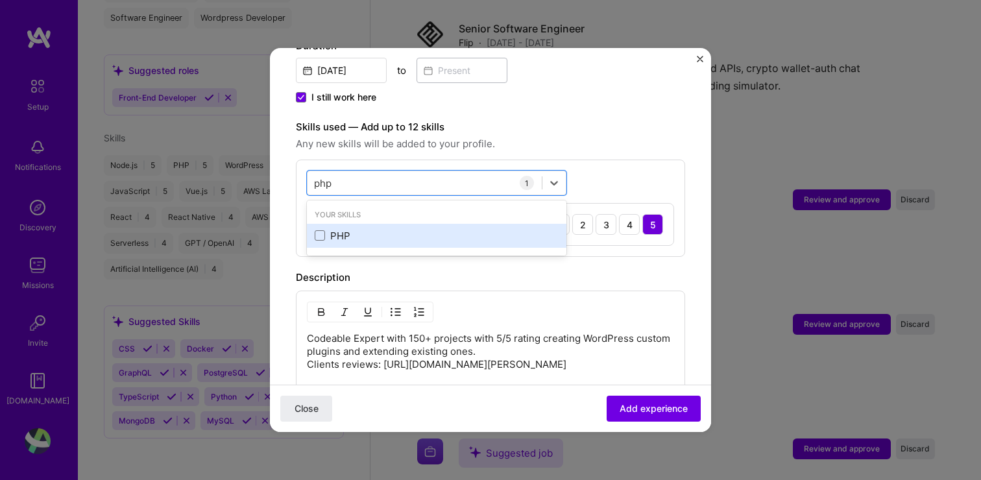
click at [326, 229] on div "PHP" at bounding box center [437, 236] width 244 height 14
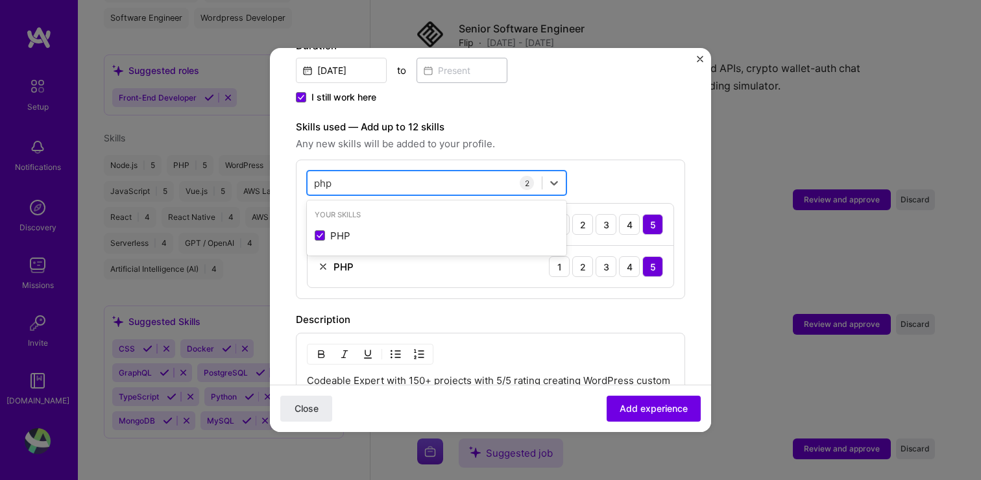
click at [360, 173] on div "php php" at bounding box center [425, 183] width 234 height 21
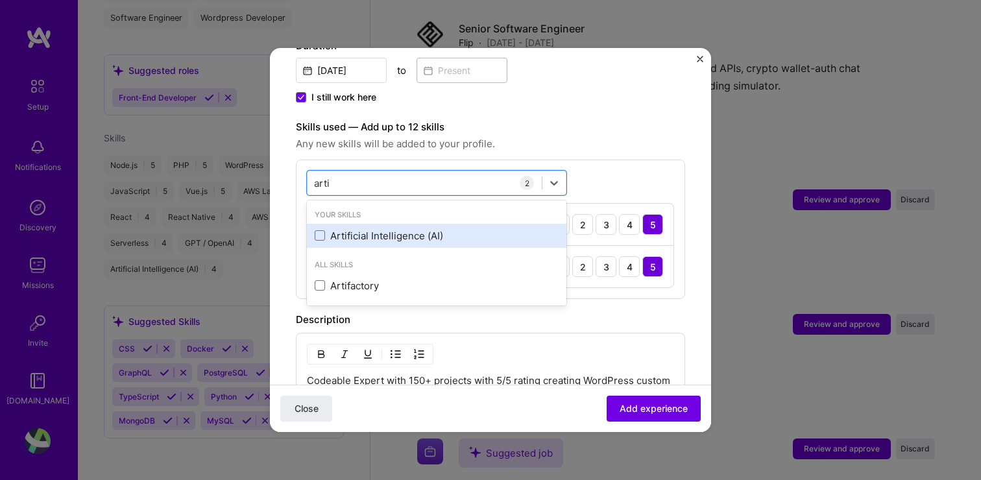
click at [335, 229] on div "Artificial Intelligence (AI)" at bounding box center [437, 236] width 244 height 14
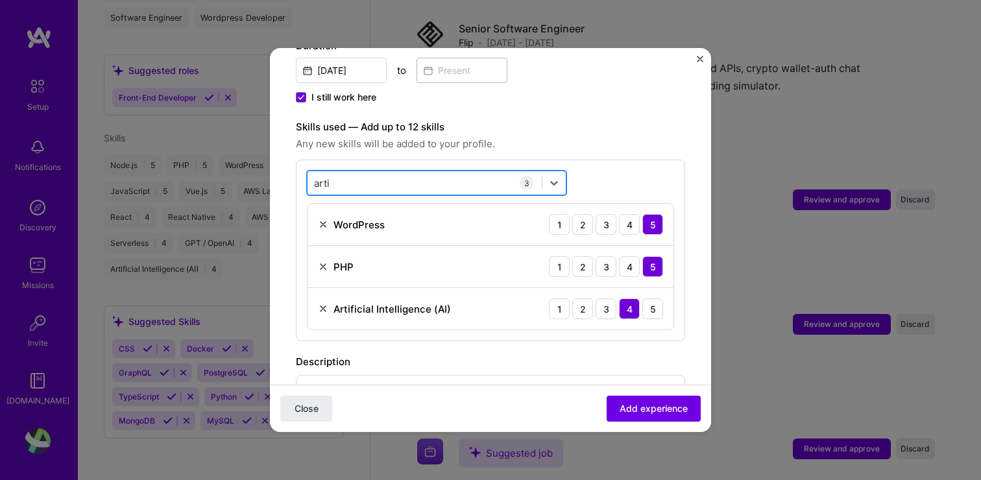
click at [363, 173] on div "arti arti" at bounding box center [425, 183] width 234 height 21
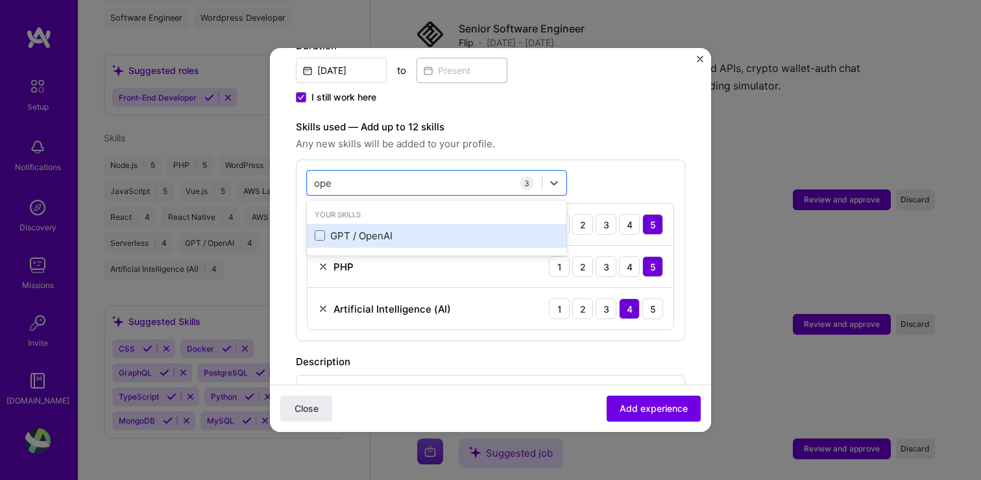
click at [332, 229] on div "GPT / OpenAI" at bounding box center [437, 236] width 244 height 14
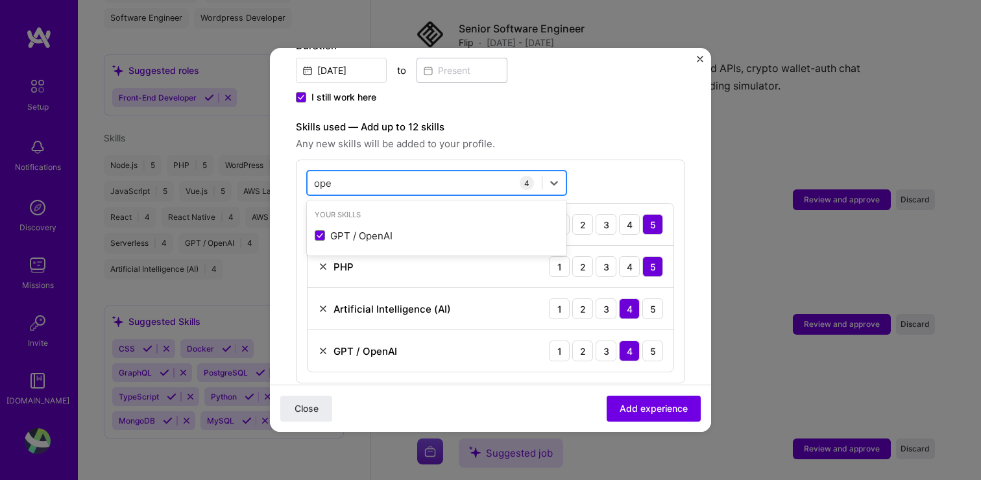
click at [370, 173] on div "ope ope" at bounding box center [425, 183] width 234 height 21
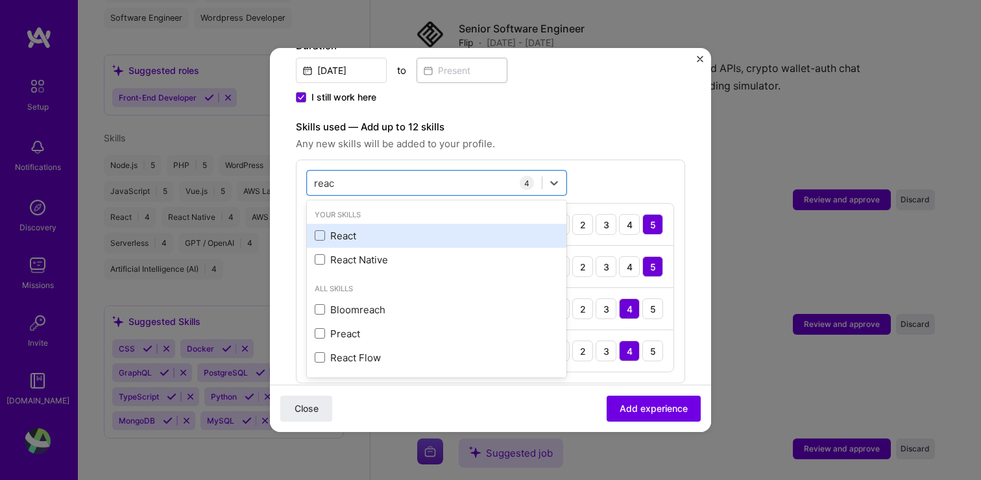
click at [337, 229] on div "React" at bounding box center [437, 236] width 244 height 14
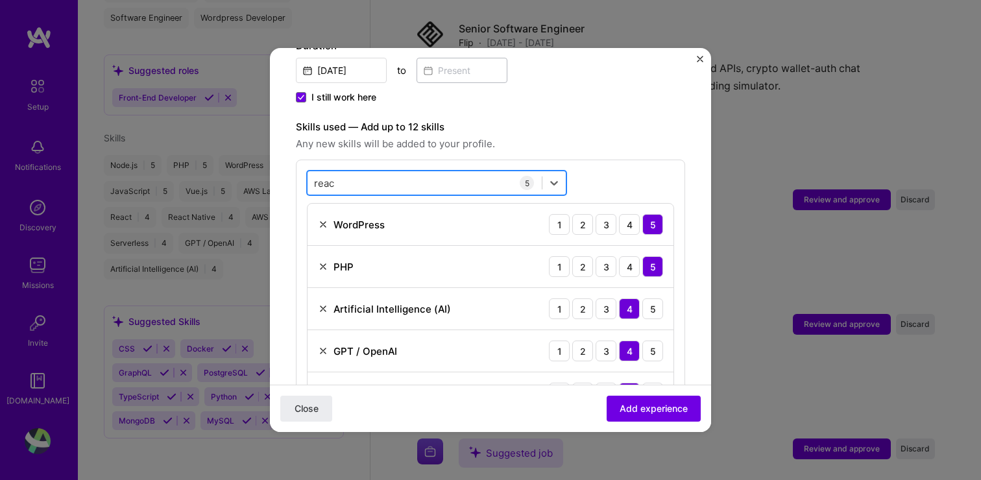
click at [391, 173] on div "reac reac" at bounding box center [425, 183] width 234 height 21
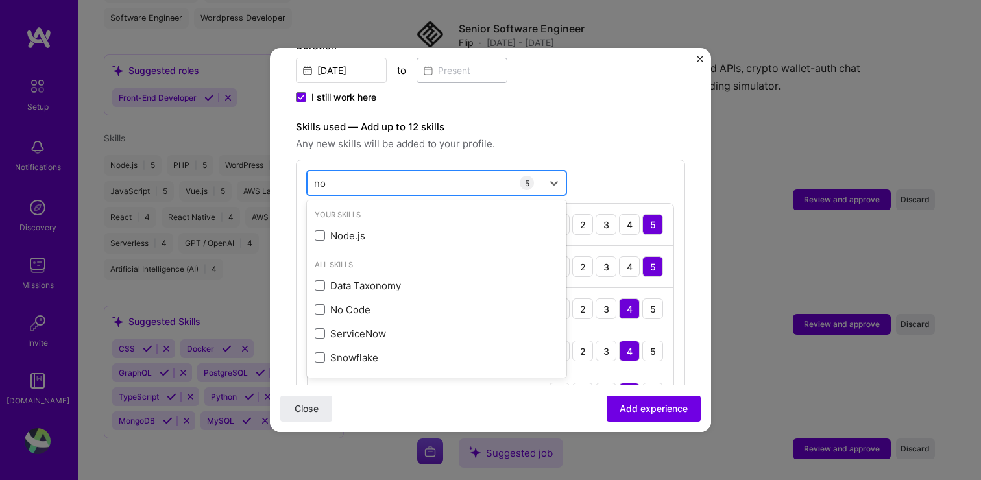
type input "n"
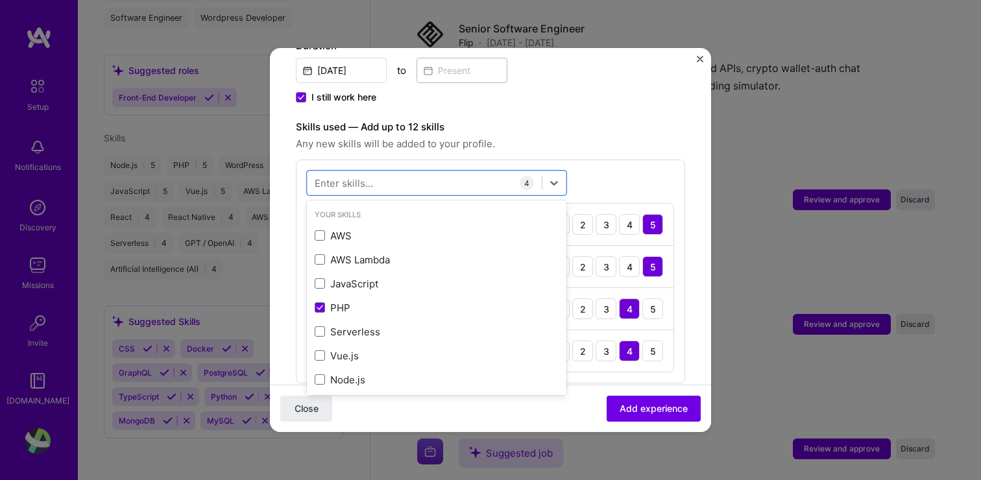
click at [582, 136] on span "Any new skills will be added to your profile." at bounding box center [490, 144] width 389 height 16
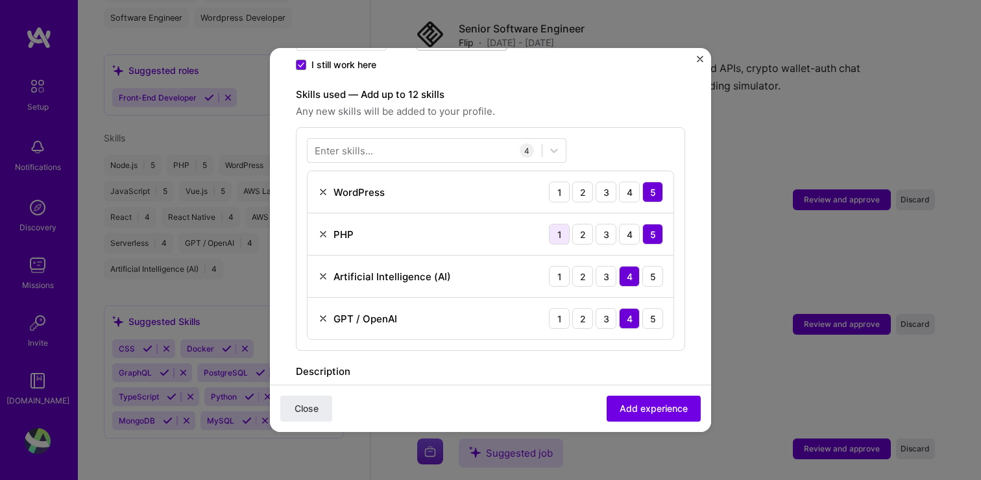
scroll to position [413, 0]
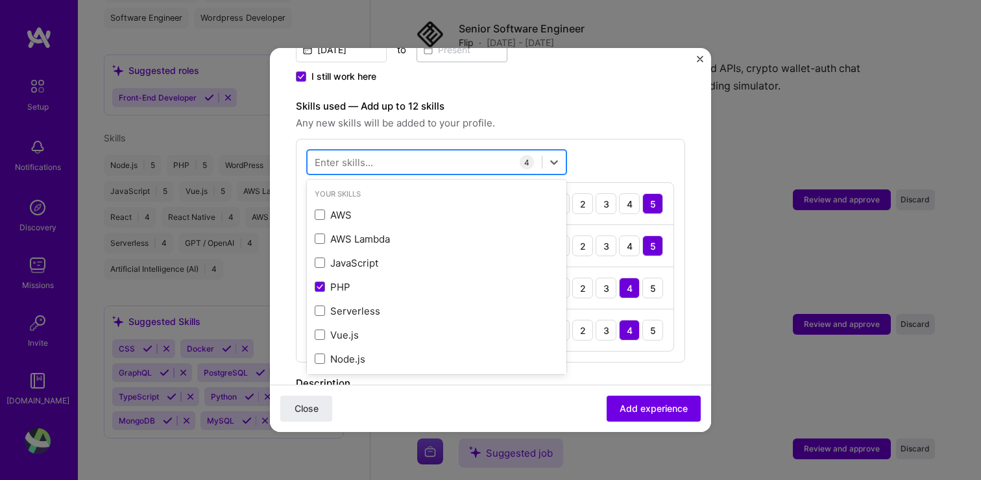
click at [444, 152] on div at bounding box center [425, 162] width 234 height 21
click at [563, 75] on div "Adding suggested job This job is suggested based on your LinkedIn, resume or [D…" at bounding box center [490, 189] width 389 height 1057
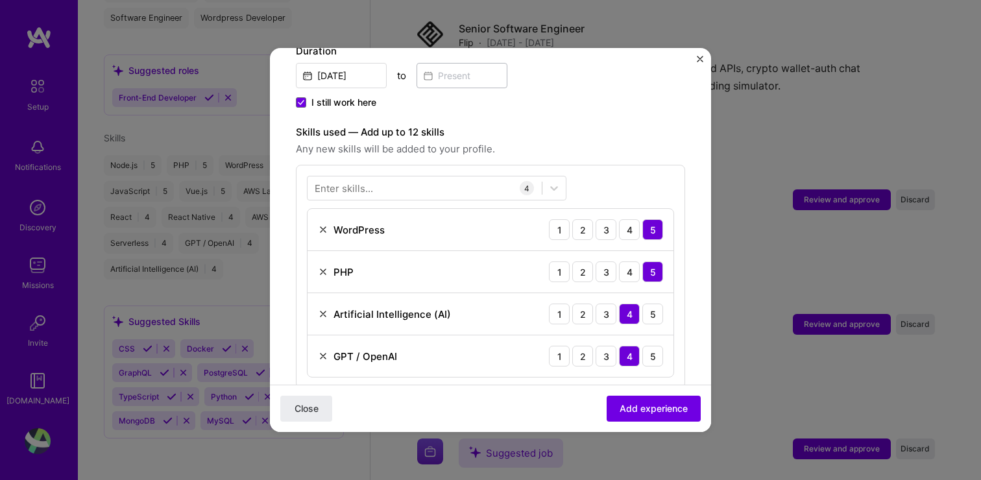
scroll to position [385, 0]
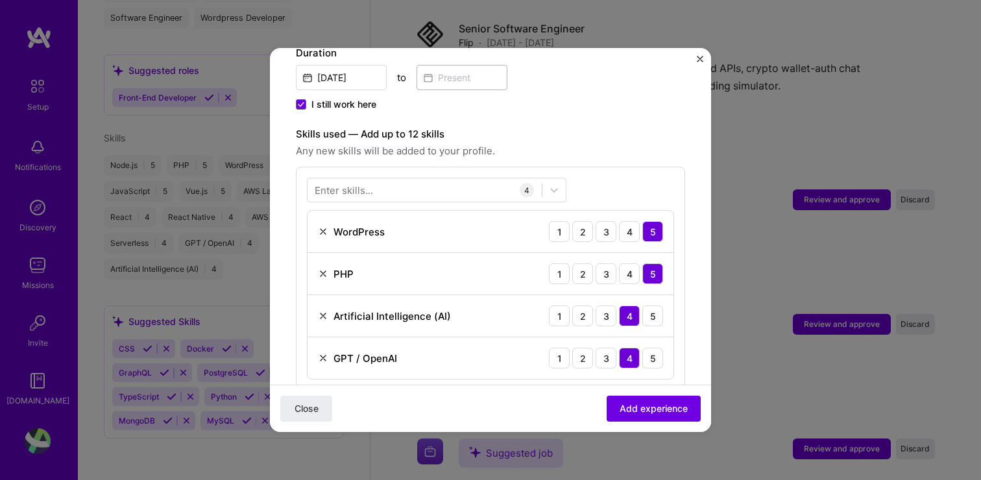
click at [426, 167] on div "Enter skills... 4 WordPress 1 2 3 4 5 PHP 1 2 3 4 5 Artificial Intelligence (AI…" at bounding box center [490, 279] width 389 height 224
click at [424, 180] on div at bounding box center [425, 190] width 234 height 21
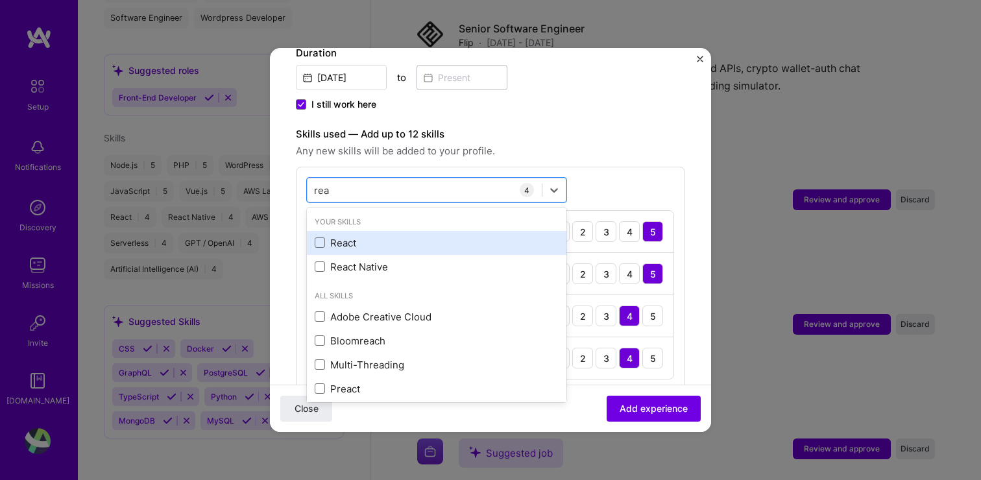
click at [329, 236] on div "React" at bounding box center [437, 243] width 244 height 14
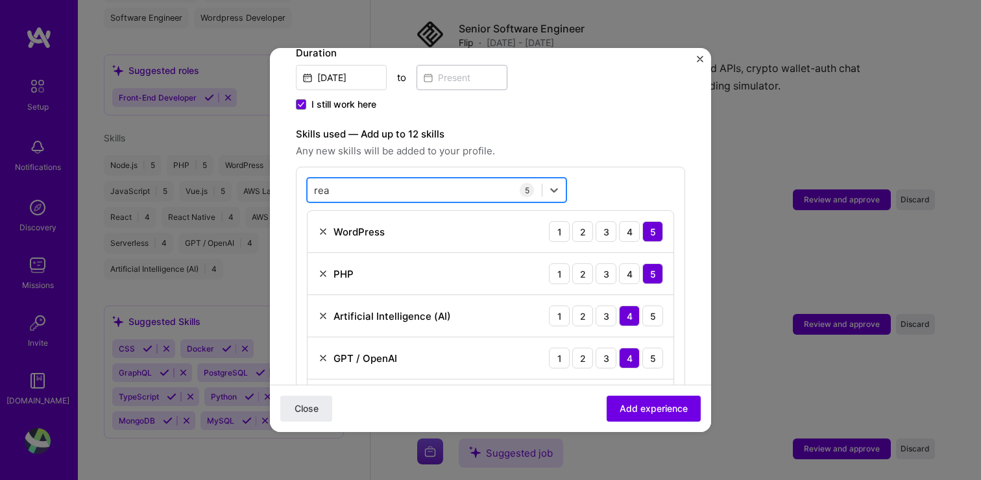
click at [363, 180] on div "[PERSON_NAME]" at bounding box center [425, 190] width 234 height 21
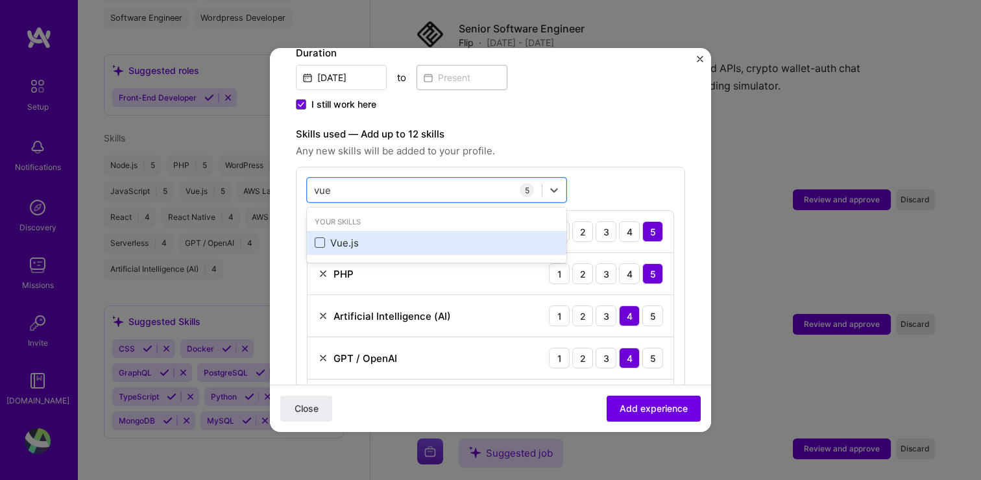
click at [317, 238] on span at bounding box center [320, 243] width 10 height 10
click at [0, 0] on input "checkbox" at bounding box center [0, 0] width 0 height 0
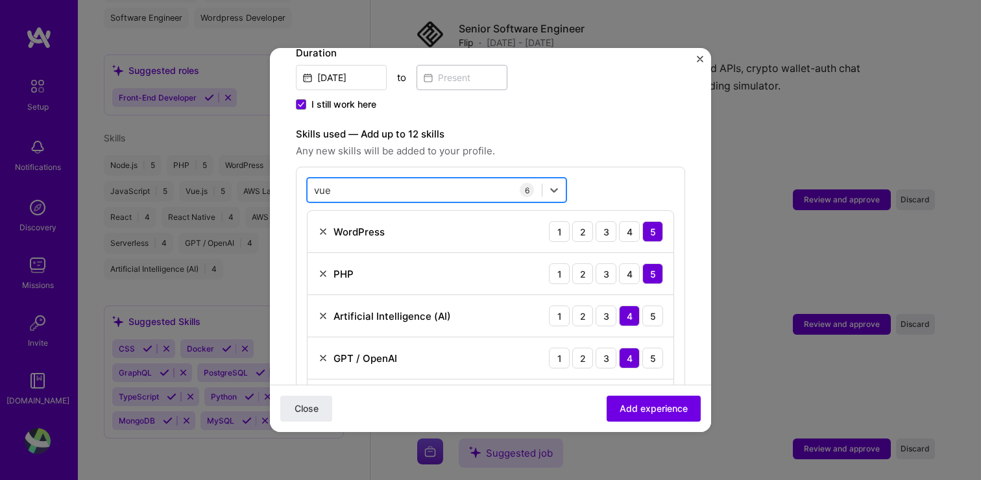
click at [362, 180] on div "vue vue" at bounding box center [425, 190] width 234 height 21
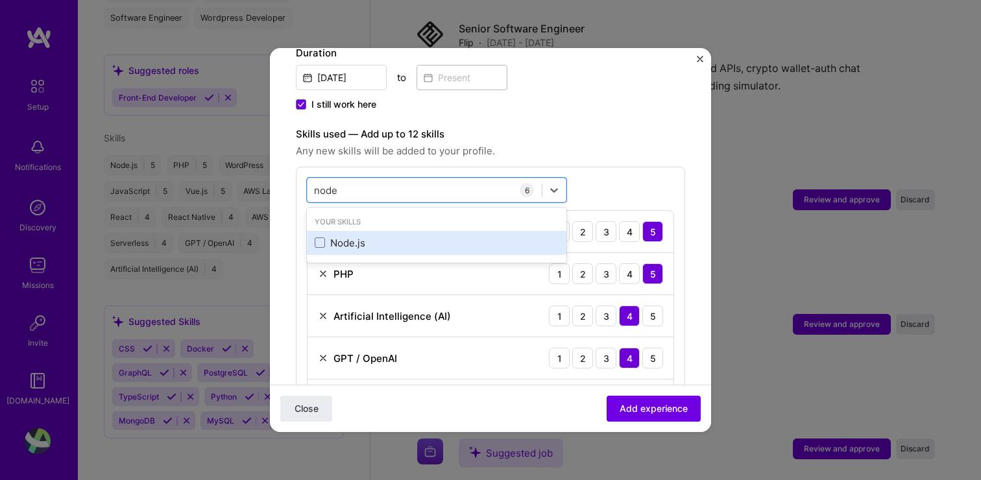
click at [328, 236] on div "Node.js" at bounding box center [437, 243] width 244 height 14
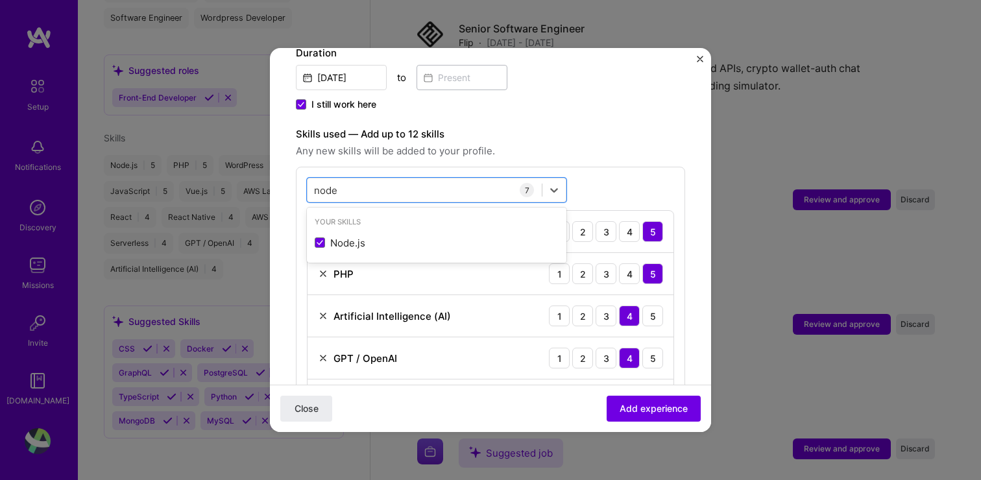
type input "node"
click at [579, 127] on label "Skills used — Add up to 12 skills" at bounding box center [490, 135] width 389 height 16
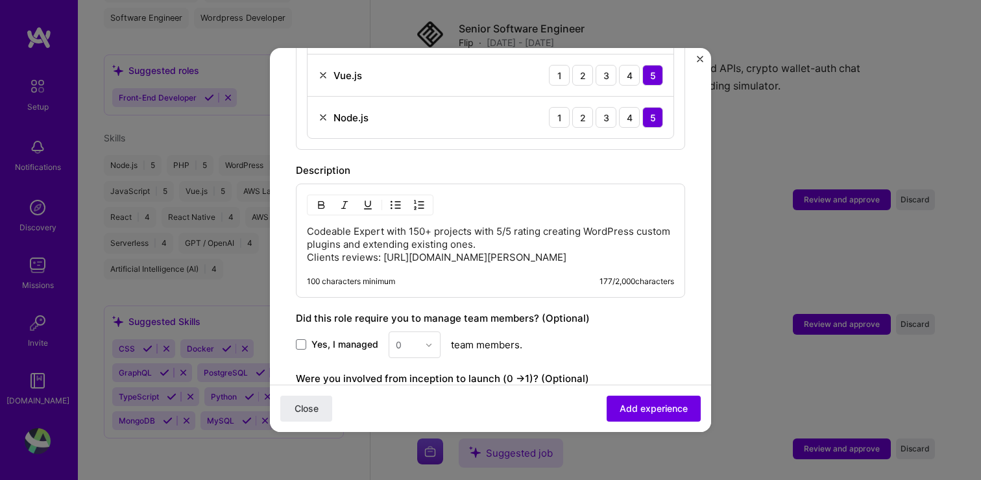
scroll to position [774, 0]
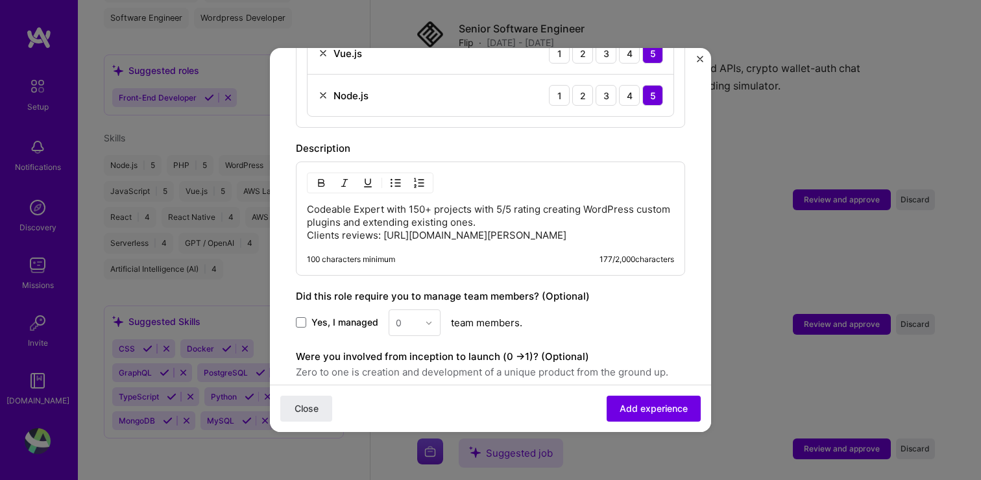
click at [405, 203] on p "Codeable Expert with 150+ projects with 5/5 rating creating WordPress custom pl…" at bounding box center [490, 222] width 367 height 39
click at [417, 203] on p "Codeable Expert with 150+ projects with 5/5 rating creating WordPress custom pl…" at bounding box center [490, 222] width 367 height 39
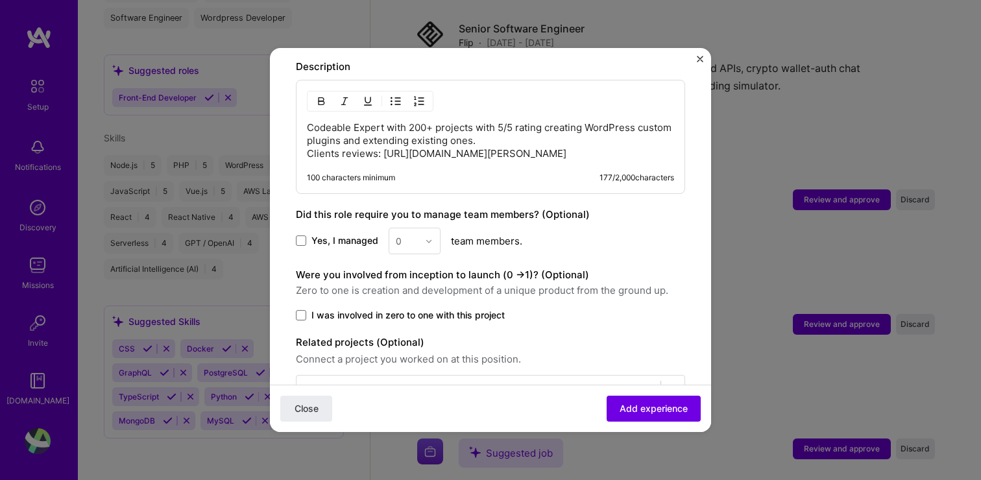
scroll to position [885, 0]
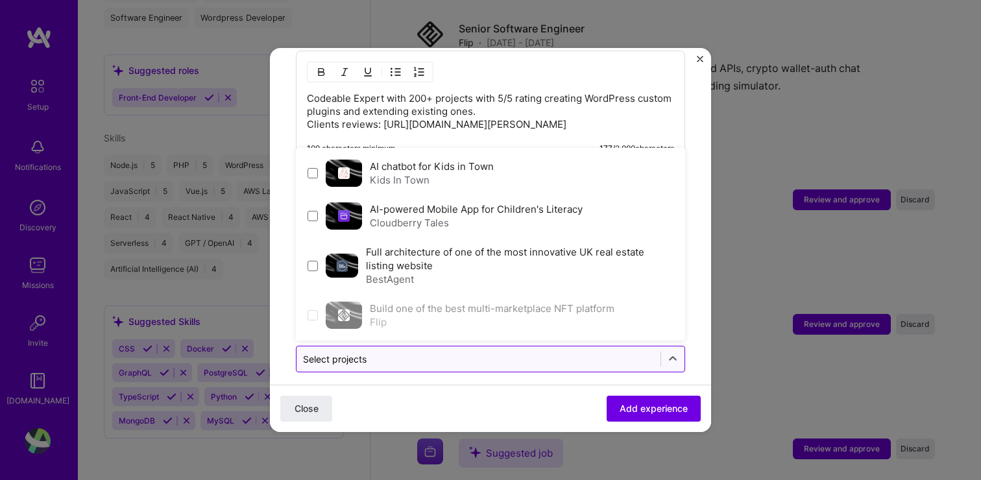
click at [423, 352] on input "text" at bounding box center [478, 359] width 351 height 14
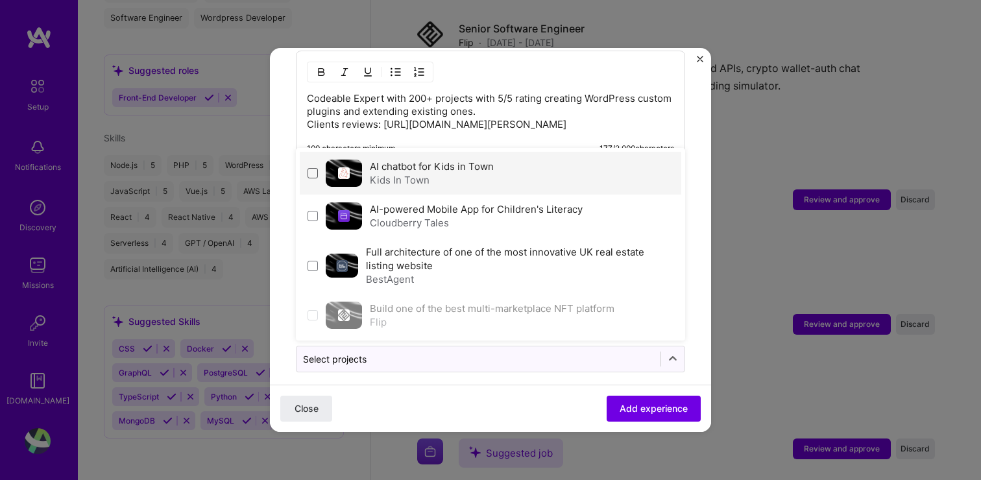
click at [312, 168] on span at bounding box center [313, 173] width 10 height 10
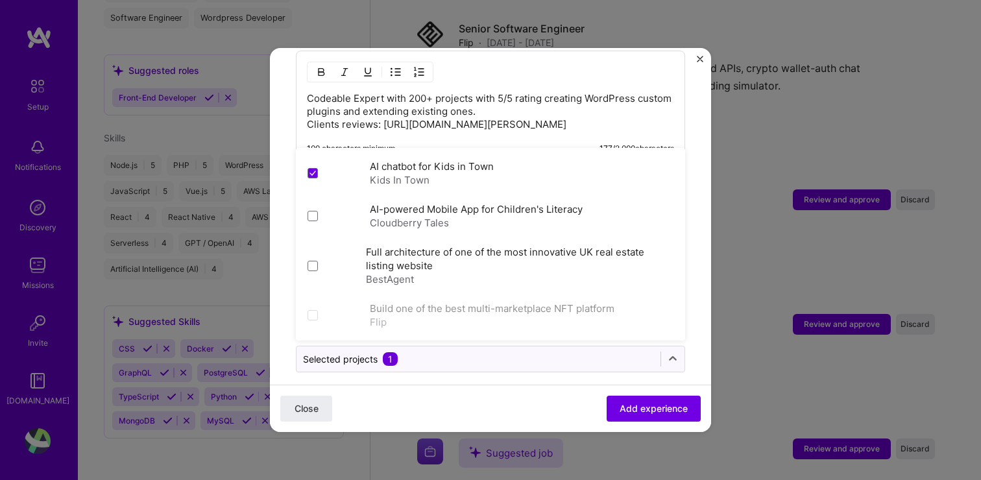
click at [523, 389] on div "Close Add experience" at bounding box center [490, 408] width 441 height 47
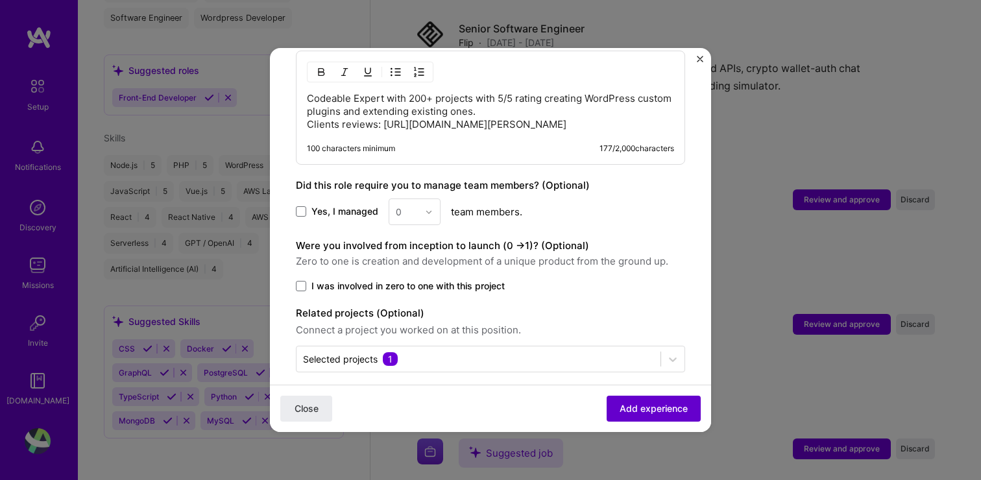
click at [637, 406] on span "Add experience" at bounding box center [654, 408] width 68 height 13
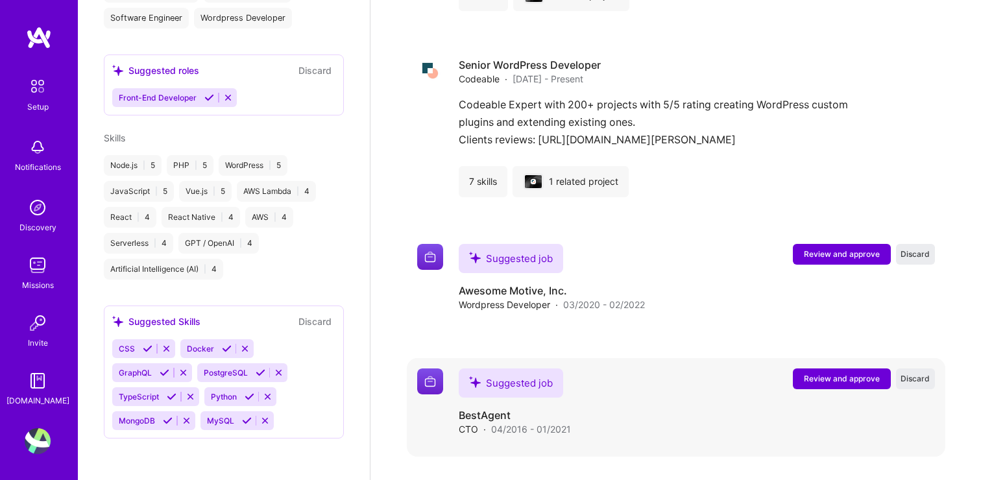
scroll to position [1132, 0]
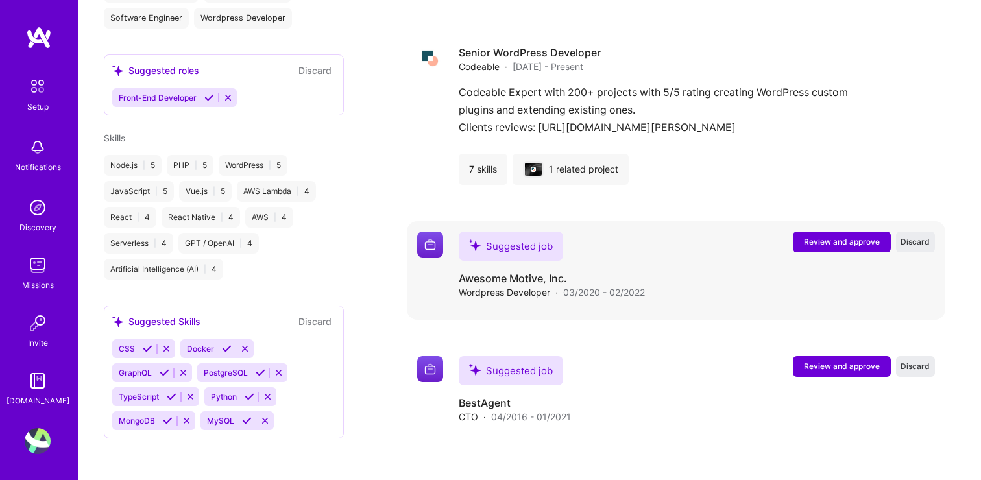
click at [844, 237] on span "Review and approve" at bounding box center [842, 241] width 76 height 11
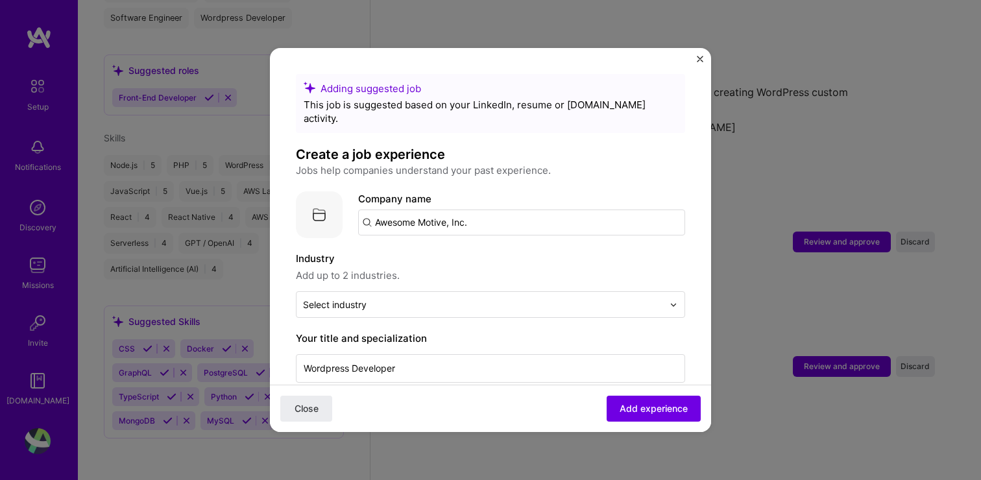
click at [478, 210] on input "Awesome Motive, Inc." at bounding box center [521, 223] width 327 height 26
type input "Awesome Motive"
click at [470, 247] on div "Awesome Motive" at bounding box center [476, 258] width 90 height 23
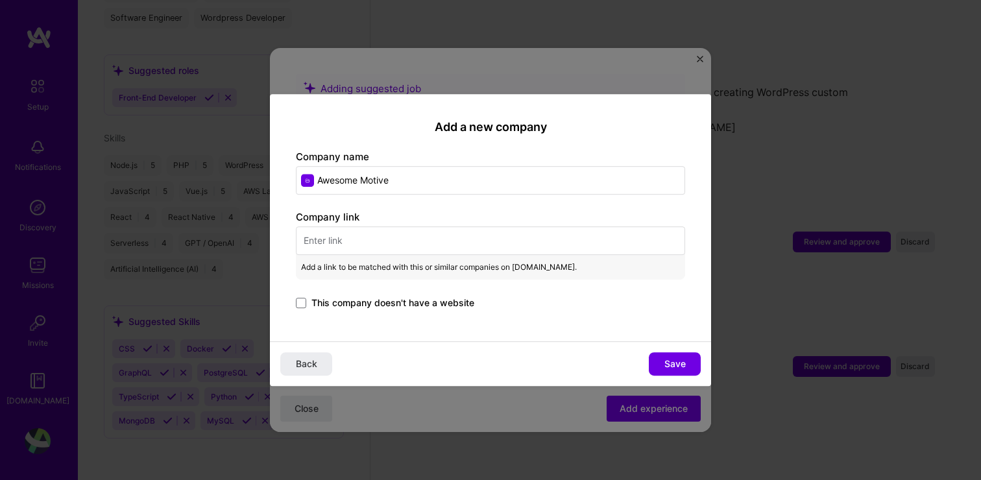
click at [385, 241] on input "text" at bounding box center [490, 241] width 389 height 29
paste input "[URL][DOMAIN_NAME]"
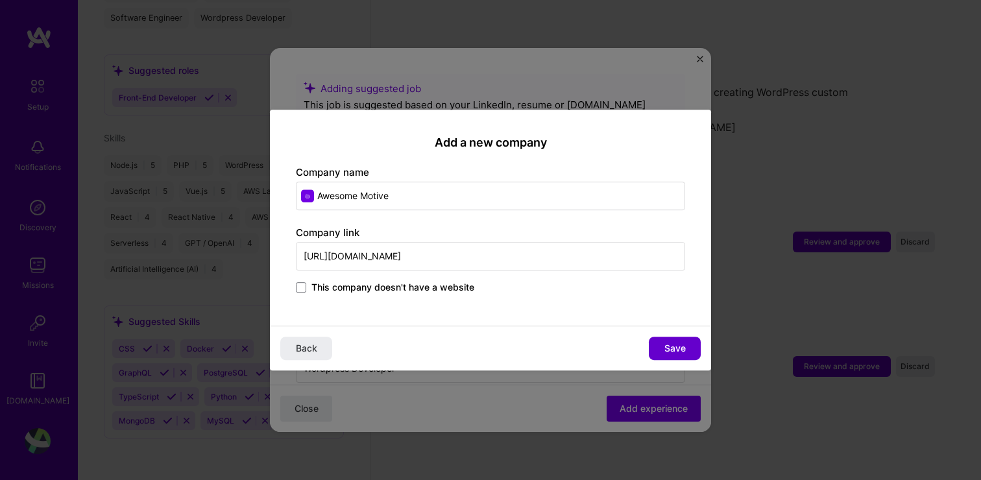
type input "[URL][DOMAIN_NAME]"
click at [685, 350] on button "Save" at bounding box center [675, 348] width 52 height 23
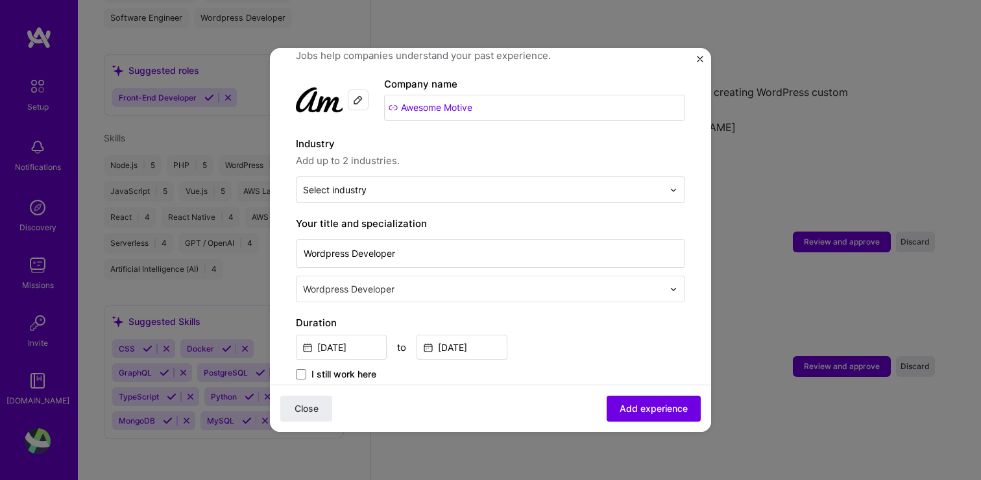
scroll to position [119, 0]
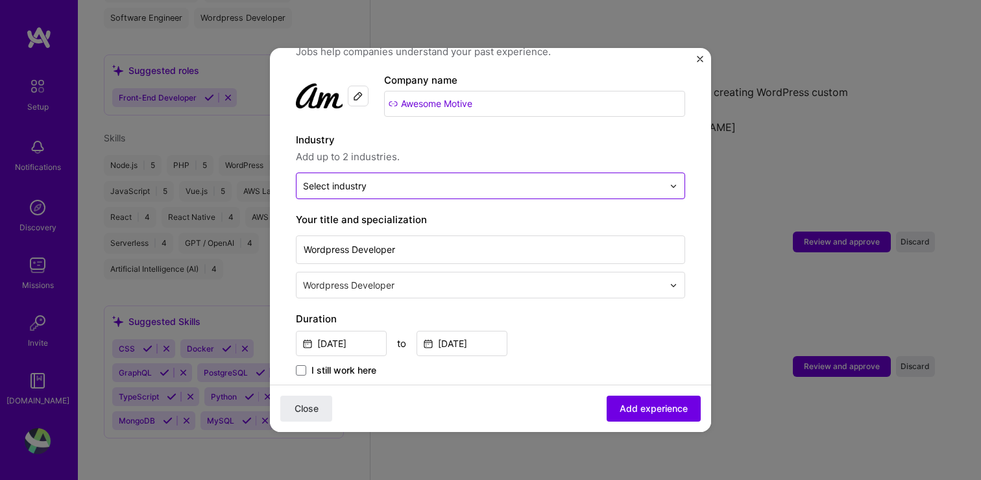
click at [480, 179] on input "text" at bounding box center [483, 186] width 360 height 14
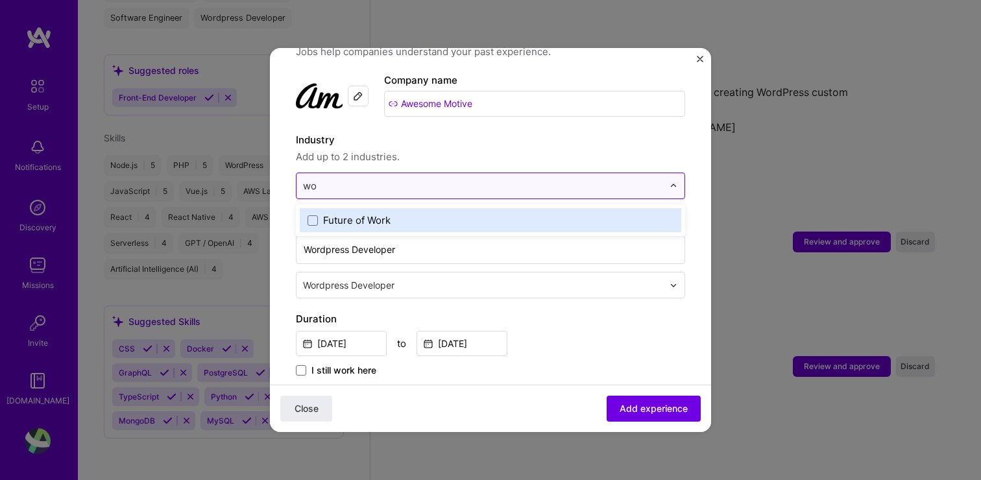
type input "wor"
type input "p"
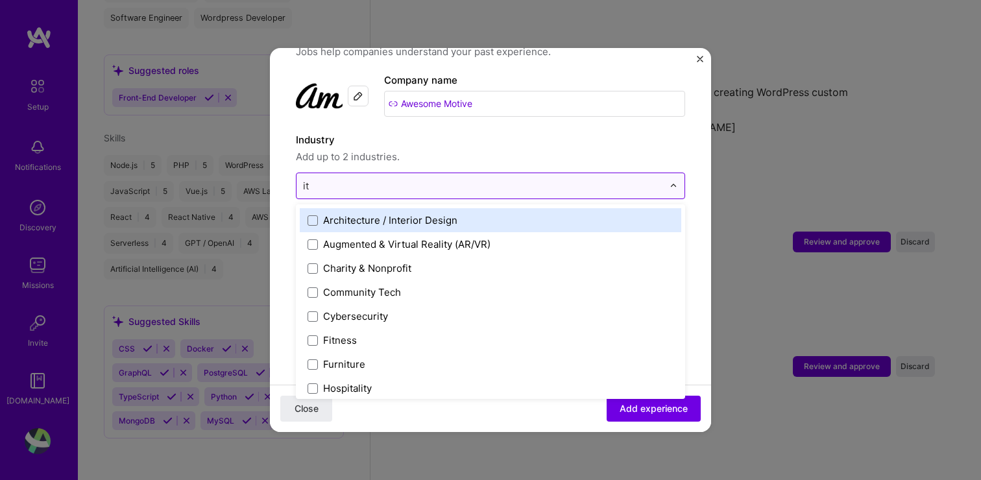
type input "i"
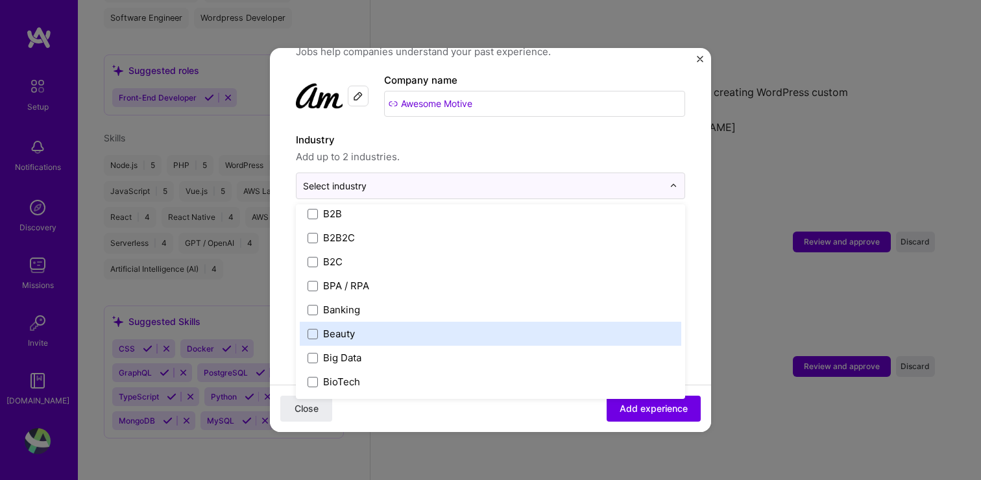
scroll to position [362, 0]
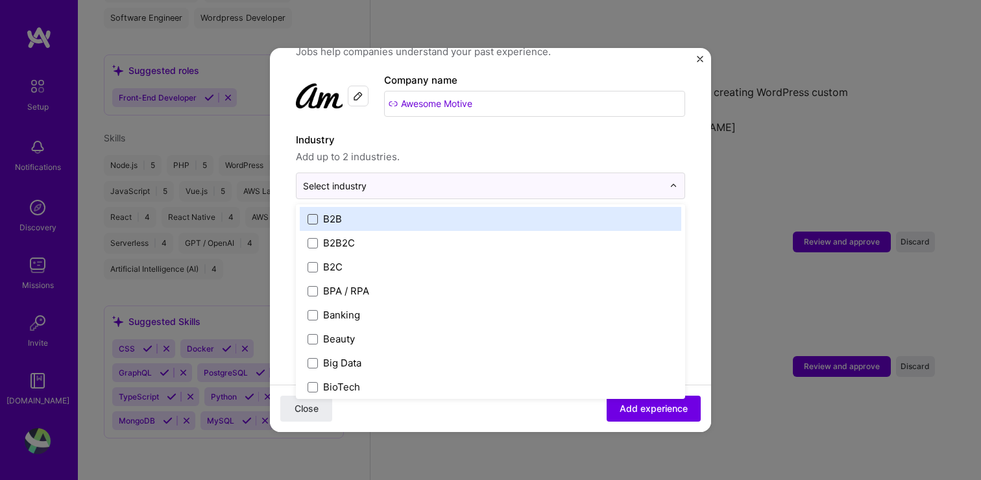
click at [311, 214] on span at bounding box center [313, 219] width 10 height 10
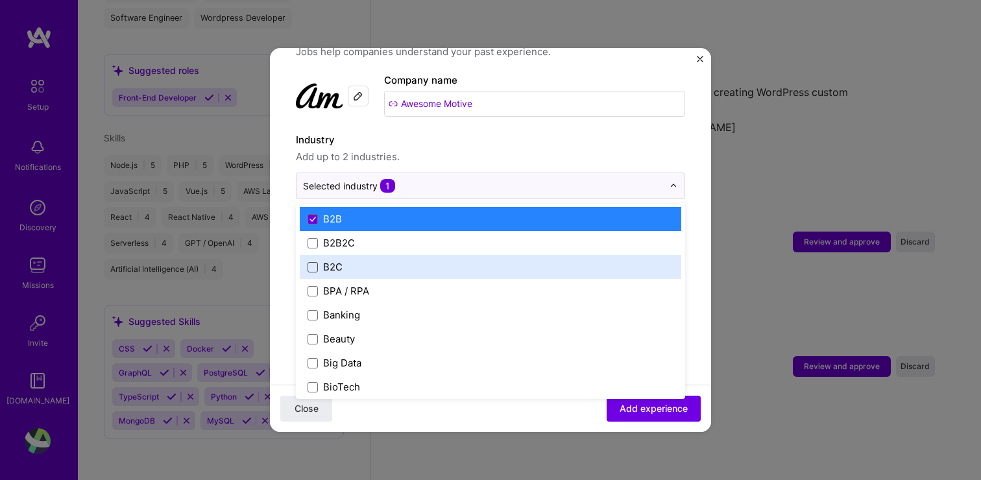
click at [312, 262] on span at bounding box center [313, 267] width 10 height 10
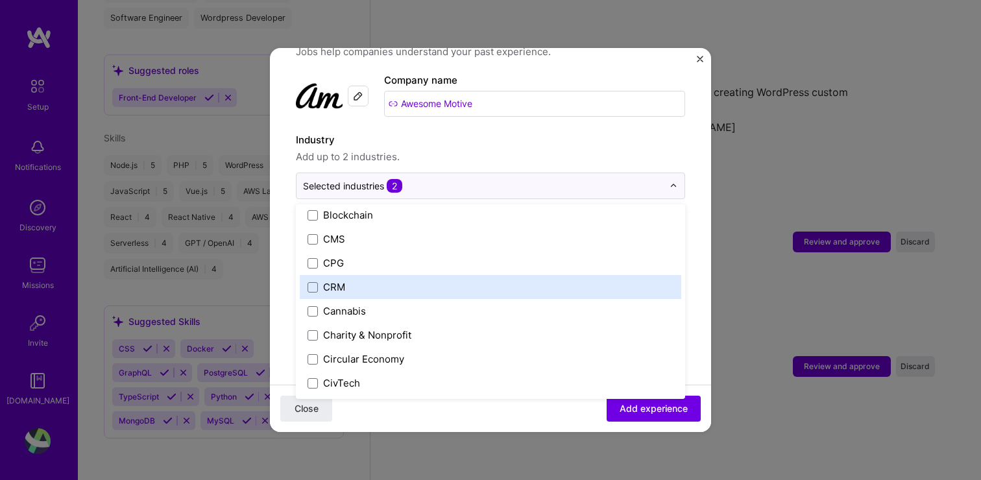
scroll to position [560, 0]
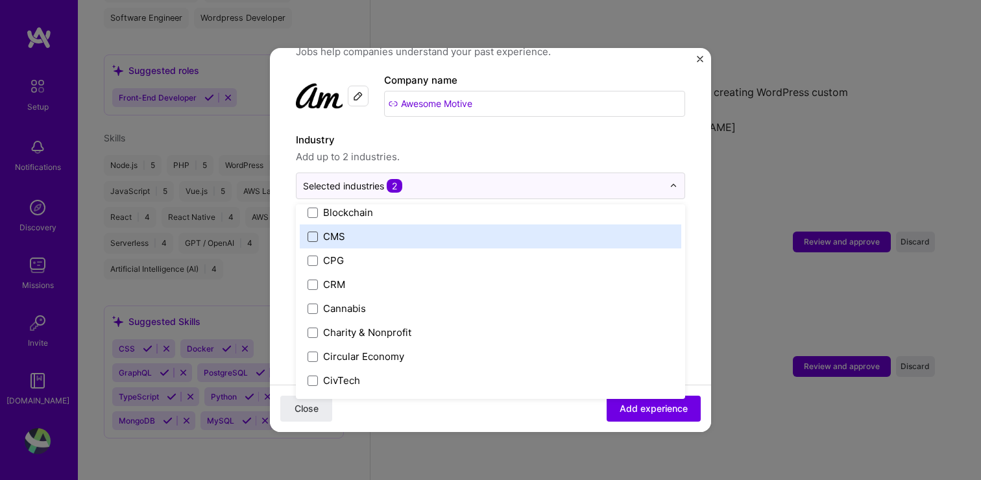
click at [316, 232] on span at bounding box center [313, 237] width 10 height 10
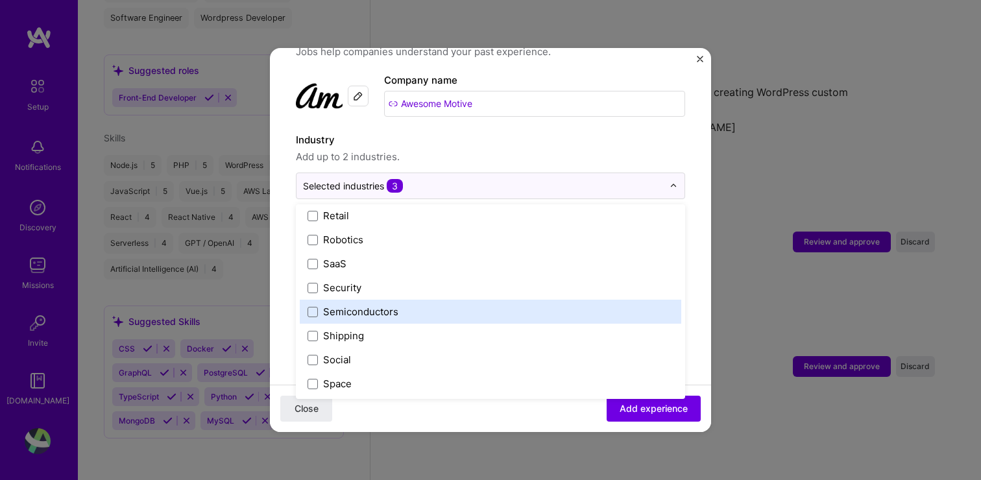
scroll to position [2695, 0]
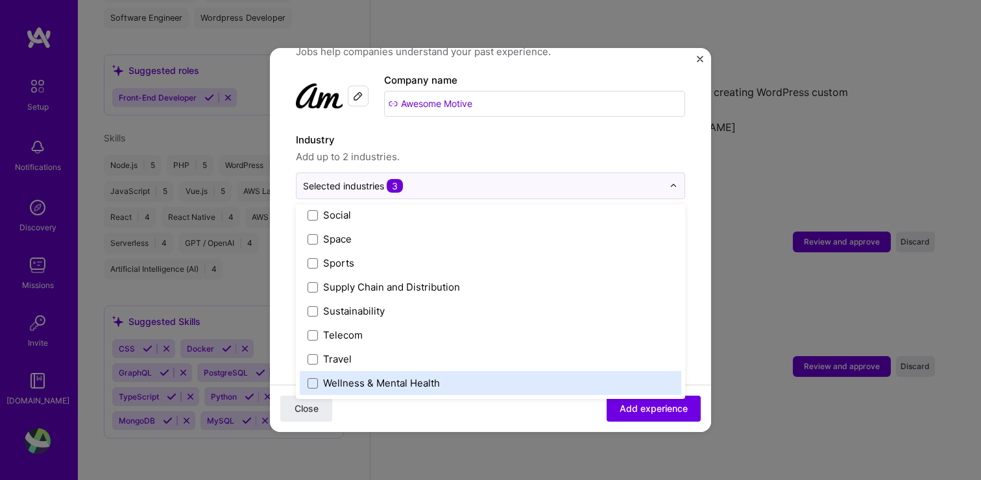
click at [589, 408] on div "Close Add experience" at bounding box center [490, 408] width 441 height 47
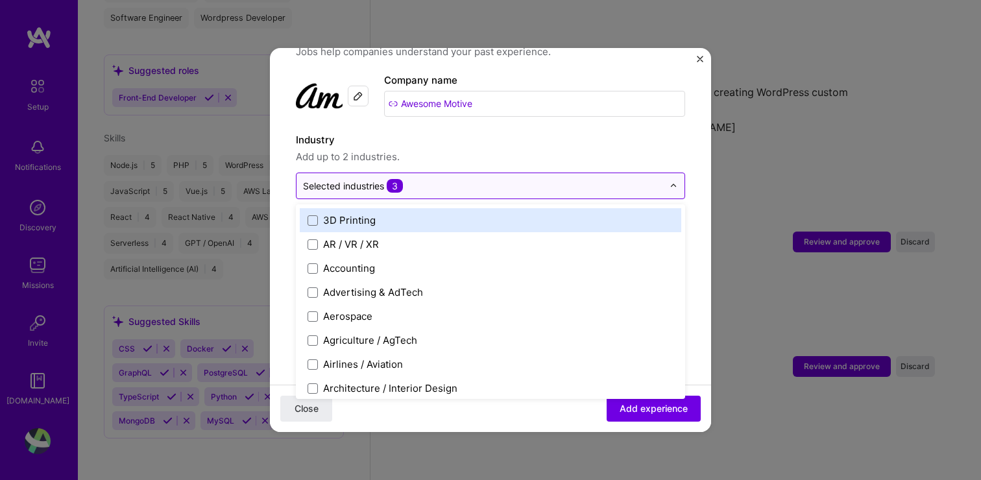
click at [416, 179] on input "text" at bounding box center [483, 186] width 360 height 14
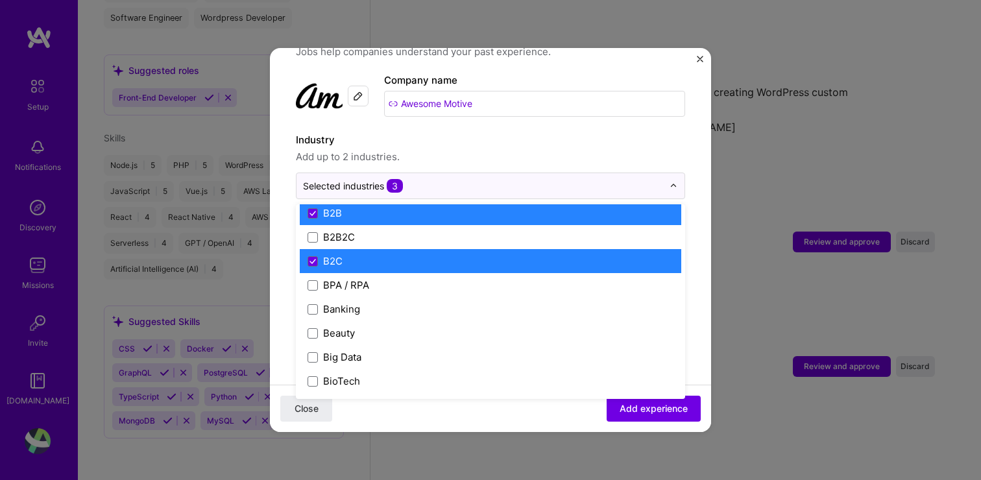
scroll to position [363, 0]
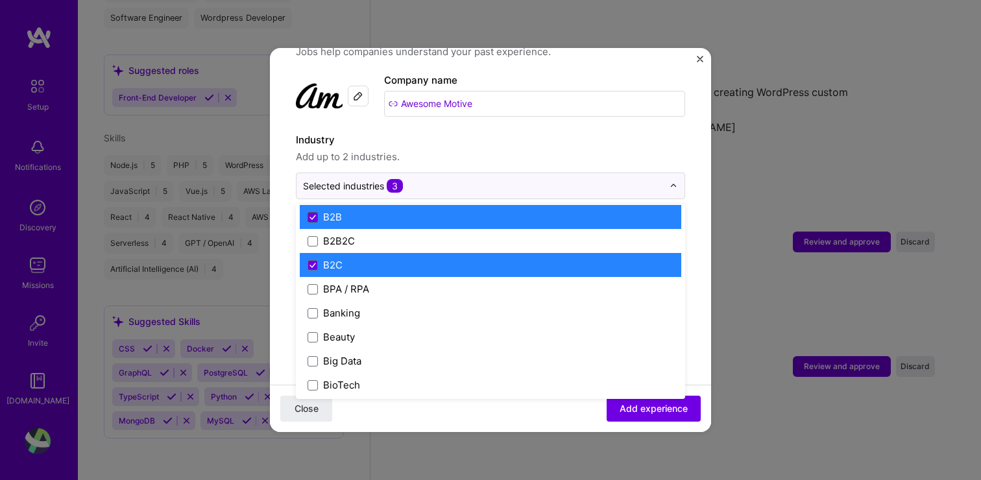
click at [313, 215] on icon at bounding box center [313, 217] width 6 height 5
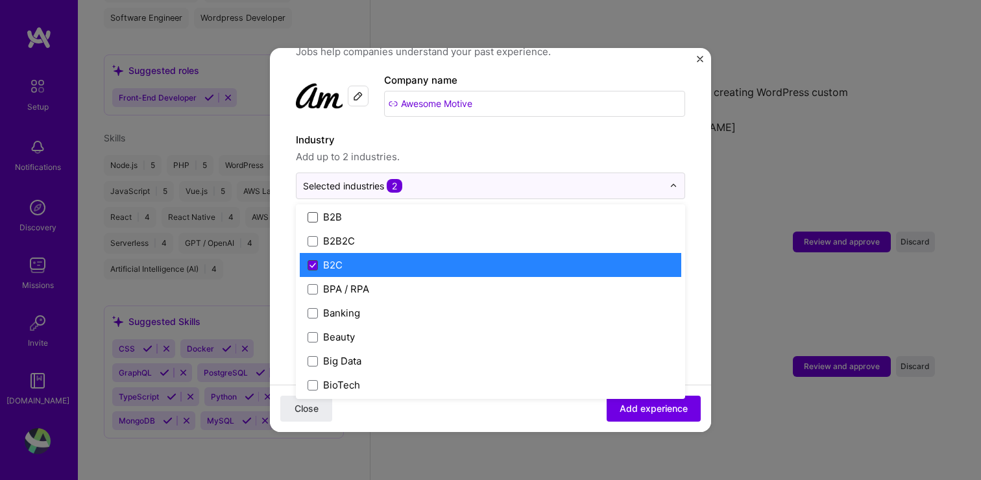
click at [313, 264] on icon at bounding box center [312, 266] width 5 height 4
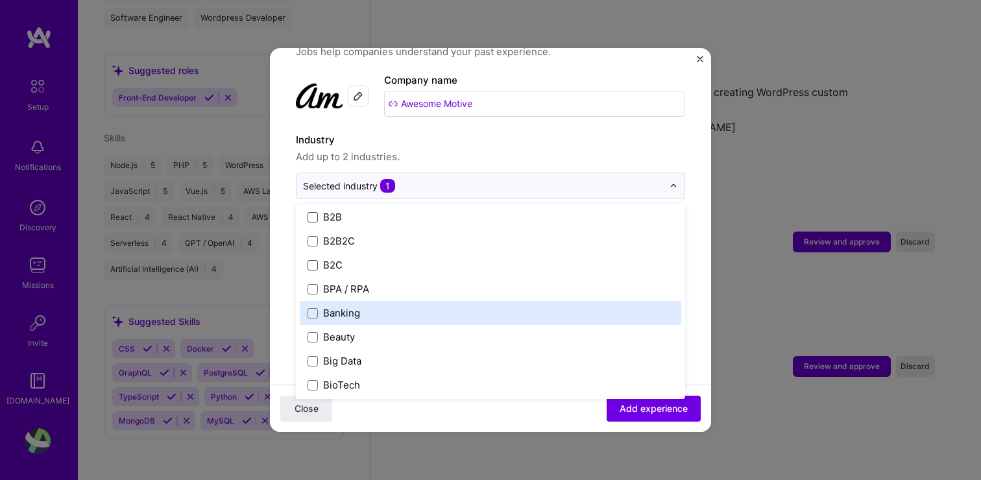
click at [709, 288] on form "Adding suggested job This job is suggested based on your LinkedIn, resume or [D…" at bounding box center [490, 425] width 441 height 940
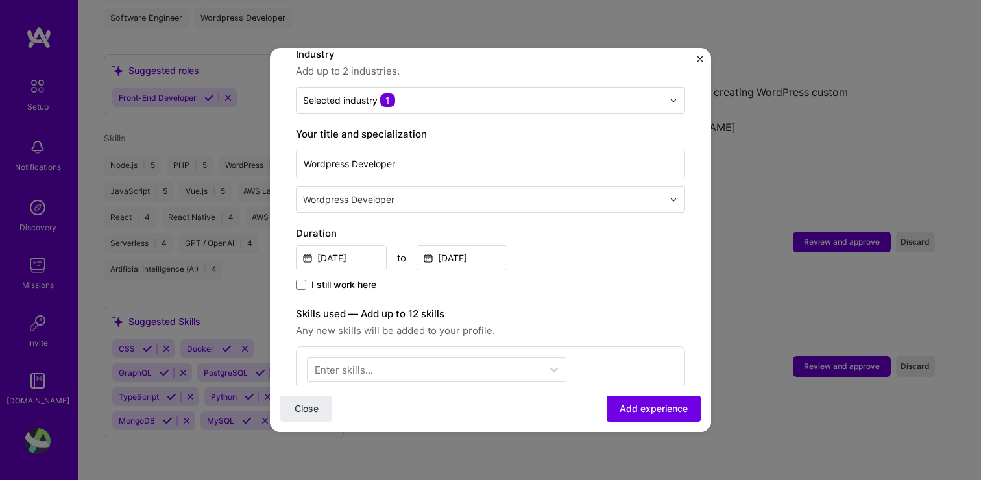
scroll to position [212, 0]
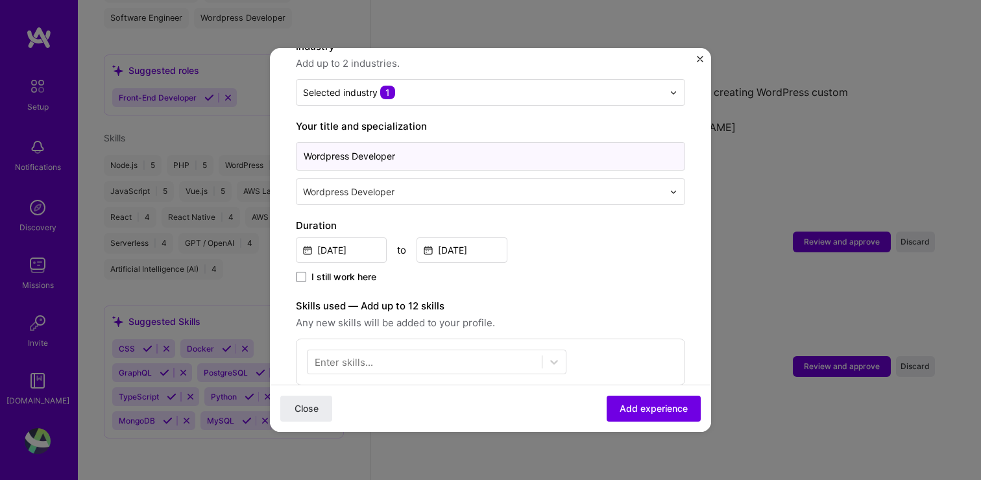
click at [428, 142] on input "Wordpress Developer" at bounding box center [490, 156] width 389 height 29
type input "Senior Wordpress Developer"
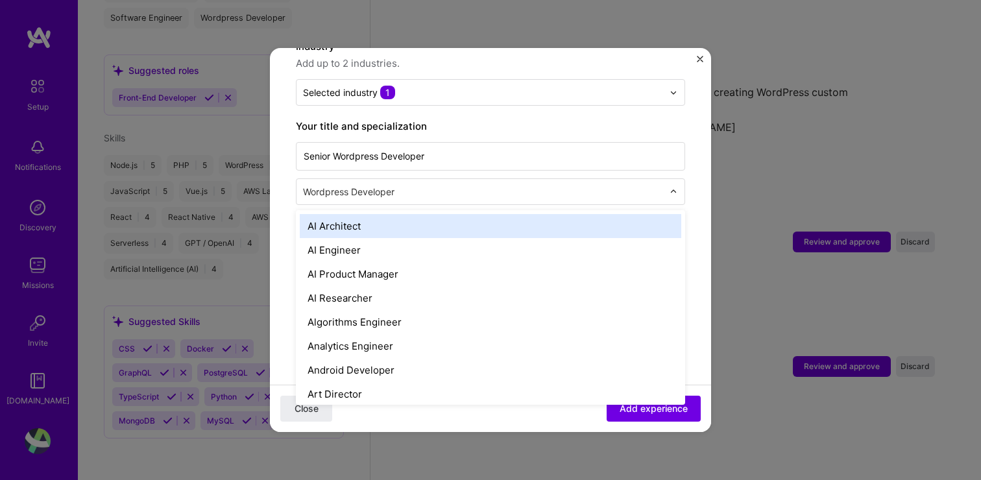
click at [423, 185] on input "text" at bounding box center [484, 192] width 363 height 14
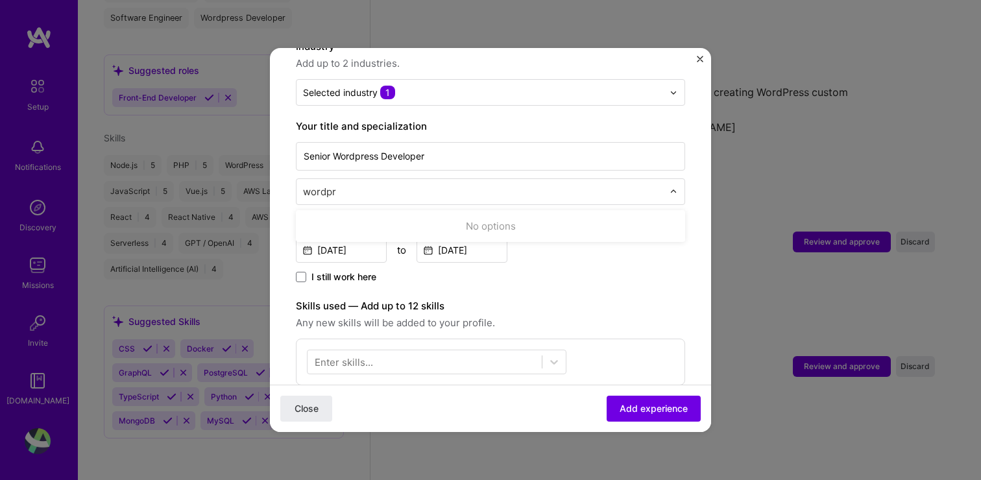
type input "wordpre"
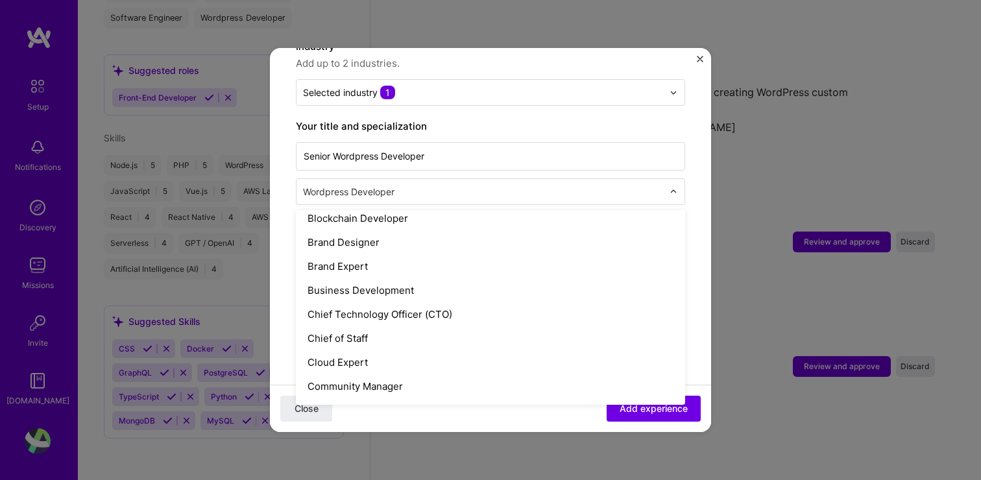
scroll to position [0, 0]
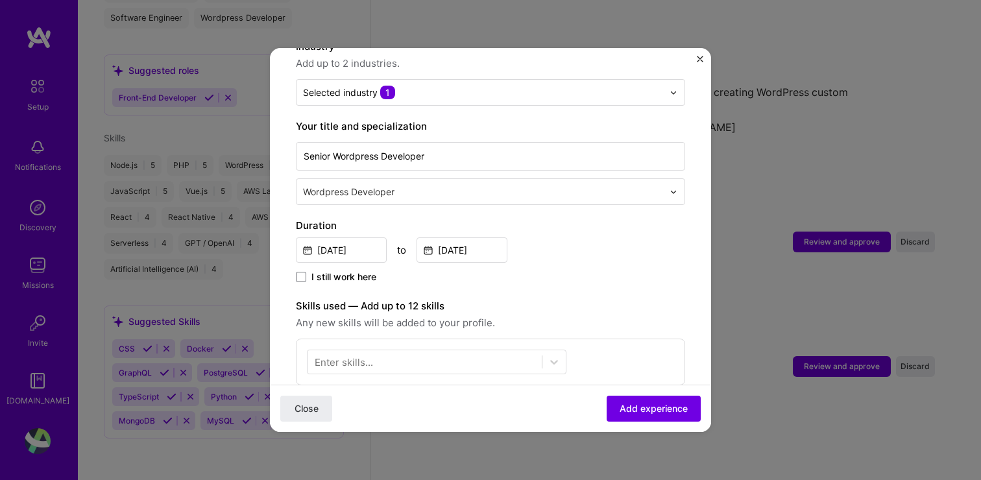
click at [289, 174] on form "Adding suggested job This job is suggested based on your LinkedIn, resume or [D…" at bounding box center [490, 332] width 441 height 940
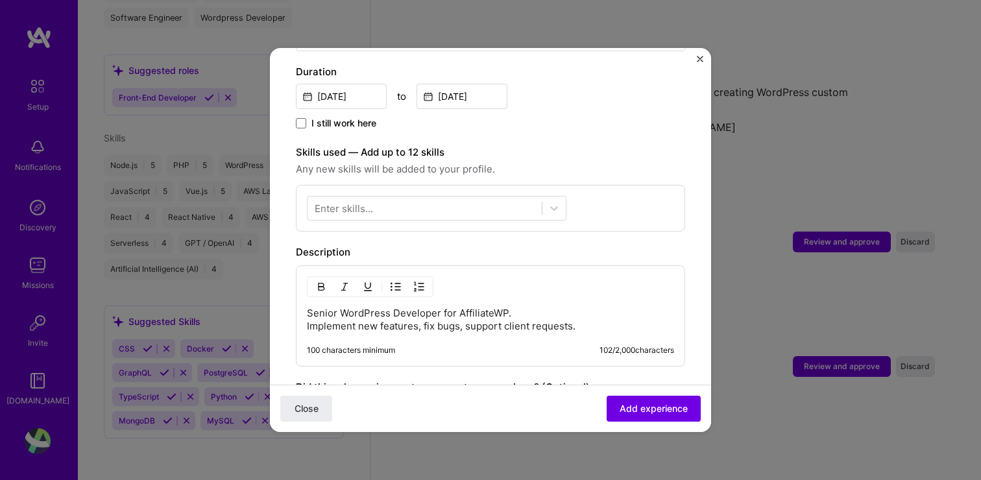
scroll to position [369, 0]
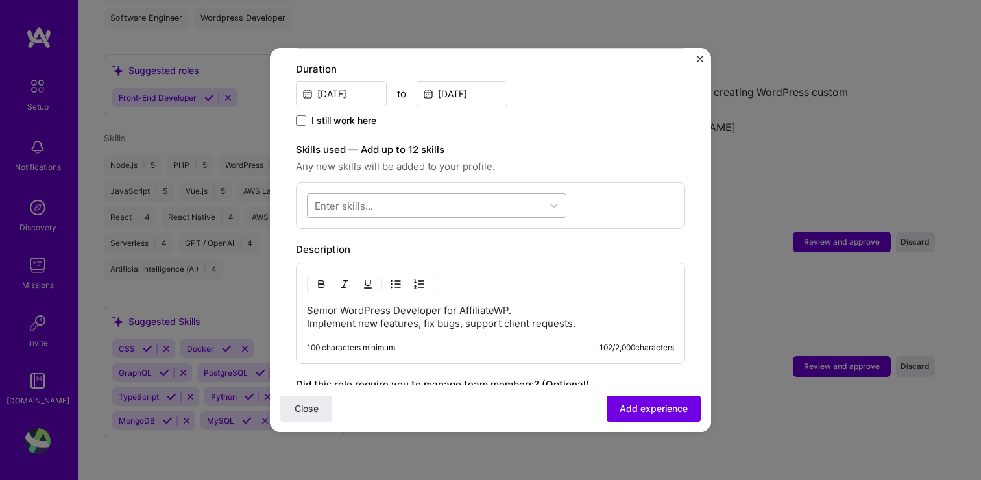
click at [458, 195] on div at bounding box center [425, 205] width 234 height 21
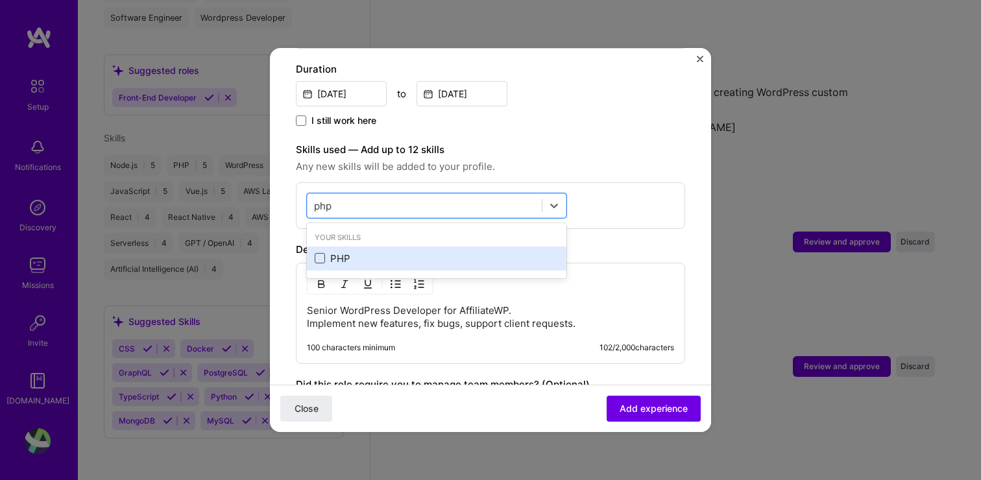
click at [315, 253] on span at bounding box center [320, 258] width 10 height 10
click at [0, 0] on input "checkbox" at bounding box center [0, 0] width 0 height 0
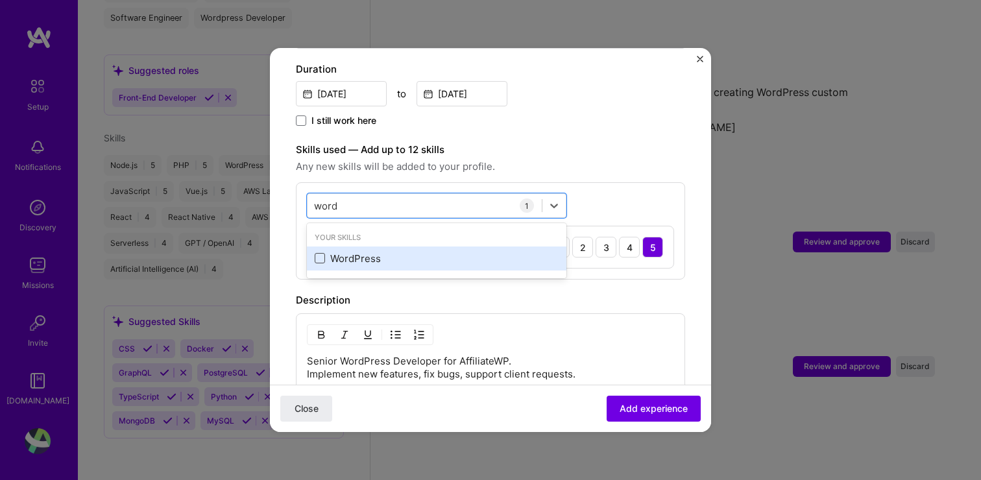
click at [324, 253] on span at bounding box center [320, 258] width 10 height 10
click at [0, 0] on input "checkbox" at bounding box center [0, 0] width 0 height 0
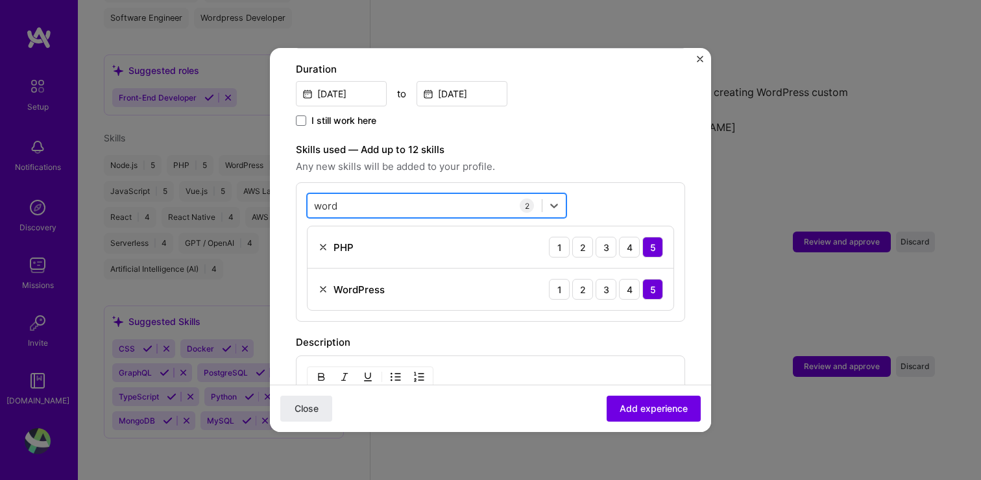
click at [363, 195] on div "word word" at bounding box center [425, 205] width 234 height 21
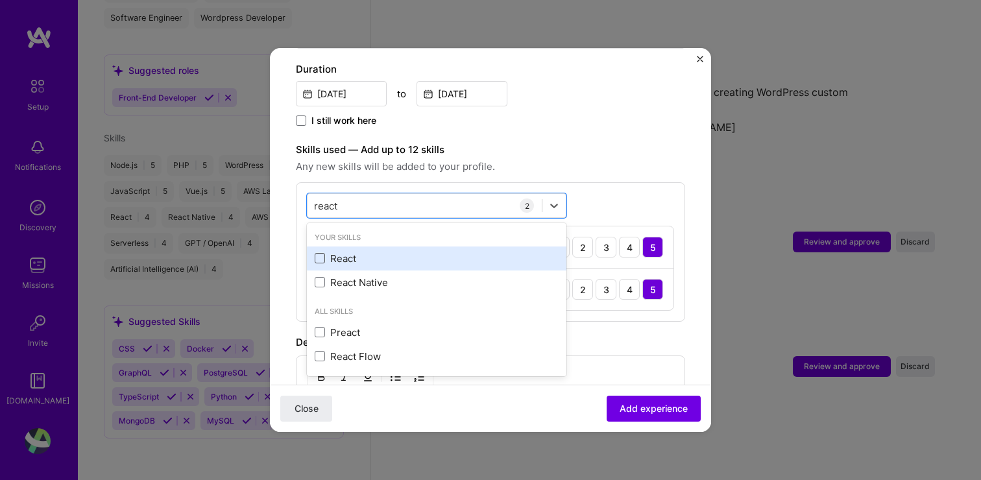
click at [321, 253] on span at bounding box center [320, 258] width 10 height 10
click at [0, 0] on input "checkbox" at bounding box center [0, 0] width 0 height 0
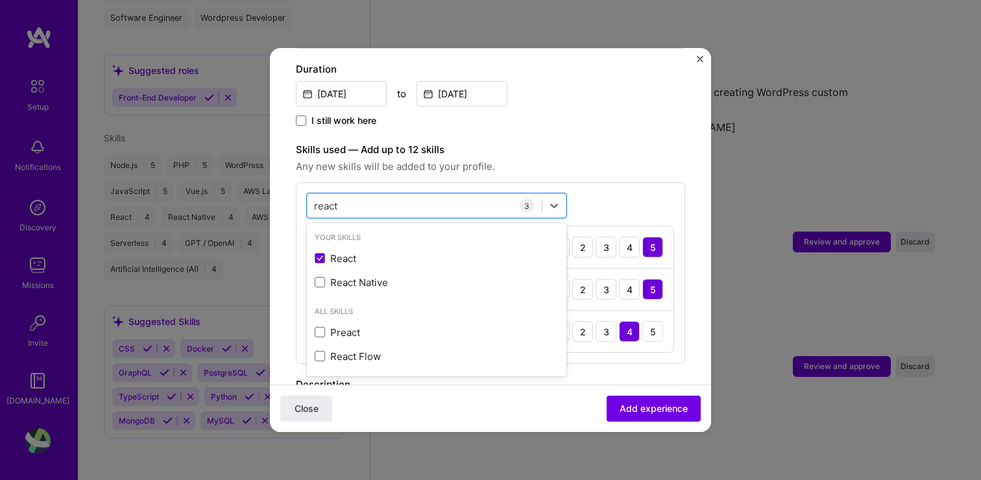
type input "react"
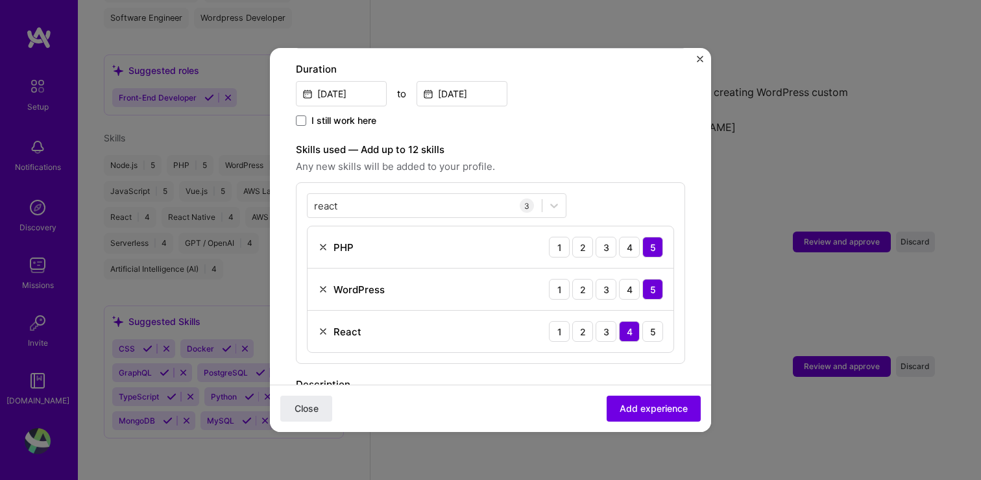
click at [532, 144] on div "Skills used — Add up to 12 skills Any new skills will be added to your profile." at bounding box center [490, 158] width 389 height 32
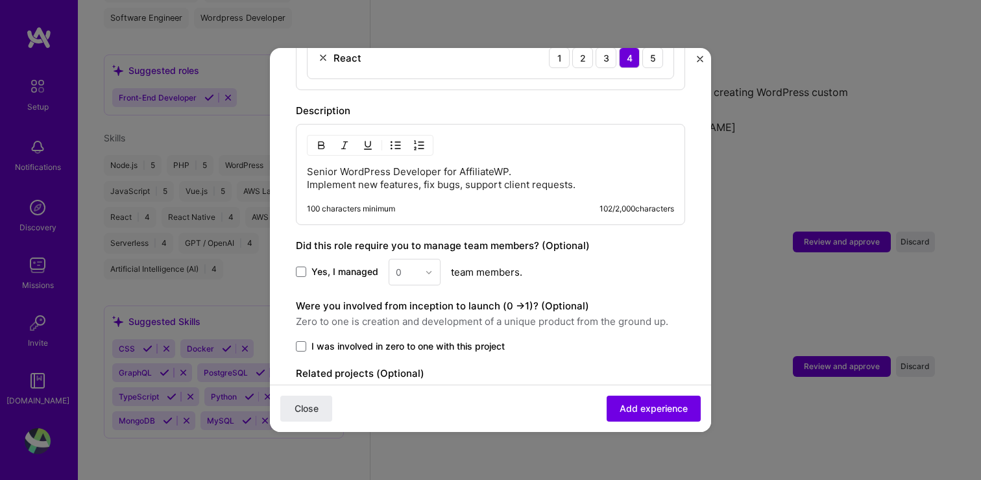
scroll to position [648, 0]
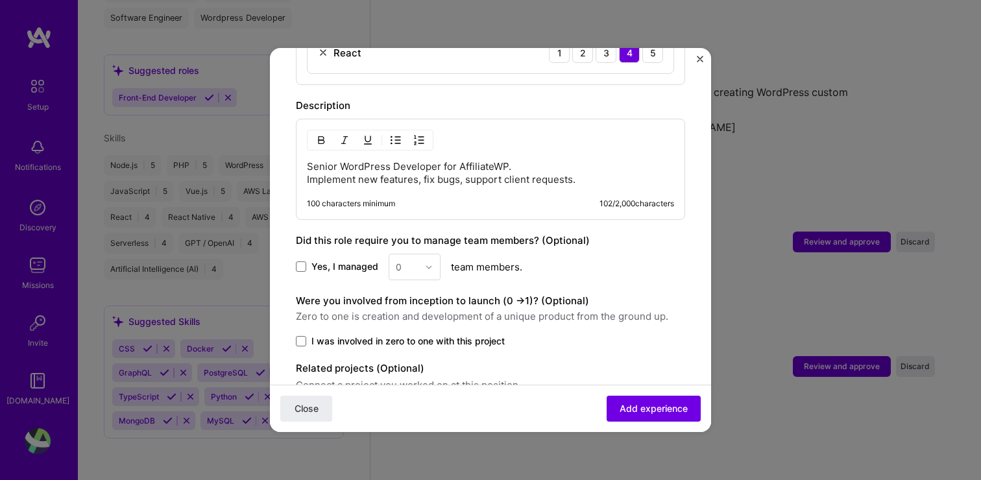
click at [404, 160] on p "Senior WordPress Developer for AffiliateWP. Implement new features, fix bugs, s…" at bounding box center [490, 173] width 367 height 26
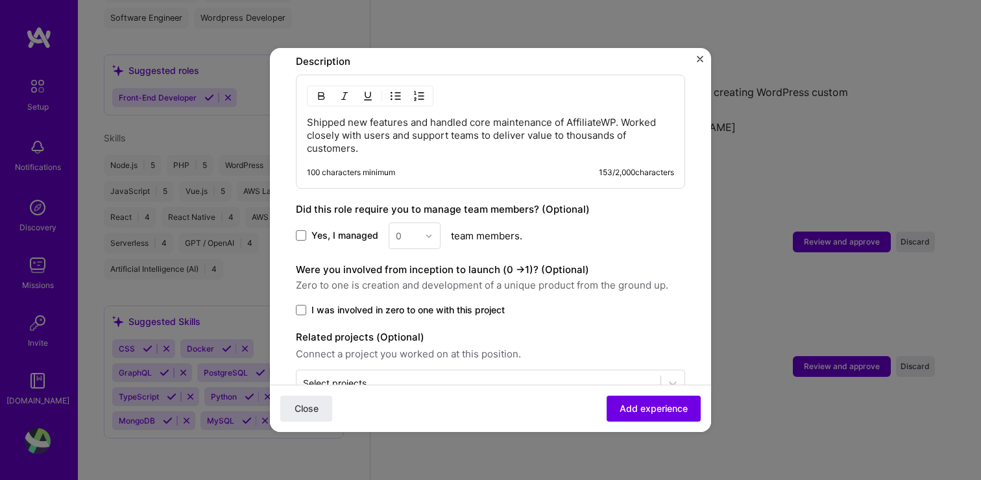
scroll to position [716, 0]
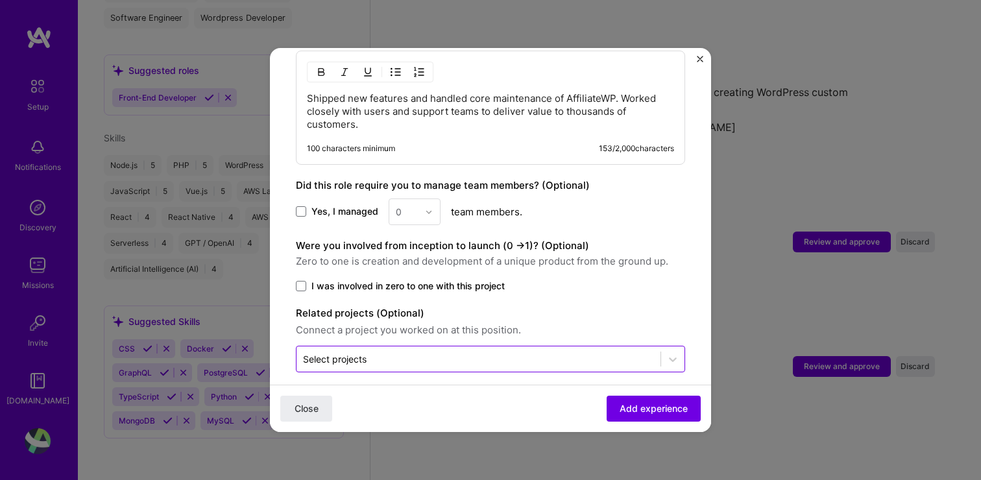
click at [574, 352] on input "text" at bounding box center [478, 359] width 351 height 14
click at [538, 387] on div "Close Add experience" at bounding box center [490, 408] width 441 height 47
click at [676, 408] on span "Add experience" at bounding box center [654, 408] width 68 height 13
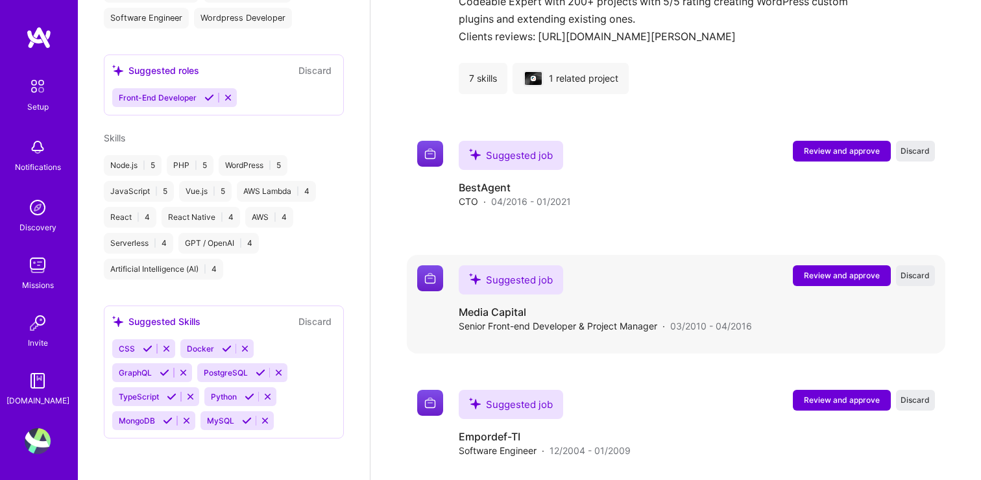
scroll to position [1376, 0]
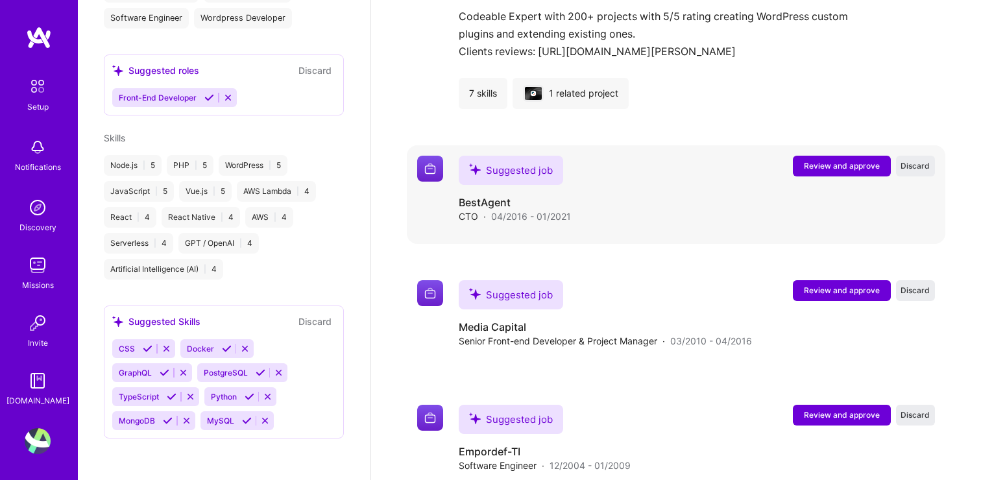
click at [837, 162] on span "Review and approve" at bounding box center [842, 165] width 76 height 11
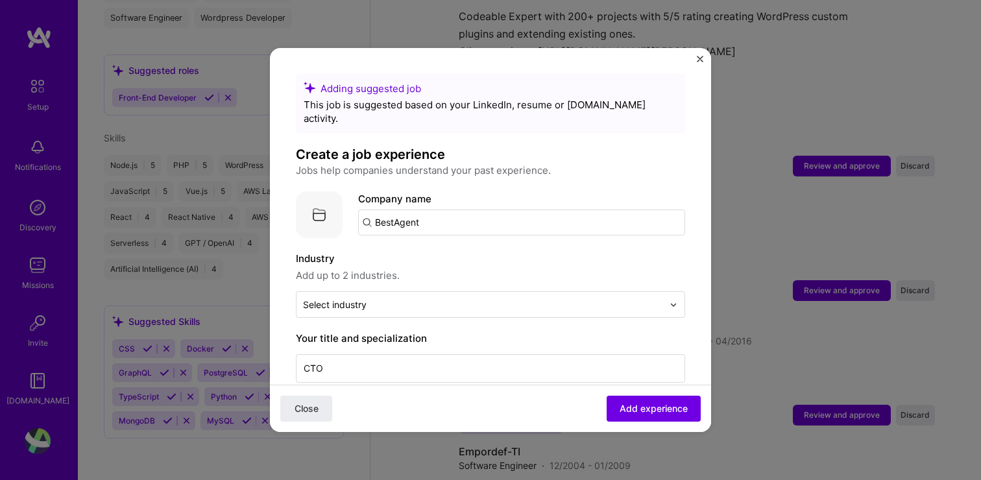
click at [494, 210] on input "BestAgent" at bounding box center [521, 223] width 327 height 26
click at [451, 249] on div "BestAgent [DOMAIN_NAME]" at bounding box center [428, 261] width 63 height 24
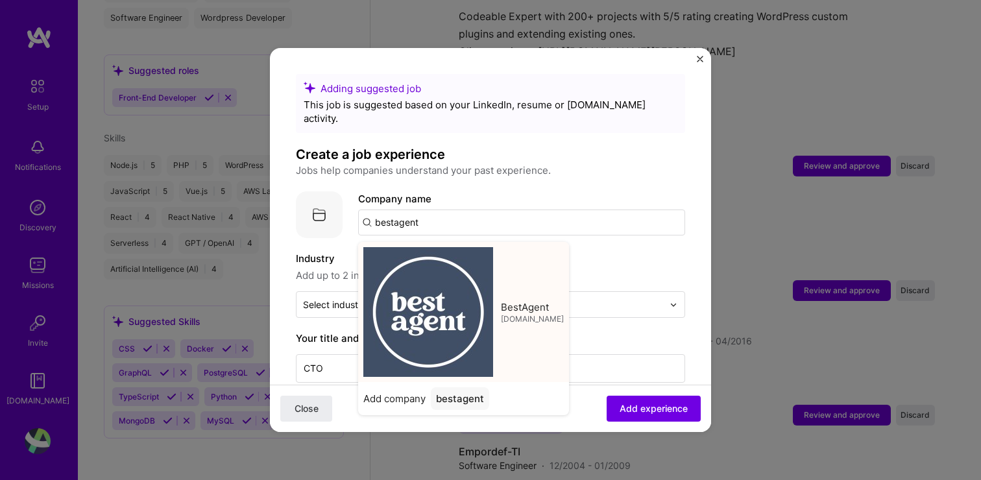
type input "BestAgent"
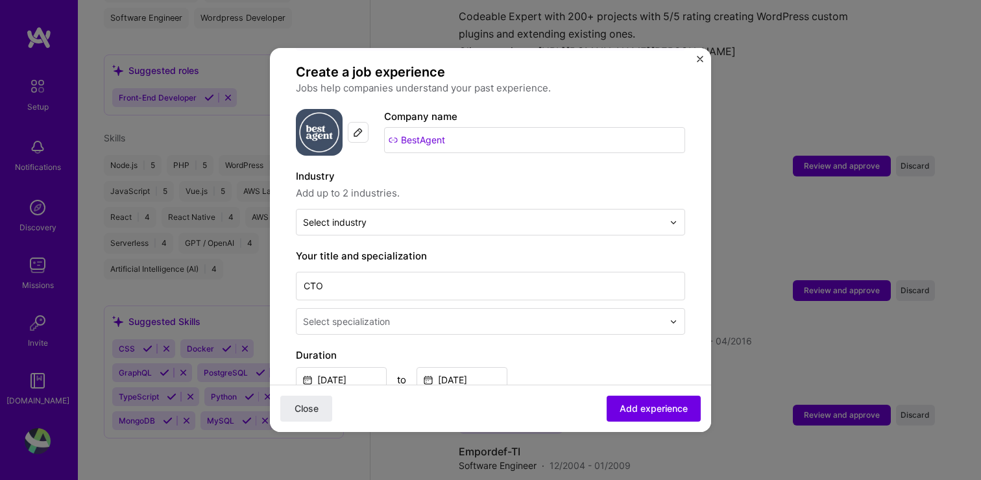
scroll to position [90, 0]
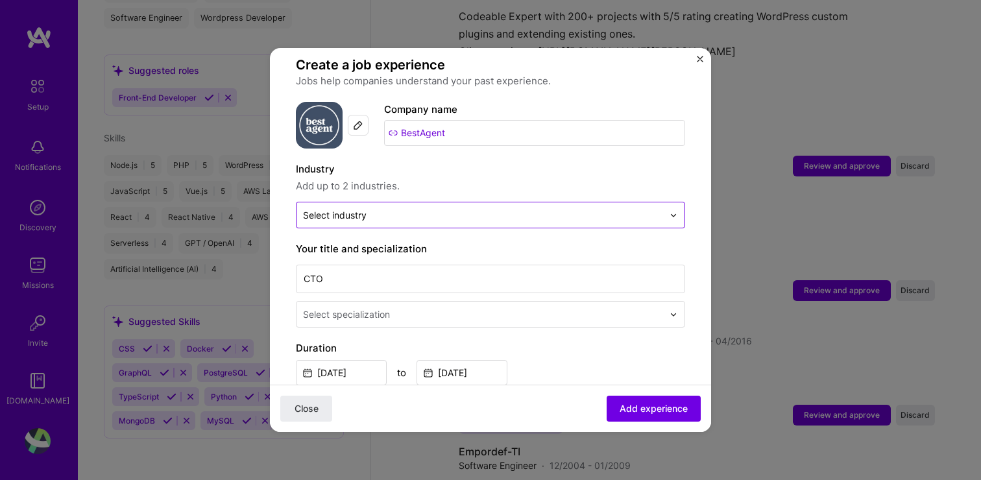
click at [429, 208] on input "text" at bounding box center [483, 215] width 360 height 14
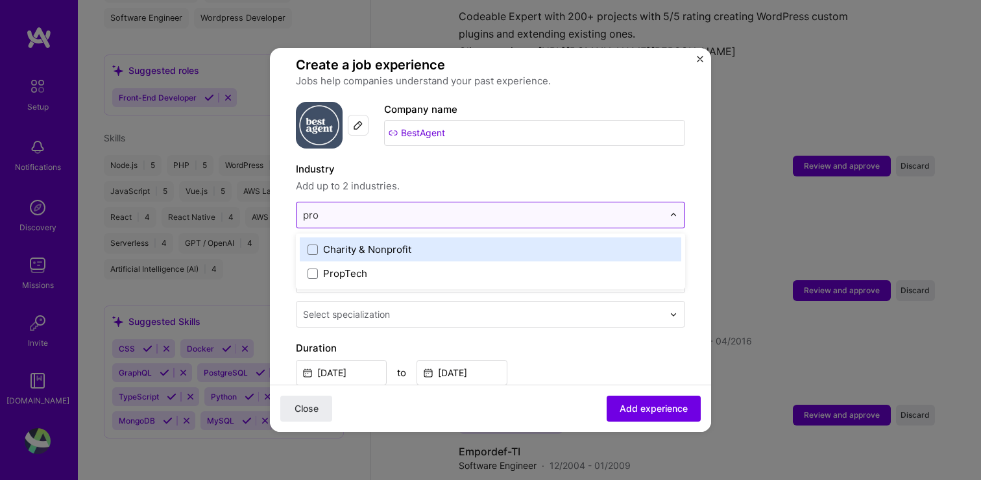
type input "prop"
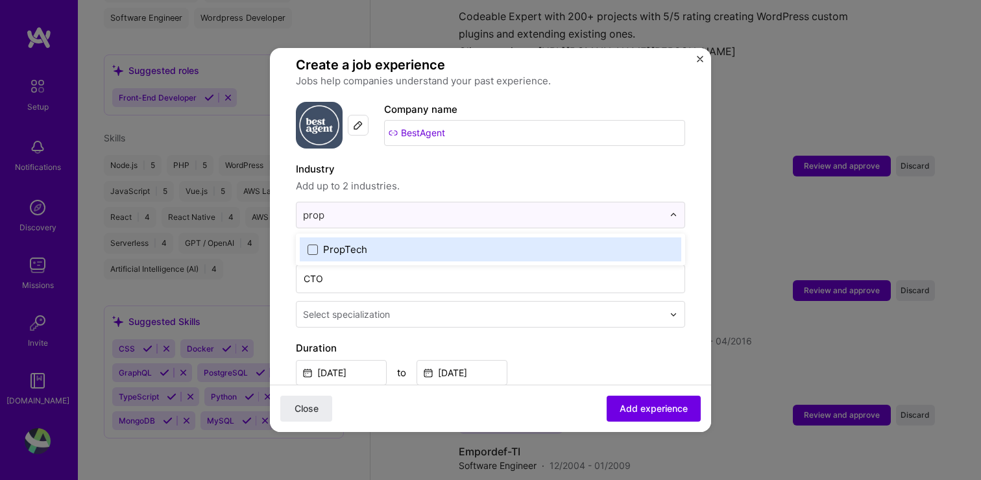
click at [315, 245] on span at bounding box center [313, 250] width 10 height 10
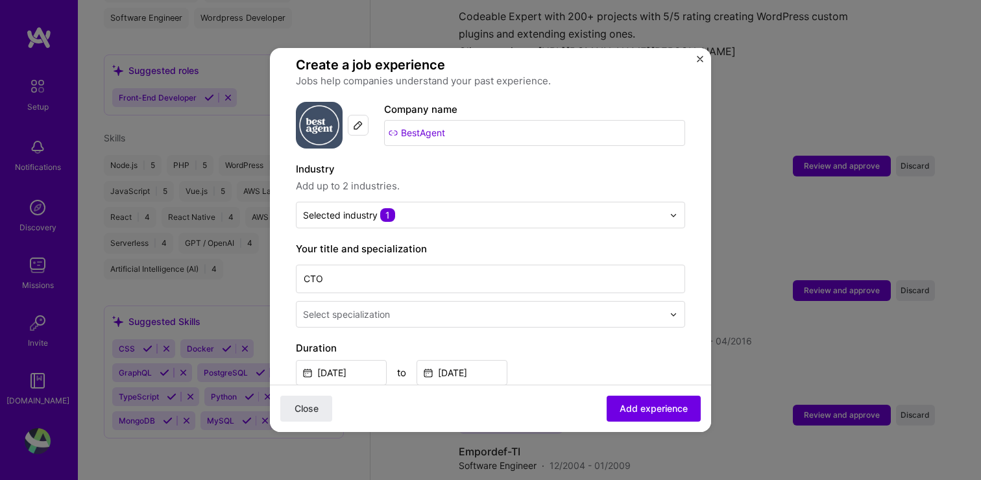
click at [462, 178] on span "Add up to 2 industries." at bounding box center [490, 186] width 389 height 16
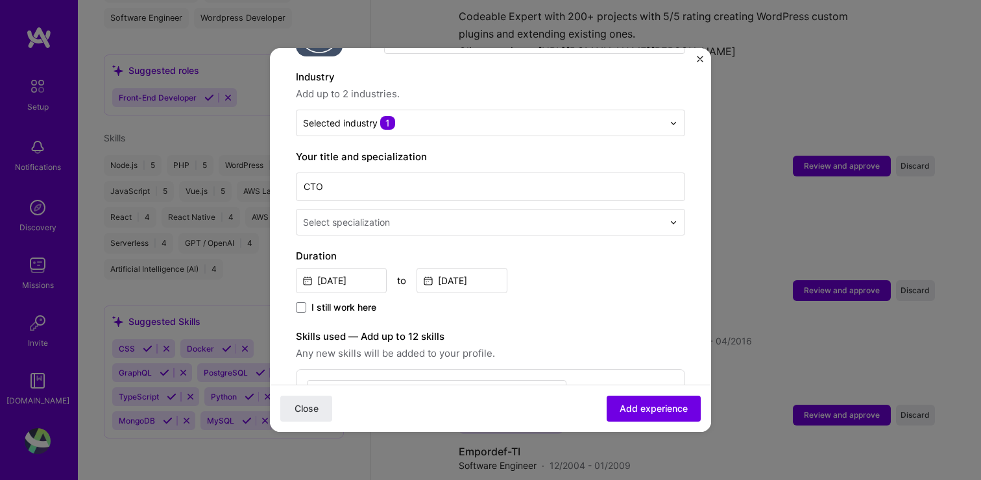
scroll to position [205, 0]
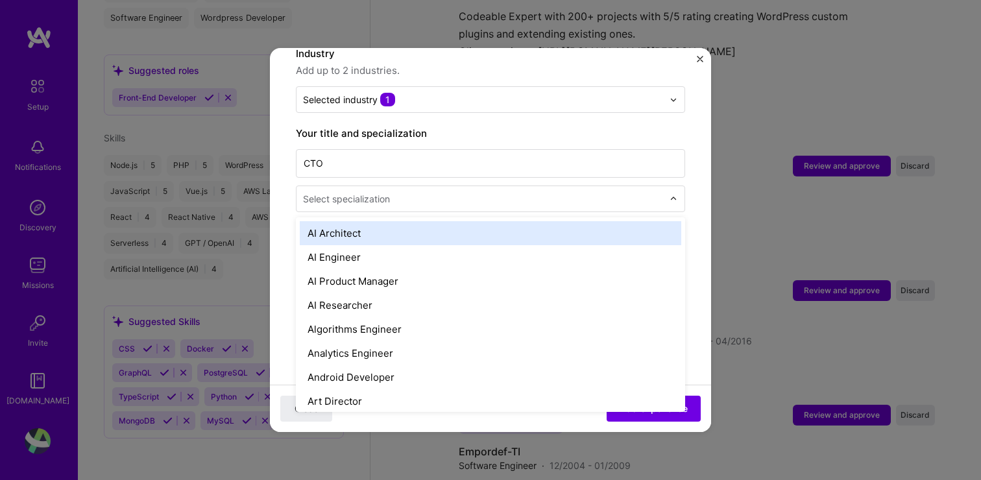
click at [443, 192] on input "text" at bounding box center [484, 199] width 363 height 14
type input "cto"
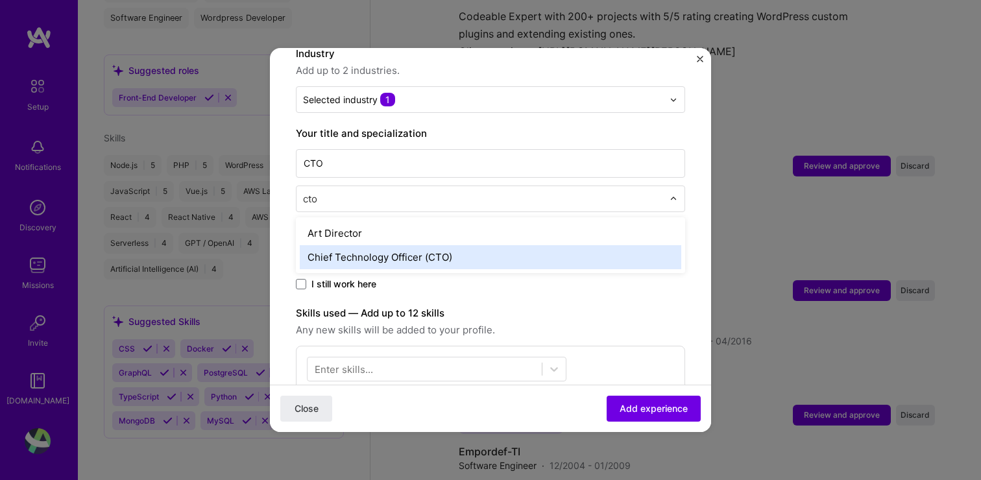
click at [415, 245] on div "Chief Technology Officer (CTO)" at bounding box center [491, 257] width 382 height 24
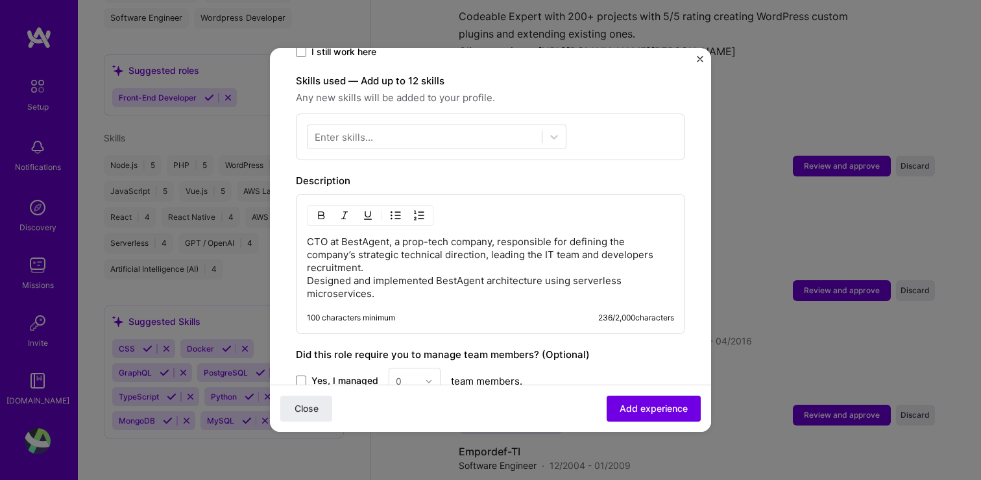
scroll to position [458, 0]
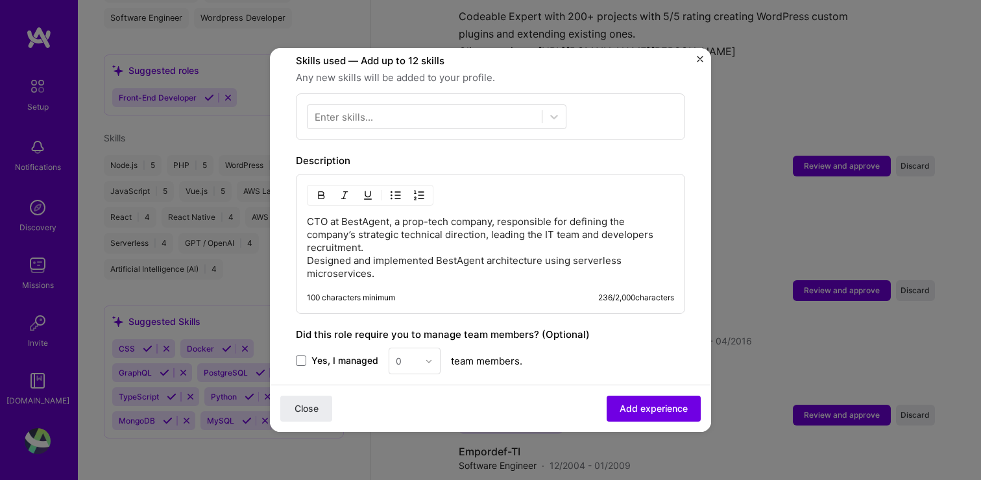
click at [454, 261] on p "CTO at BestAgent, a prop-tech company, responsible for defining the company’s s…" at bounding box center [490, 247] width 367 height 65
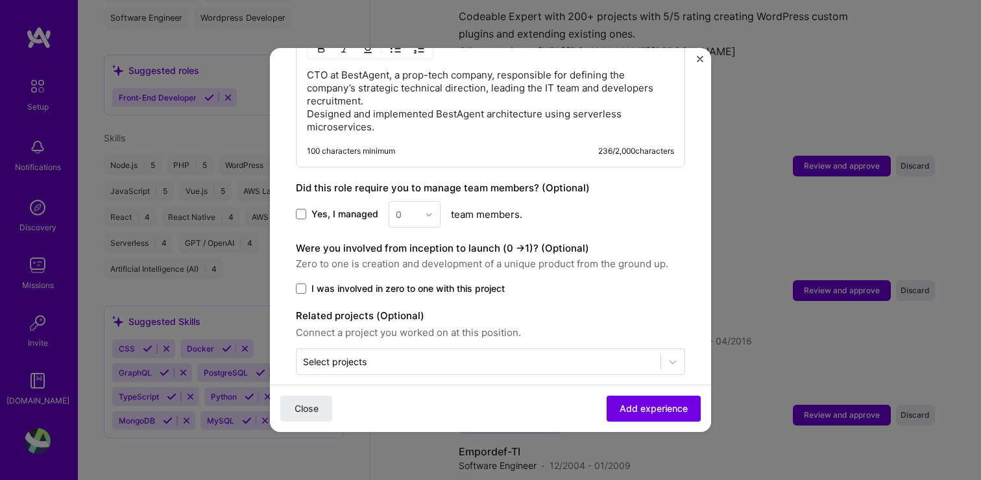
scroll to position [607, 0]
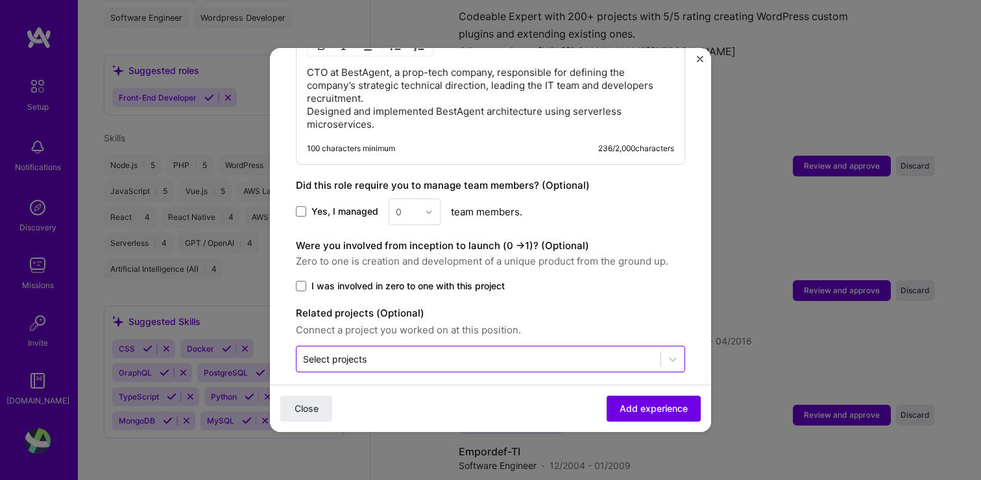
click at [456, 352] on input "text" at bounding box center [478, 359] width 351 height 14
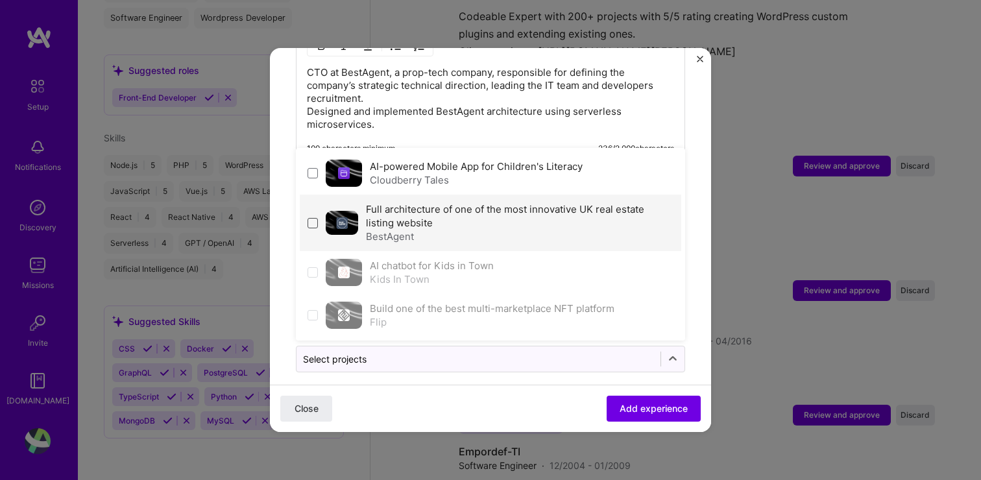
click at [312, 218] on span at bounding box center [313, 223] width 10 height 10
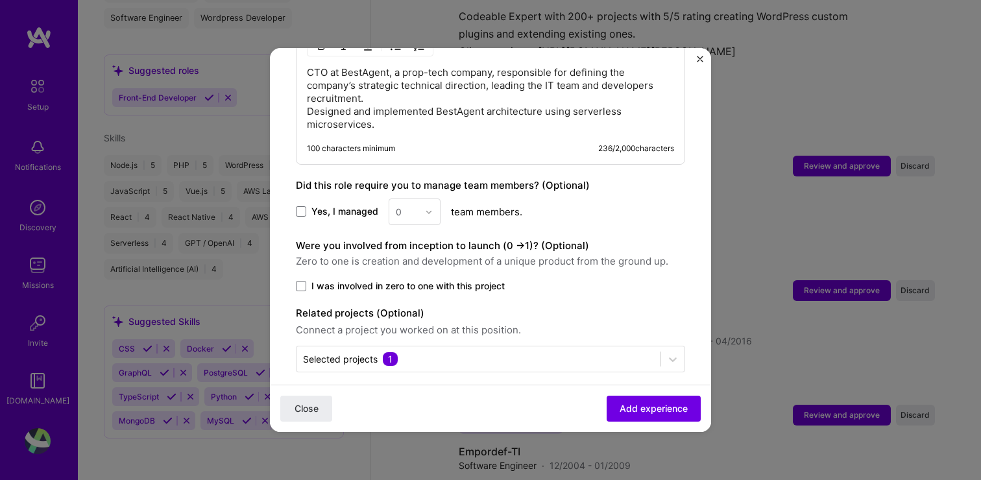
click at [491, 386] on div "Close Add experience" at bounding box center [490, 408] width 441 height 47
click at [674, 406] on span "Add experience" at bounding box center [654, 408] width 68 height 13
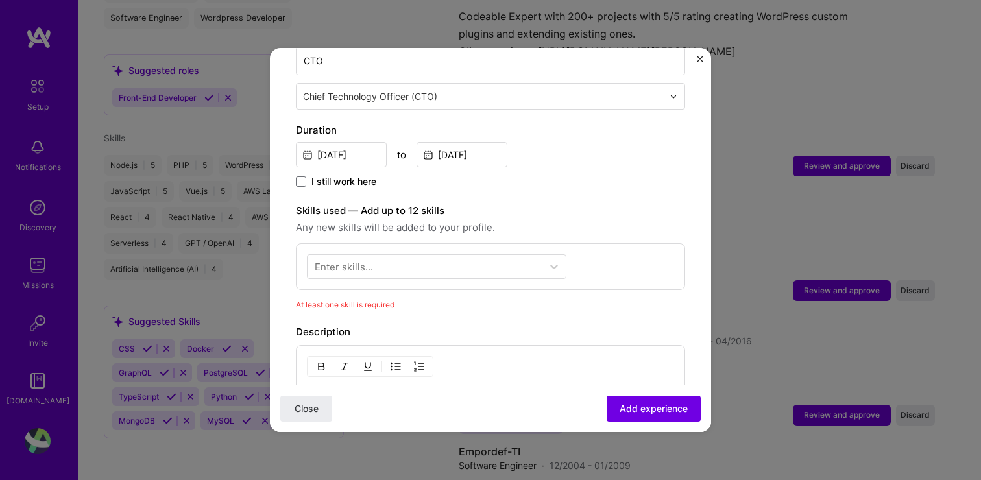
scroll to position [276, 0]
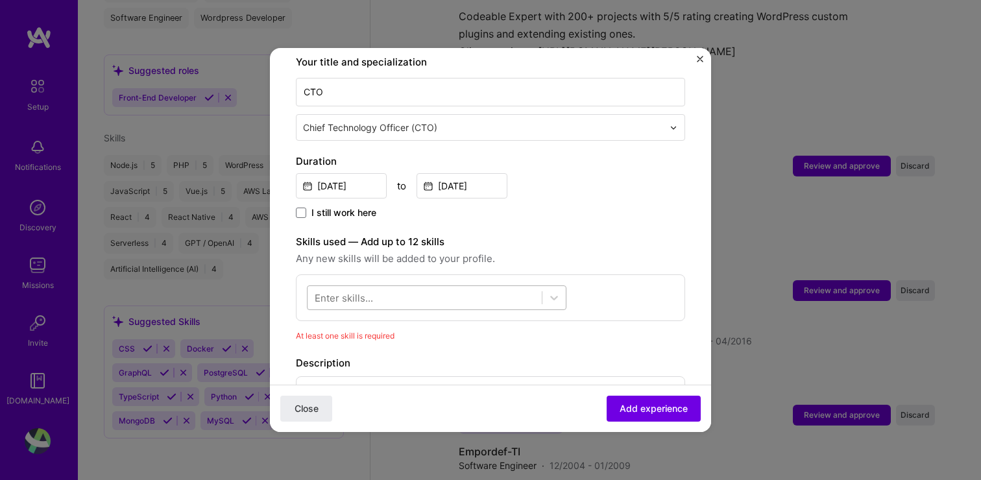
click at [467, 288] on div at bounding box center [425, 298] width 234 height 21
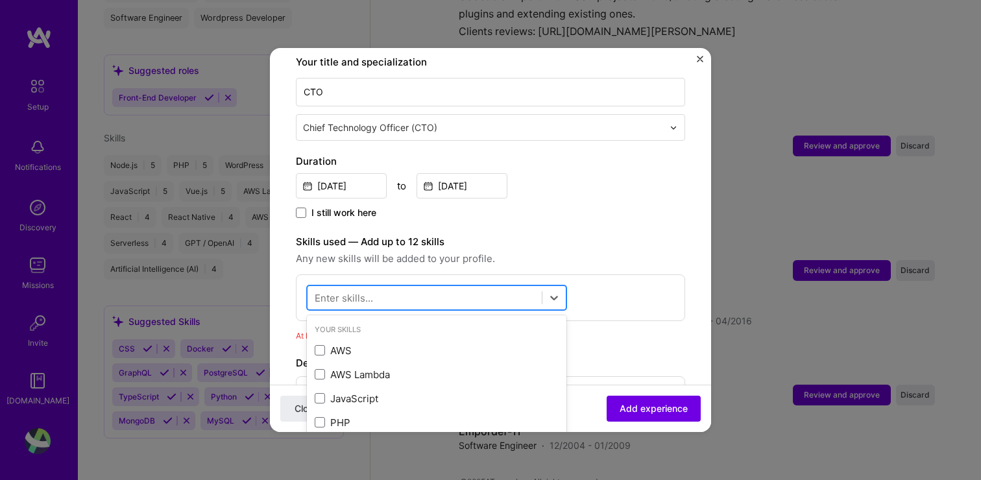
scroll to position [1397, 0]
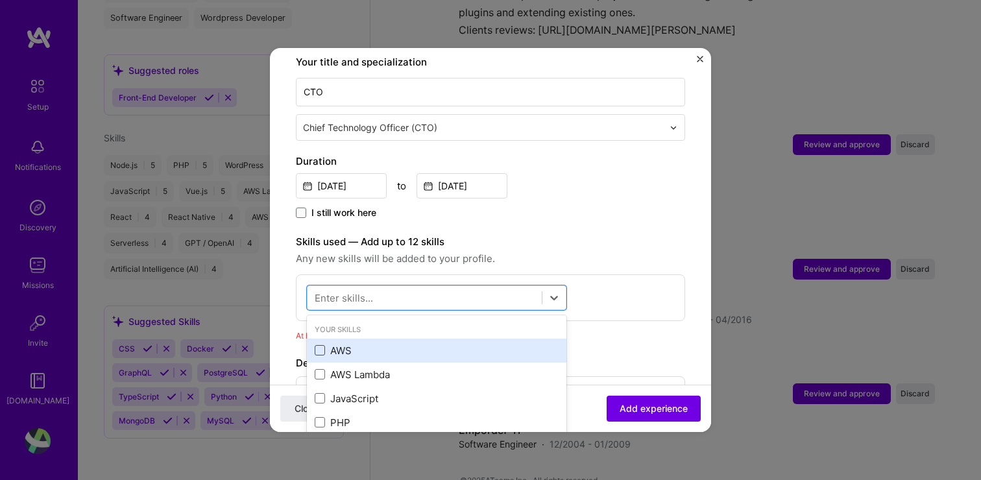
click at [322, 345] on span at bounding box center [320, 350] width 10 height 10
click at [0, 0] on input "checkbox" at bounding box center [0, 0] width 0 height 0
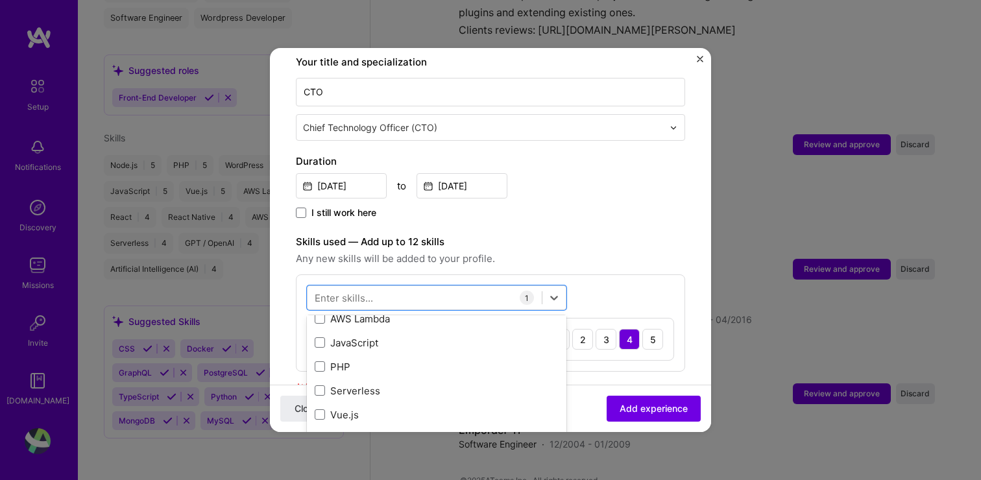
scroll to position [53, 0]
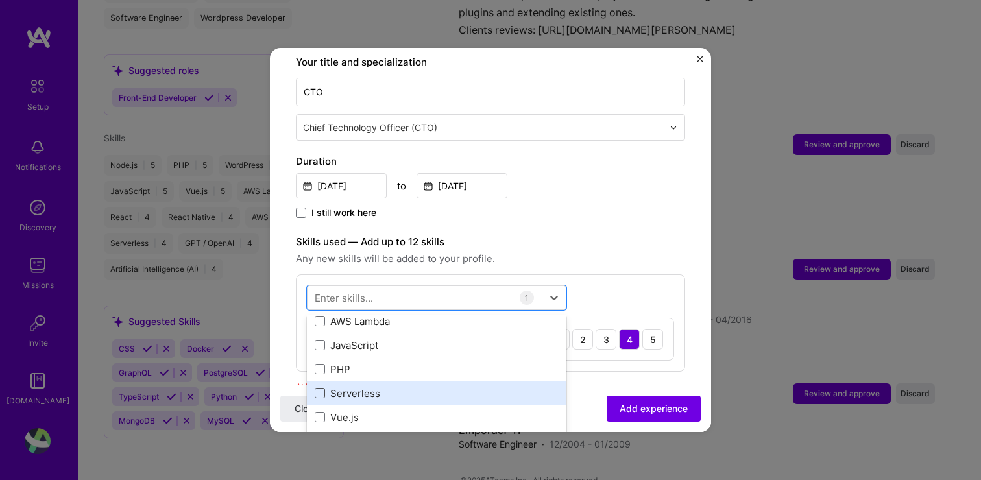
click at [319, 388] on span at bounding box center [320, 393] width 10 height 10
click at [0, 0] on input "checkbox" at bounding box center [0, 0] width 0 height 0
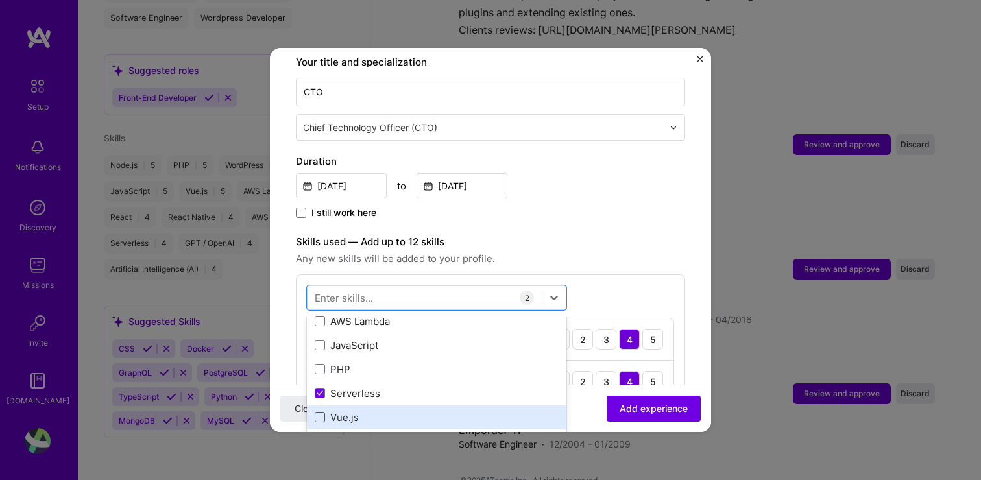
click at [321, 412] on span at bounding box center [320, 417] width 10 height 10
click at [0, 0] on input "checkbox" at bounding box center [0, 0] width 0 height 0
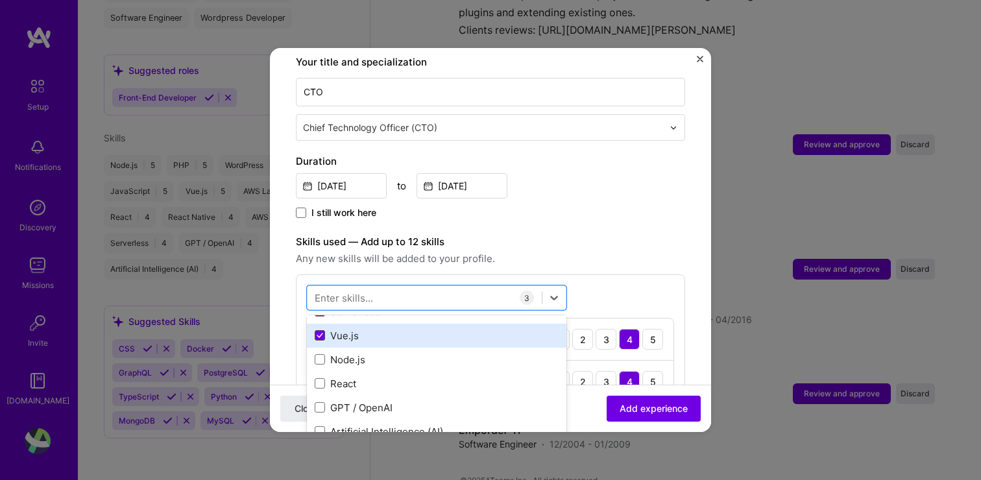
scroll to position [146, 0]
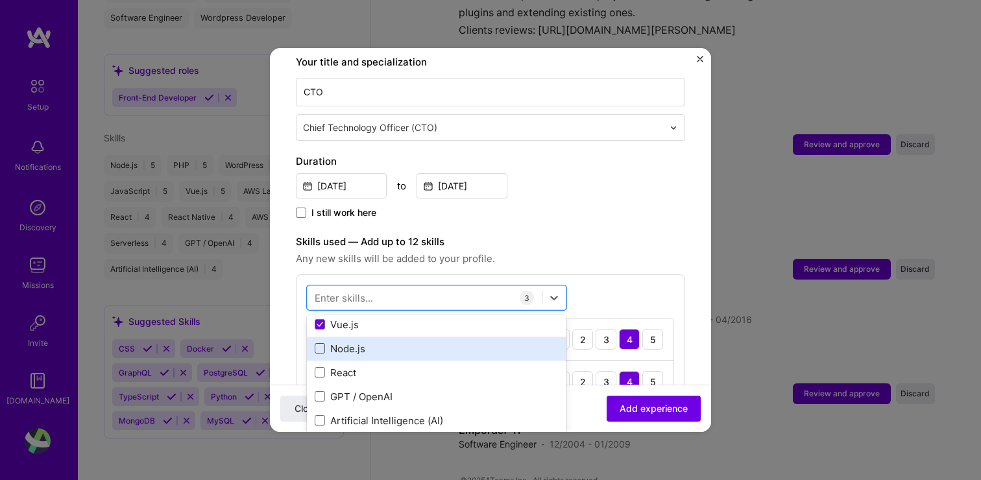
click at [320, 343] on span at bounding box center [320, 348] width 10 height 10
click at [0, 0] on input "checkbox" at bounding box center [0, 0] width 0 height 0
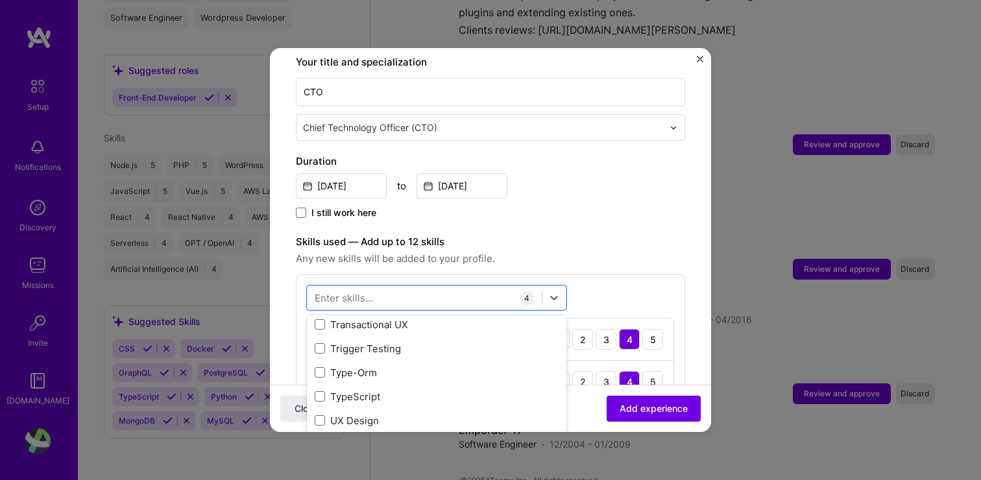
scroll to position [8215, 0]
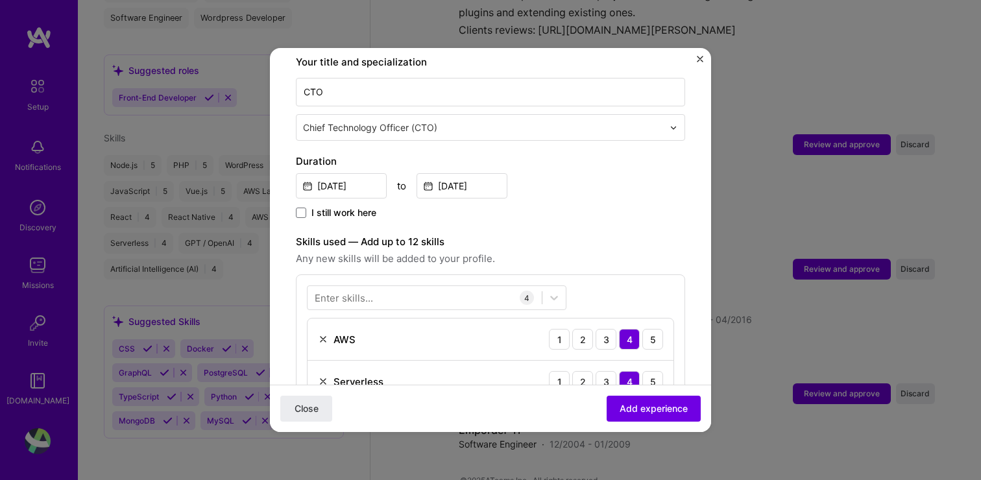
click at [602, 251] on span "Any new skills will be added to your profile." at bounding box center [490, 259] width 389 height 16
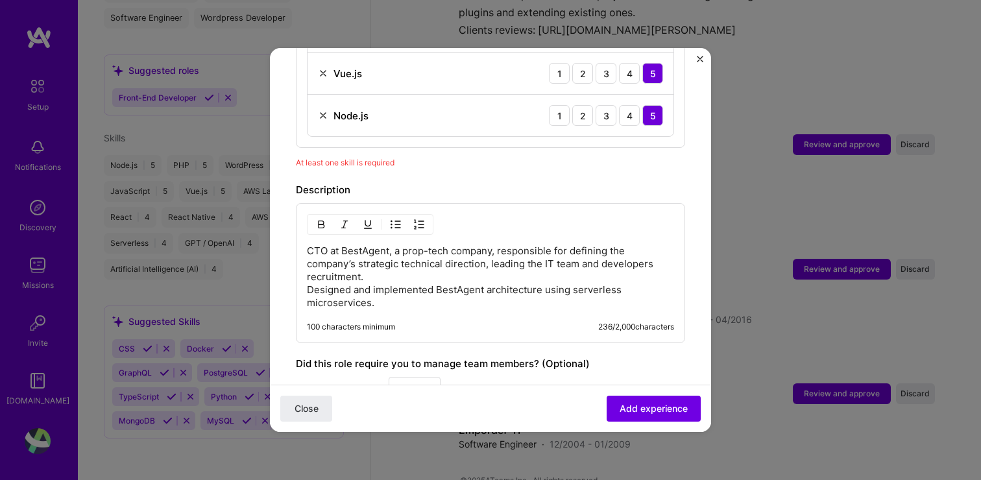
scroll to position [650, 0]
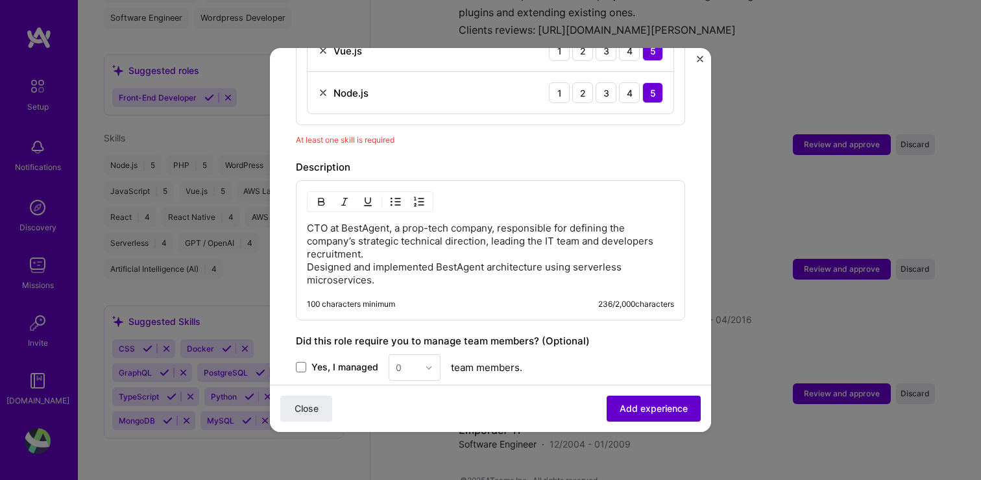
click at [629, 419] on button "Add experience" at bounding box center [654, 409] width 94 height 26
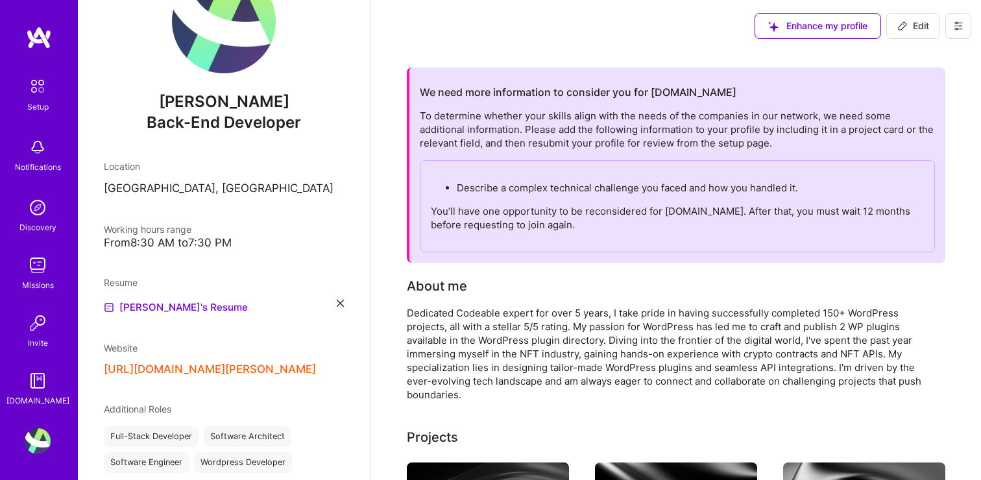
scroll to position [0, 0]
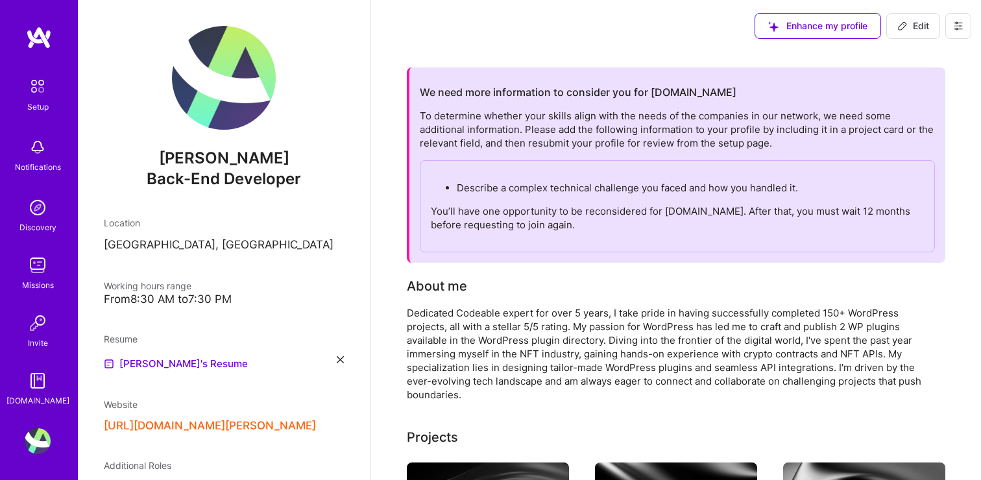
click at [905, 24] on icon at bounding box center [903, 26] width 10 height 10
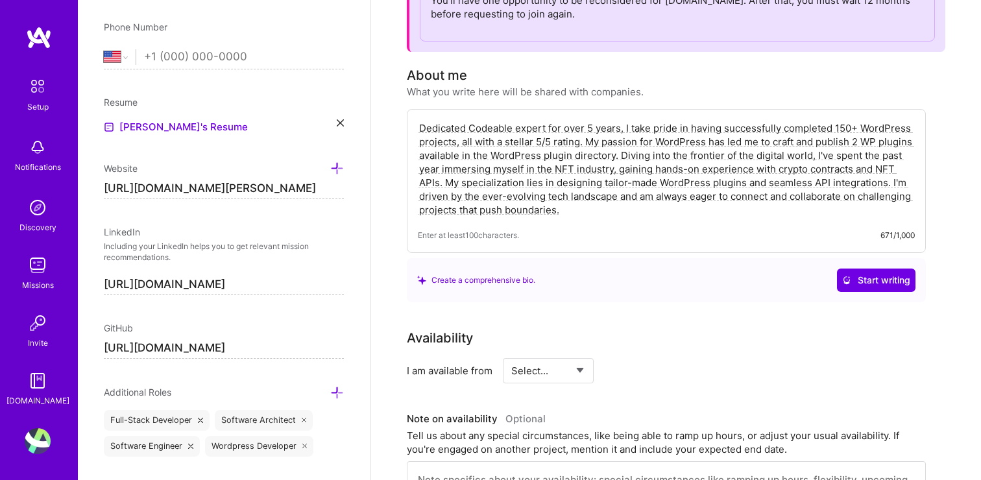
scroll to position [484, 0]
click at [345, 120] on div "Add photo [PERSON_NAME] Back-End Developer Years Experience Location This is th…" at bounding box center [224, 240] width 292 height 480
click at [337, 123] on icon at bounding box center [340, 124] width 7 height 7
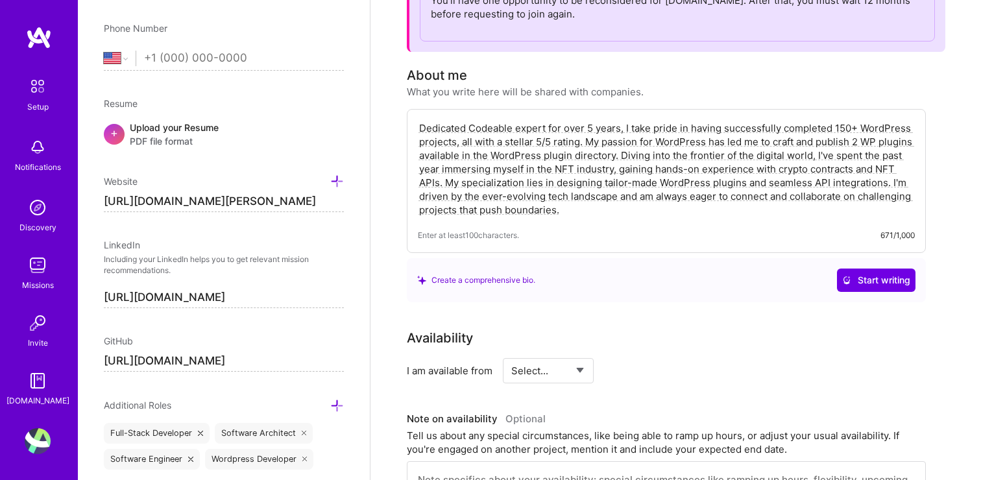
click at [202, 132] on div "Upload your Resume PDF file format" at bounding box center [174, 134] width 89 height 27
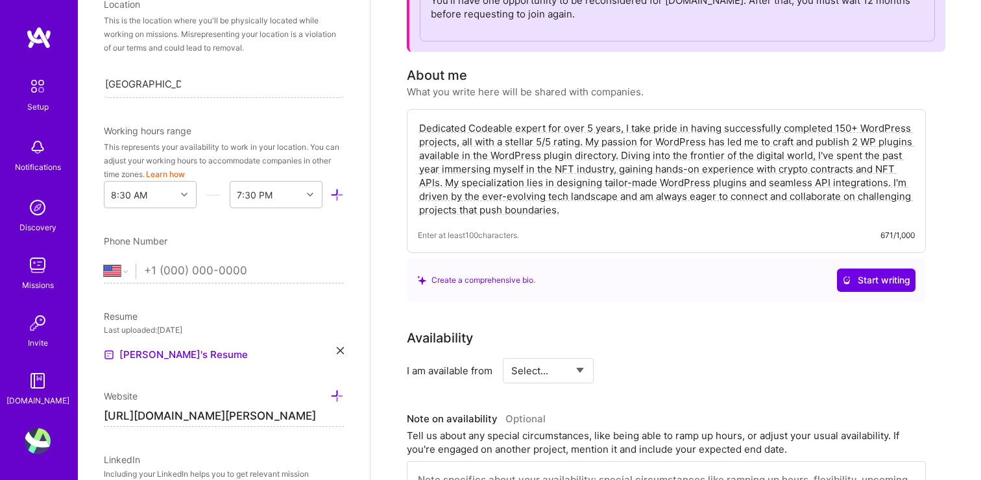
scroll to position [265, 0]
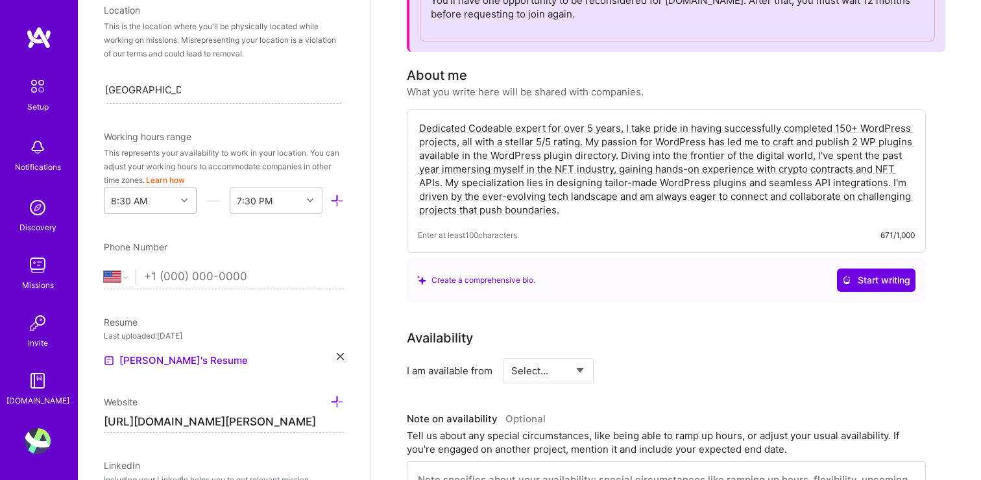
click at [162, 206] on div "8:30 AM" at bounding box center [139, 201] width 71 height 26
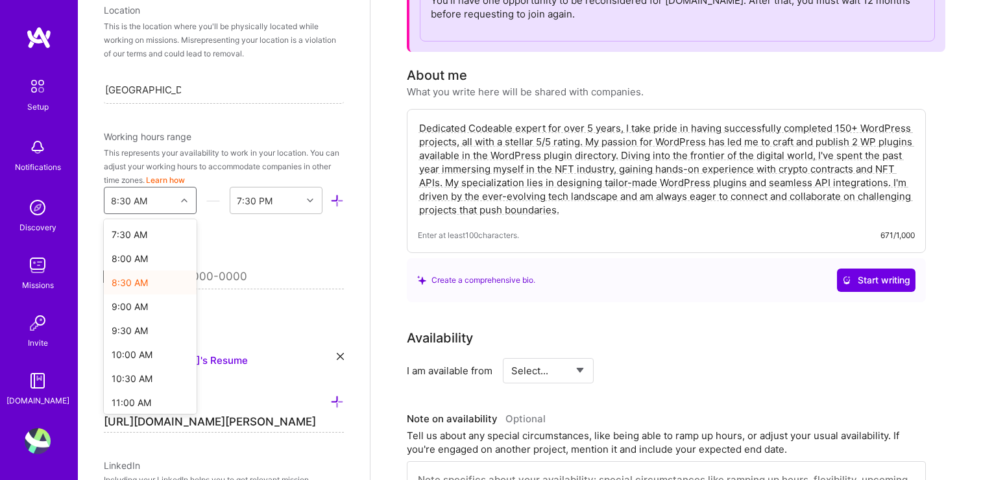
scroll to position [361, 0]
click at [141, 306] on div "9:00 AM" at bounding box center [150, 305] width 93 height 24
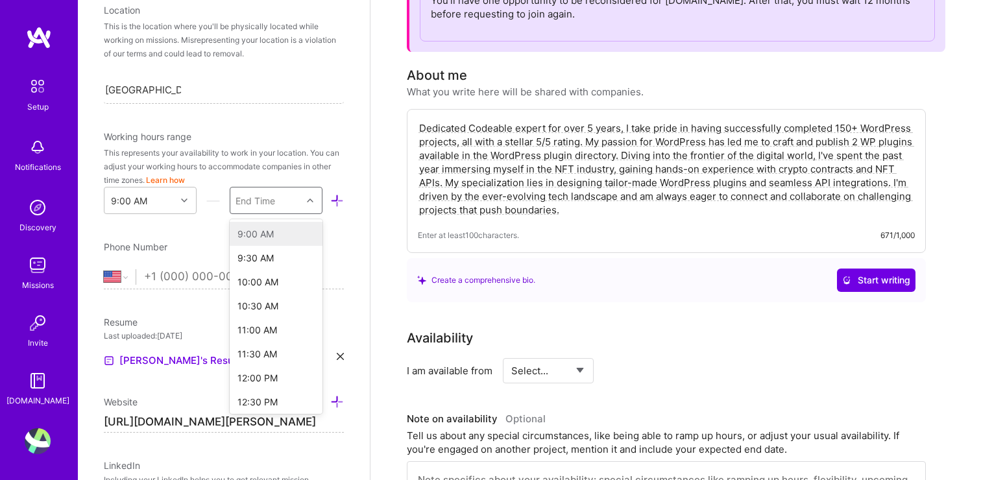
click at [260, 204] on div "End Time" at bounding box center [256, 201] width 40 height 14
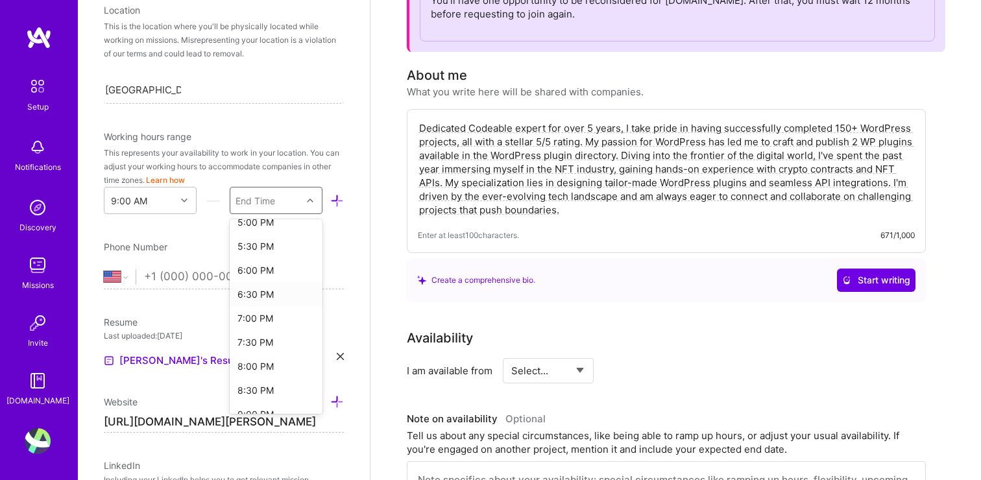
scroll to position [428, 0]
click at [272, 334] on div "8:00 PM" at bounding box center [276, 334] width 93 height 24
click at [223, 273] on input "tel" at bounding box center [244, 277] width 200 height 38
click at [119, 279] on select "[GEOGRAPHIC_DATA] [GEOGRAPHIC_DATA] [GEOGRAPHIC_DATA] [GEOGRAPHIC_DATA] [US_STA…" at bounding box center [120, 277] width 32 height 16
select select "PT"
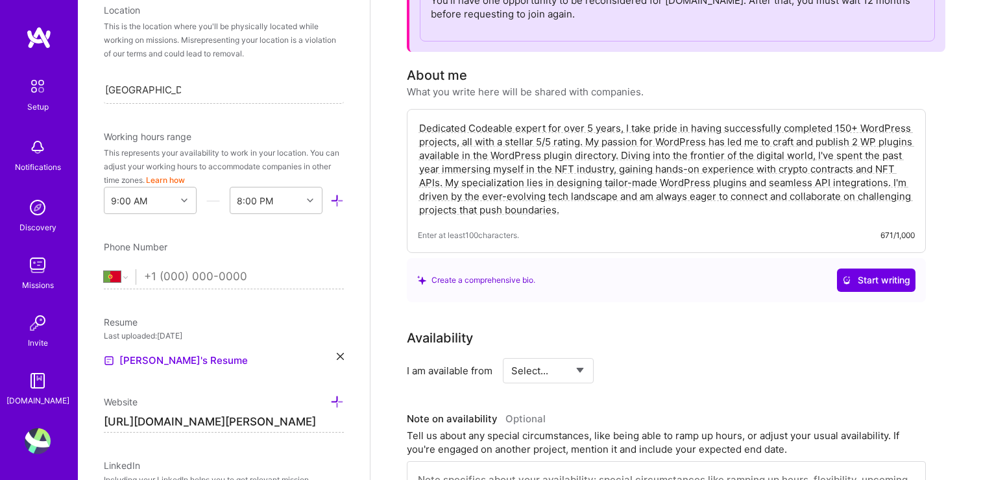
click at [201, 280] on input "tel" at bounding box center [244, 277] width 200 height 38
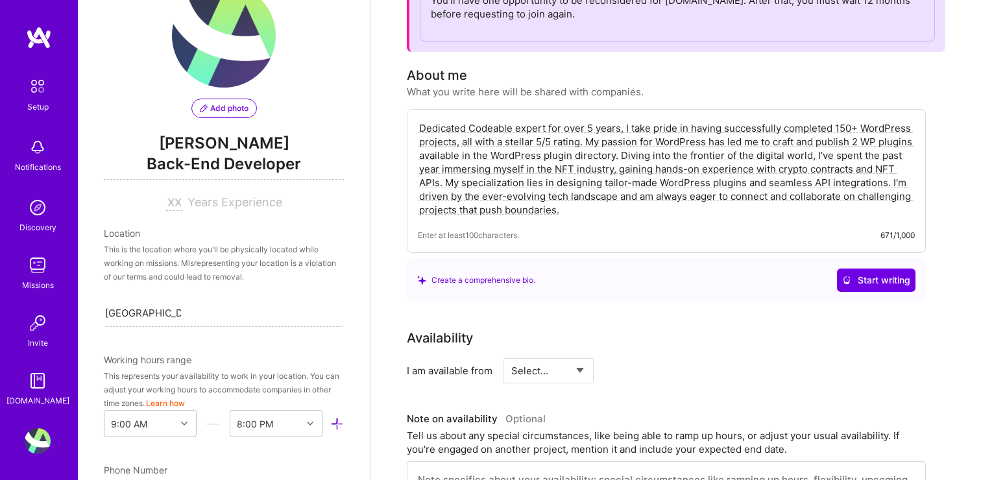
scroll to position [33, 0]
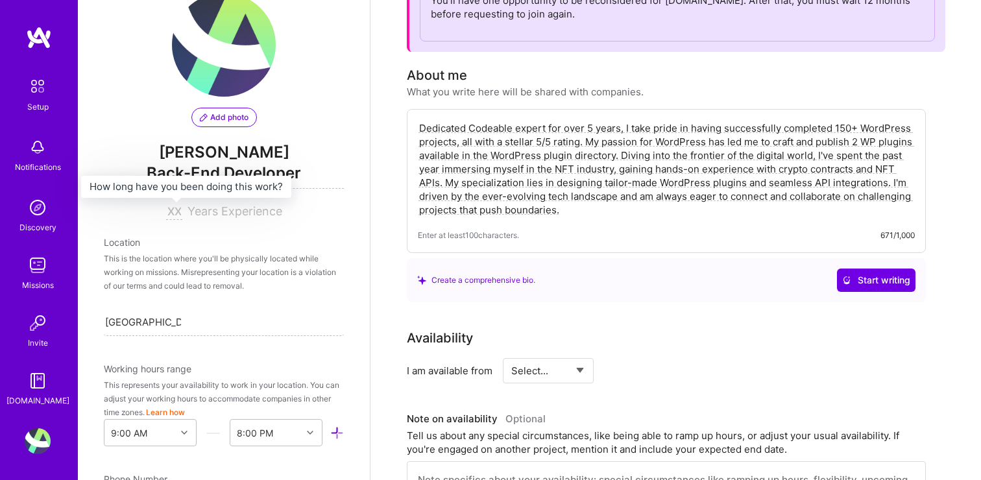
type input "916 226 787"
click at [172, 208] on input at bounding box center [174, 212] width 16 height 16
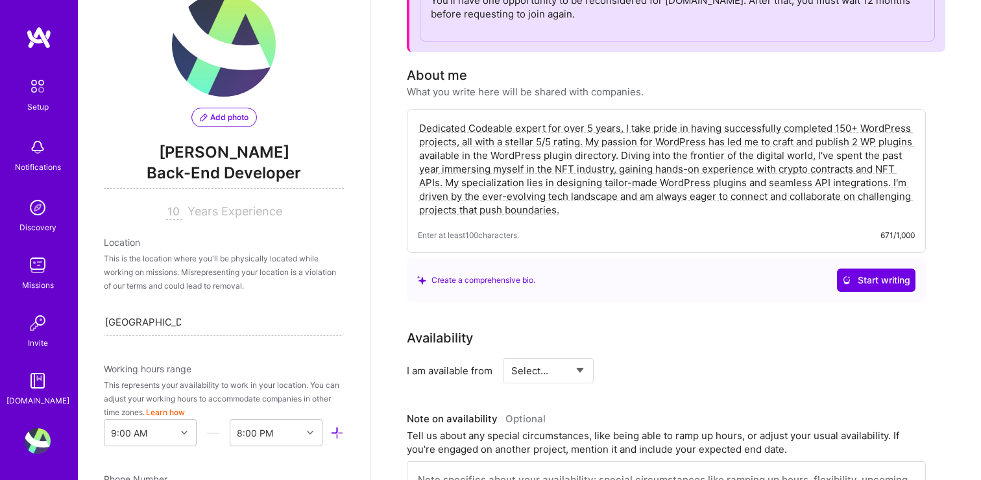
type input "10"
click at [253, 265] on div "This is the location where you'll be physically located while working on missio…" at bounding box center [224, 272] width 240 height 41
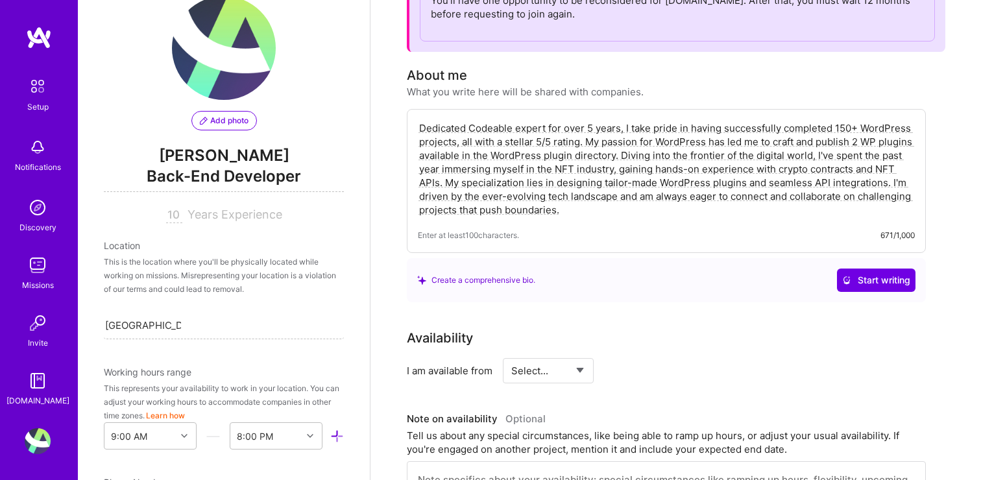
scroll to position [21, 0]
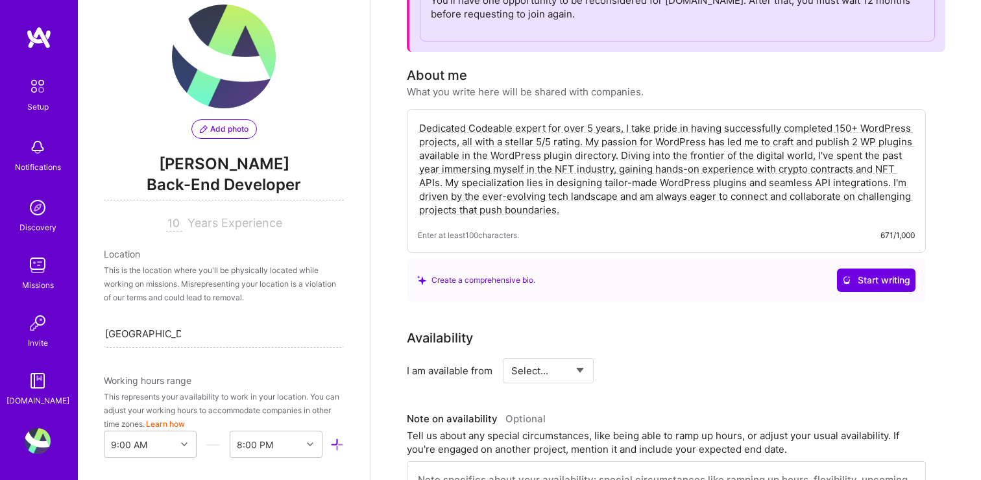
click at [193, 188] on span "Back-End Developer" at bounding box center [224, 187] width 240 height 27
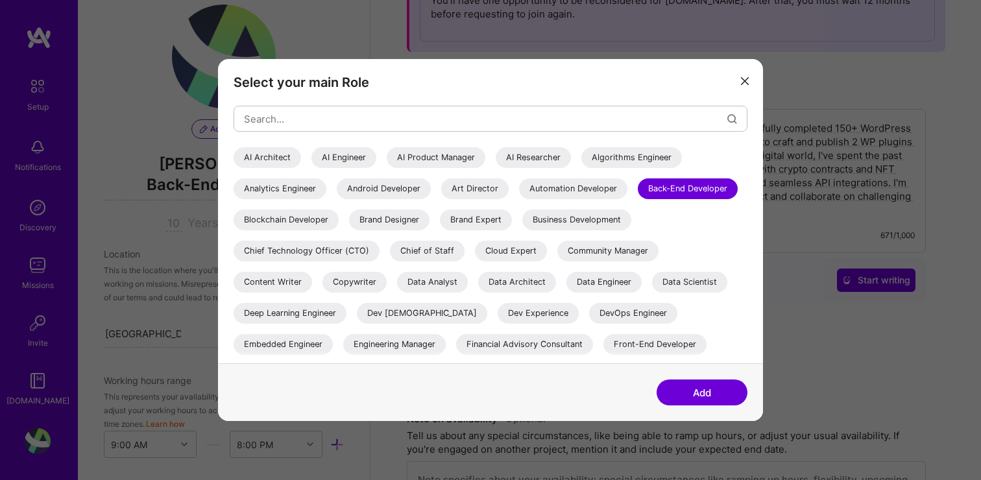
click at [638, 199] on div "Back-End Developer" at bounding box center [688, 188] width 100 height 21
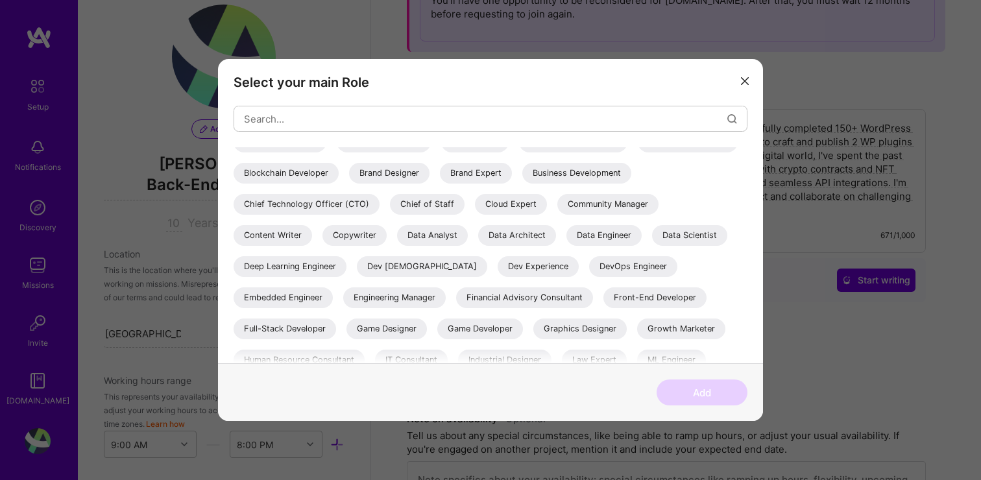
scroll to position [67, 0]
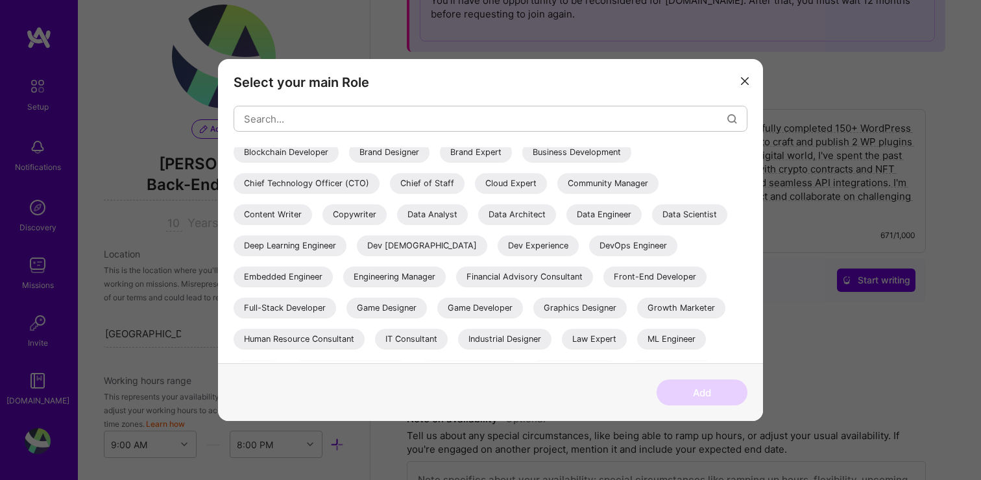
click at [336, 312] on div "Full-Stack Developer" at bounding box center [285, 308] width 103 height 21
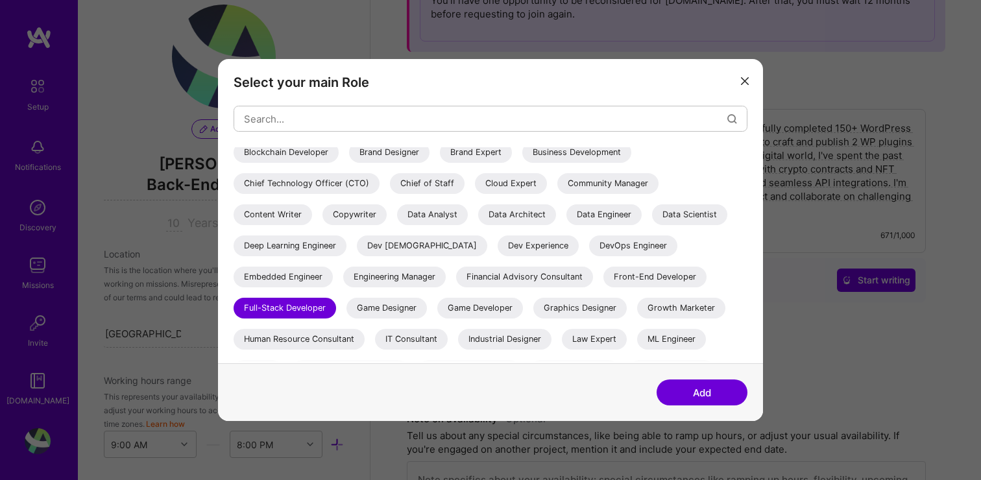
click at [638, 132] on div "Back-End Developer" at bounding box center [688, 121] width 100 height 21
click at [336, 313] on div "Full-Stack Developer" at bounding box center [285, 308] width 103 height 21
click at [720, 393] on button "Add" at bounding box center [702, 393] width 91 height 26
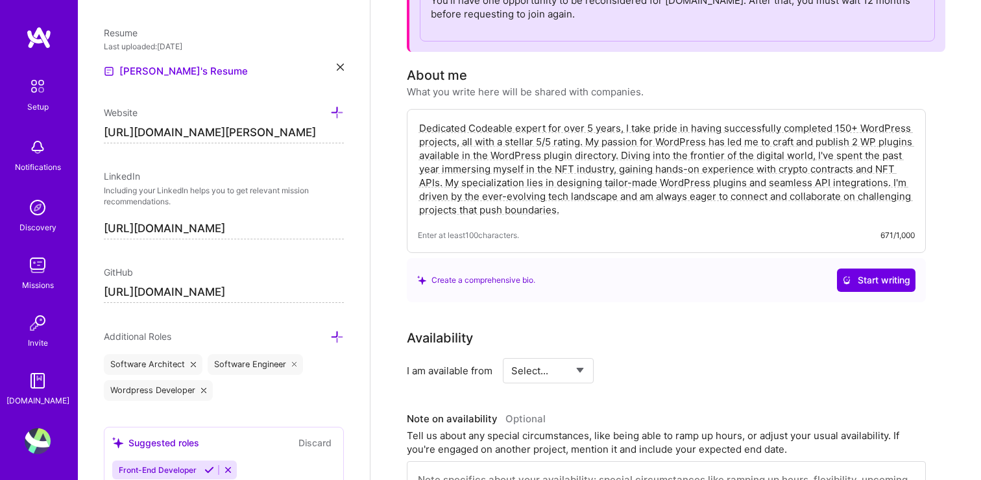
scroll to position [560, 0]
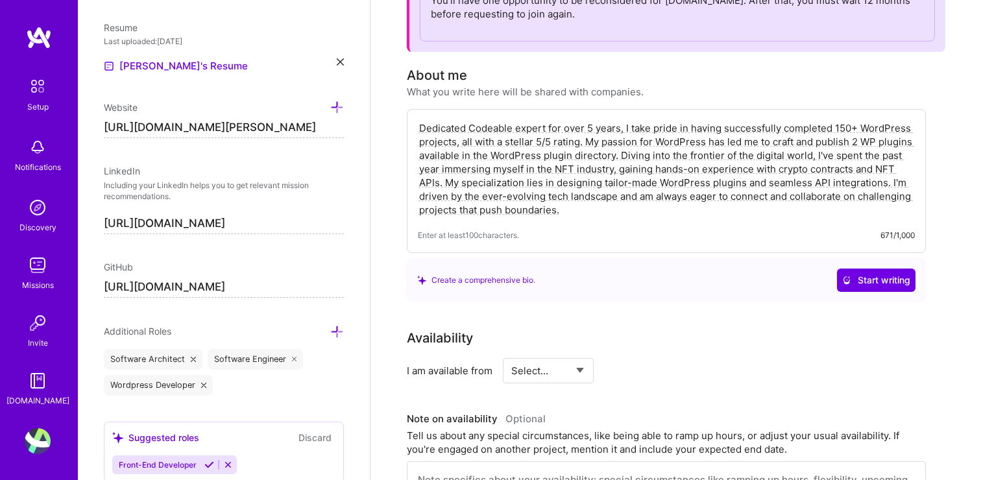
click at [305, 132] on input "[URL][DOMAIN_NAME][PERSON_NAME]" at bounding box center [224, 127] width 240 height 21
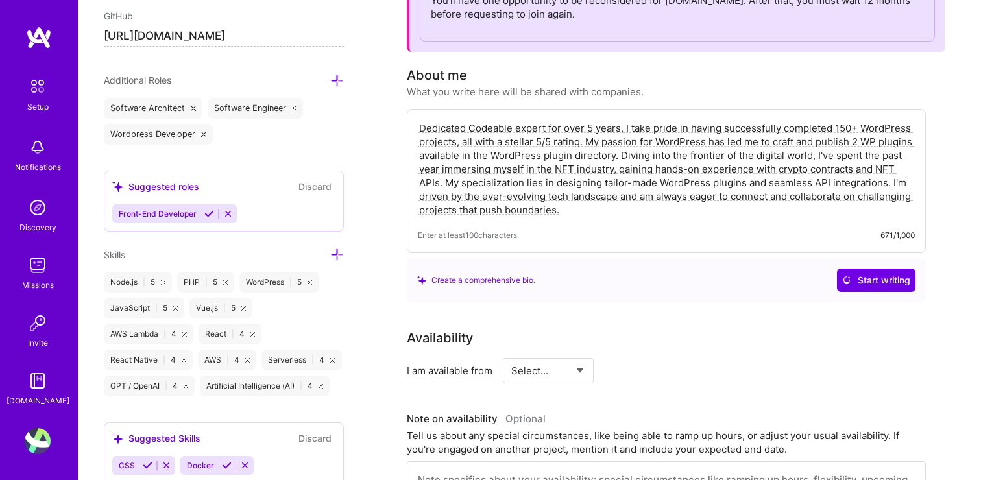
scroll to position [813, 0]
type input "https://"
click at [170, 79] on span "Additional Roles" at bounding box center [137, 78] width 67 height 11
click at [188, 73] on div "Additional Roles" at bounding box center [224, 78] width 240 height 15
click at [337, 80] on icon at bounding box center [337, 79] width 14 height 14
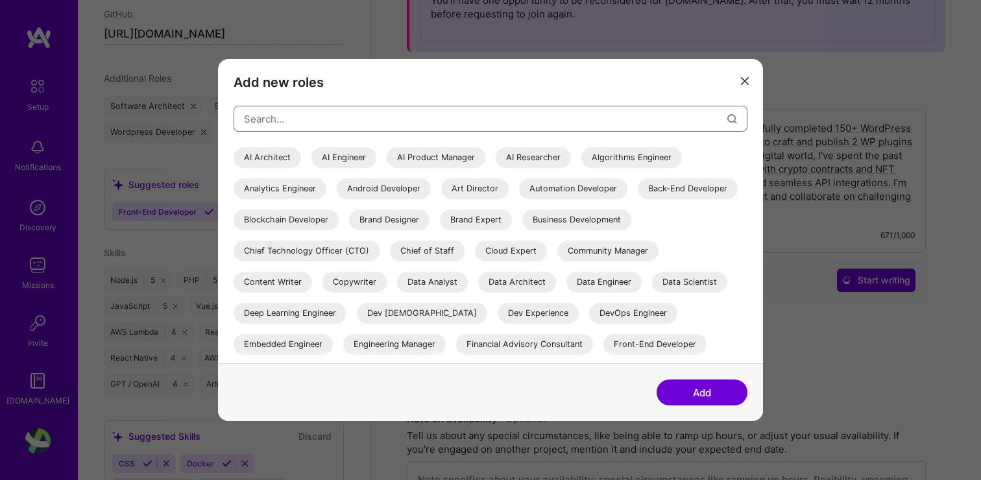
click at [349, 119] on input "modal" at bounding box center [486, 119] width 484 height 33
click at [638, 199] on div "Back-End Developer" at bounding box center [688, 188] width 100 height 21
click at [683, 389] on button "Add" at bounding box center [702, 393] width 91 height 26
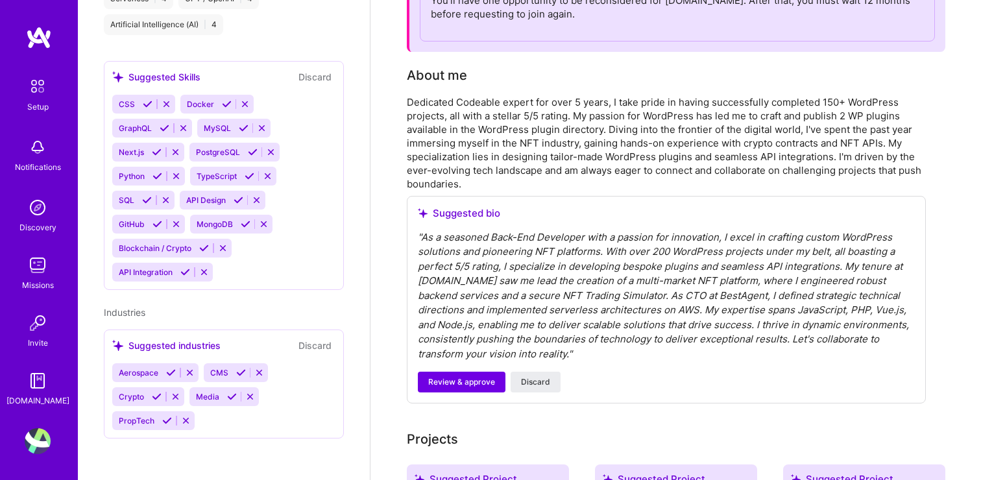
scroll to position [845, 0]
click at [185, 275] on icon at bounding box center [185, 272] width 10 height 10
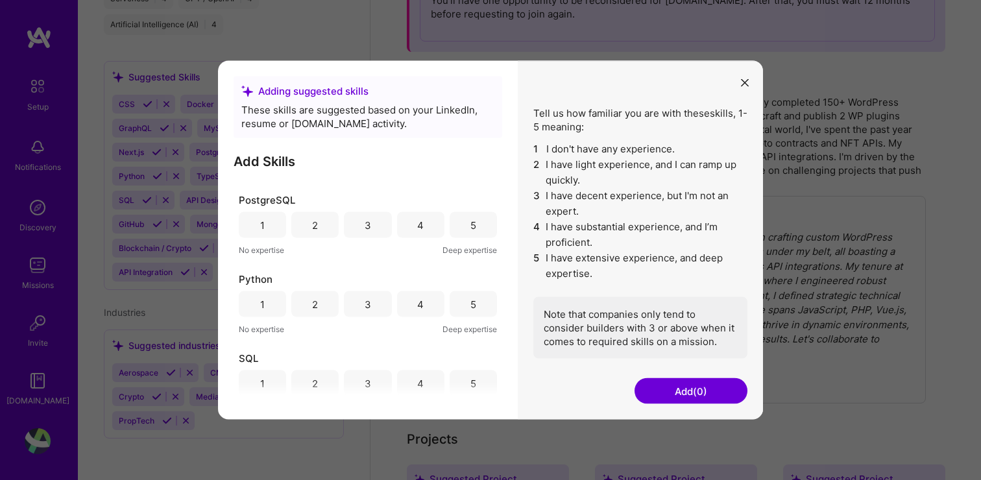
scroll to position [775, 0]
click at [416, 239] on div "4" at bounding box center [420, 228] width 47 height 26
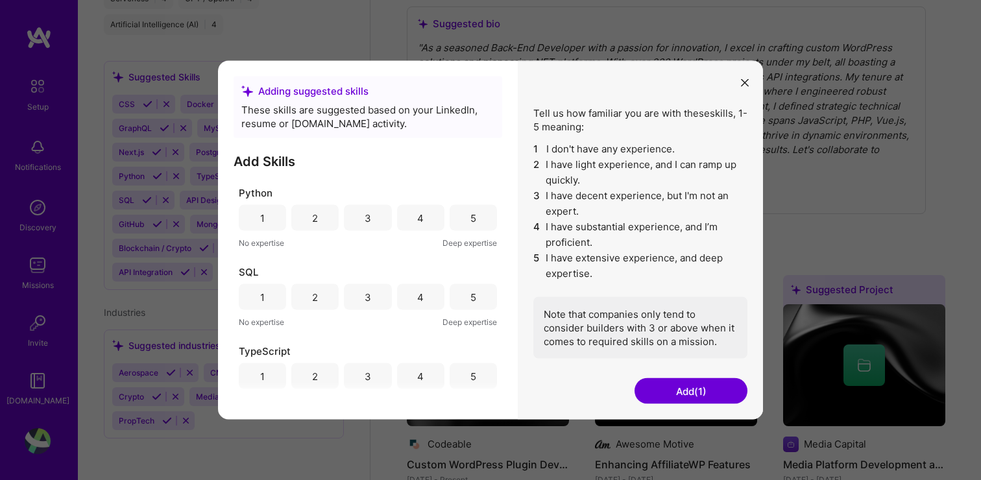
scroll to position [877, 0]
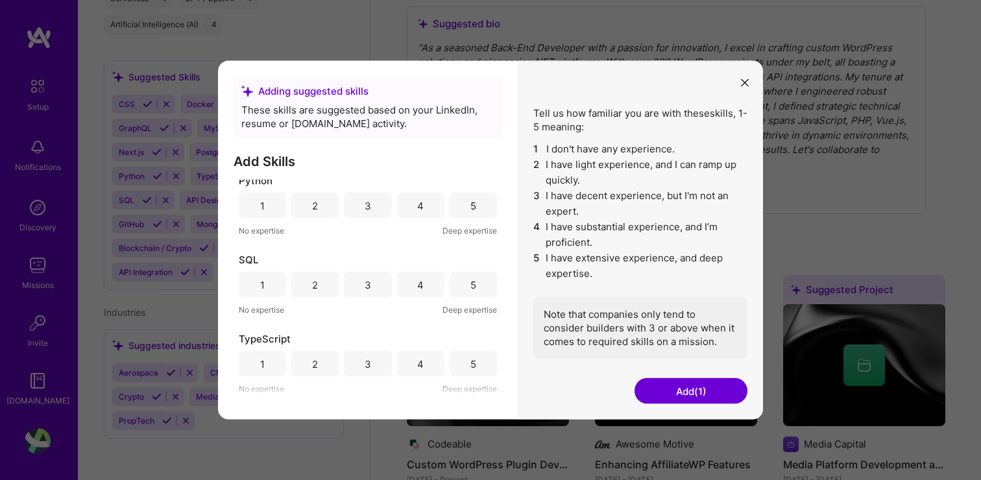
click at [417, 362] on div "4" at bounding box center [420, 364] width 6 height 14
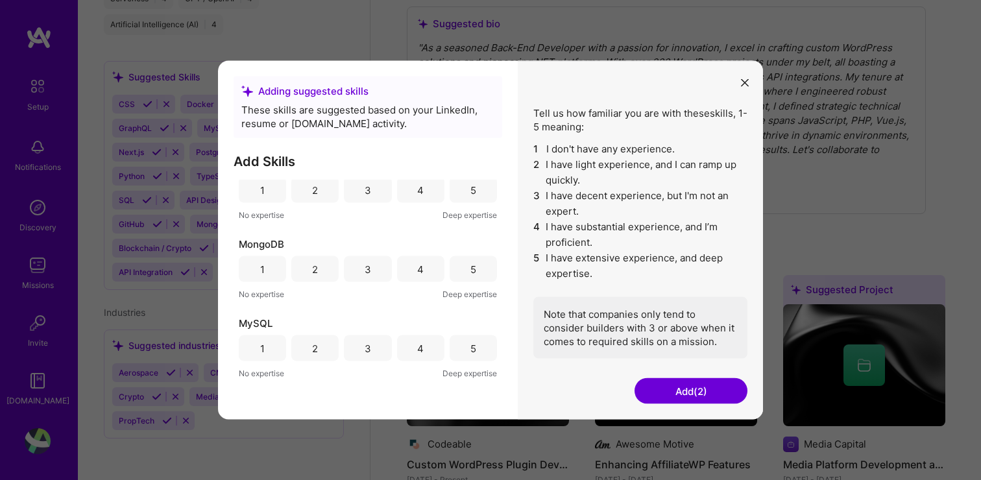
scroll to position [485, 0]
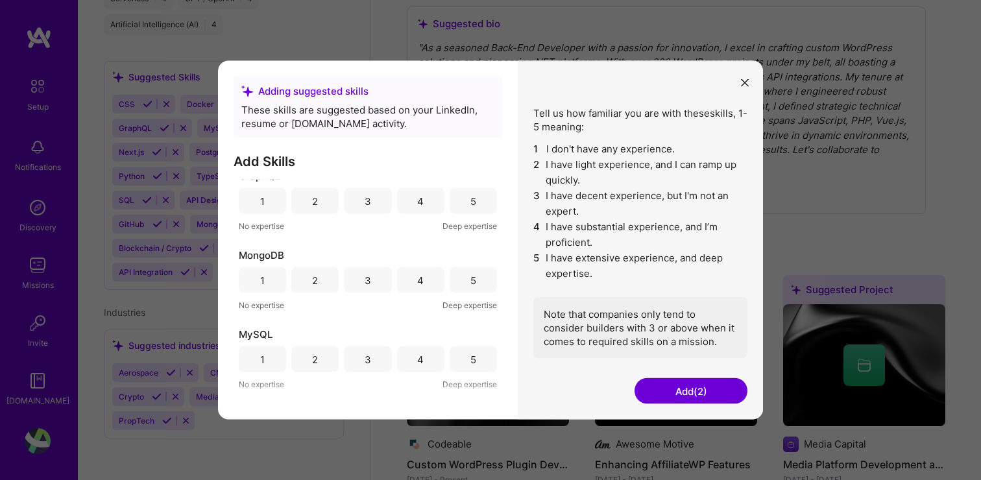
click at [422, 360] on div "4" at bounding box center [420, 360] width 47 height 26
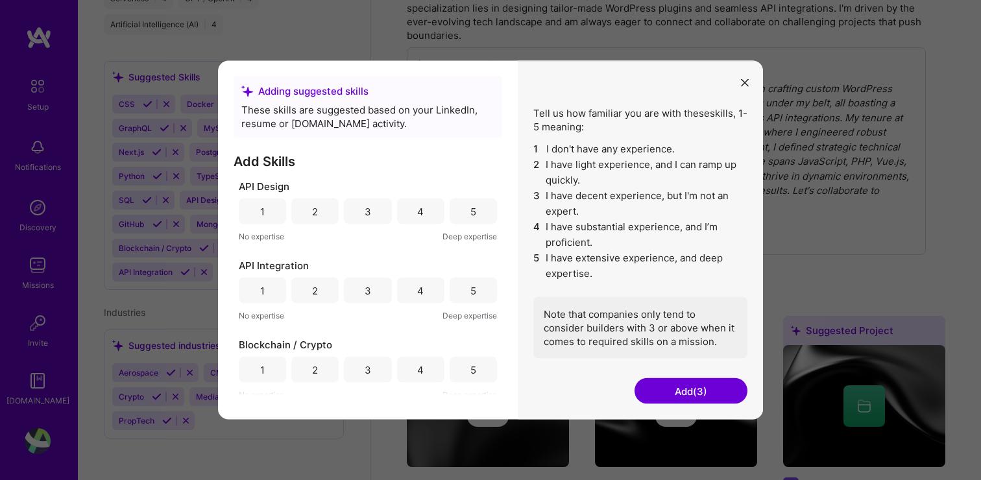
scroll to position [358, 0]
click at [712, 384] on button "Add (3)" at bounding box center [691, 391] width 113 height 26
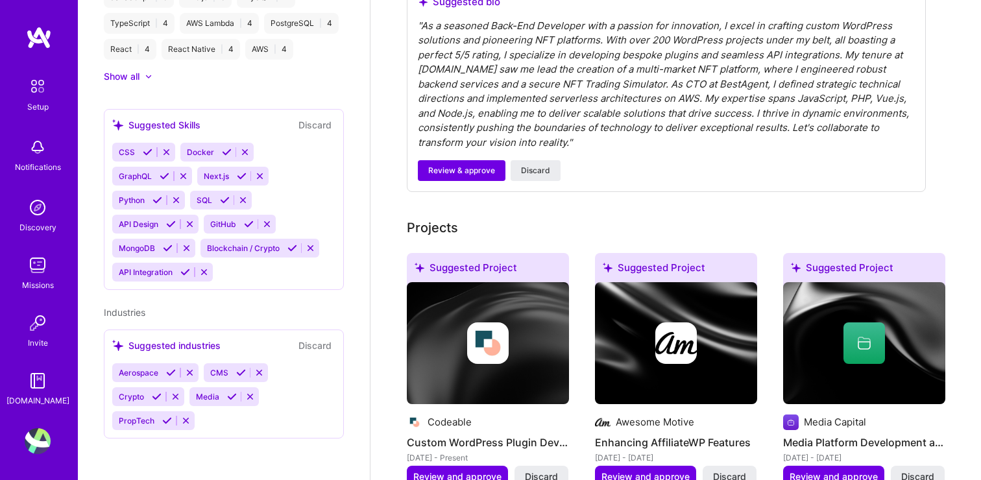
scroll to position [452, 0]
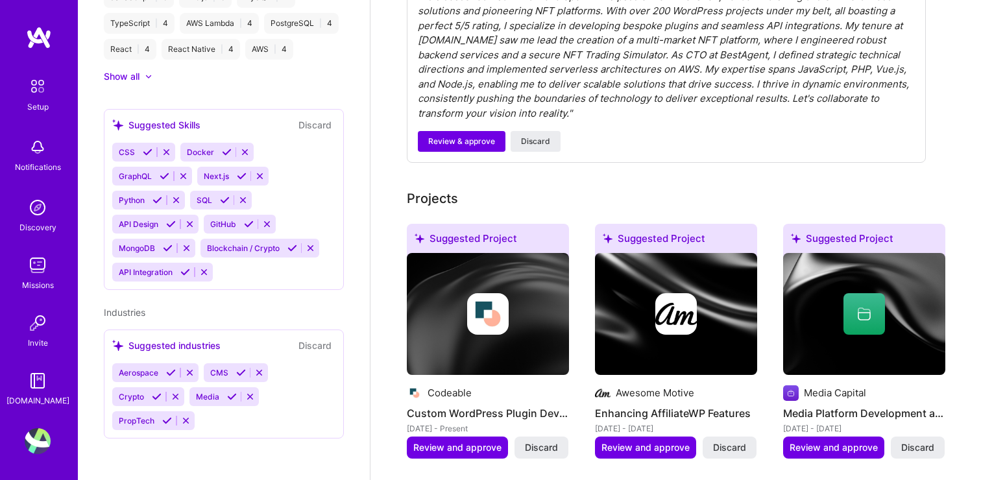
click at [172, 373] on icon at bounding box center [171, 373] width 10 height 10
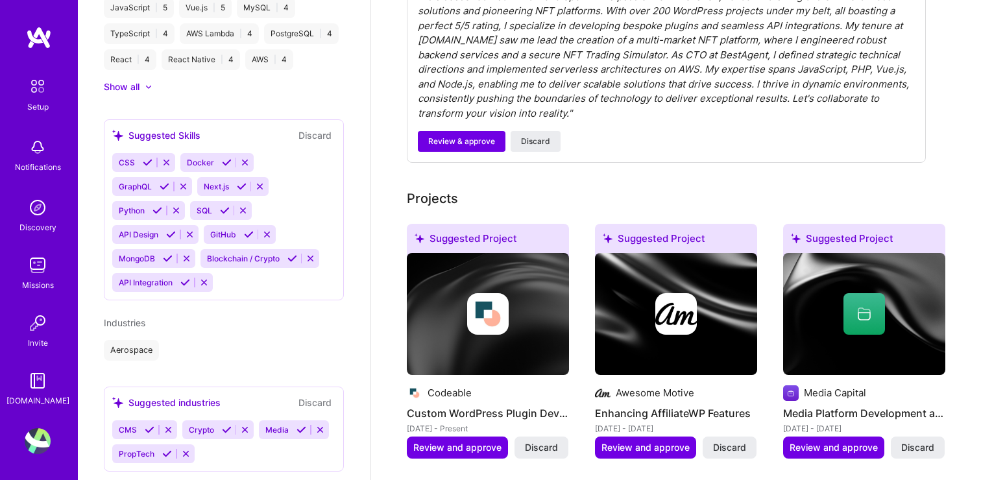
scroll to position [794, 0]
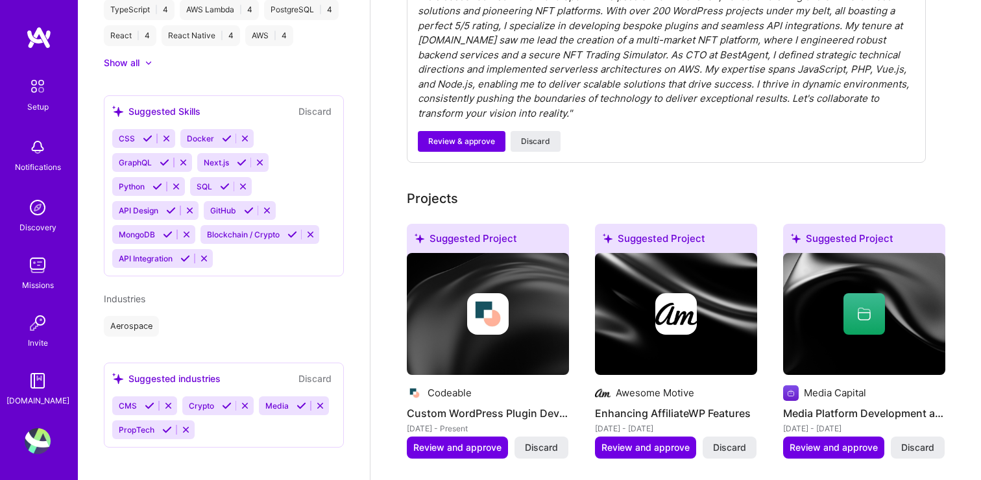
click at [149, 411] on icon at bounding box center [150, 406] width 10 height 10
click at [153, 411] on icon at bounding box center [157, 406] width 10 height 10
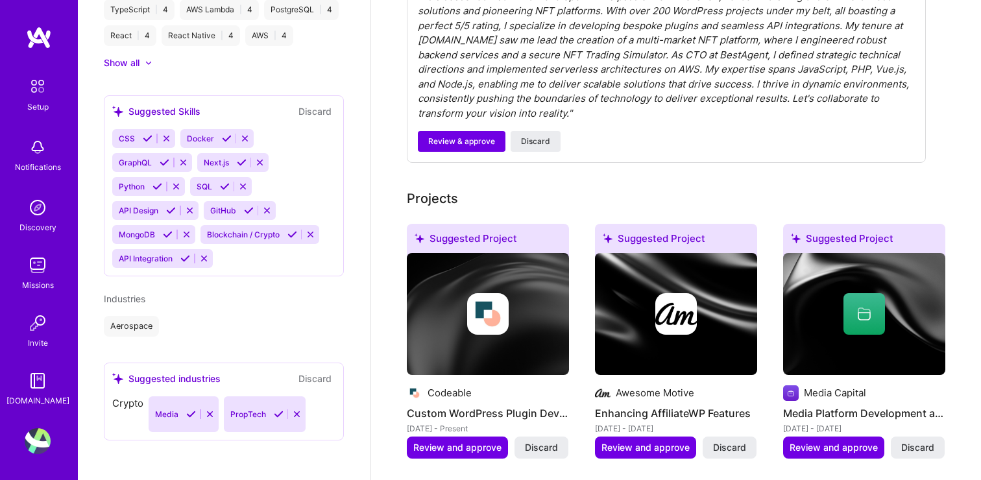
scroll to position [793, 0]
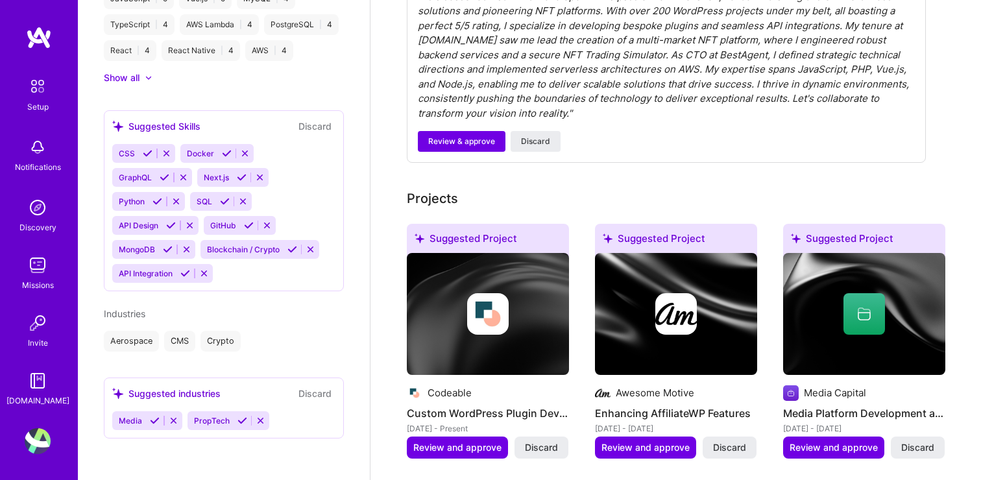
click at [238, 421] on icon at bounding box center [243, 421] width 10 height 10
click at [321, 358] on div "[PERSON_NAME] Back-End Developer 8 Years Experience Location [GEOGRAPHIC_DATA],…" at bounding box center [224, 240] width 292 height 480
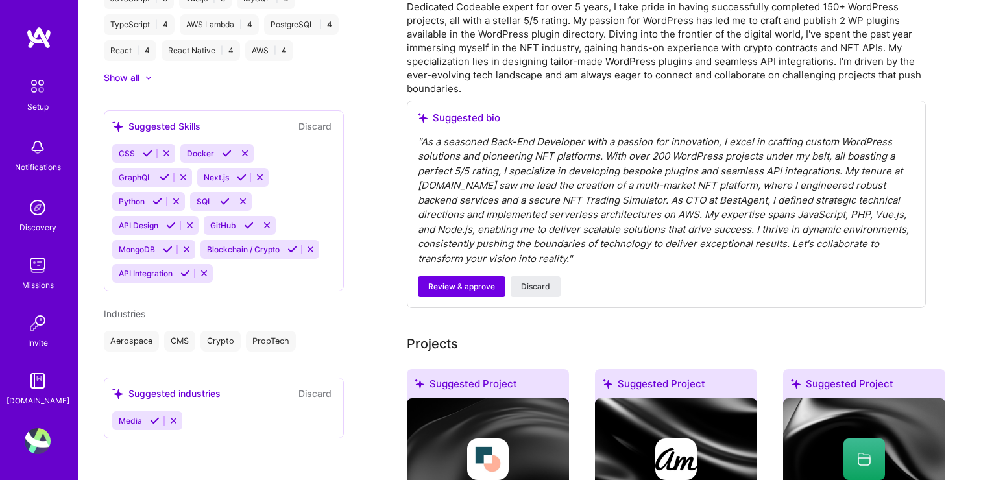
scroll to position [301, 0]
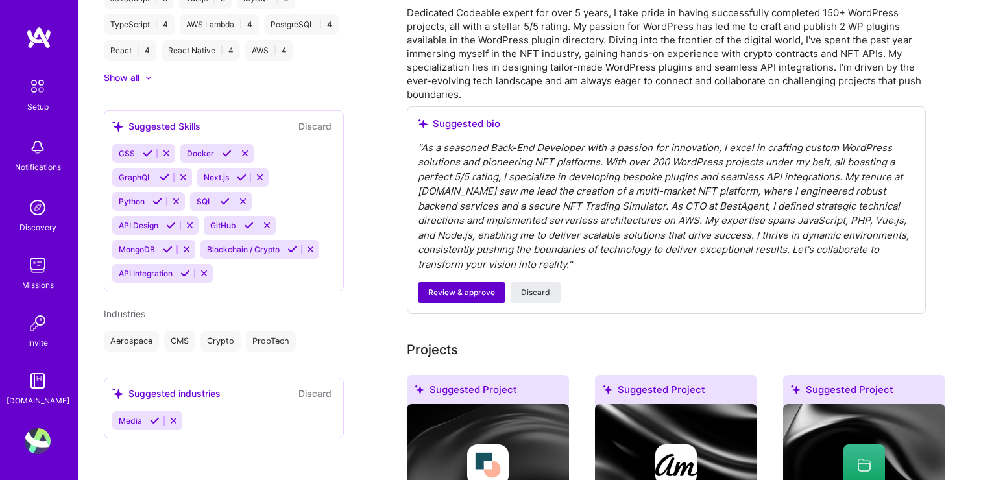
click at [485, 291] on span "Review & approve" at bounding box center [461, 293] width 67 height 12
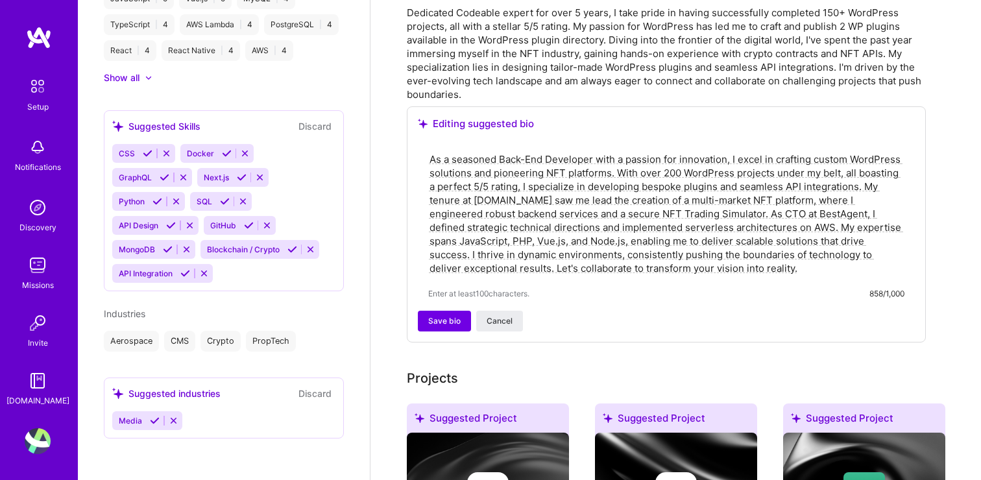
click at [505, 201] on textarea "As a seasoned Back-End Developer with a passion for innovation, I excel in craf…" at bounding box center [666, 213] width 476 height 125
click at [553, 186] on textarea "As a seasoned Back-End Developer with a passion for innovation, I excel in craf…" at bounding box center [666, 213] width 476 height 125
paste textarea "I’m a senior full-stack engineer from [GEOGRAPHIC_DATA] with deep roots in the …"
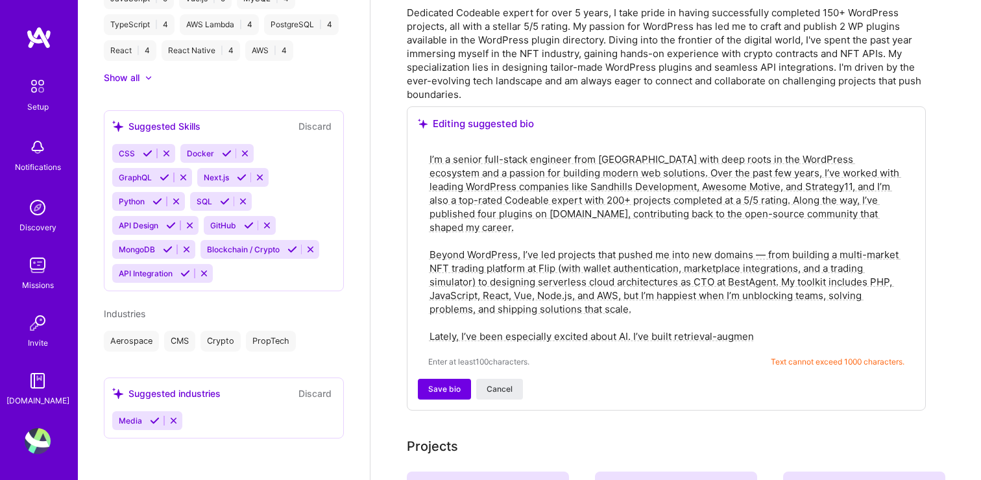
click at [432, 160] on textarea "I’m a senior full-stack engineer from [GEOGRAPHIC_DATA] with deep roots in the …" at bounding box center [666, 247] width 476 height 193
click at [749, 173] on textarea "I'm a senior full-stack engineer from [GEOGRAPHIC_DATA] with deep roots in the …" at bounding box center [666, 247] width 476 height 193
click at [844, 186] on textarea "I'm a senior full-stack engineer from [GEOGRAPHIC_DATA] with deep roots in the …" at bounding box center [666, 247] width 476 height 193
click at [844, 203] on textarea "I'm a senior full-stack engineer from [GEOGRAPHIC_DATA] with deep roots in the …" at bounding box center [666, 247] width 476 height 193
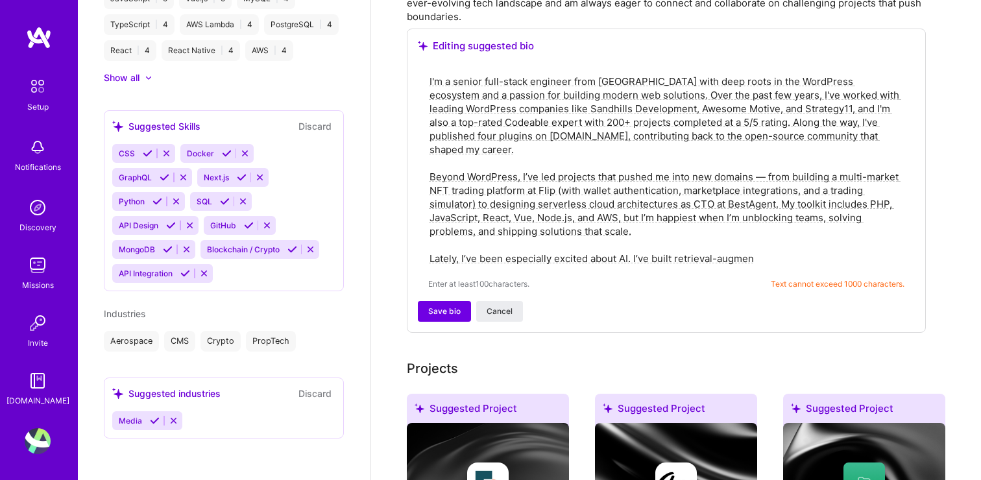
scroll to position [380, 0]
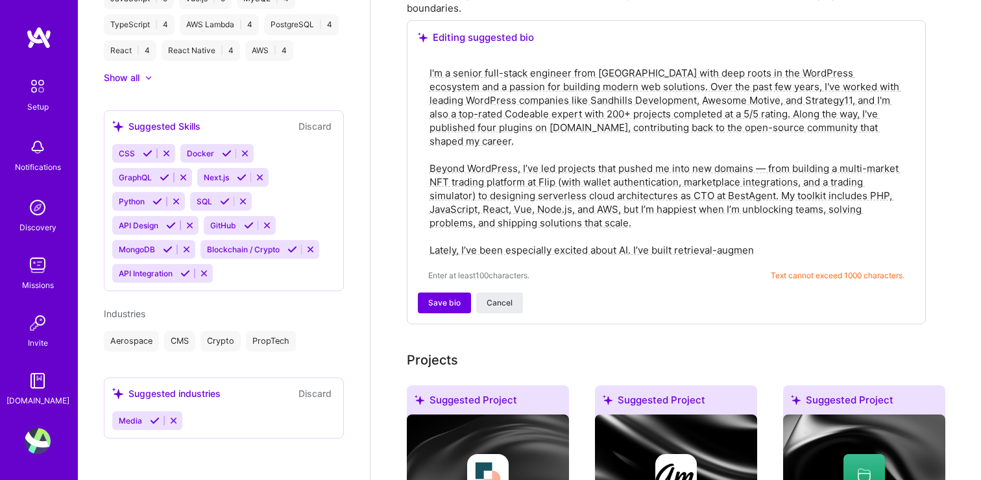
click at [617, 225] on textarea "I'm a senior full-stack engineer from [GEOGRAPHIC_DATA] with deep roots in the …" at bounding box center [666, 161] width 476 height 193
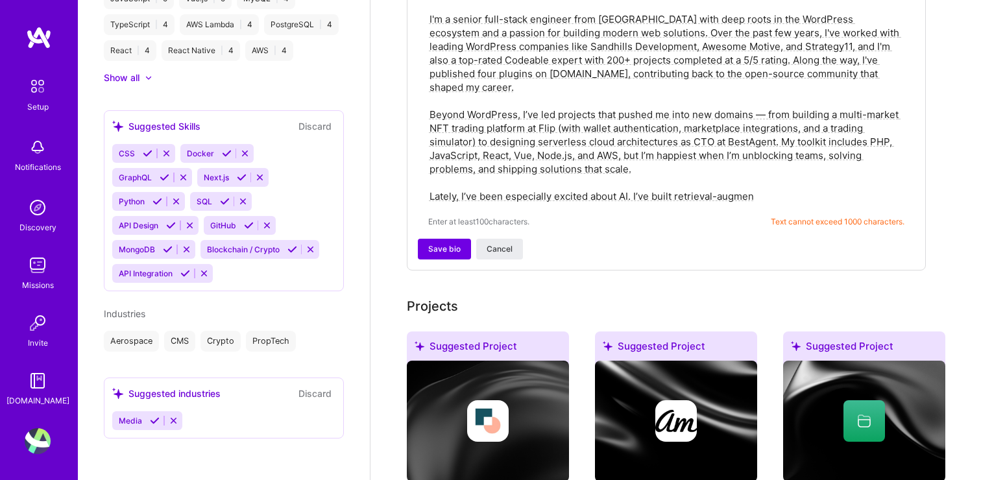
scroll to position [432, 0]
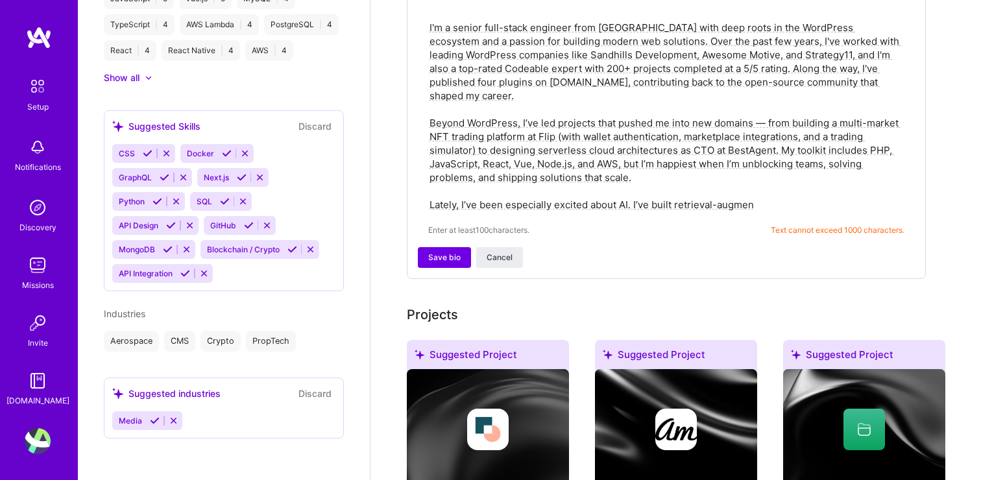
click at [584, 138] on textarea "I'm a senior full-stack engineer from [GEOGRAPHIC_DATA] with deep roots in the …" at bounding box center [666, 115] width 476 height 193
paste textarea "’m a senior full-stack engineer from [GEOGRAPHIC_DATA] with deep roots in the W…"
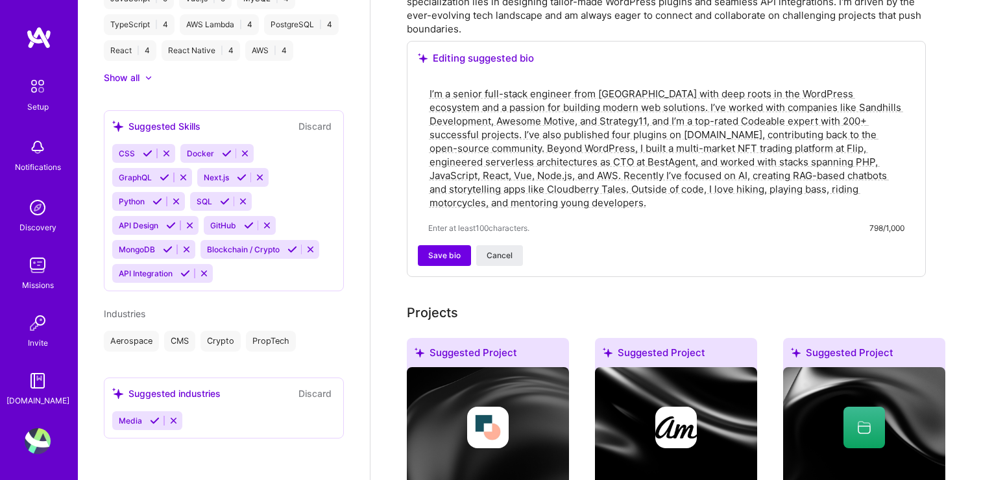
scroll to position [363, 0]
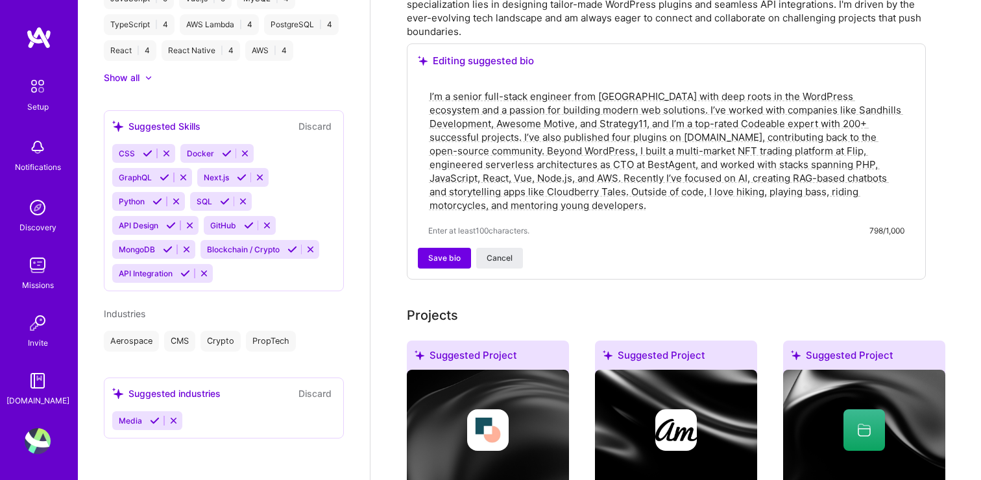
drag, startPoint x: 515, startPoint y: 191, endPoint x: 532, endPoint y: 204, distance: 21.4
click at [532, 204] on textarea "I’m a senior full-stack engineer from [GEOGRAPHIC_DATA] with deep roots in the …" at bounding box center [666, 150] width 476 height 125
paste textarea "’m a nature and hiking lover, bass guitarist, and motorbike rider. I also mento…"
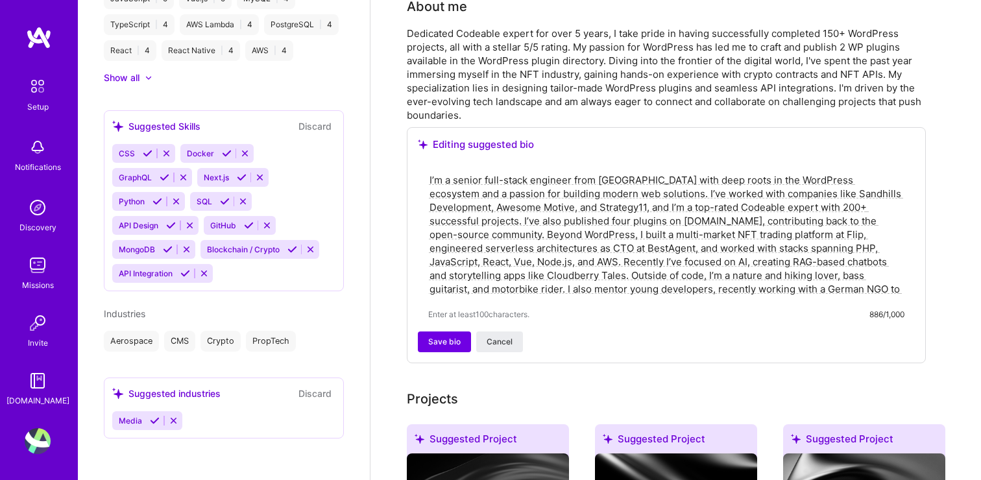
scroll to position [241, 0]
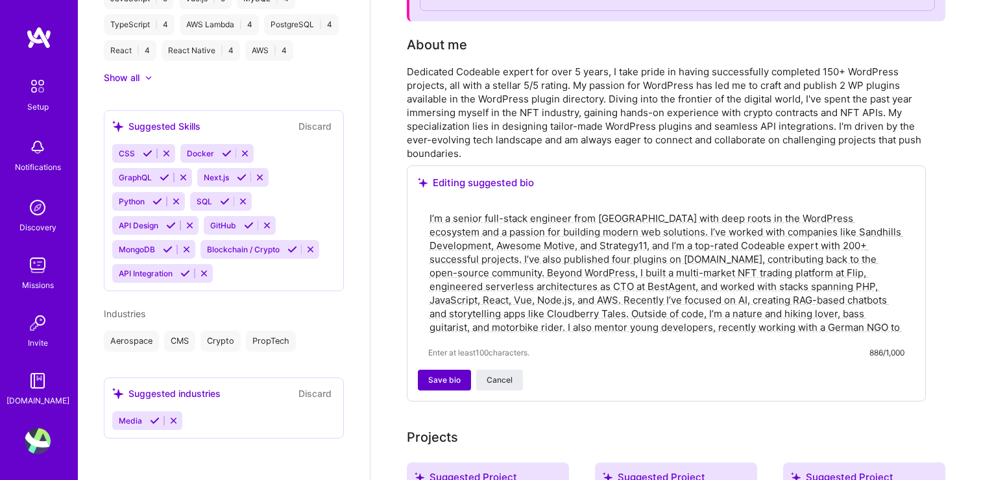
type textarea "I’m a senior full-stack engineer from [GEOGRAPHIC_DATA] with deep roots in the …"
click at [446, 382] on span "Save bio" at bounding box center [444, 380] width 32 height 12
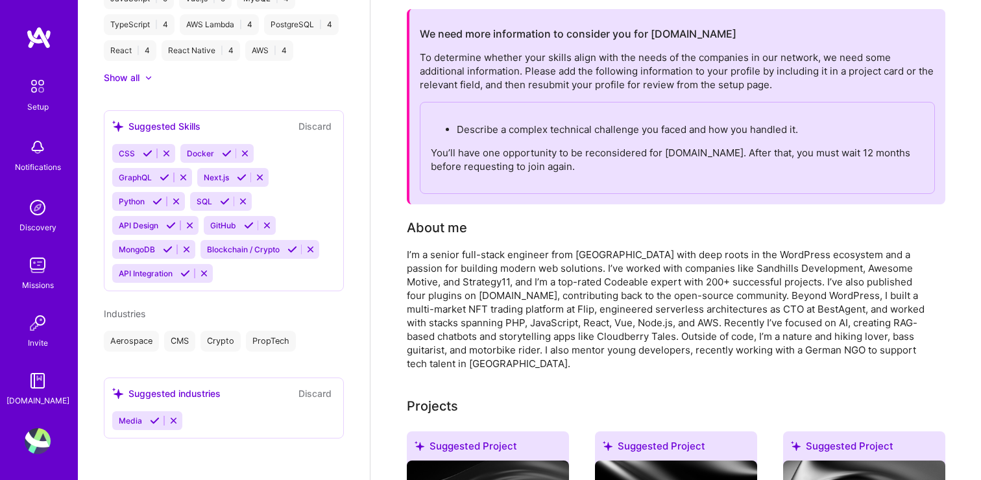
scroll to position [0, 0]
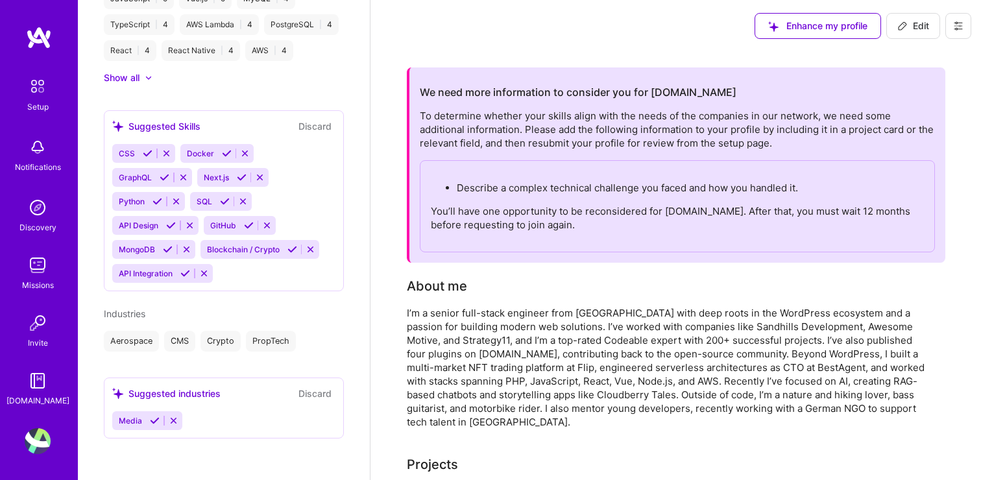
click at [596, 211] on p "You’ll have one opportunity to be reconsidered for [DOMAIN_NAME]. After that, y…" at bounding box center [677, 217] width 493 height 27
click at [561, 181] on p "Describe a complex technical challenge you faced and how you handled it." at bounding box center [690, 188] width 467 height 14
click at [659, 215] on p "You’ll have one opportunity to be reconsidered for [DOMAIN_NAME]. After that, y…" at bounding box center [677, 217] width 493 height 27
click at [685, 97] on h2 "We need more information to consider you for [DOMAIN_NAME]" at bounding box center [578, 92] width 317 height 12
click at [953, 26] on icon at bounding box center [958, 26] width 10 height 10
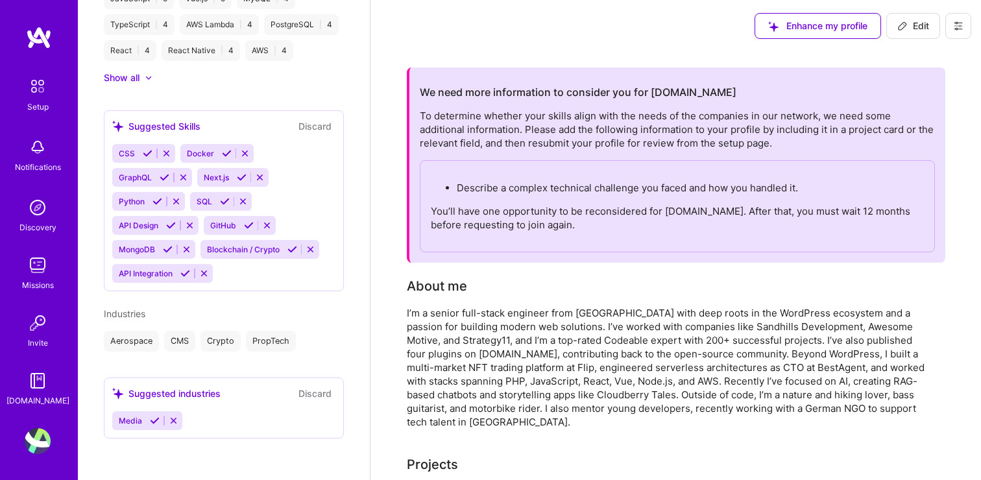
click at [920, 27] on span "Edit" at bounding box center [914, 25] width 32 height 13
select select "US"
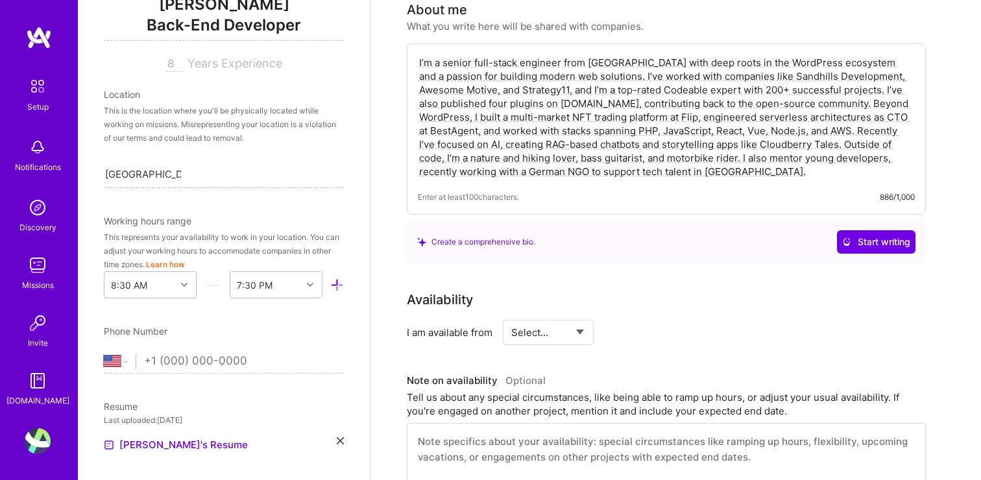
scroll to position [178, 0]
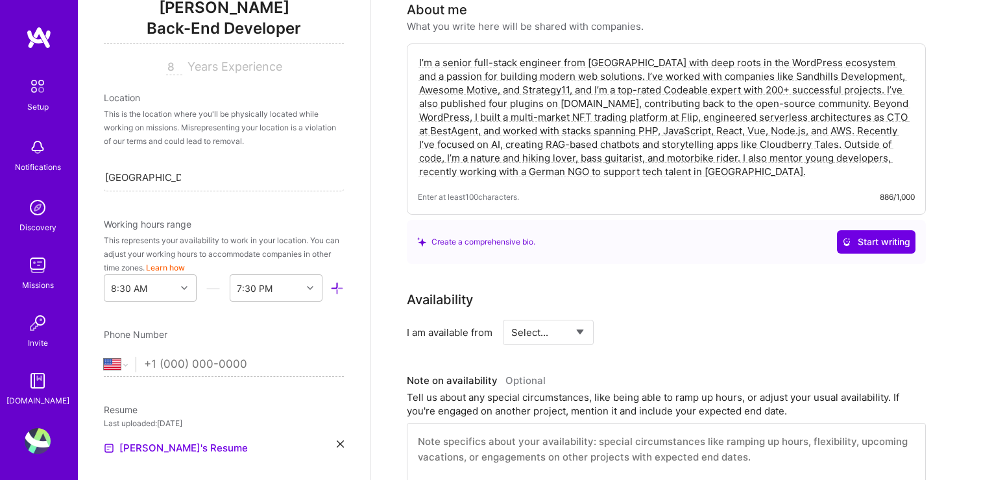
click at [168, 62] on input "8" at bounding box center [174, 68] width 16 height 16
type input "8"
type input "10"
click at [173, 28] on span "Back-End Developer" at bounding box center [224, 31] width 240 height 27
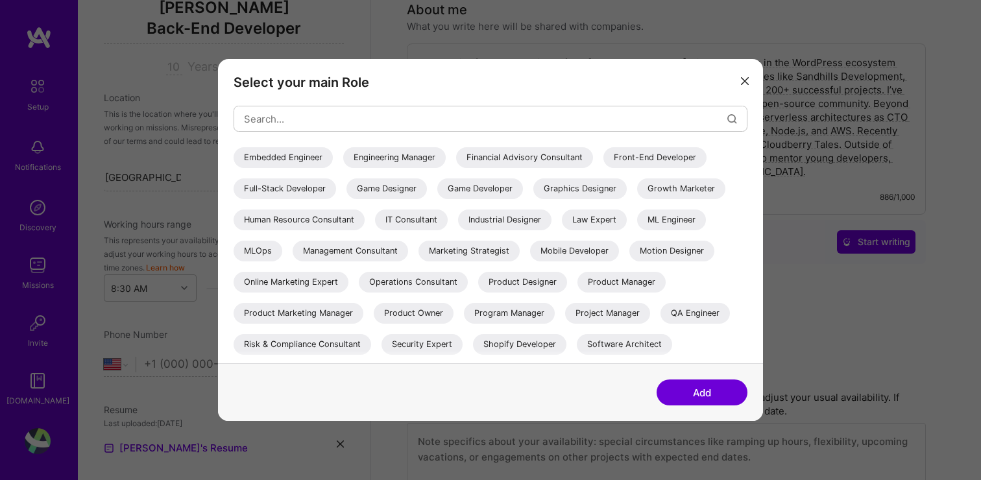
scroll to position [170, 0]
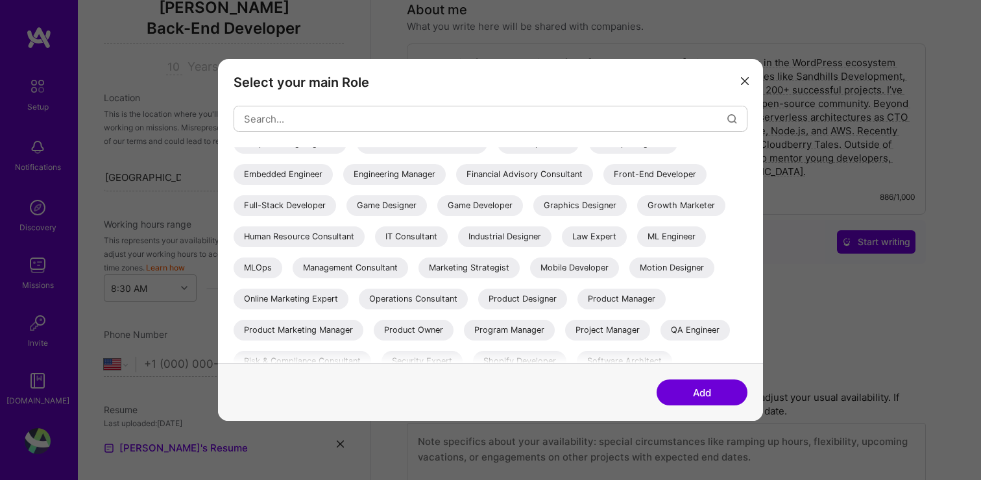
click at [336, 204] on div "Full-Stack Developer" at bounding box center [285, 205] width 103 height 21
click at [709, 391] on button "Add" at bounding box center [702, 393] width 91 height 26
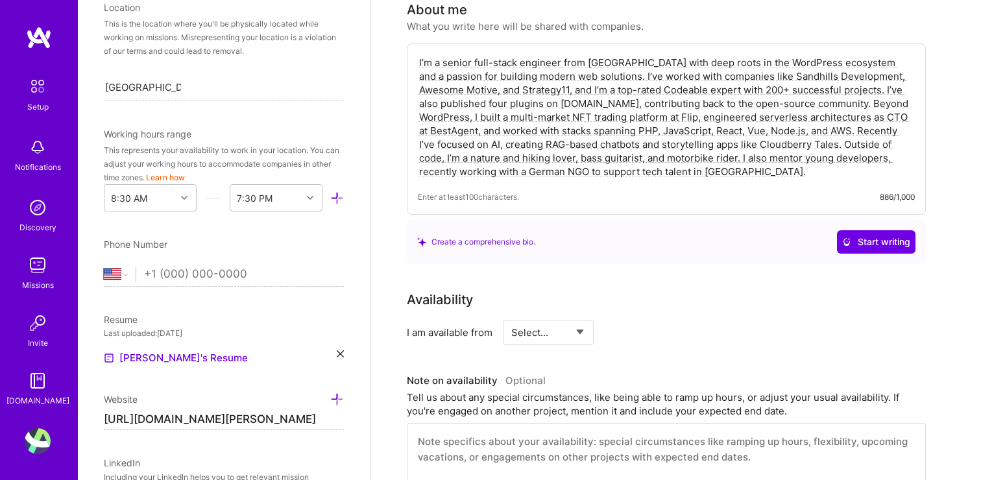
scroll to position [286, 0]
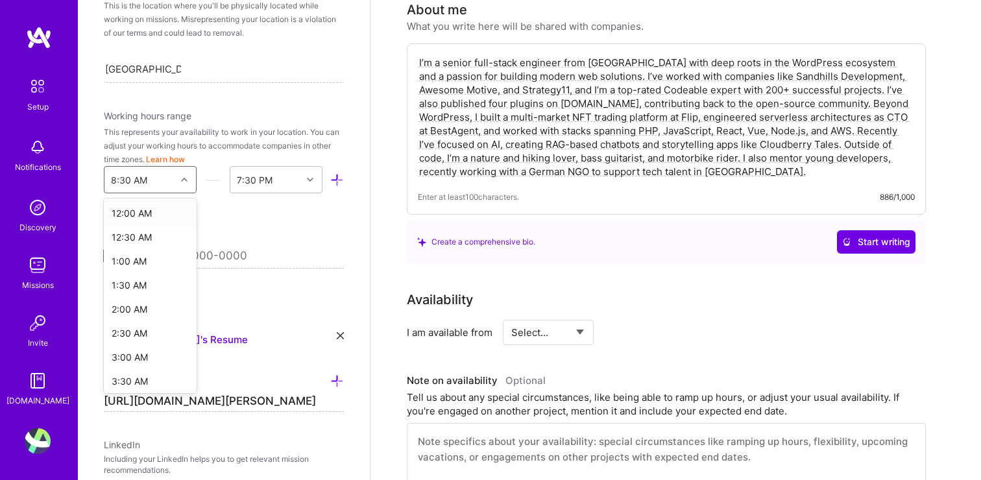
click at [156, 177] on div "8:30 AM" at bounding box center [139, 180] width 71 height 26
click at [138, 352] on div "9:00 AM" at bounding box center [150, 354] width 93 height 24
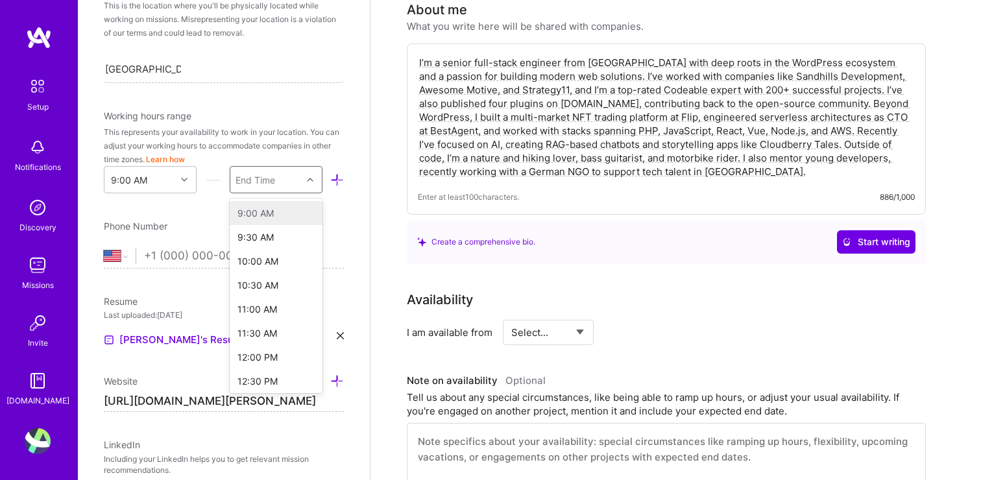
click at [275, 184] on div "End Time" at bounding box center [256, 180] width 40 height 14
click at [274, 320] on div "8:00 PM" at bounding box center [276, 317] width 93 height 24
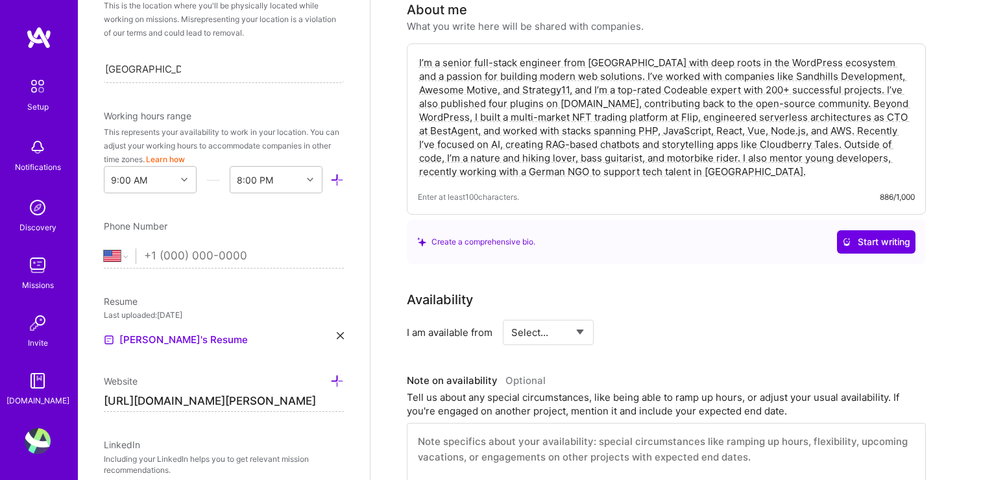
click at [220, 254] on input "tel" at bounding box center [244, 257] width 200 height 38
click at [111, 258] on select "[GEOGRAPHIC_DATA] [GEOGRAPHIC_DATA] [GEOGRAPHIC_DATA] [GEOGRAPHIC_DATA] [US_STA…" at bounding box center [120, 257] width 32 height 16
select select "PT"
click at [190, 256] on input "tel" at bounding box center [244, 257] width 200 height 38
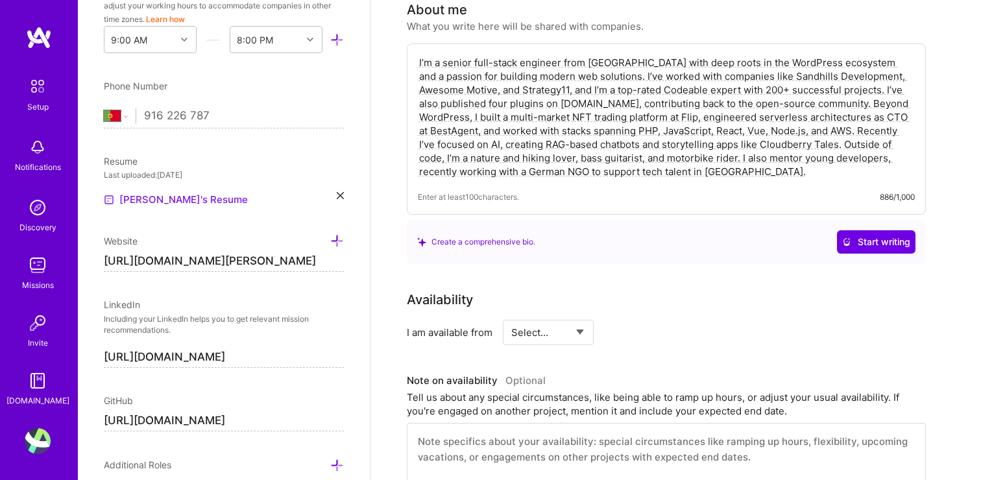
scroll to position [419, 0]
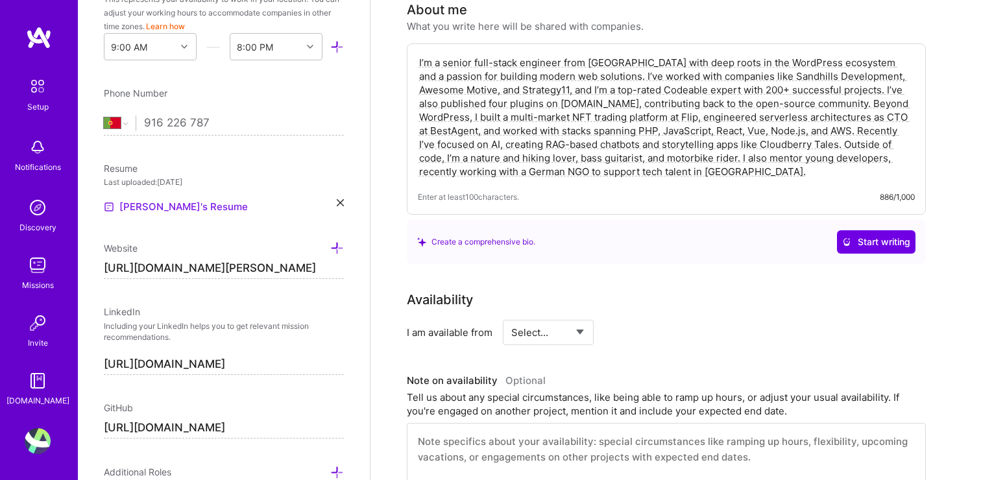
type input "916 226 787"
click at [180, 206] on link "[PERSON_NAME]'s Resume" at bounding box center [176, 207] width 144 height 16
click at [266, 267] on input "[URL][DOMAIN_NAME][PERSON_NAME]" at bounding box center [224, 268] width 240 height 21
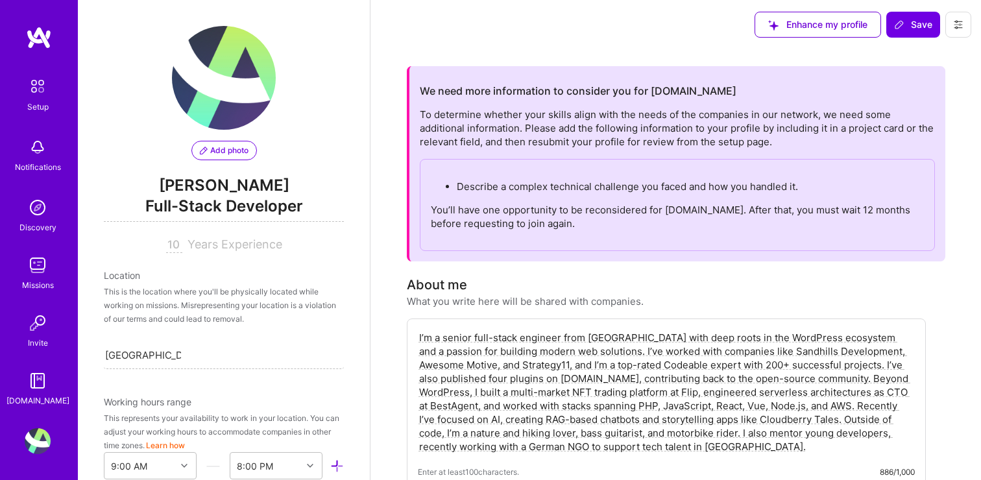
scroll to position [0, 0]
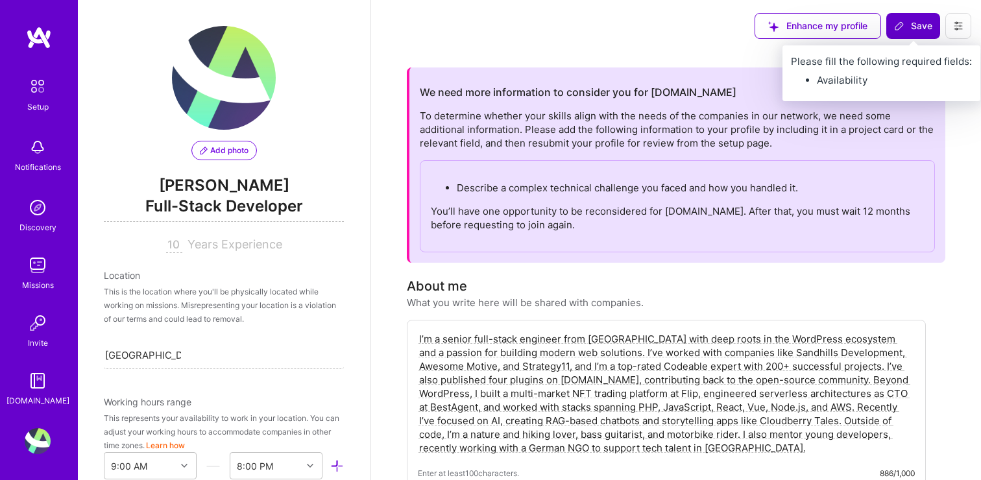
click at [910, 32] on button "Save" at bounding box center [914, 26] width 54 height 26
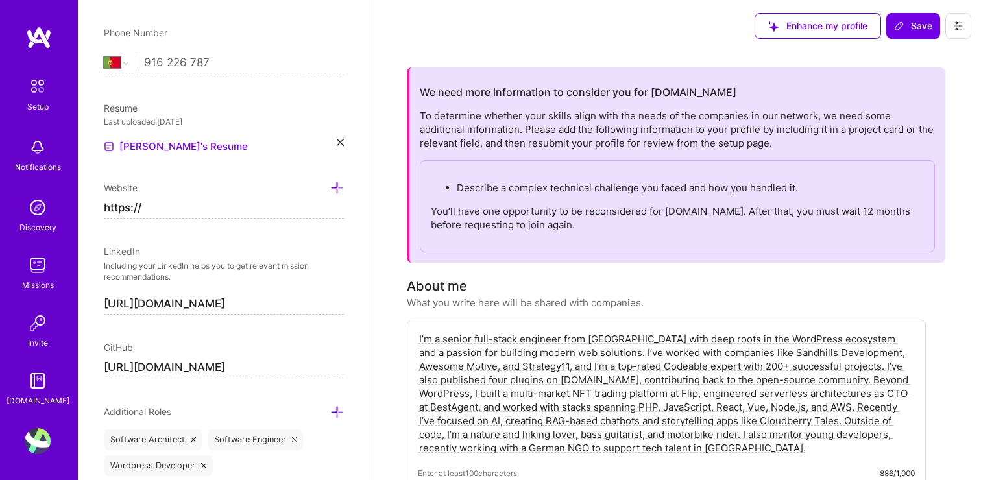
scroll to position [486, 0]
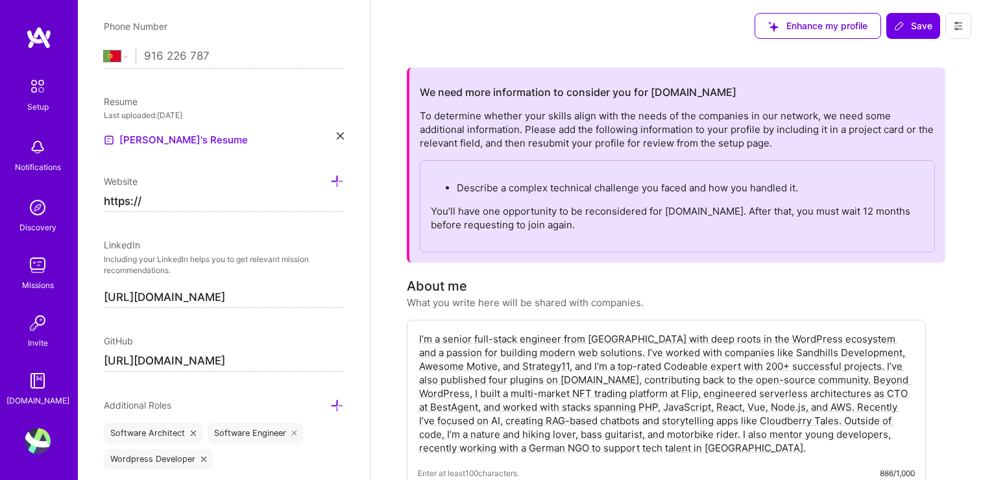
click at [234, 364] on input "[URL][DOMAIN_NAME]" at bounding box center [224, 361] width 240 height 21
click at [199, 206] on input "https://" at bounding box center [224, 201] width 240 height 21
paste input "[DOMAIN_NAME][URL]"
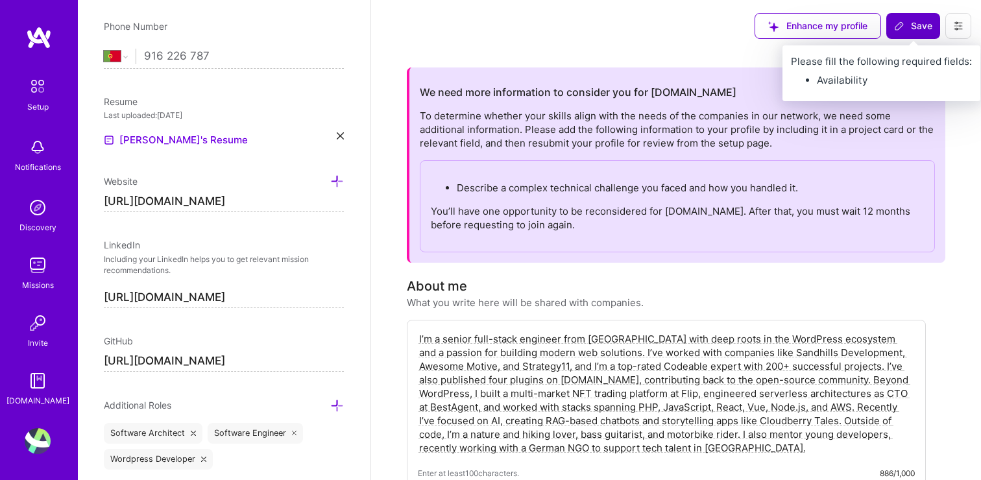
type input "[URL][DOMAIN_NAME]"
click at [924, 31] on span "Save" at bounding box center [913, 25] width 38 height 13
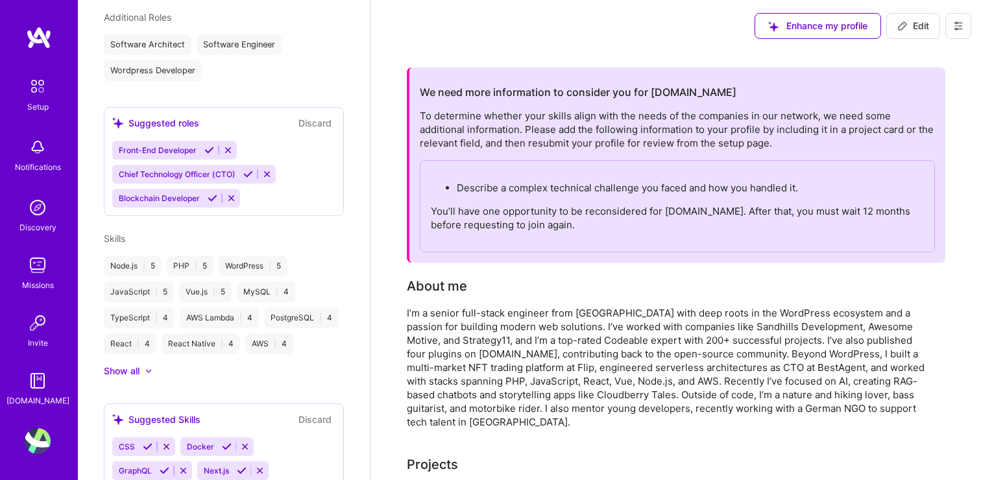
scroll to position [262, 0]
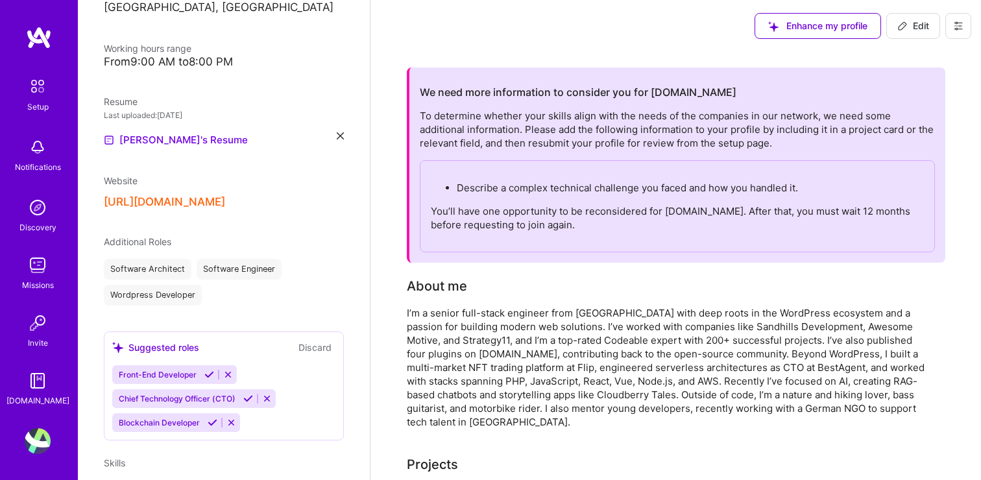
click at [591, 352] on div "I’m a senior full-stack engineer from [GEOGRAPHIC_DATA] with deep roots in the …" at bounding box center [666, 367] width 519 height 123
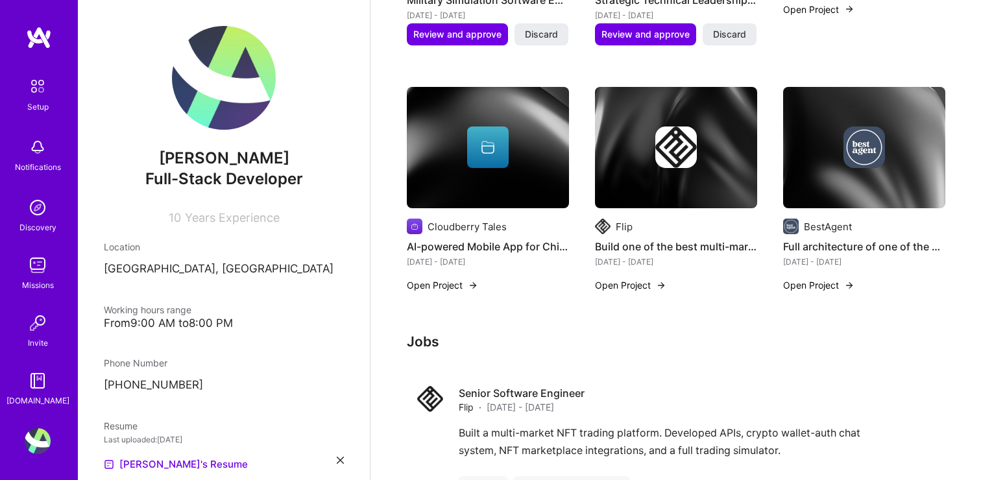
scroll to position [963, 0]
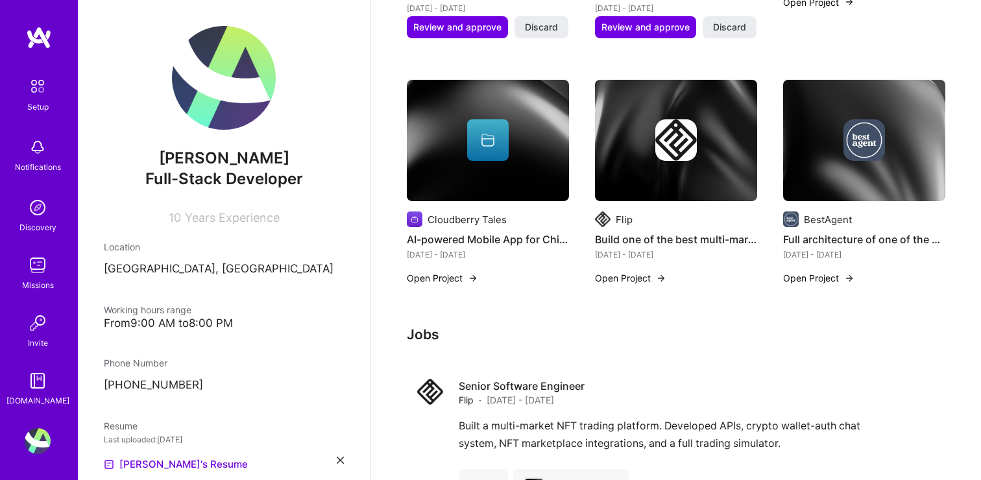
click at [470, 175] on img at bounding box center [488, 141] width 162 height 122
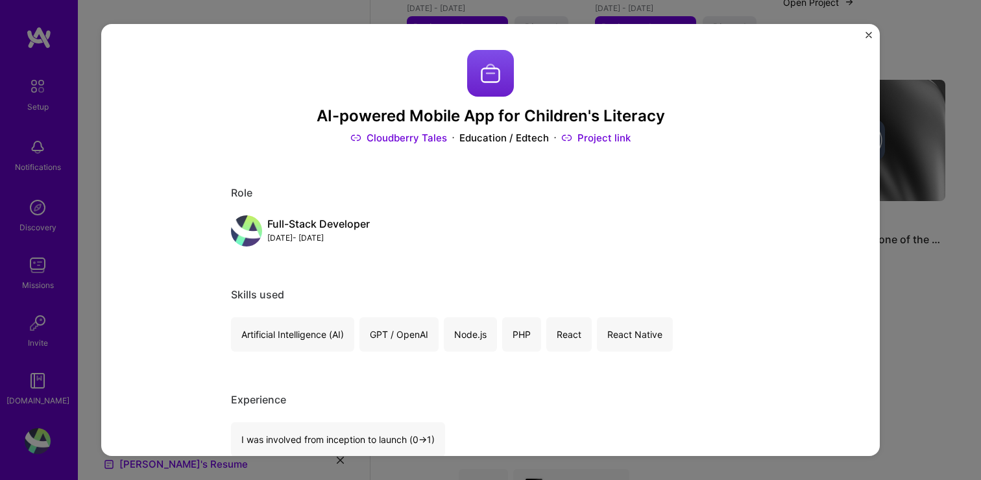
click at [868, 32] on img "Close" at bounding box center [869, 35] width 6 height 6
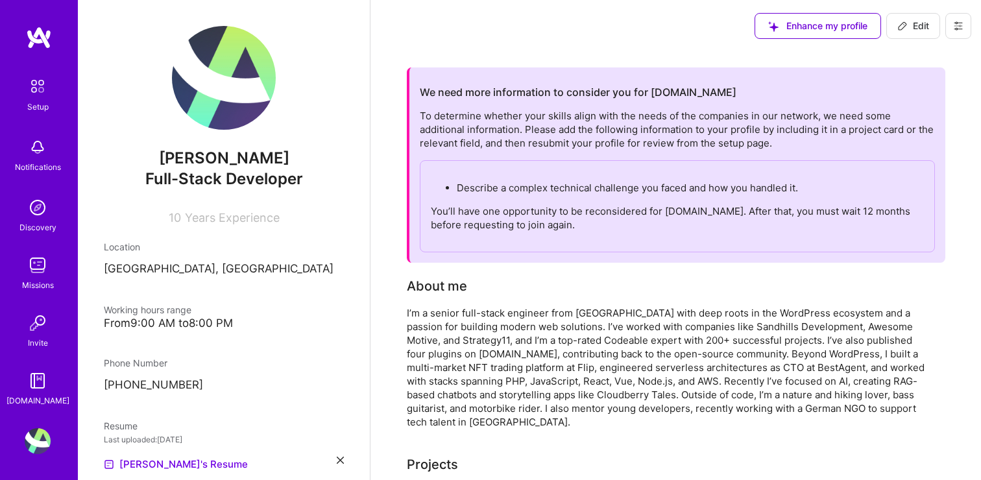
click at [914, 29] on span "Edit" at bounding box center [914, 25] width 32 height 13
select select "PT"
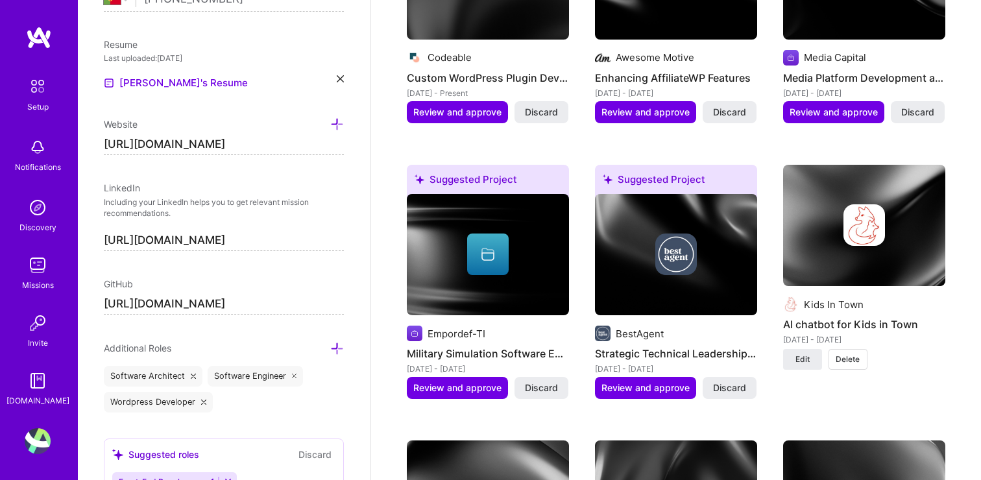
scroll to position [1451, 0]
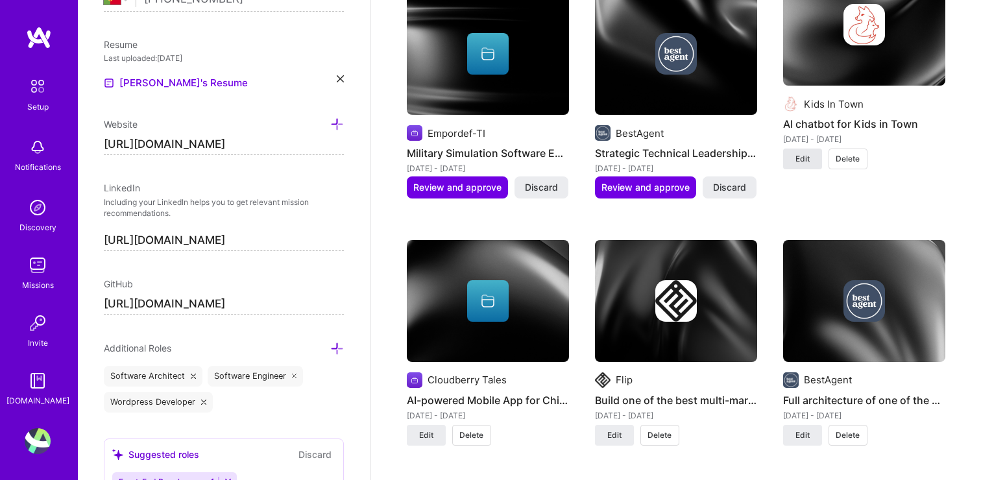
click at [807, 161] on span "Edit" at bounding box center [803, 159] width 14 height 12
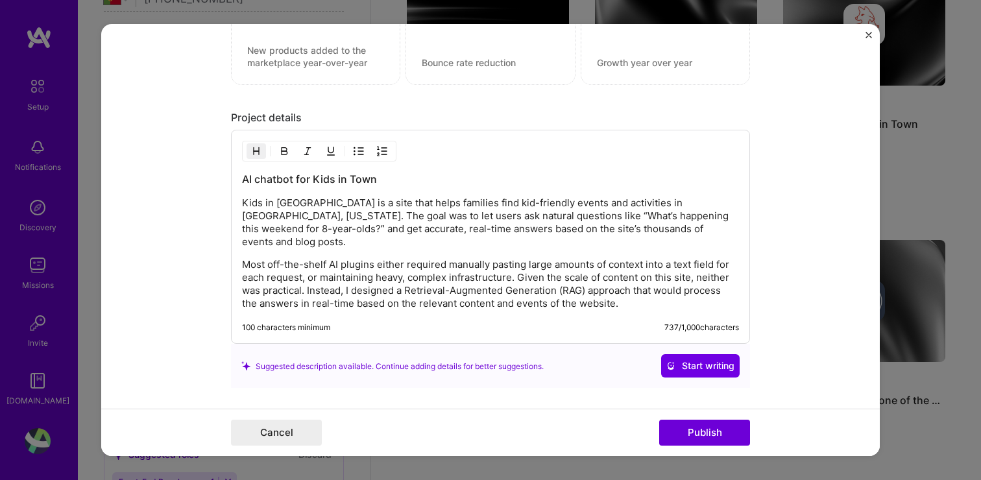
scroll to position [1233, 0]
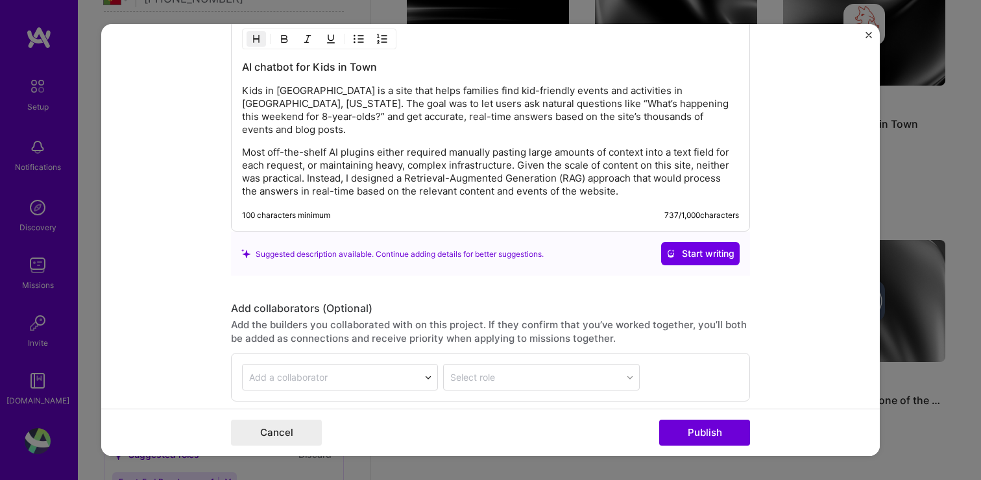
click at [463, 146] on p "Most off-the-shelf AI plugins either required manually pasting large amounts of…" at bounding box center [490, 172] width 497 height 52
click at [869, 32] on img "Close" at bounding box center [869, 35] width 6 height 6
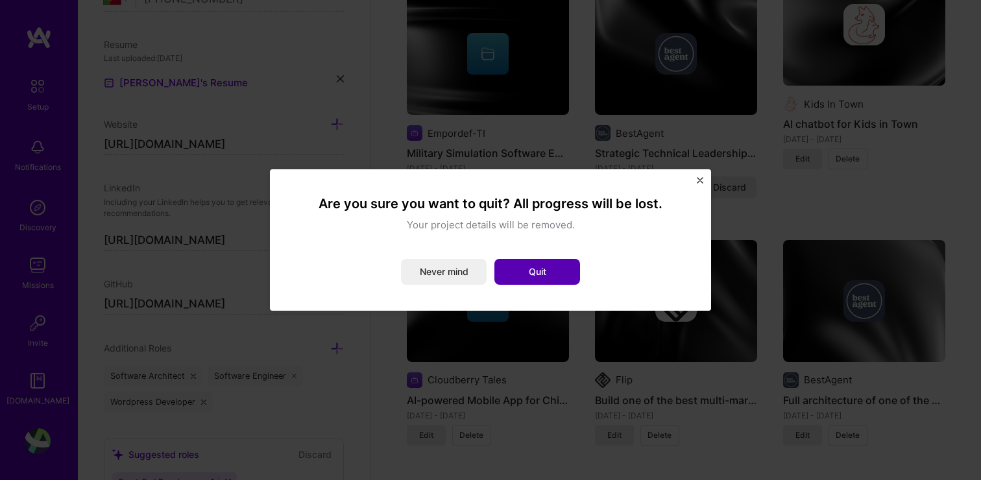
click at [545, 276] on button "Quit" at bounding box center [538, 272] width 86 height 26
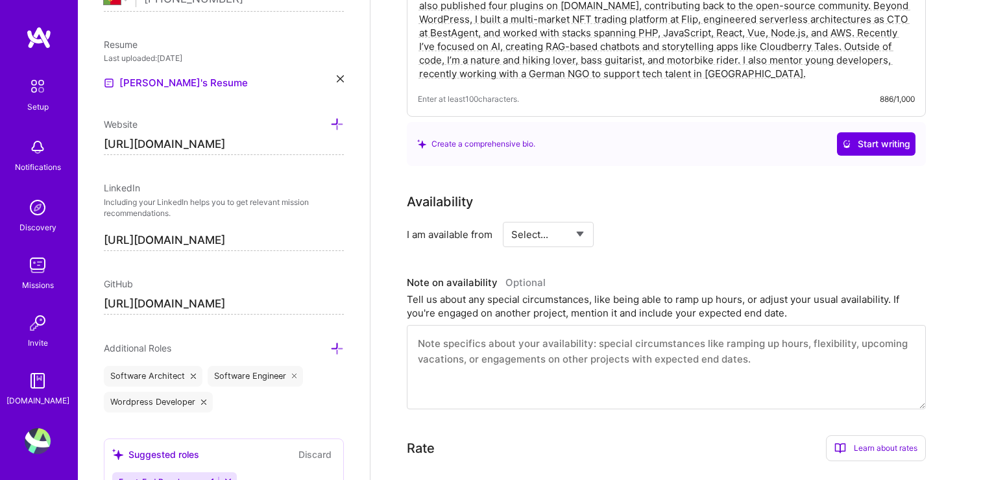
scroll to position [0, 0]
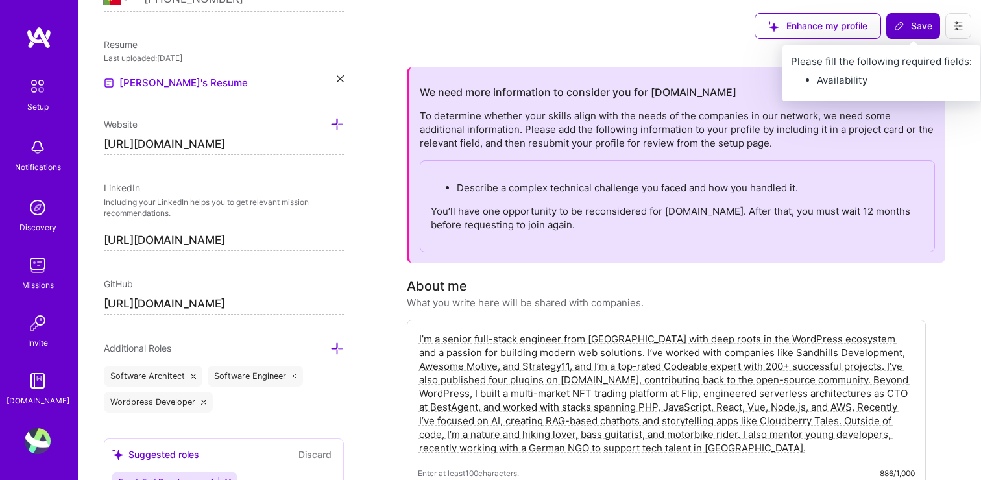
click at [935, 25] on button "Save" at bounding box center [914, 26] width 54 height 26
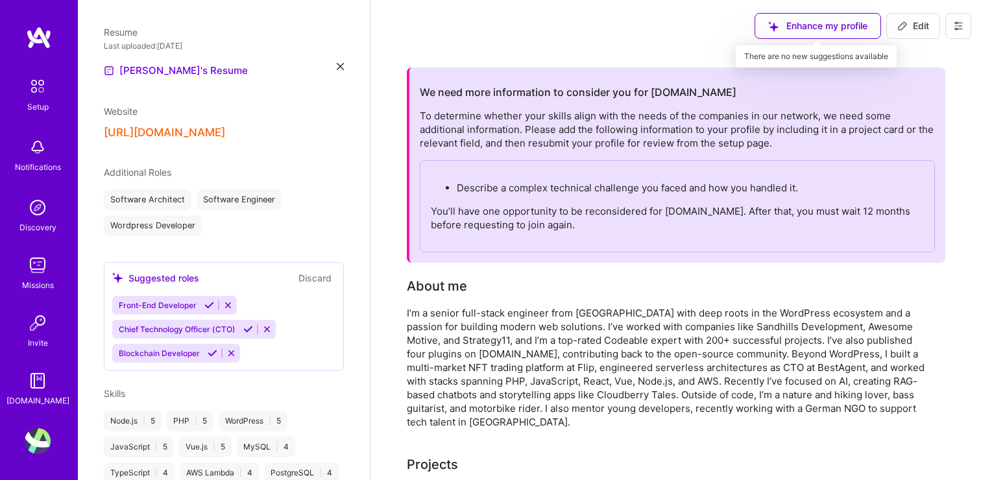
click at [864, 26] on div "Enhance my profile" at bounding box center [818, 26] width 127 height 26
click at [961, 25] on icon at bounding box center [958, 26] width 10 height 10
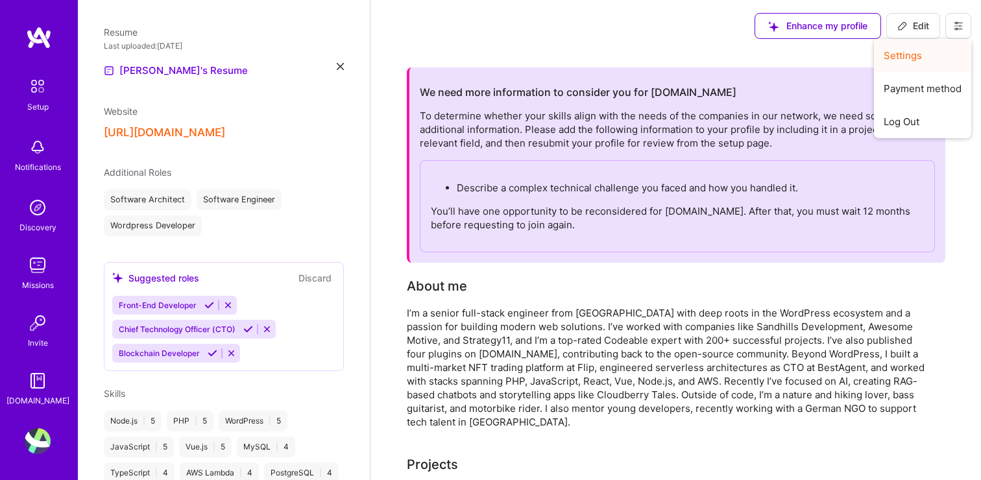
click at [940, 60] on button "Settings" at bounding box center [922, 55] width 97 height 33
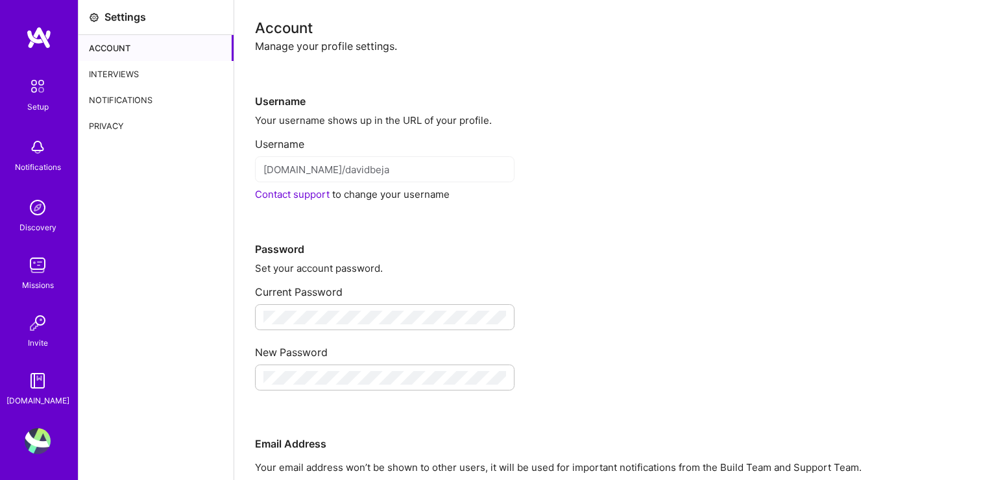
click at [140, 73] on div "Interviews" at bounding box center [156, 74] width 155 height 26
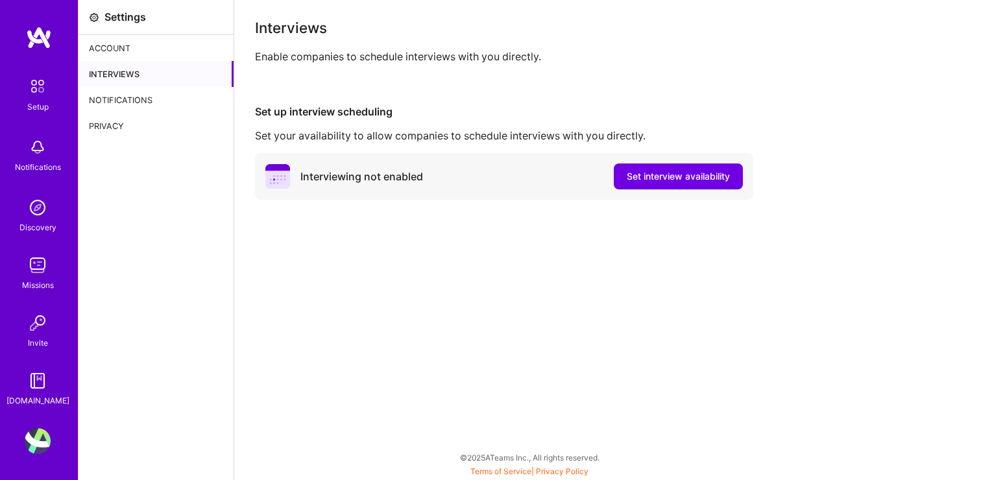
click at [145, 99] on div "Notifications" at bounding box center [156, 100] width 155 height 26
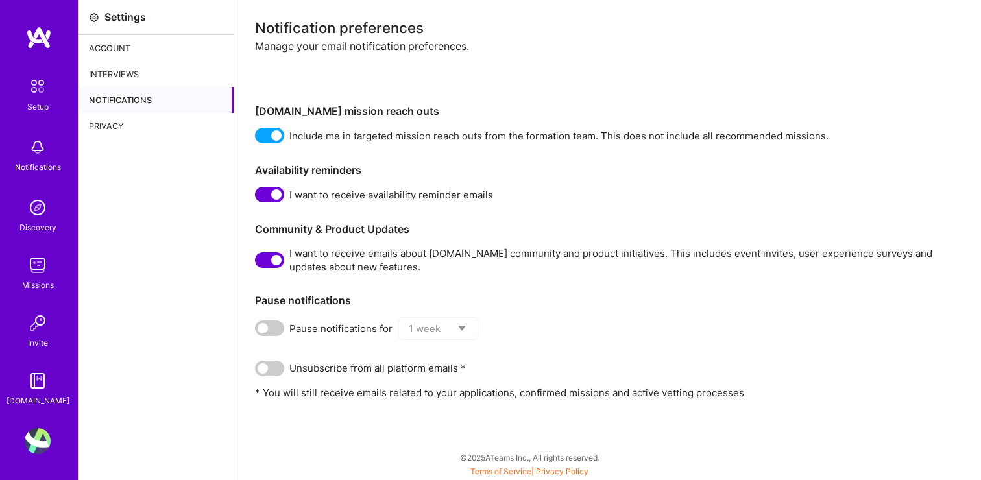
click at [36, 88] on img at bounding box center [37, 86] width 27 height 27
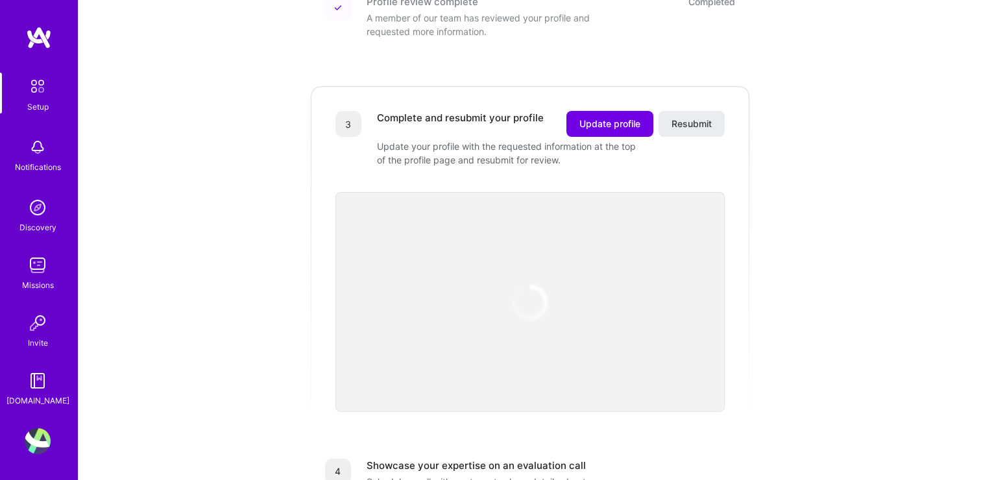
scroll to position [326, 0]
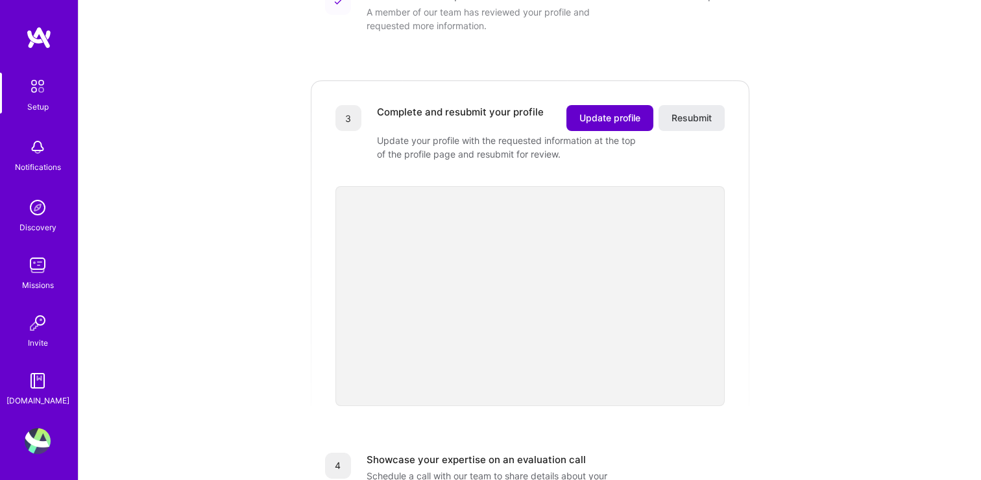
click at [594, 112] on span "Update profile" at bounding box center [610, 118] width 61 height 13
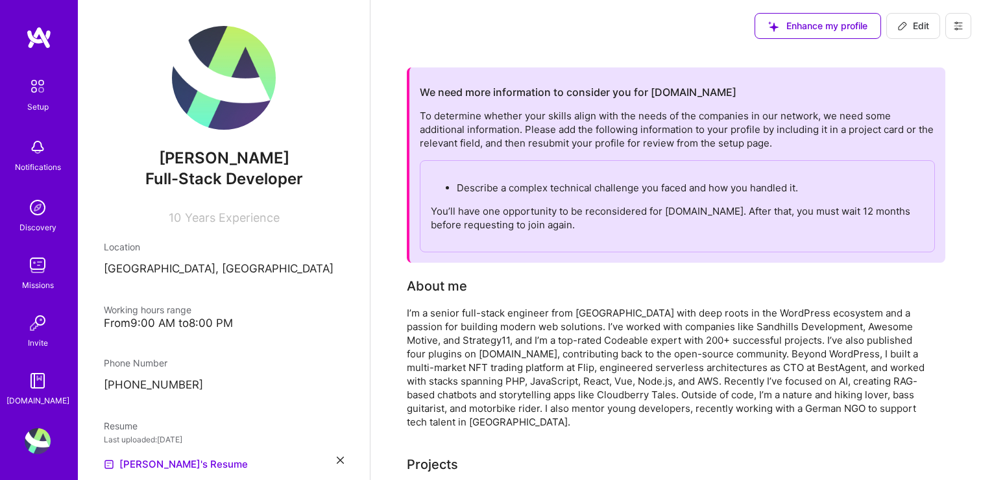
click at [915, 25] on span "Edit" at bounding box center [914, 25] width 32 height 13
select select "PT"
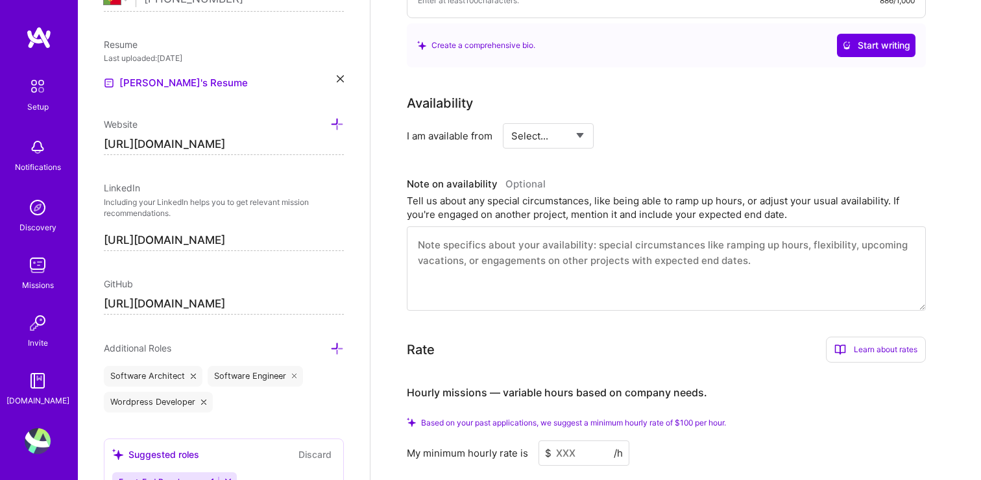
scroll to position [471, 0]
click at [554, 145] on select "Select... Right Now Future Date Not Available" at bounding box center [548, 137] width 75 height 33
select select "Right Now"
click at [638, 140] on input at bounding box center [667, 137] width 78 height 25
type input "40"
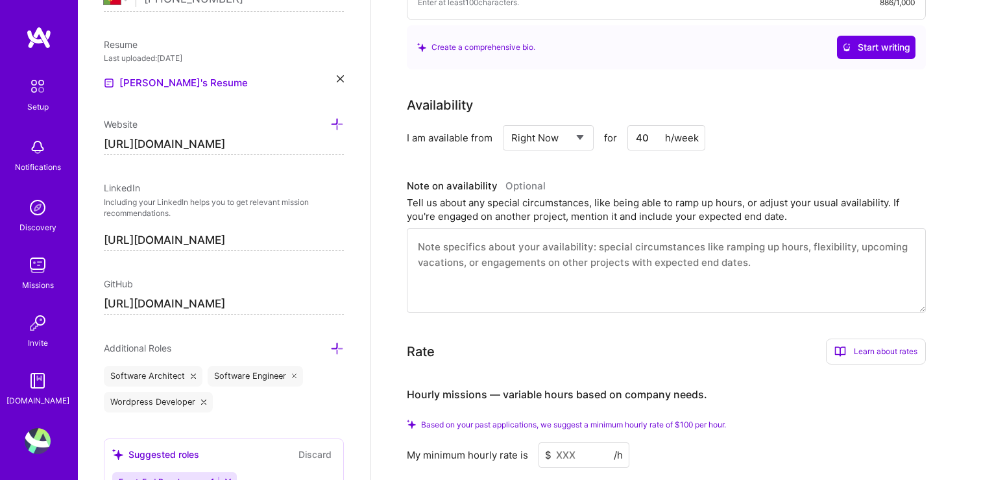
click at [702, 175] on div "Availability I am available from Select... Right Now Future Date Not Available …" at bounding box center [676, 203] width 539 height 217
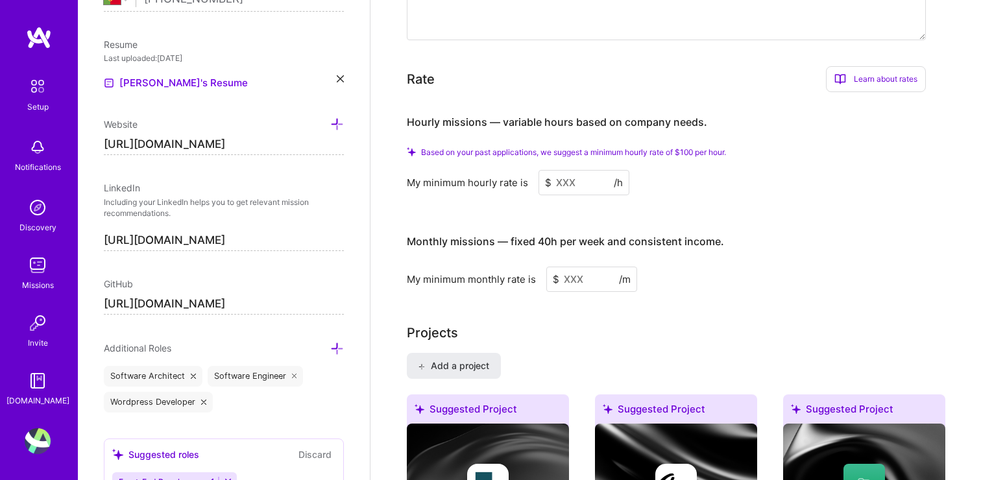
scroll to position [763, 0]
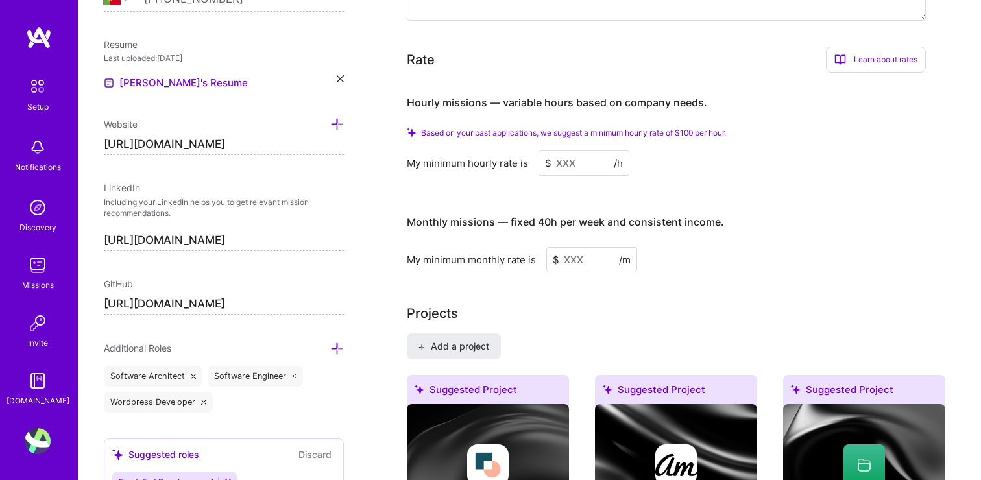
click at [572, 164] on input at bounding box center [584, 163] width 91 height 25
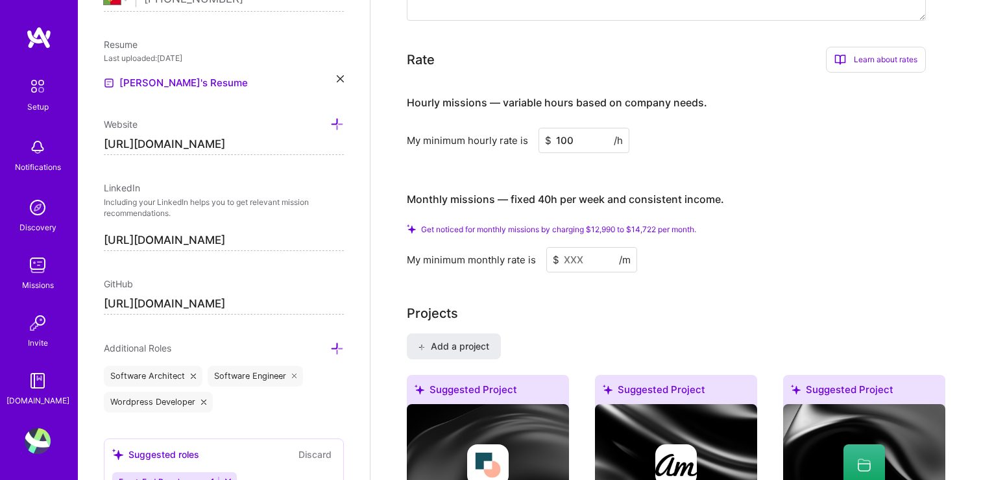
type input "100"
click at [572, 268] on input at bounding box center [591, 259] width 91 height 25
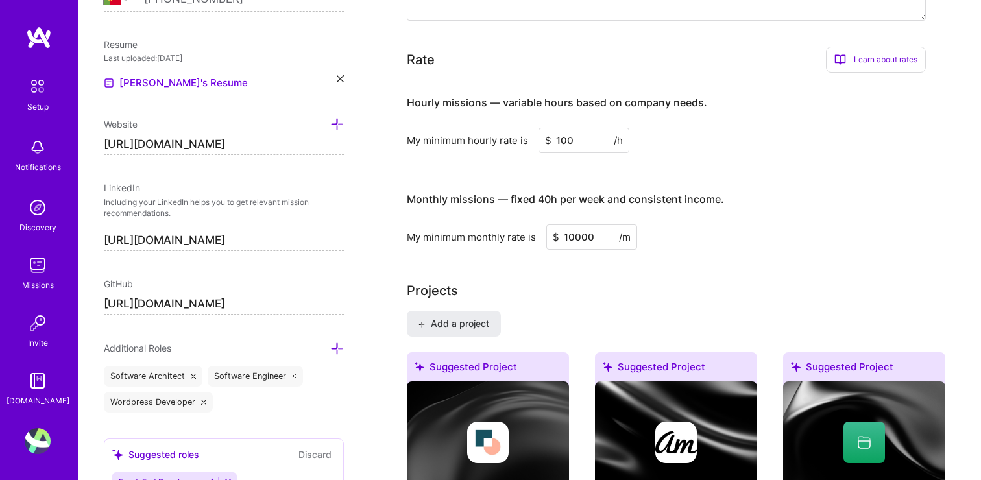
type input "10000"
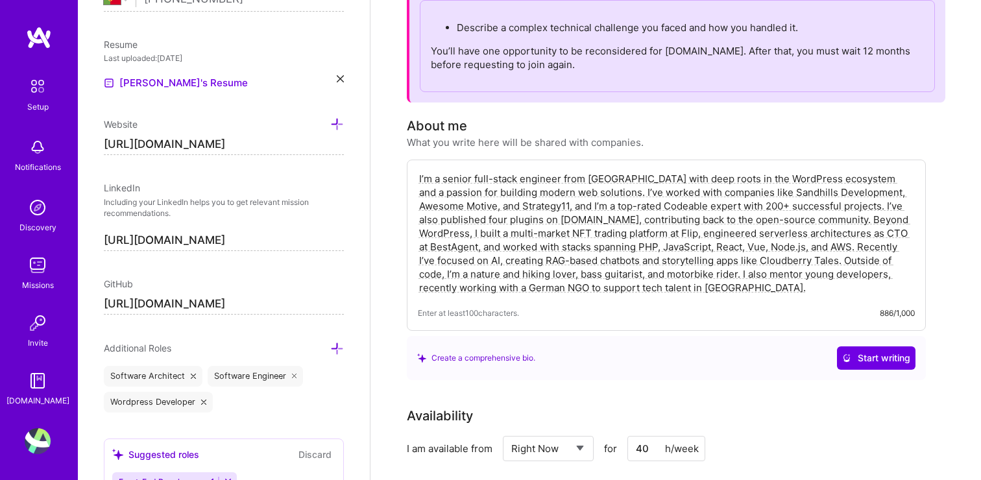
scroll to position [0, 0]
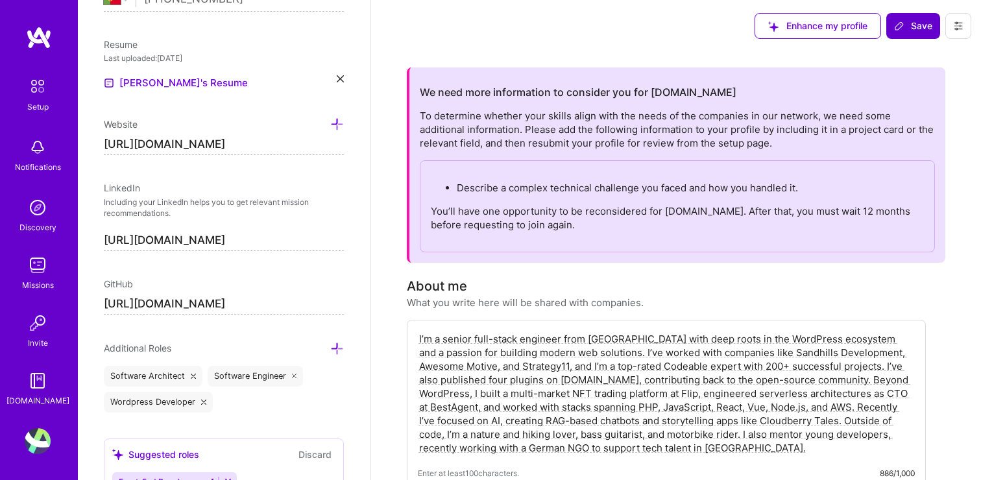
click at [912, 25] on span "Save" at bounding box center [913, 25] width 38 height 13
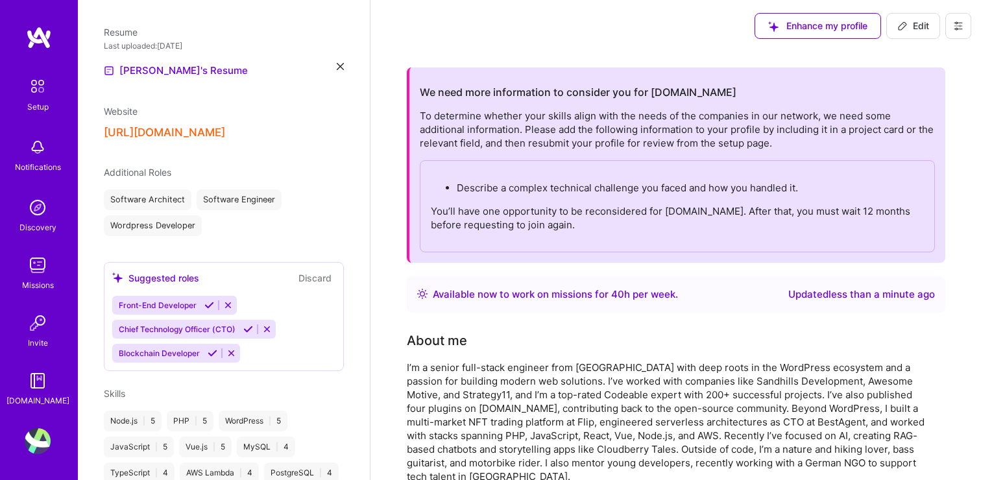
click at [34, 100] on div "Setup" at bounding box center [37, 107] width 21 height 14
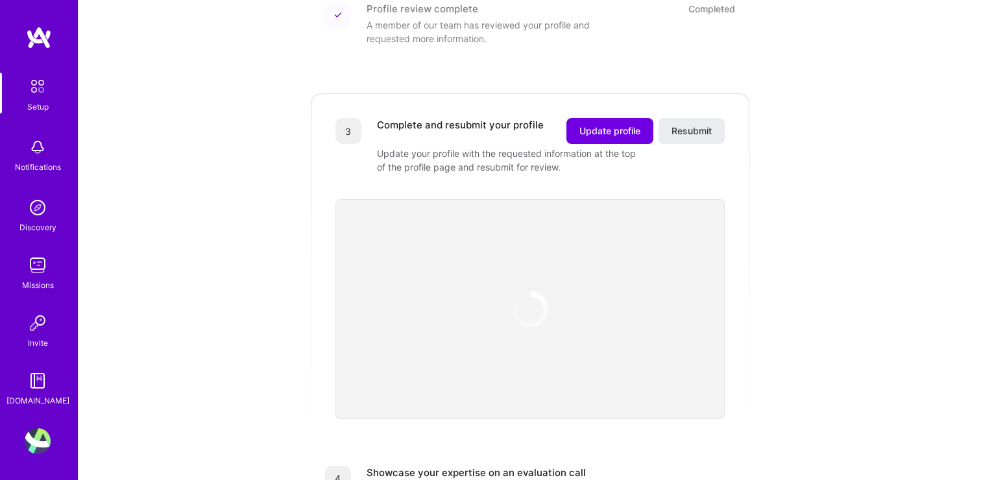
scroll to position [321, 0]
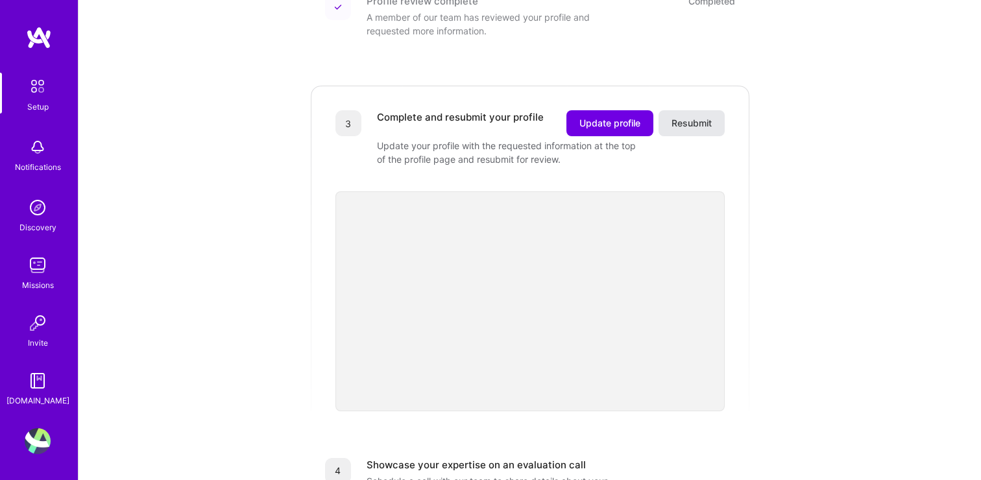
click at [707, 117] on span "Resubmit" at bounding box center [692, 123] width 40 height 13
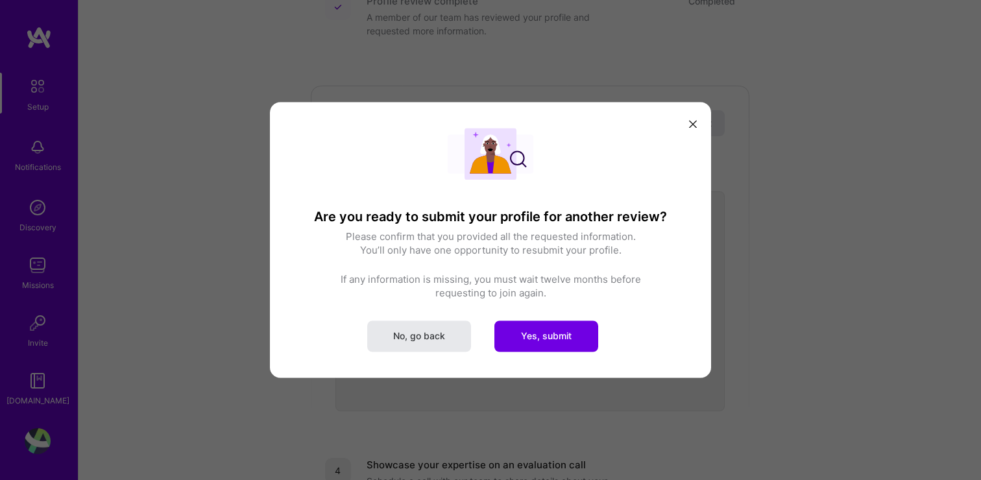
click at [460, 332] on button "No, go back" at bounding box center [419, 336] width 104 height 31
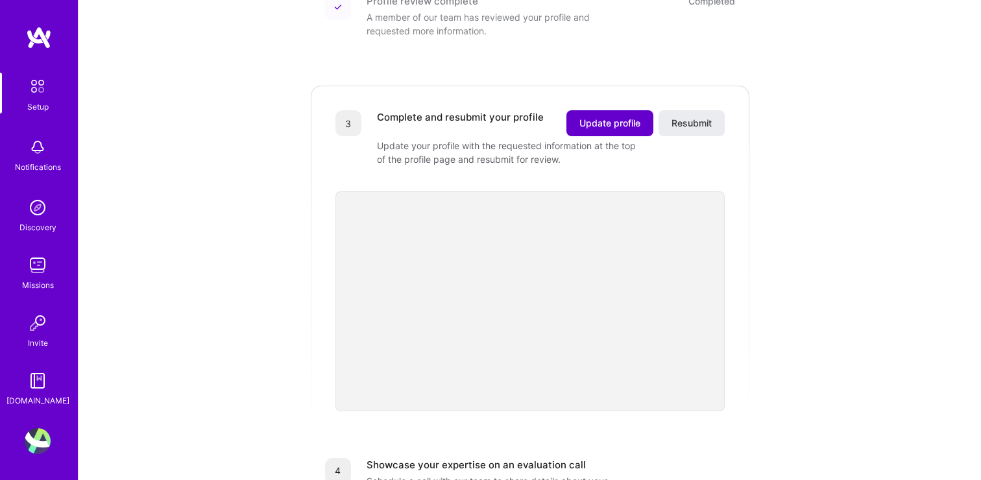
click at [631, 118] on button "Update profile" at bounding box center [610, 123] width 87 height 26
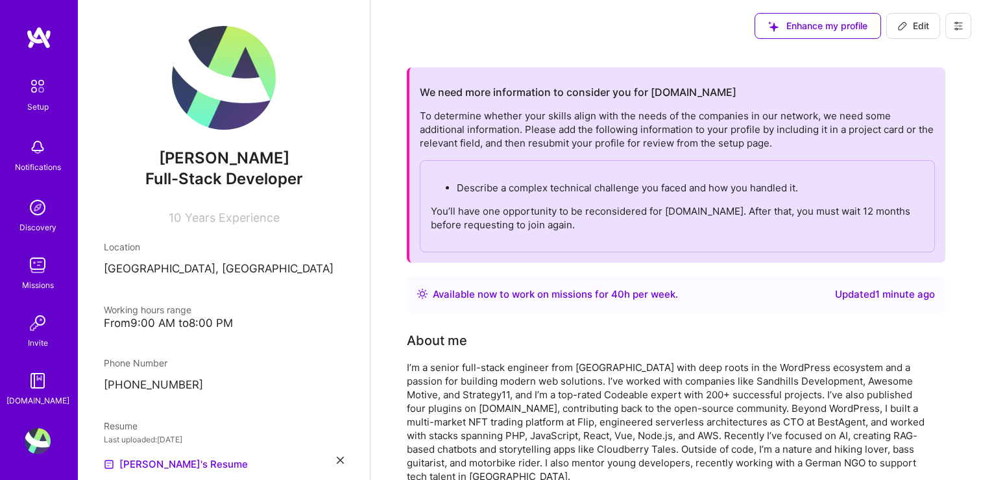
click at [913, 26] on span "Edit" at bounding box center [914, 25] width 32 height 13
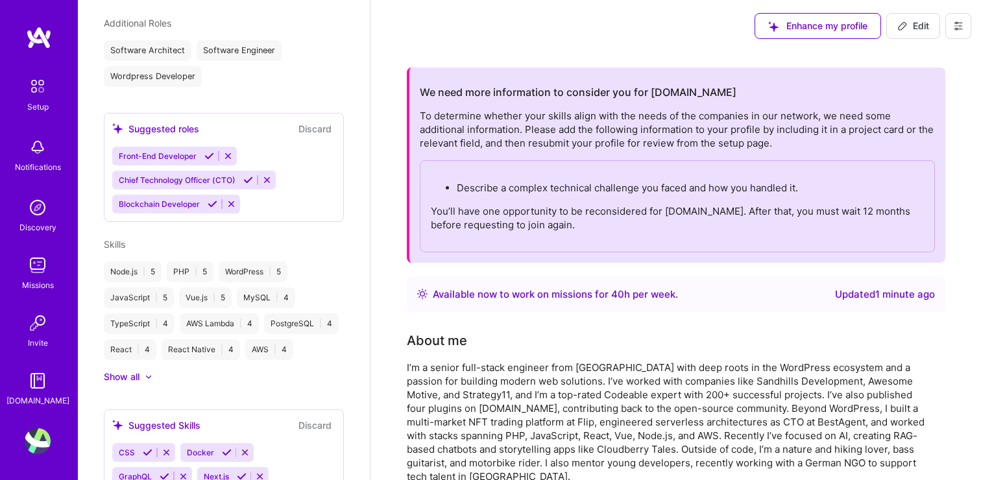
select select "PT"
select select "Right Now"
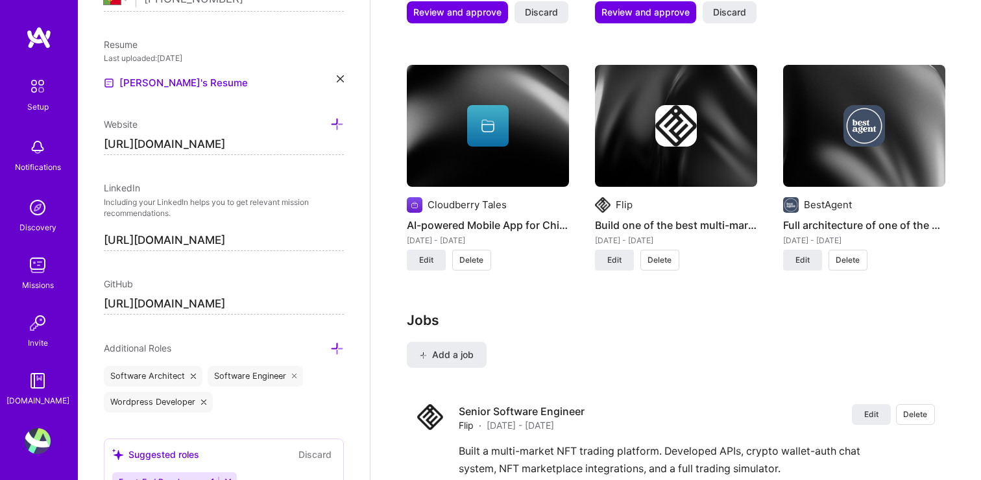
scroll to position [1632, 0]
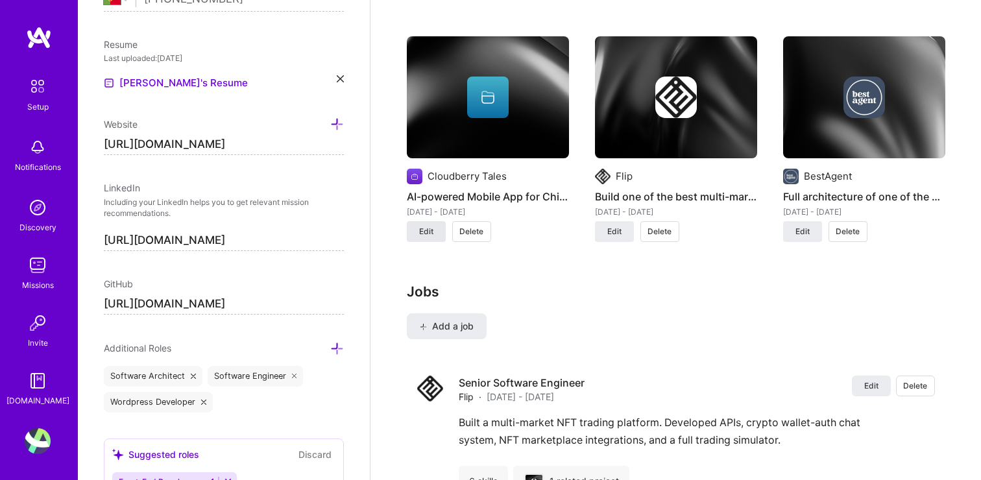
click at [424, 231] on span "Edit" at bounding box center [426, 232] width 14 height 12
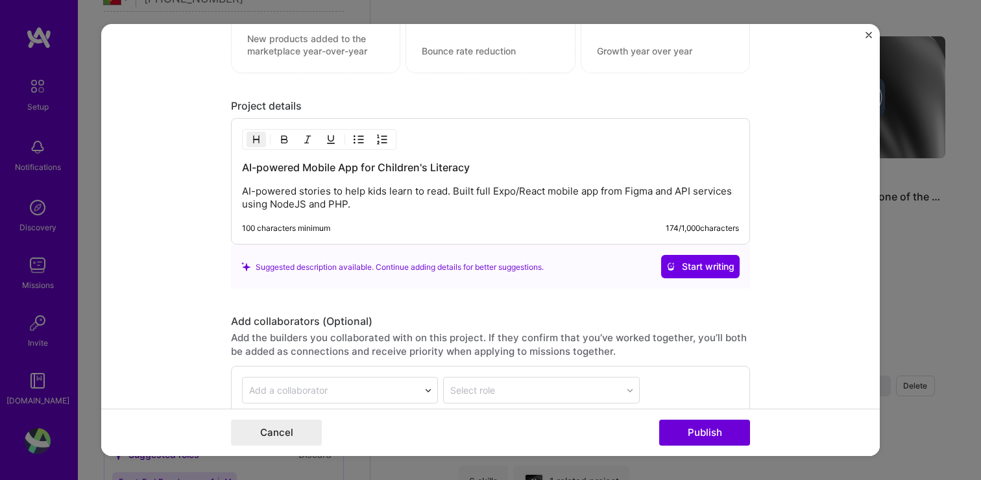
scroll to position [1226, 0]
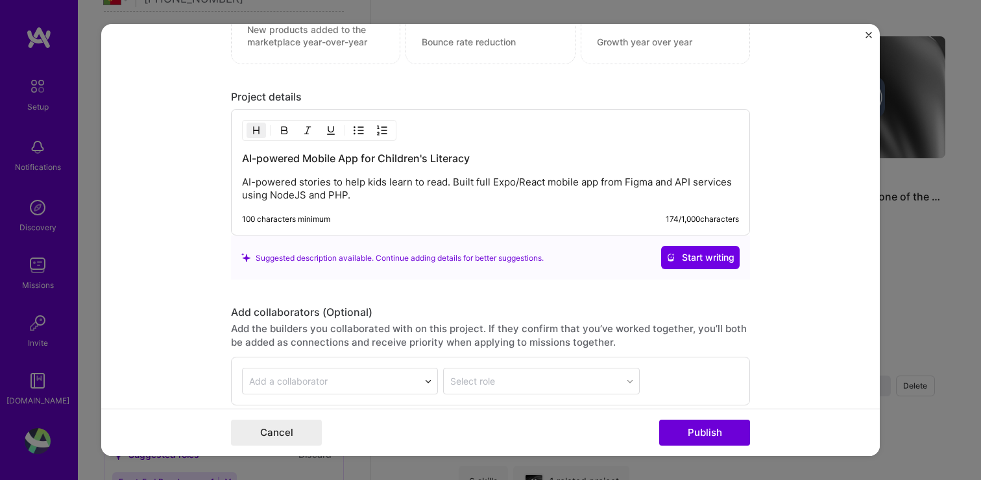
click at [868, 33] on img "Close" at bounding box center [869, 35] width 6 height 6
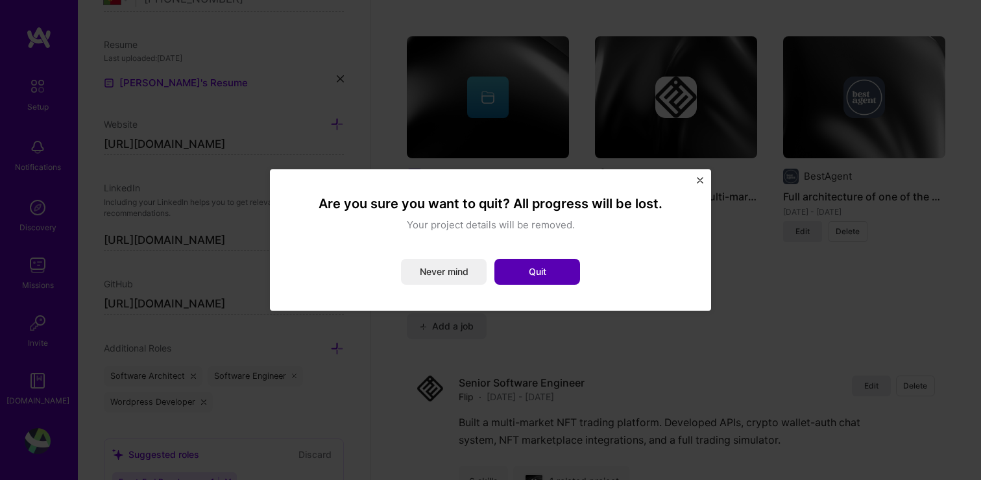
click at [534, 271] on button "Quit" at bounding box center [538, 272] width 86 height 26
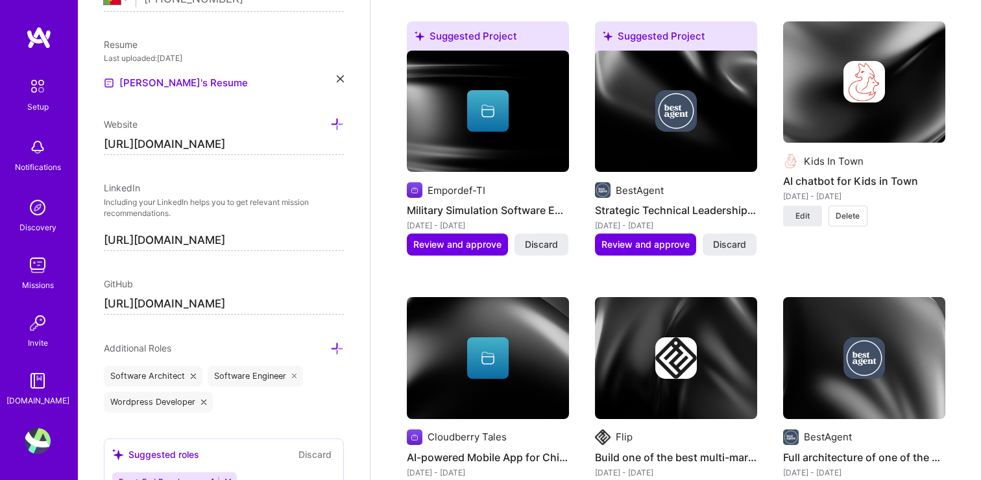
scroll to position [1379, 0]
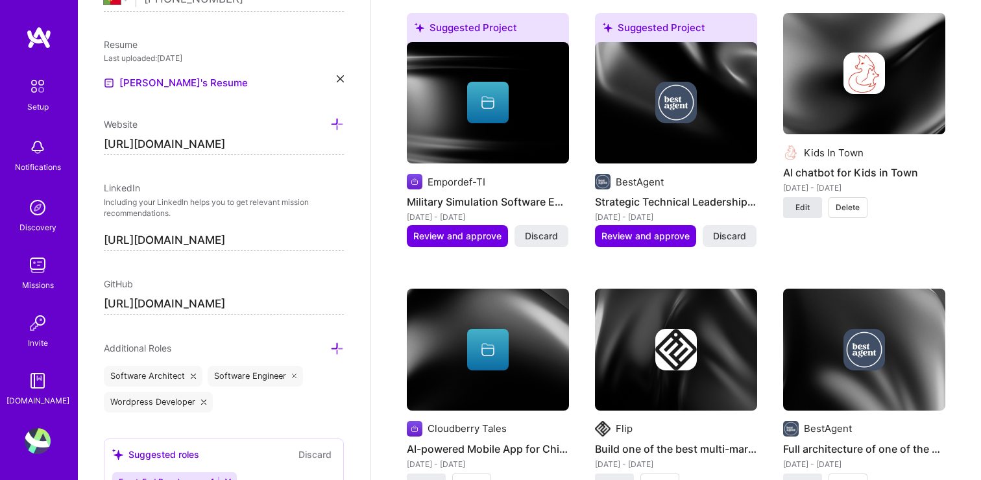
click at [796, 210] on span "Edit" at bounding box center [803, 208] width 14 height 12
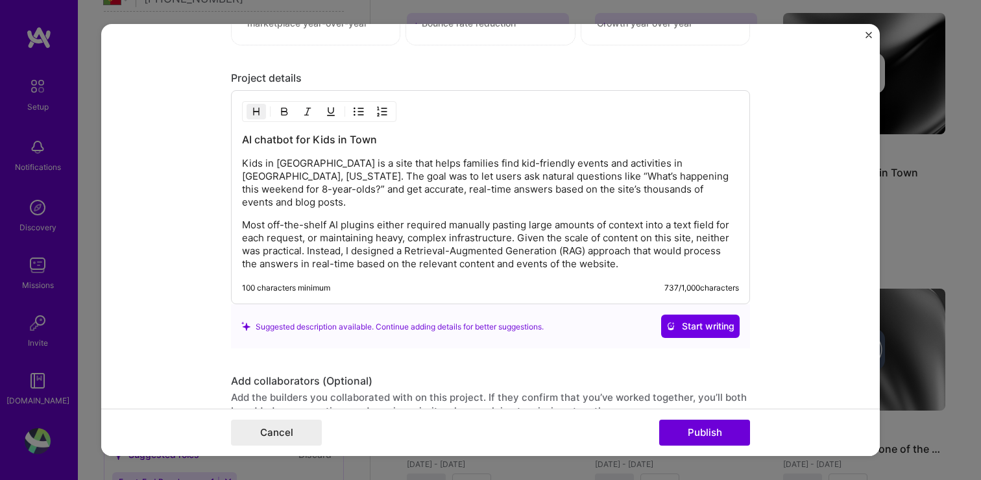
scroll to position [1170, 0]
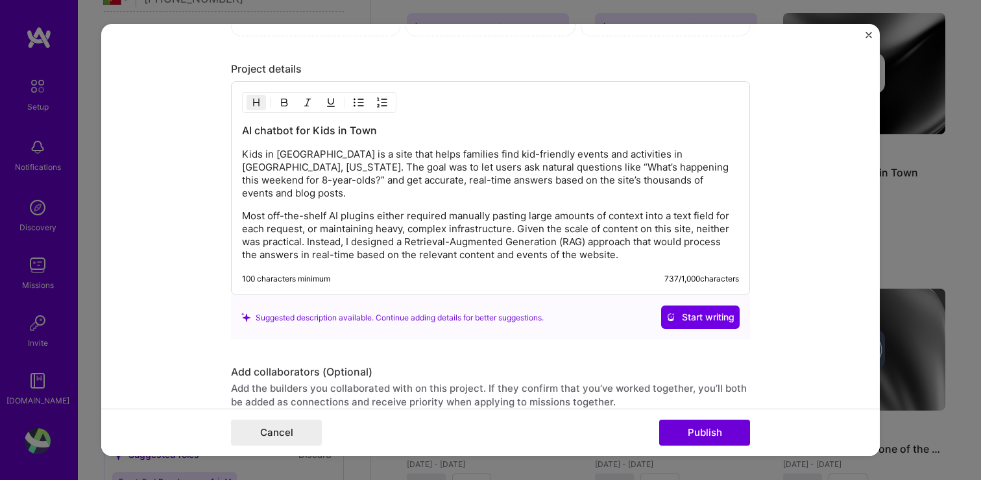
click at [635, 246] on p "Most off-the-shelf AI plugins either required manually pasting large amounts of…" at bounding box center [490, 236] width 497 height 52
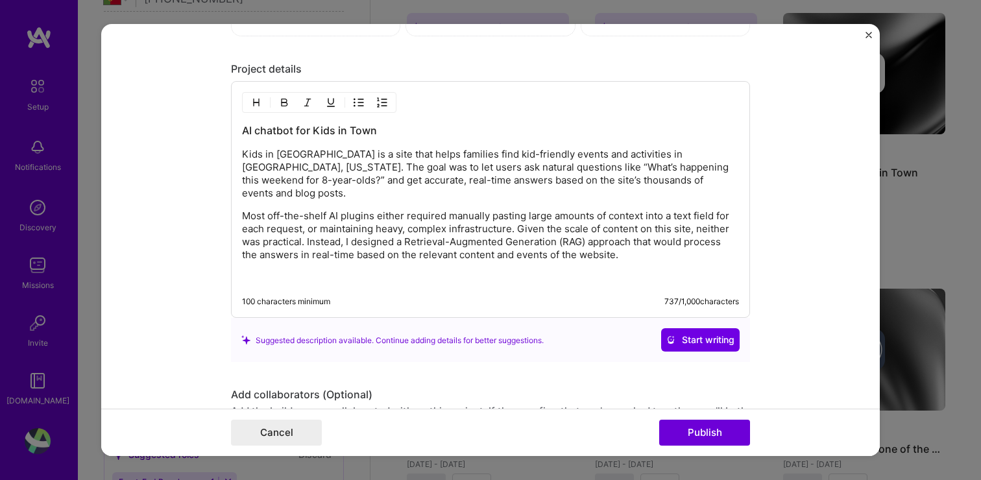
paste div
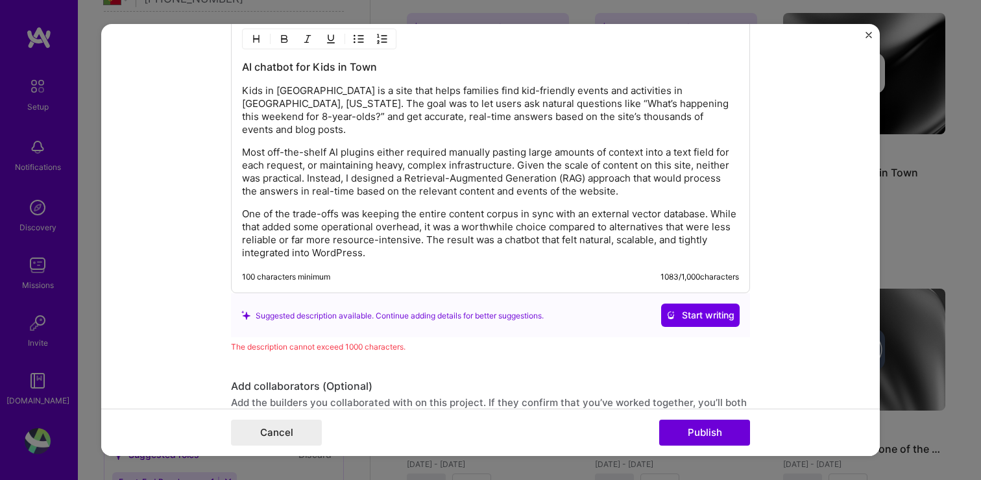
scroll to position [1244, 0]
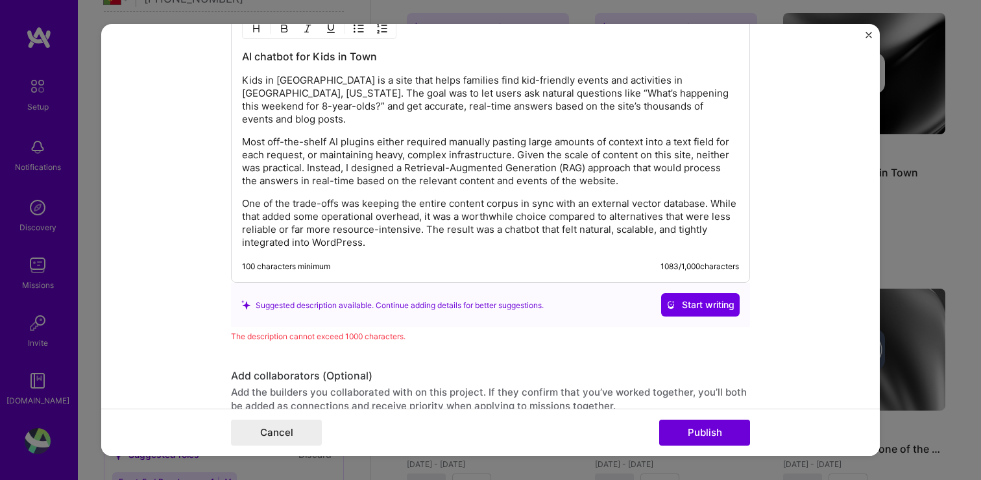
click at [289, 97] on p "Kids in [GEOGRAPHIC_DATA] is a site that helps families find kid-friendly event…" at bounding box center [490, 100] width 497 height 52
click at [421, 198] on p "One of the trade-offs was keeping the entire content corpus in sync with an ext…" at bounding box center [490, 223] width 497 height 52
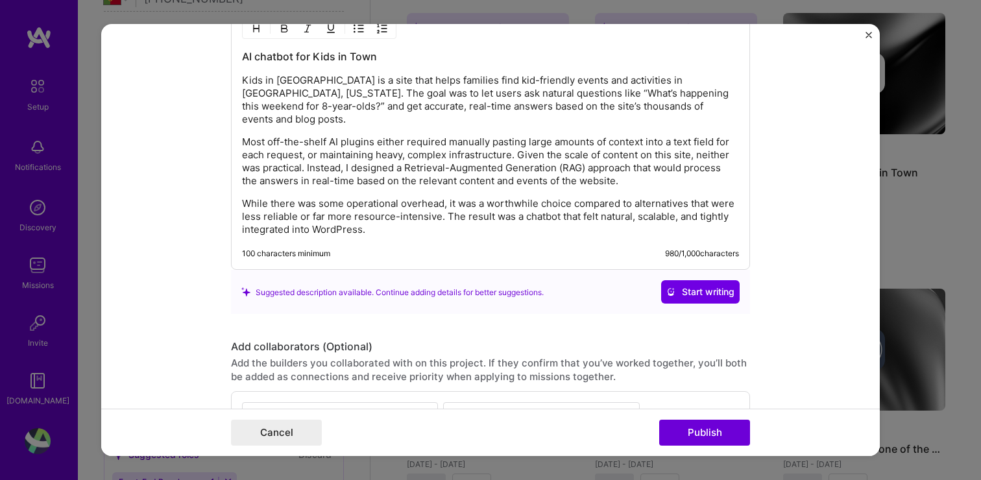
click at [776, 328] on form "Project title AI chatbot for Kids in Town Company Kids In Town Project industry…" at bounding box center [490, 240] width 779 height 432
click at [726, 429] on button "Publish" at bounding box center [704, 433] width 91 height 26
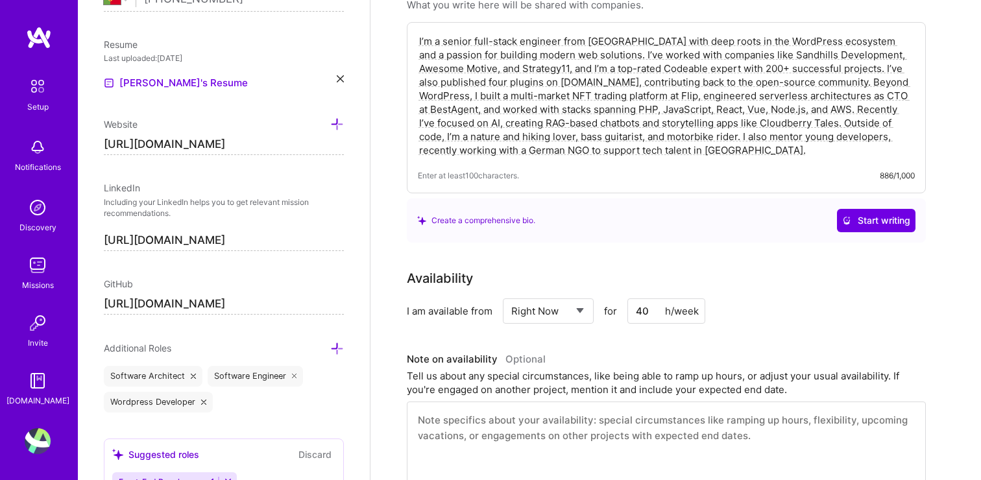
scroll to position [0, 0]
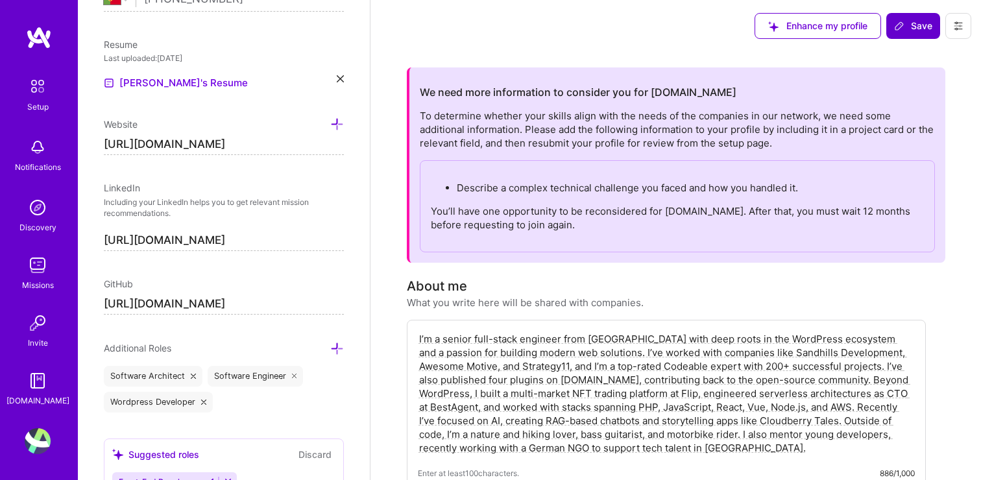
click at [931, 25] on span "Save" at bounding box center [913, 25] width 38 height 13
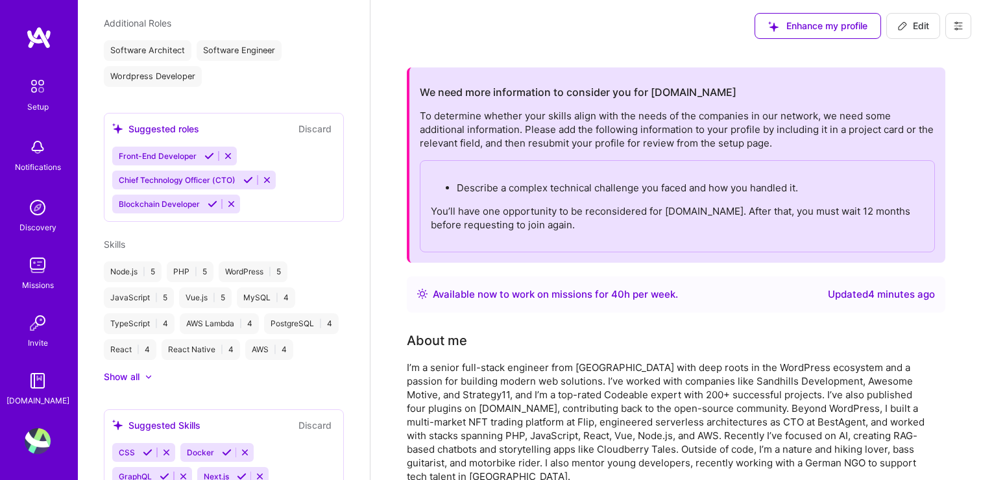
scroll to position [394, 0]
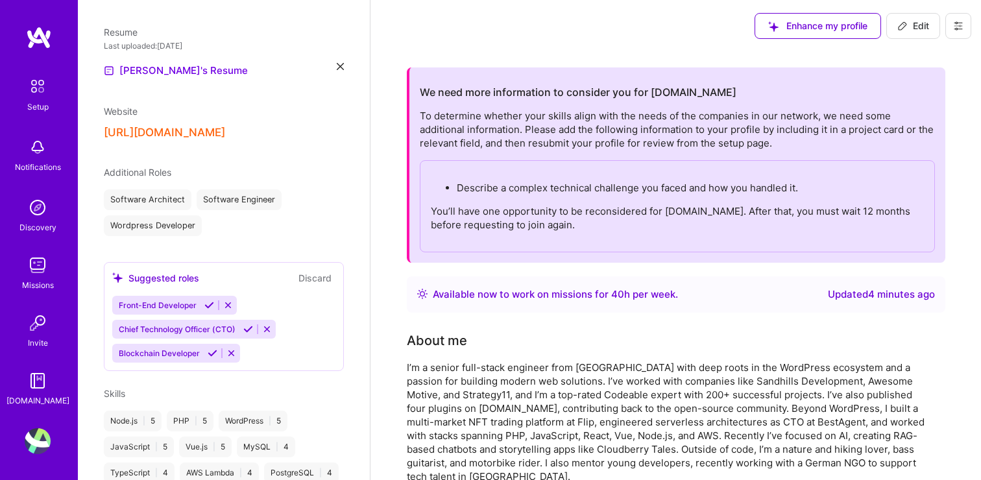
click at [43, 88] on img at bounding box center [37, 86] width 27 height 27
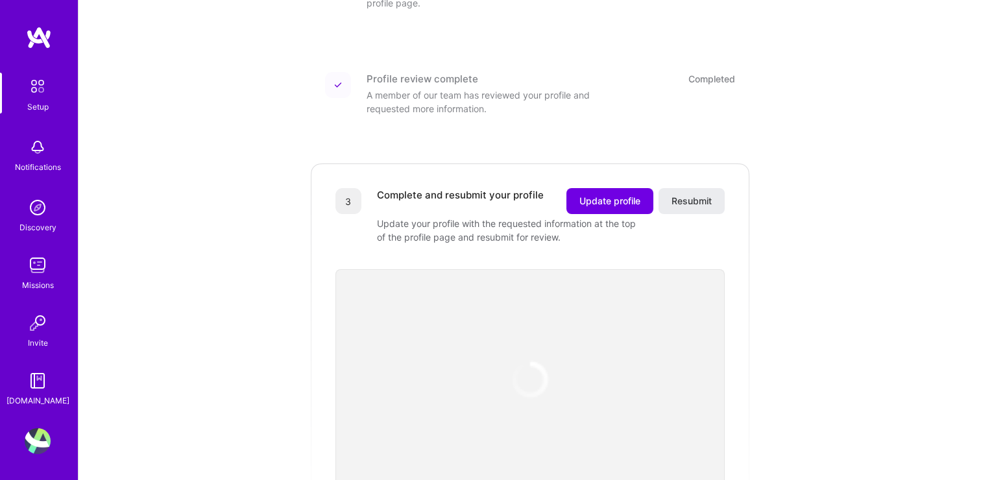
scroll to position [304, 0]
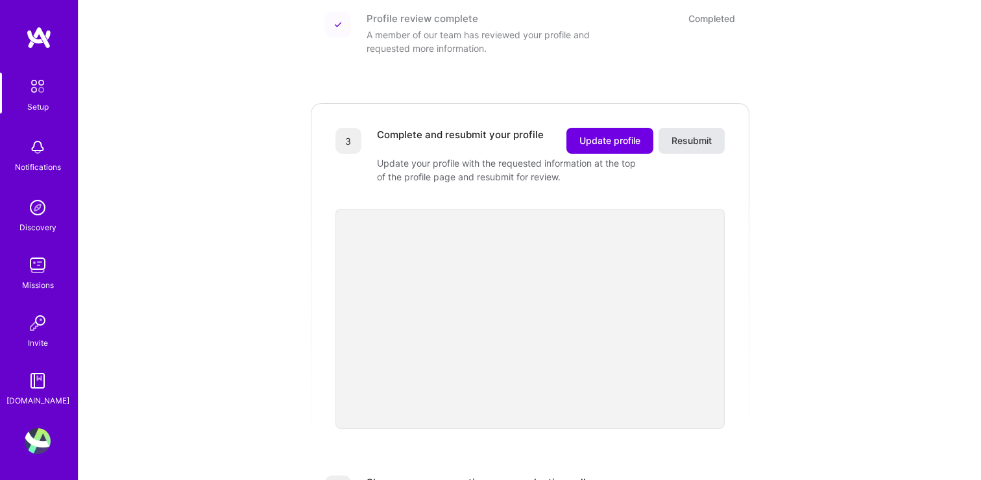
click at [700, 134] on span "Resubmit" at bounding box center [692, 140] width 40 height 13
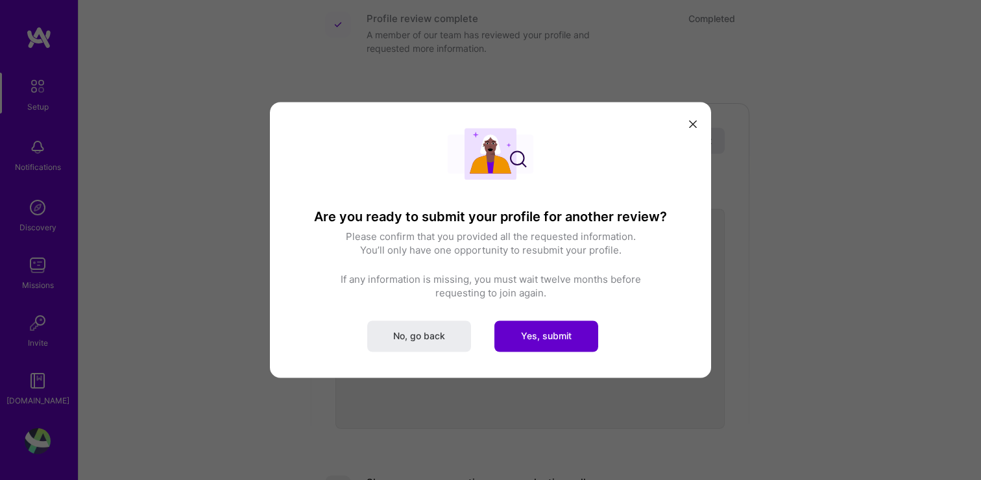
click at [542, 337] on span "Yes, submit" at bounding box center [546, 336] width 51 height 13
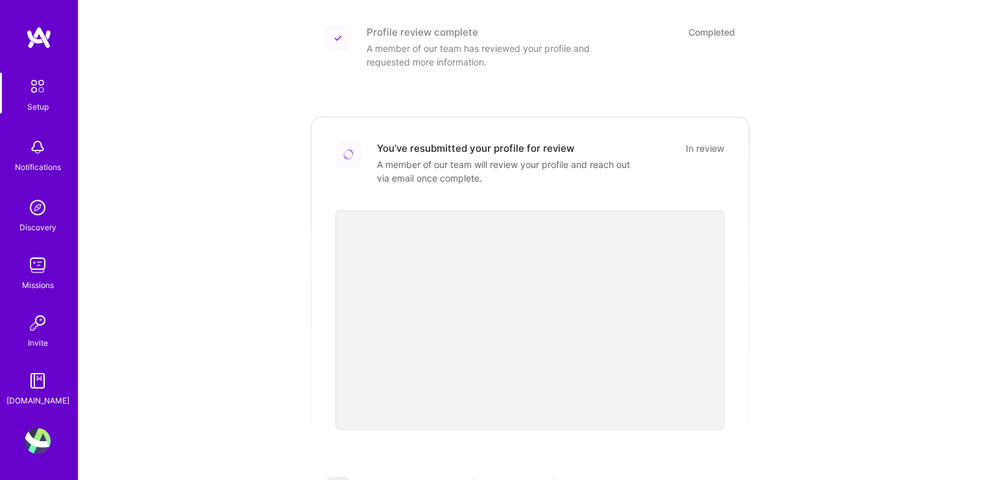
scroll to position [339, 0]
